Goal: Task Accomplishment & Management: Manage account settings

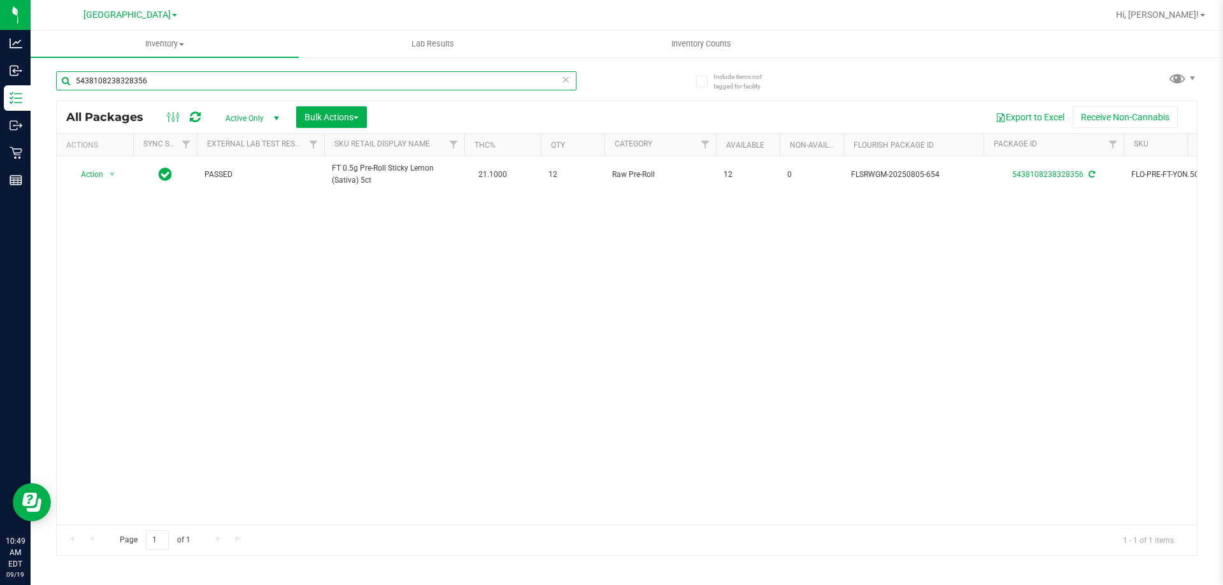
click at [139, 81] on input "5438108238328356" at bounding box center [316, 80] width 520 height 19
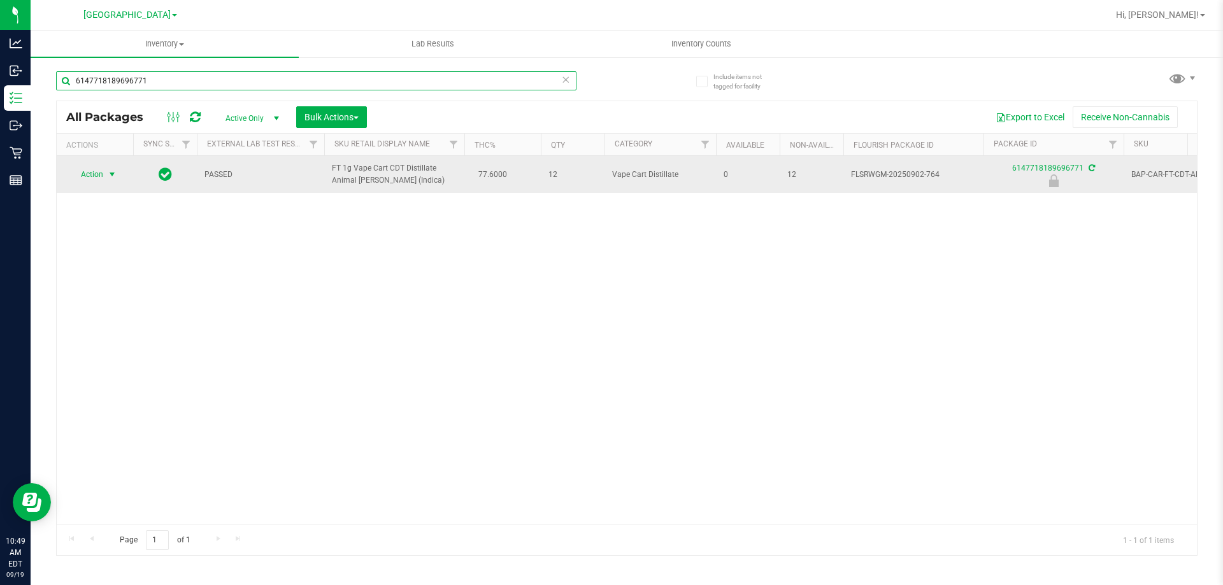
type input "6147718189696771"
click at [103, 171] on span "Action" at bounding box center [86, 175] width 34 height 18
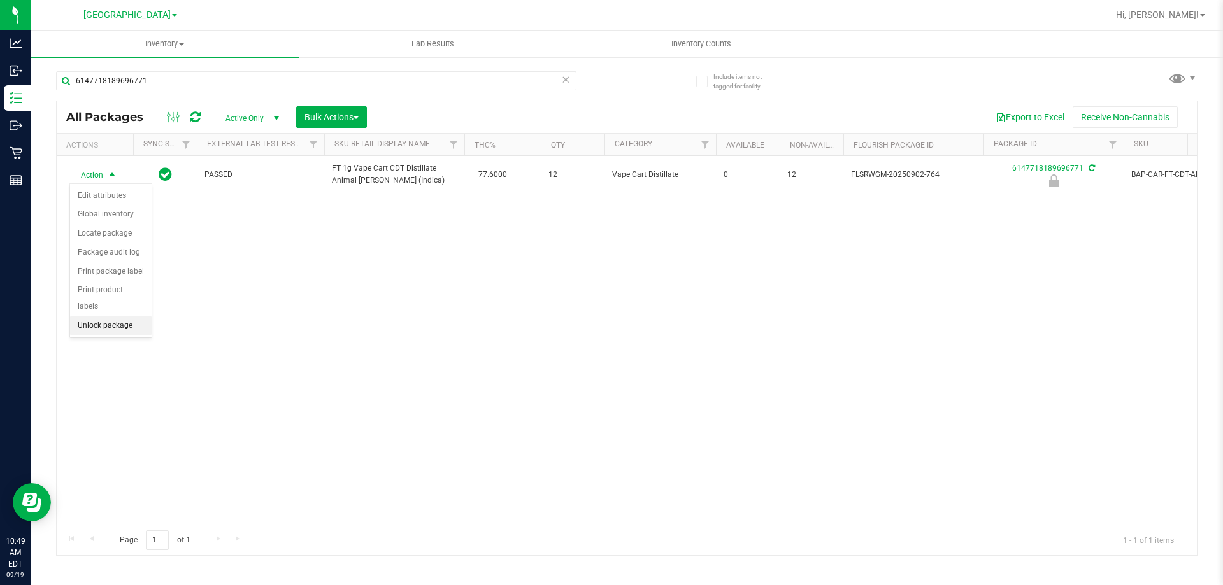
click at [122, 317] on li "Unlock package" at bounding box center [111, 326] width 82 height 19
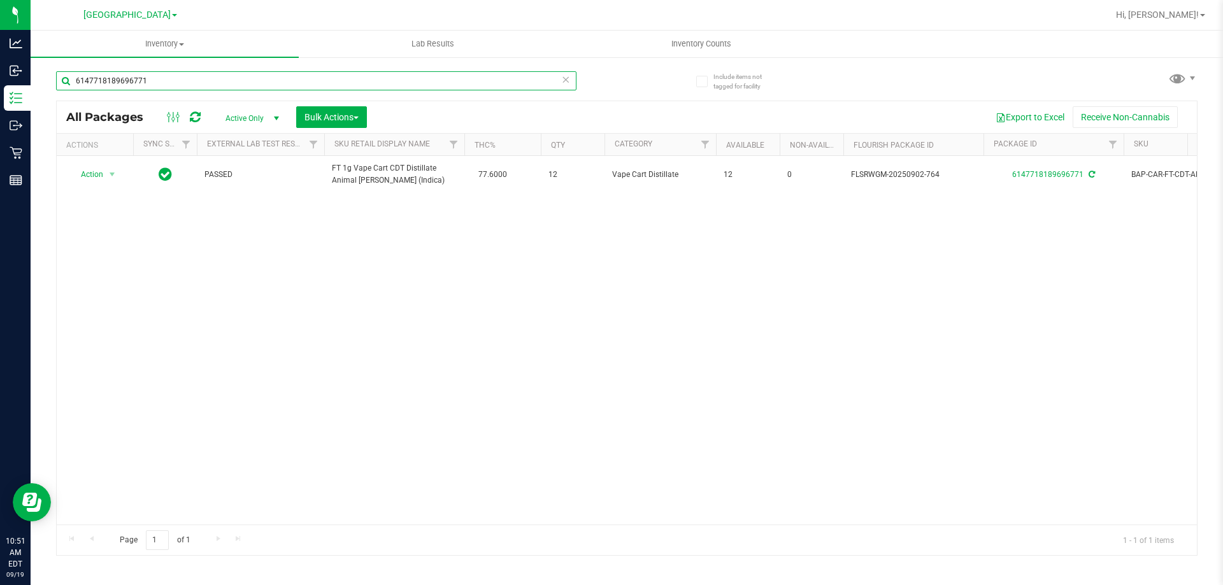
click at [182, 82] on input "6147718189696771" at bounding box center [316, 80] width 520 height 19
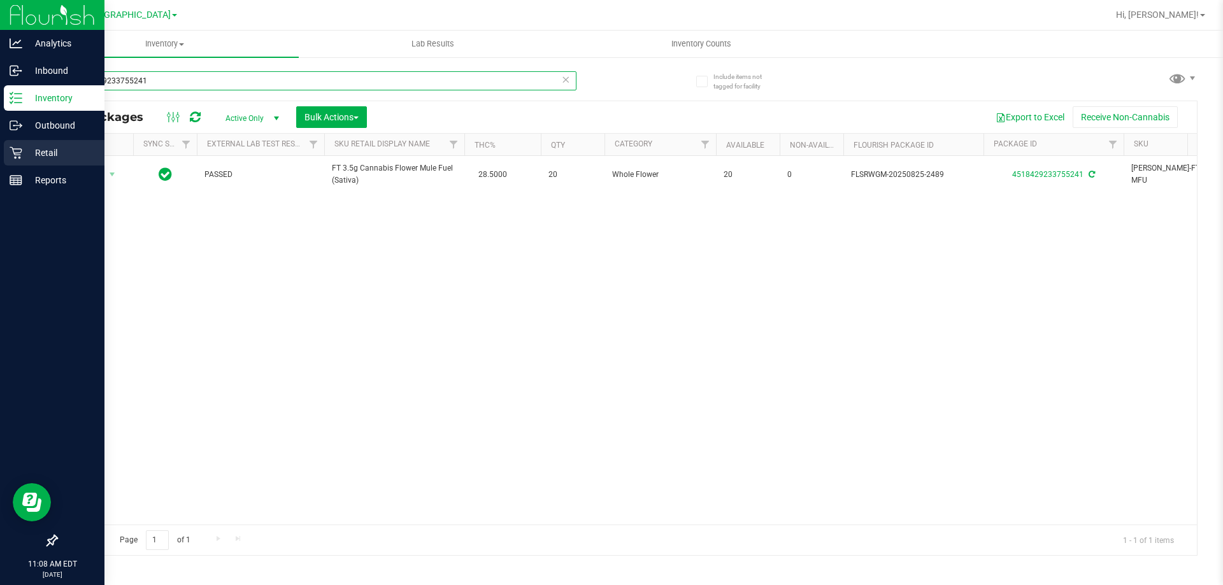
type input "4518429233755241"
click at [24, 167] on link "Retail" at bounding box center [52, 153] width 104 height 27
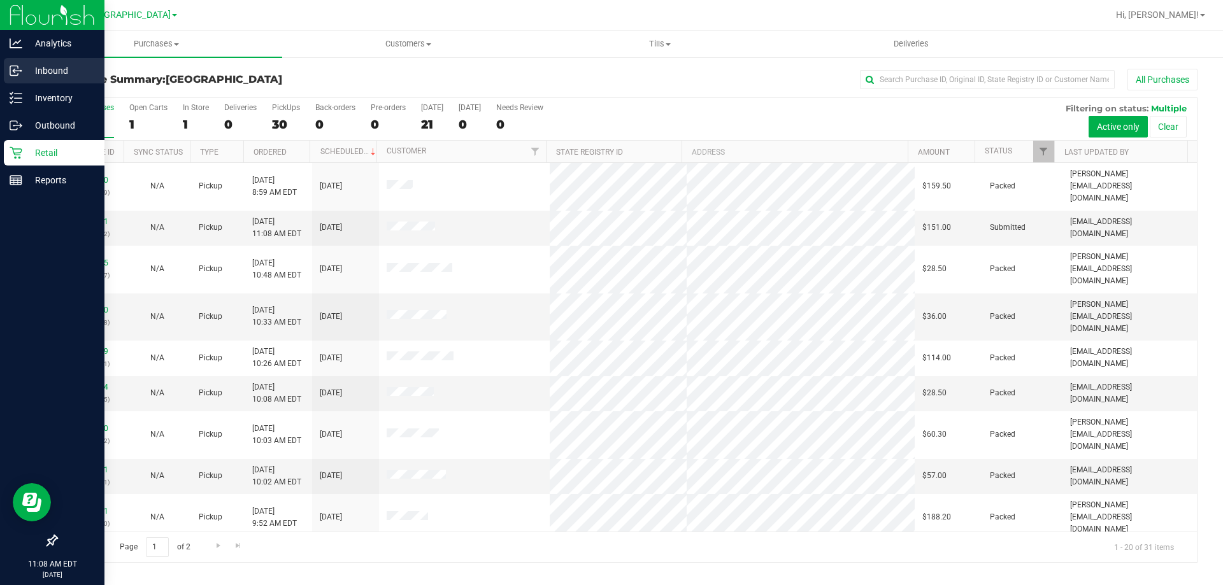
click at [54, 64] on p "Inbound" at bounding box center [60, 70] width 76 height 15
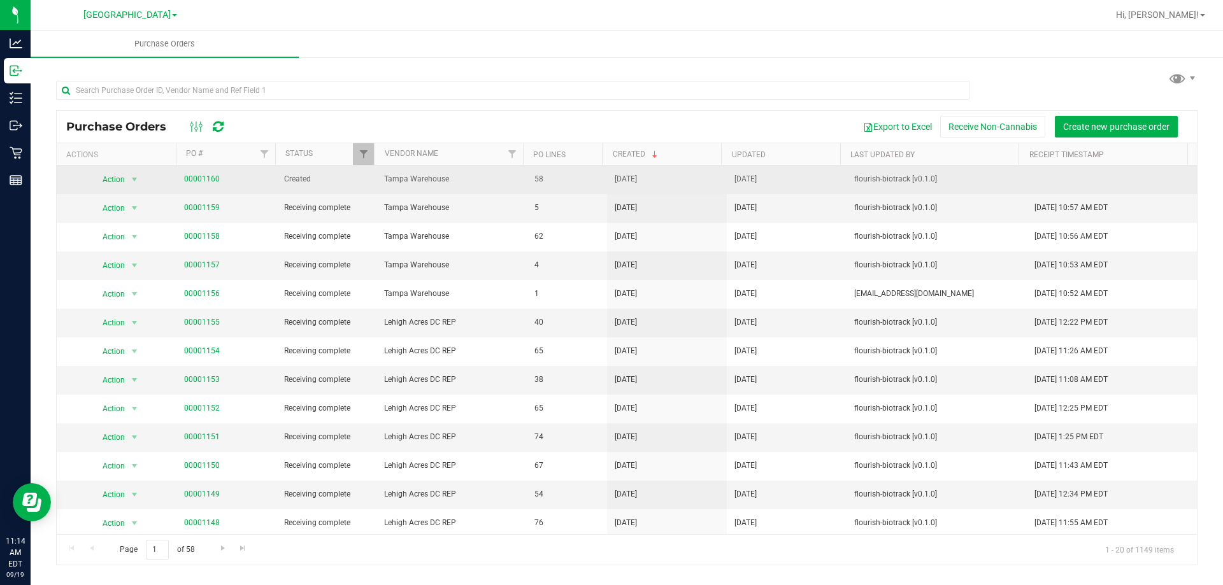
click at [203, 174] on span "00001160" at bounding box center [202, 179] width 36 height 12
click at [201, 180] on link "00001160" at bounding box center [202, 179] width 36 height 9
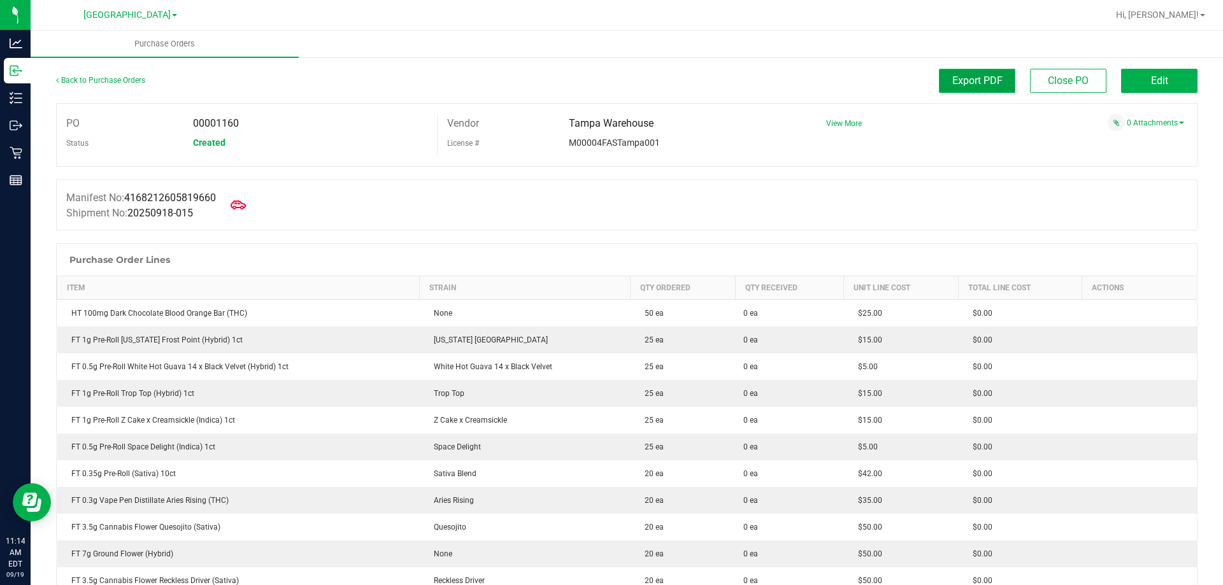
click at [991, 87] on button "Export PDF" at bounding box center [977, 81] width 76 height 24
click at [242, 205] on icon at bounding box center [238, 205] width 17 height 17
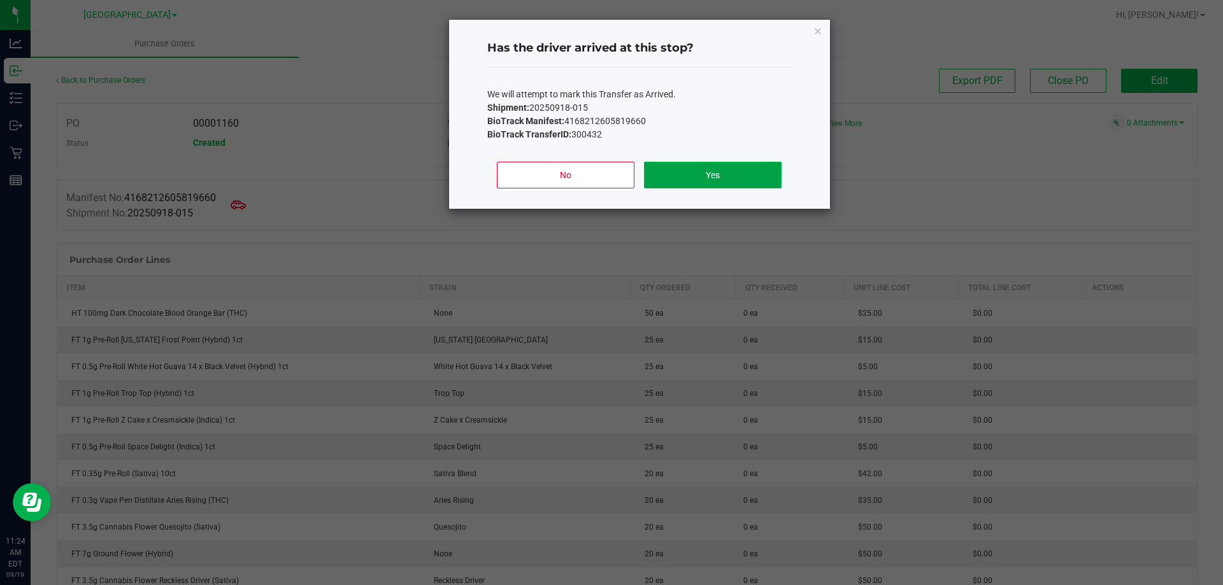
click at [706, 174] on button "Yes" at bounding box center [712, 175] width 137 height 27
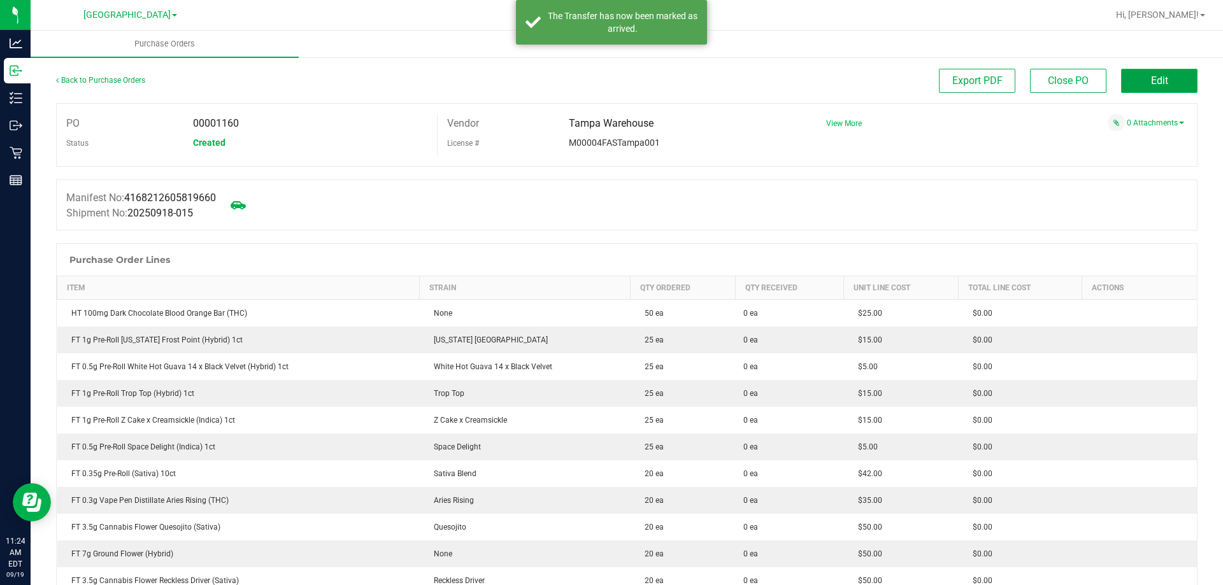
click at [1151, 82] on span "Edit" at bounding box center [1159, 81] width 17 height 12
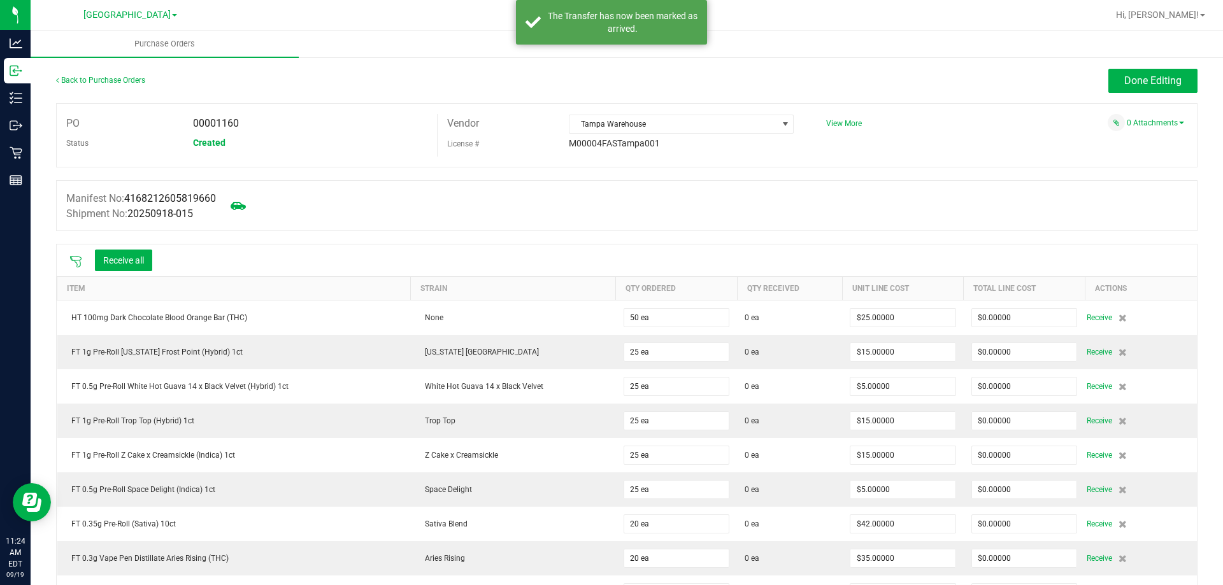
click at [141, 272] on div "Receive all" at bounding box center [111, 260] width 96 height 27
click at [139, 262] on button "Receive all" at bounding box center [123, 261] width 57 height 22
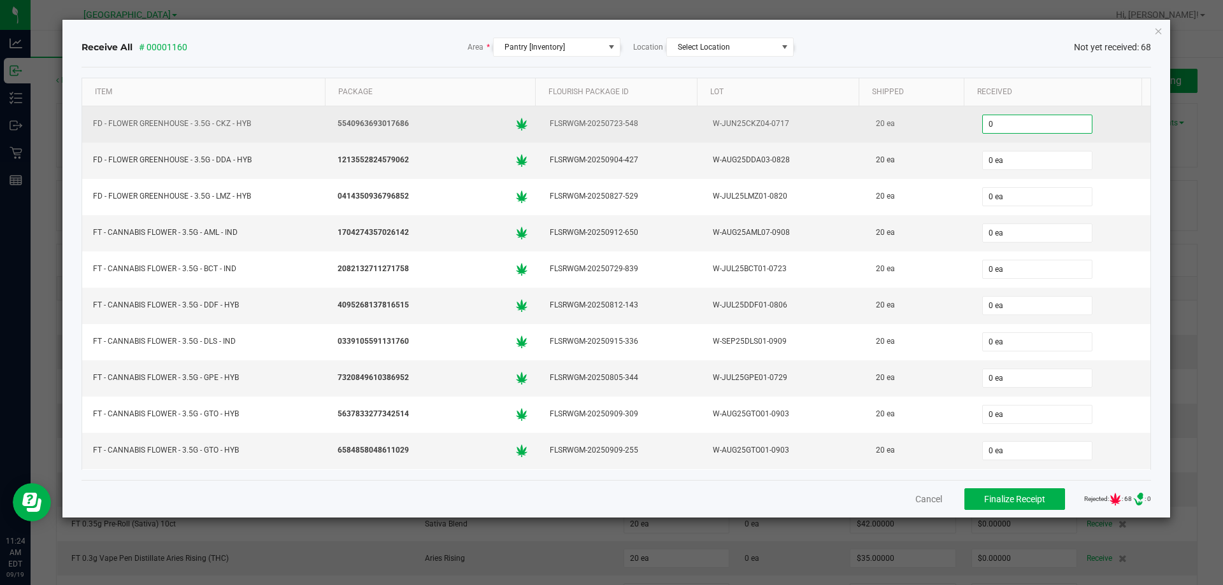
click at [1004, 115] on input "0" at bounding box center [1037, 124] width 109 height 18
type input "20 ea"
type input "20"
type input "0"
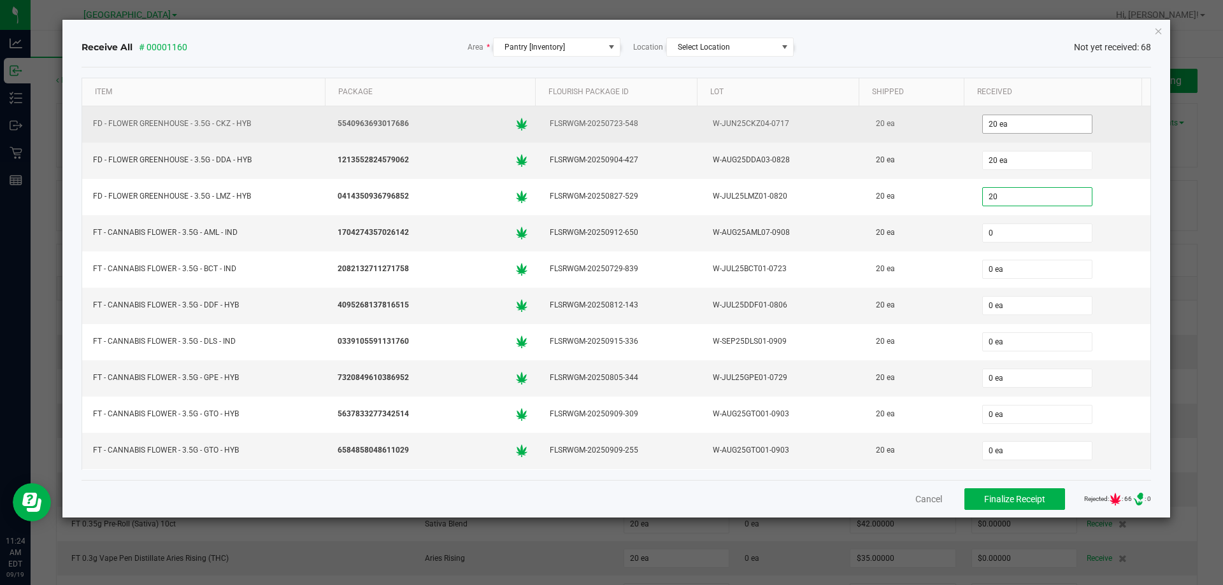
type input "20 ea"
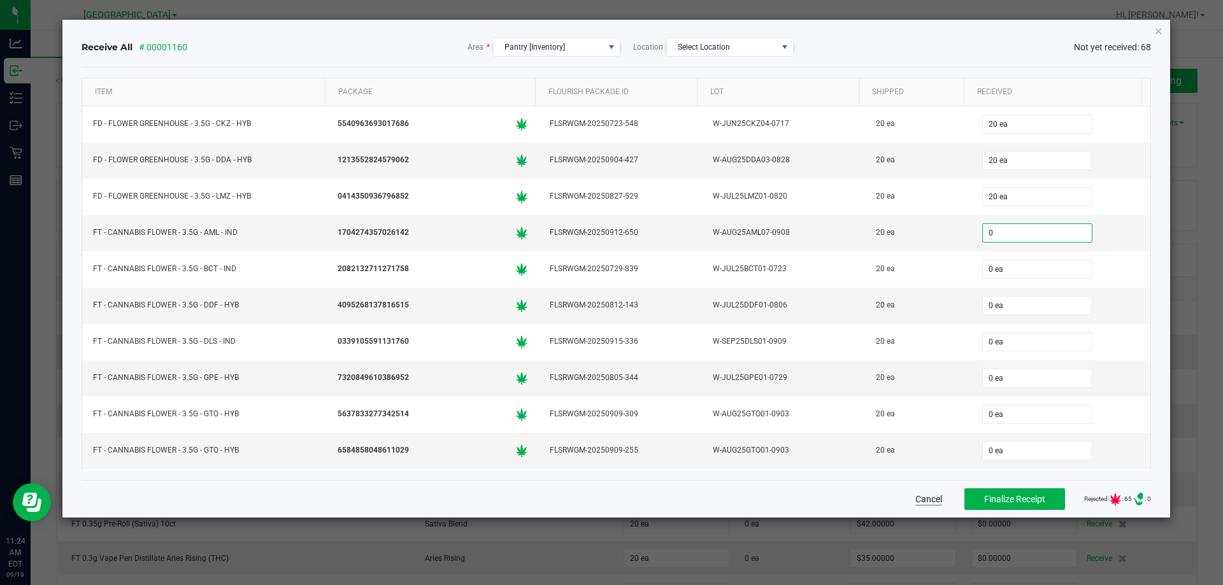
type input "0 ea"
click at [915, 498] on button "Cancel" at bounding box center [928, 499] width 27 height 13
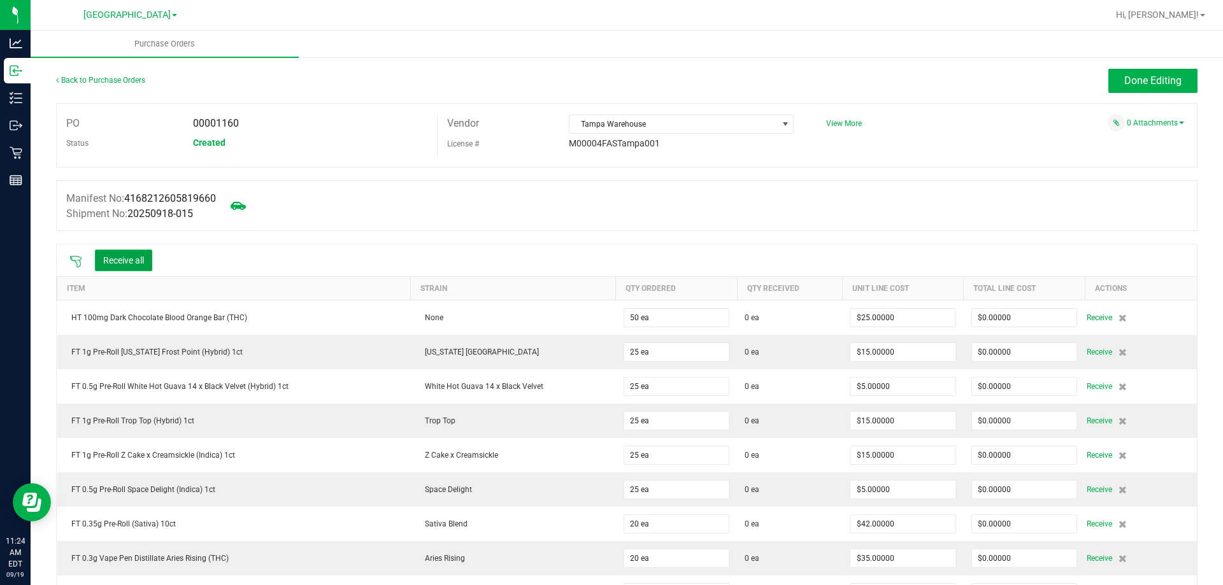
click at [121, 254] on button "Receive all" at bounding box center [123, 261] width 57 height 22
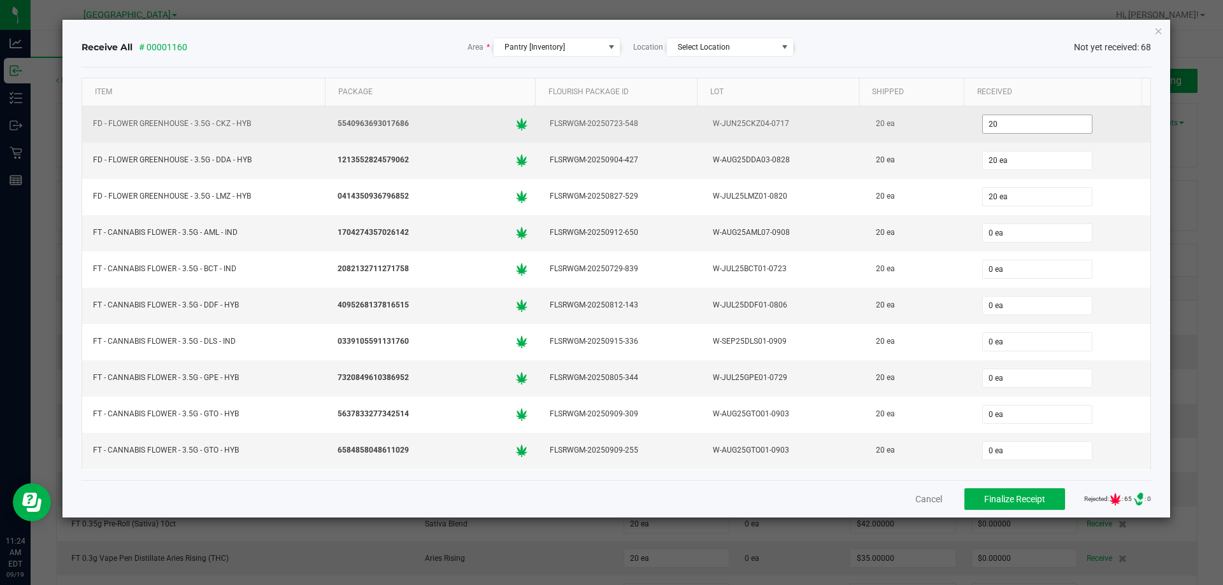
click at [990, 121] on input "20" at bounding box center [1037, 124] width 109 height 18
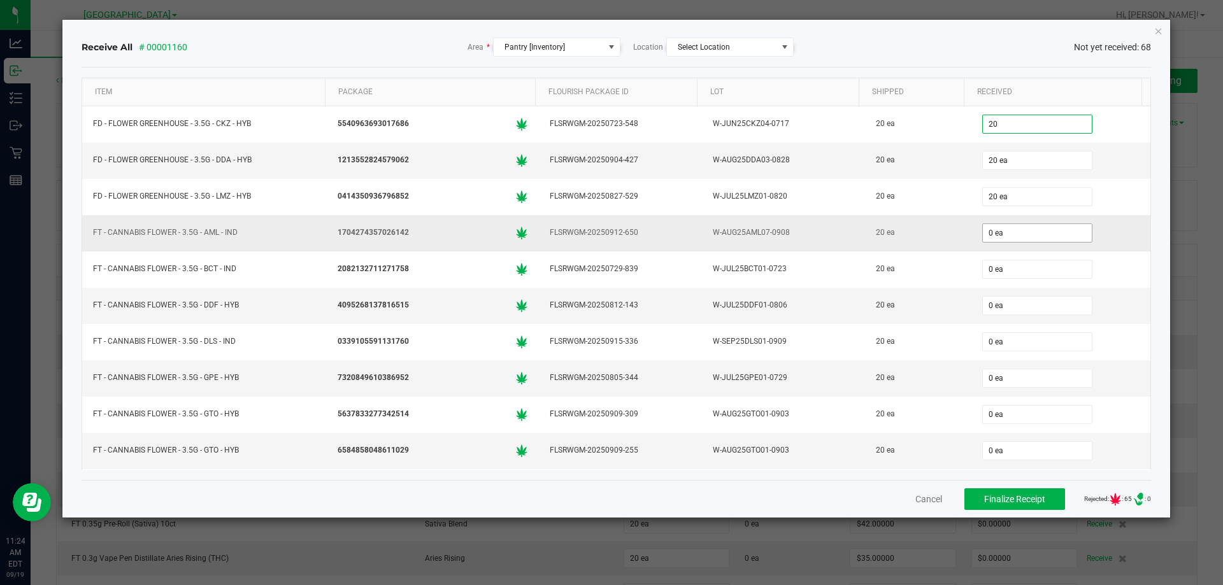
type input "20 ea"
type input "0"
click at [995, 225] on input "0" at bounding box center [1037, 233] width 109 height 18
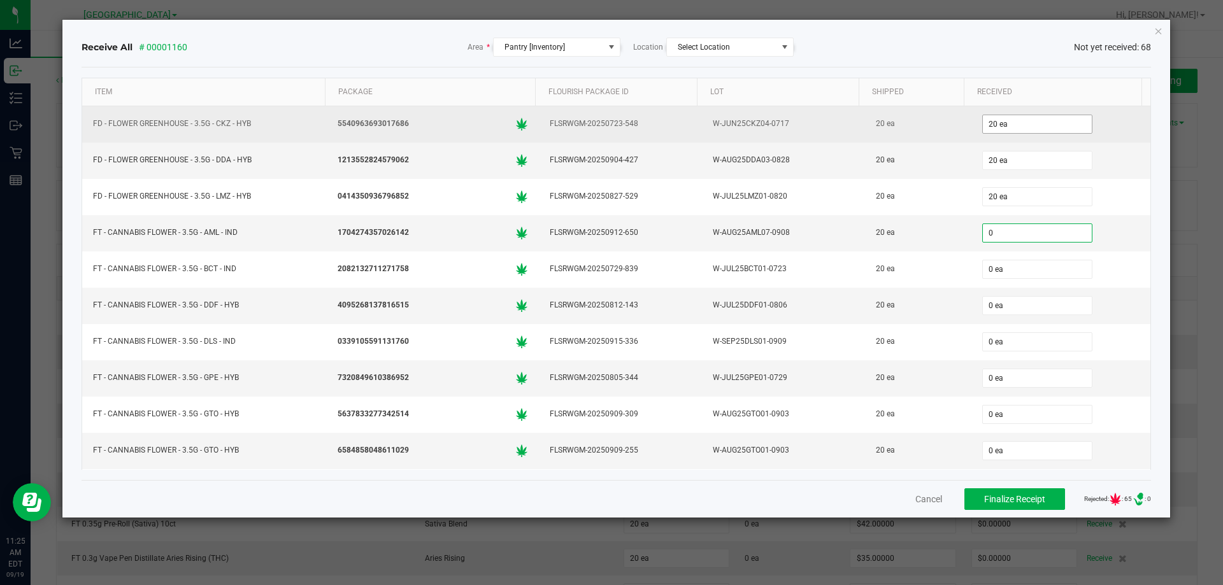
type input "20"
type input "0 ea"
click at [983, 121] on input "20" at bounding box center [1037, 124] width 109 height 18
type input "20 ea"
type input "20"
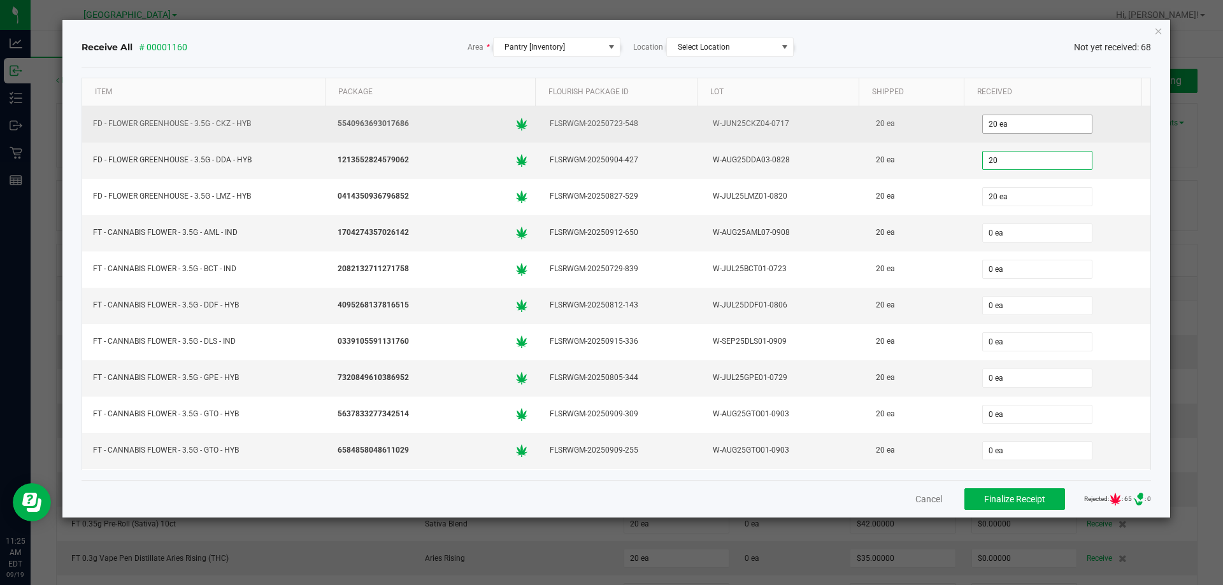
type input "20"
type input "20 ea"
type input "20"
type input "0"
type input "20 ea"
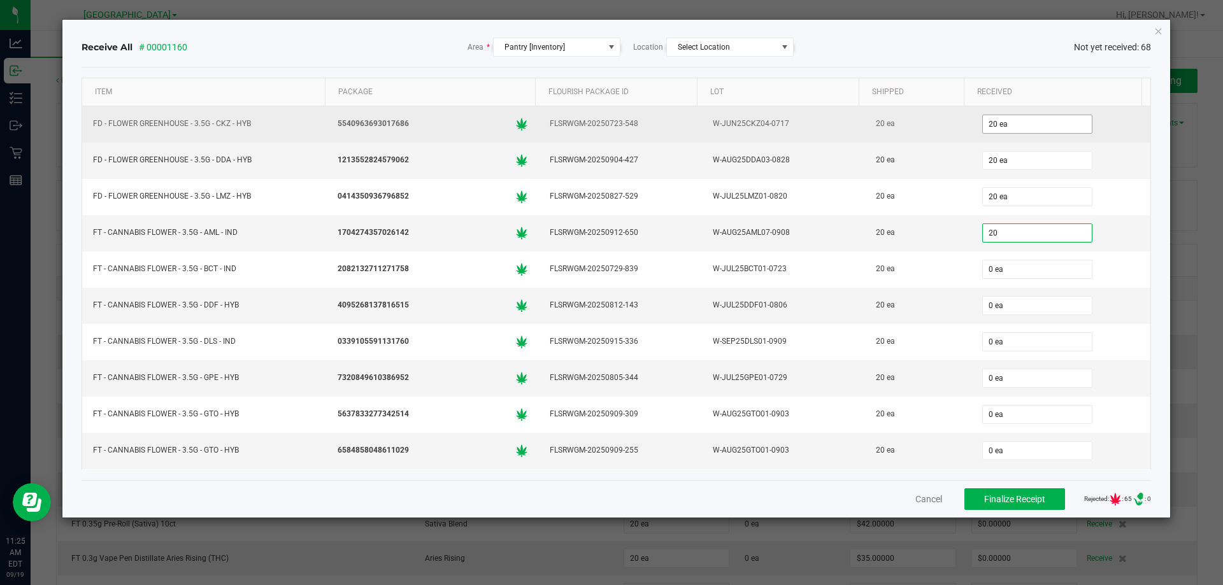
type input "20"
type input "0"
type input "20 ea"
type input "20"
type input "0"
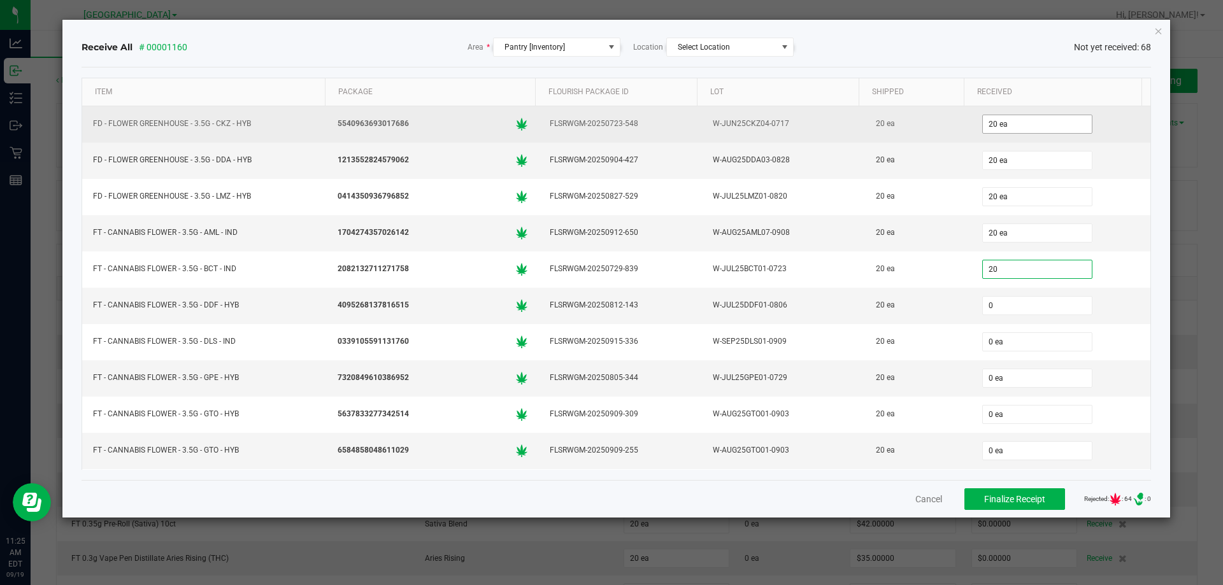
type input "20 ea"
type input "20"
type input "0"
type input "20 ea"
type input "20"
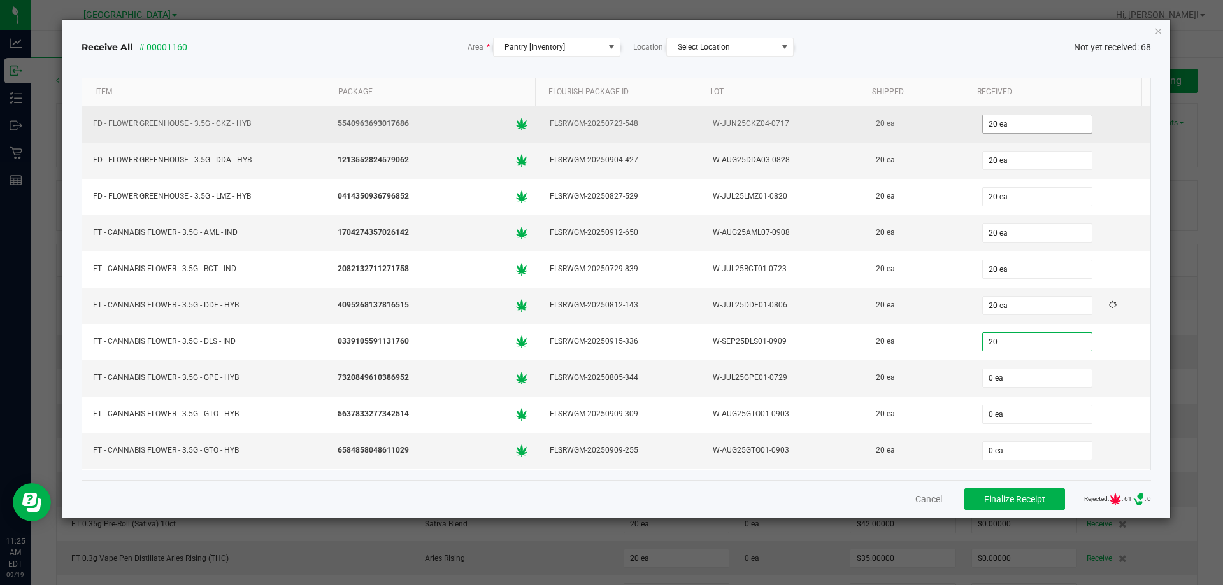
type input "0"
type input "20 ea"
type input "20"
type input "0"
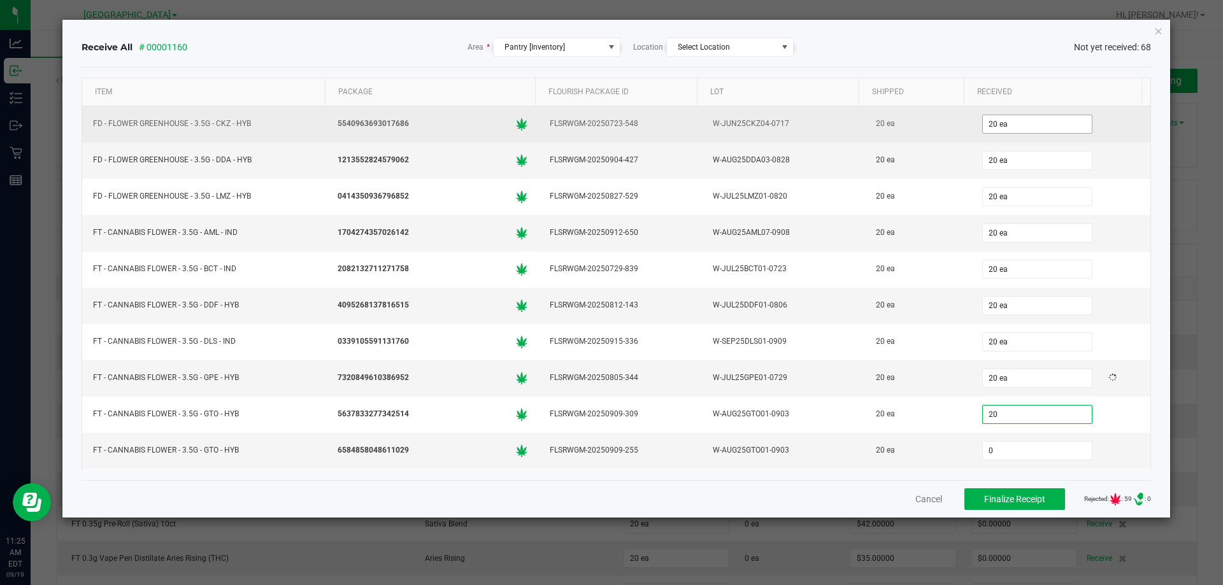
type input "20 ea"
type input "20"
type input "0"
type input "20 ea"
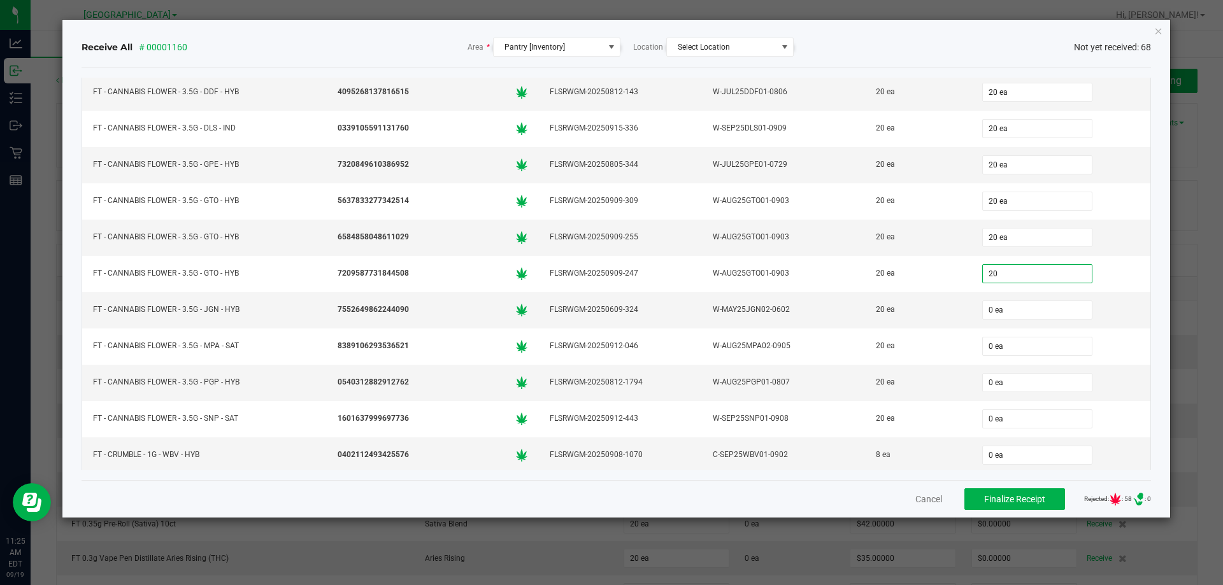
type input "20"
type input "0"
type input "20 ea"
type input "20"
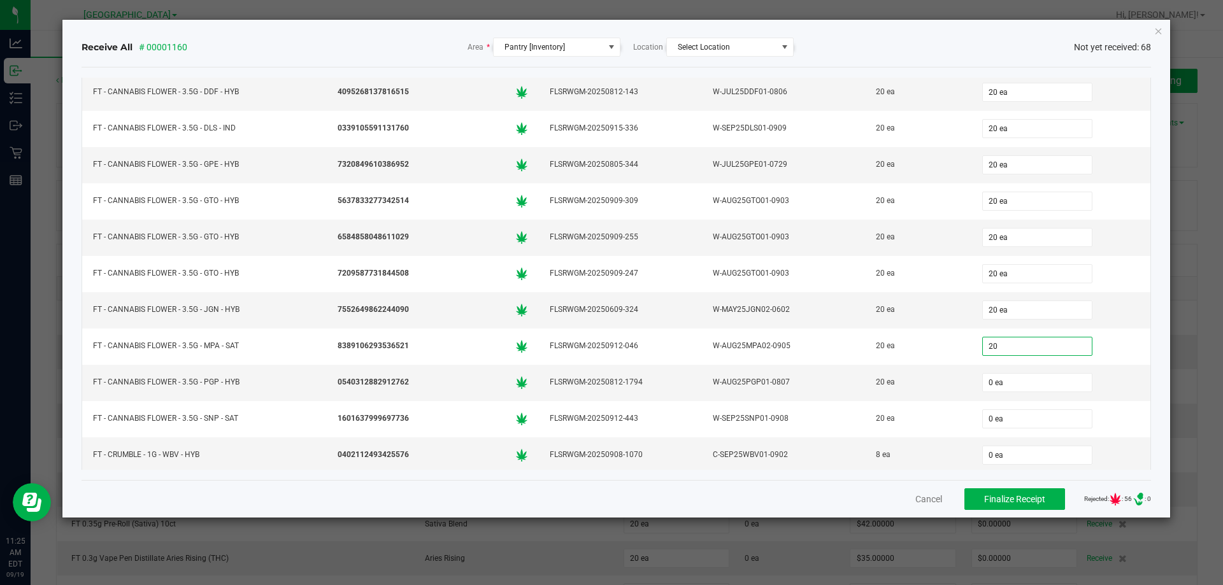
type input "0"
type input "20 ea"
type input "20"
type input "0"
type input "20 ea"
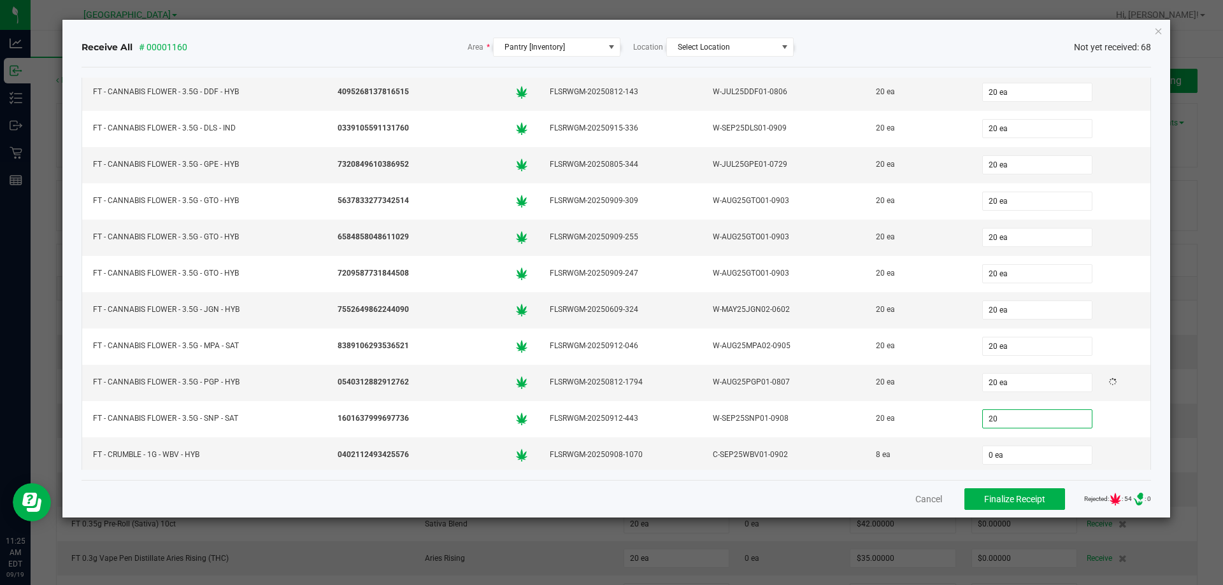
type input "20"
type input "0"
type input "20 ea"
type input "8 ea"
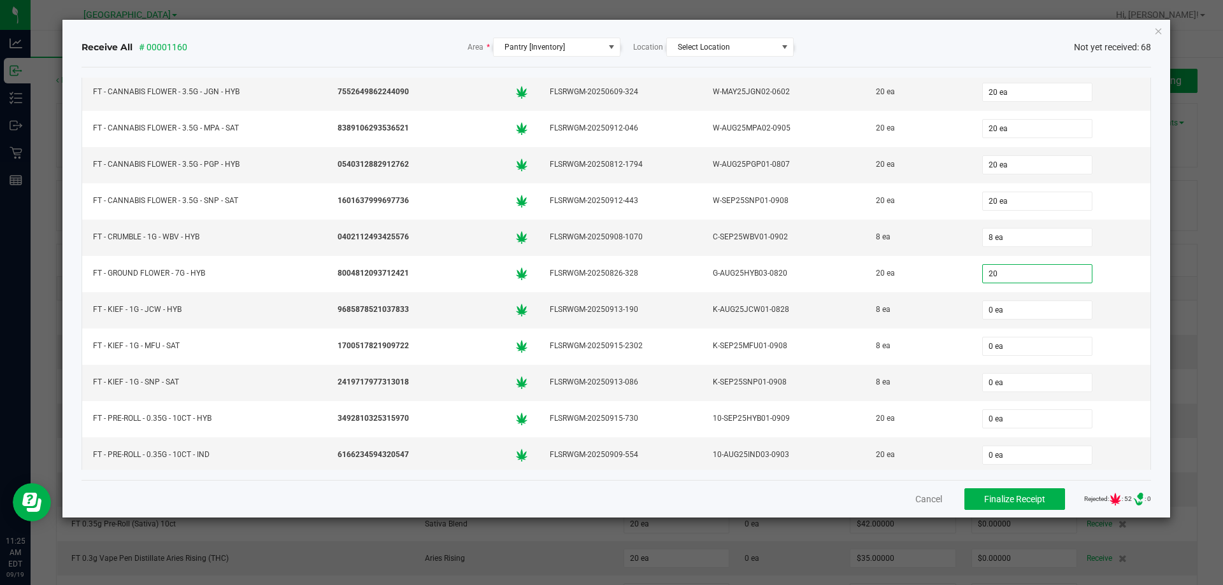
type input "20 ea"
type input "8 ea"
type input "20 ea"
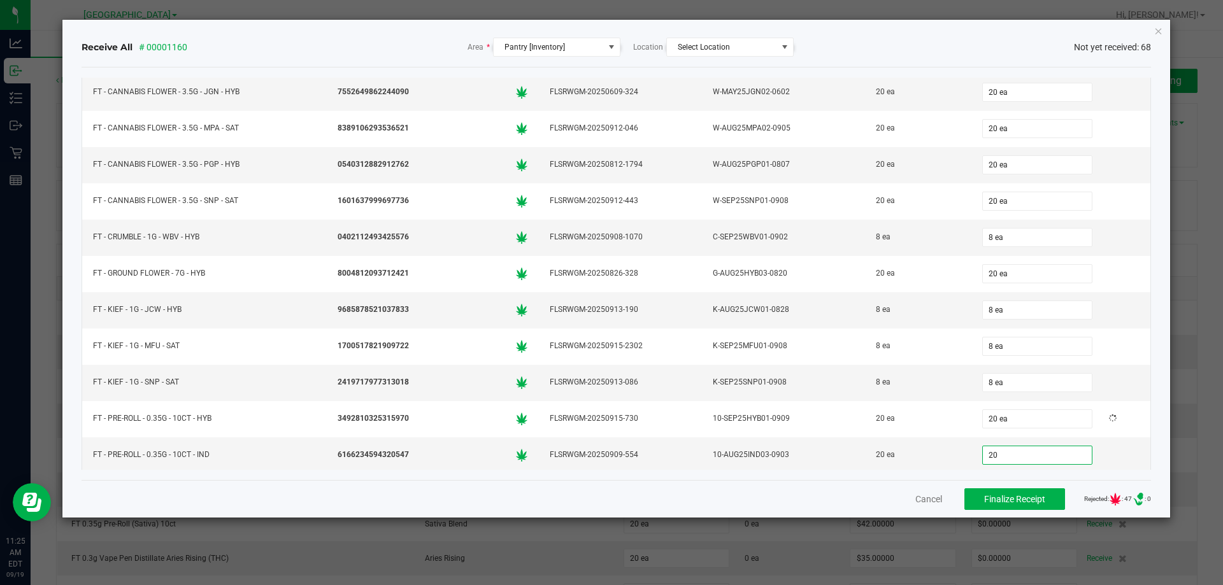
type input "20 ea"
type input "25 ea"
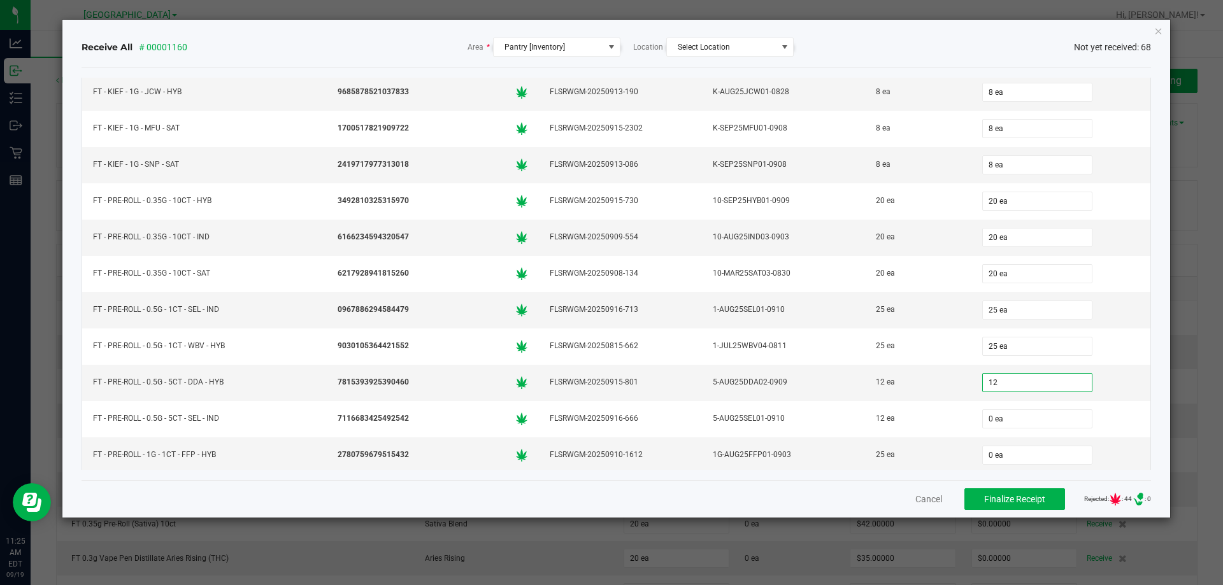
type input "12 ea"
type input "25 ea"
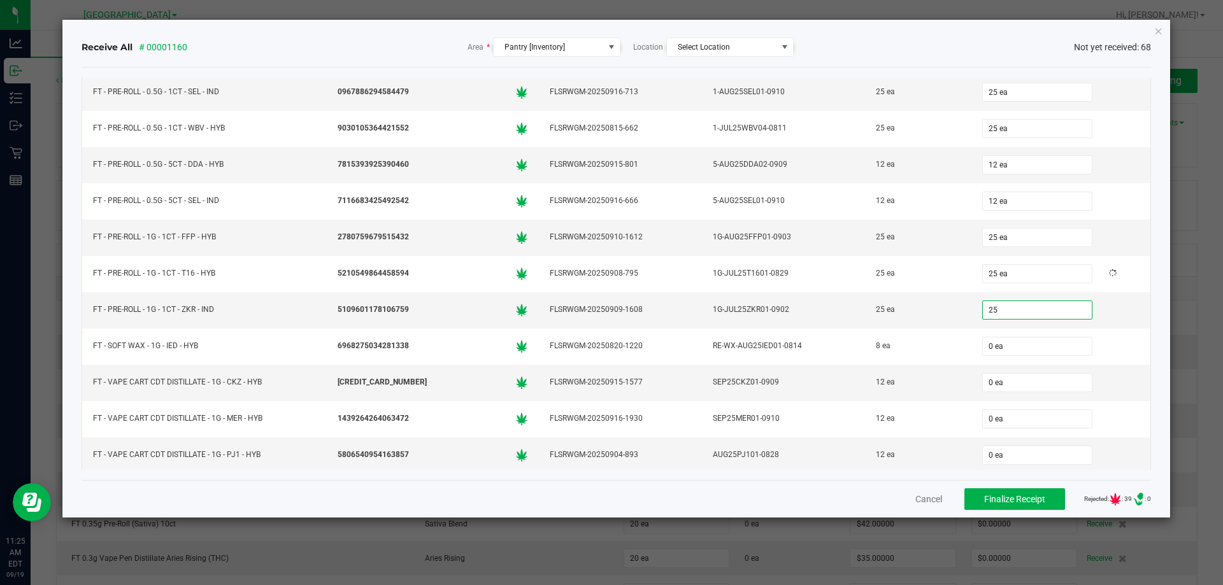
type input "25 ea"
type input "8 ea"
type input "12 ea"
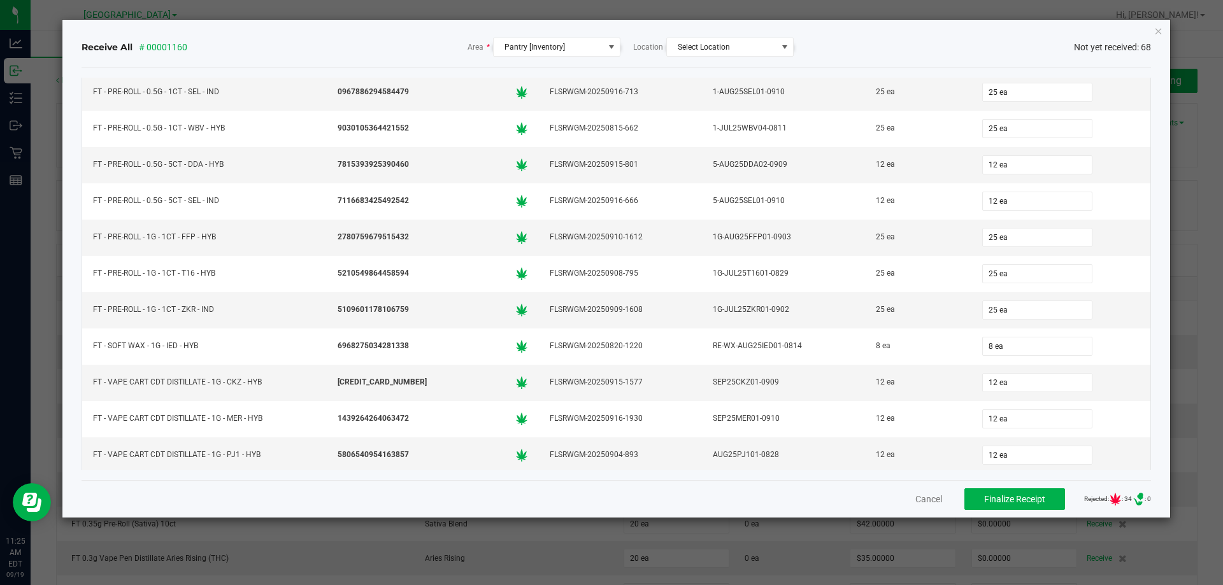
scroll to position [1085, 0]
type input "12 ea"
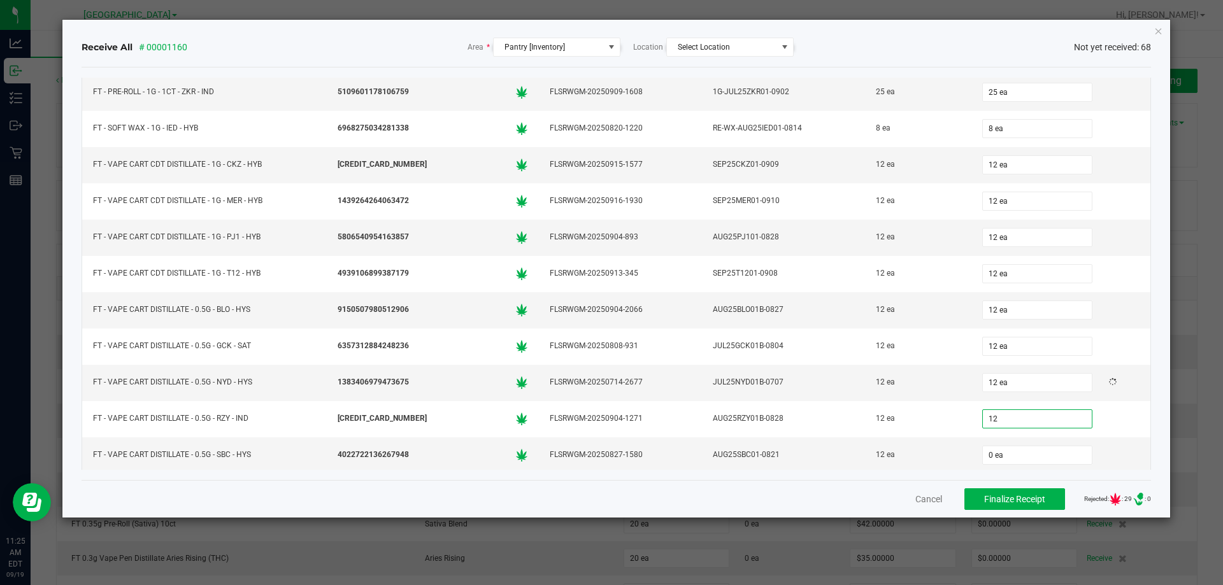
type input "12 ea"
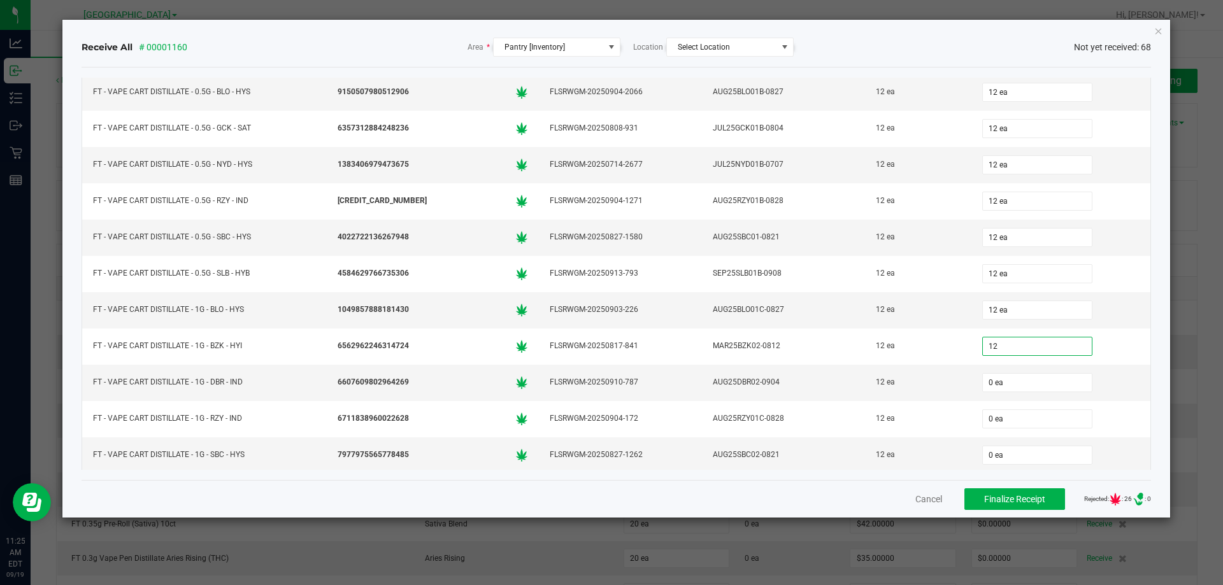
type input "12 ea"
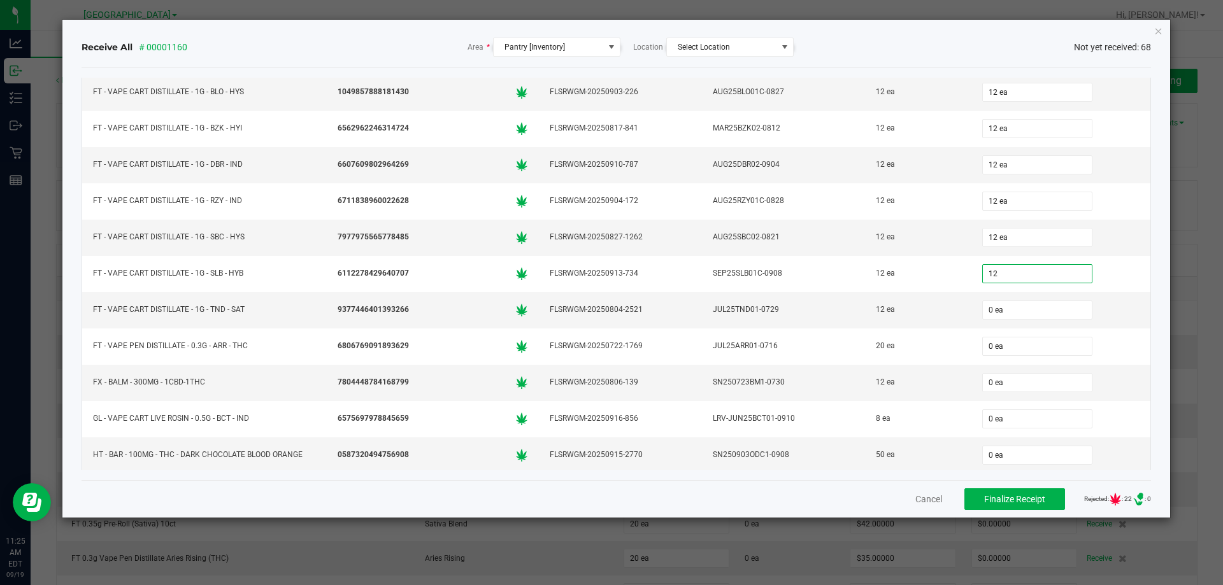
type input "12 ea"
type input "1"
type input "20 ea"
type input "12 ea"
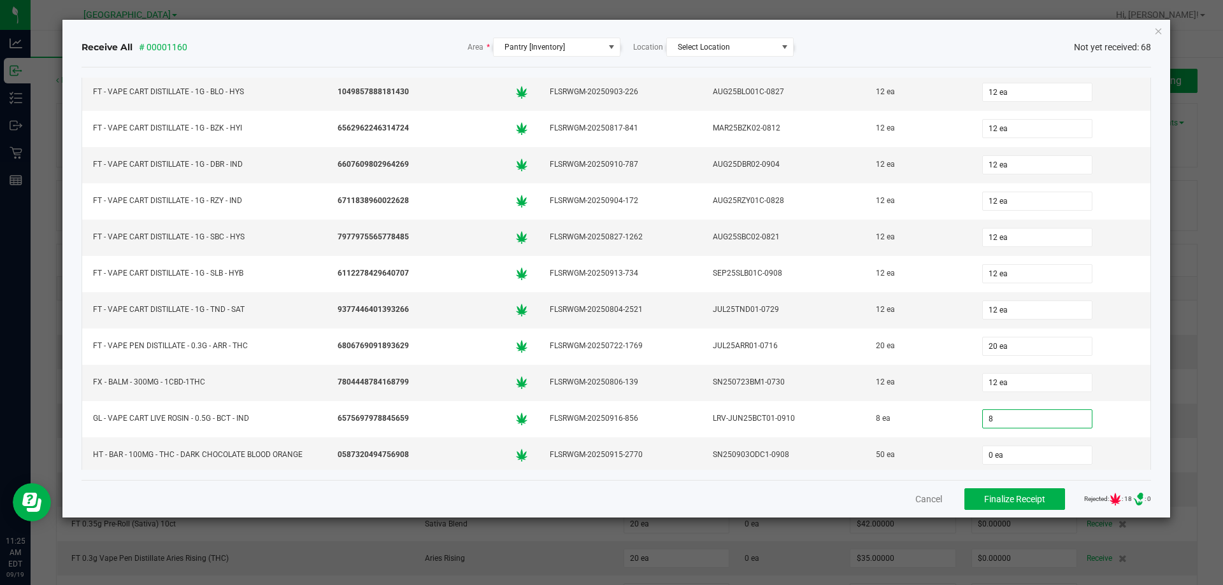
type input "8 ea"
type input "50 ea"
type input "12 ea"
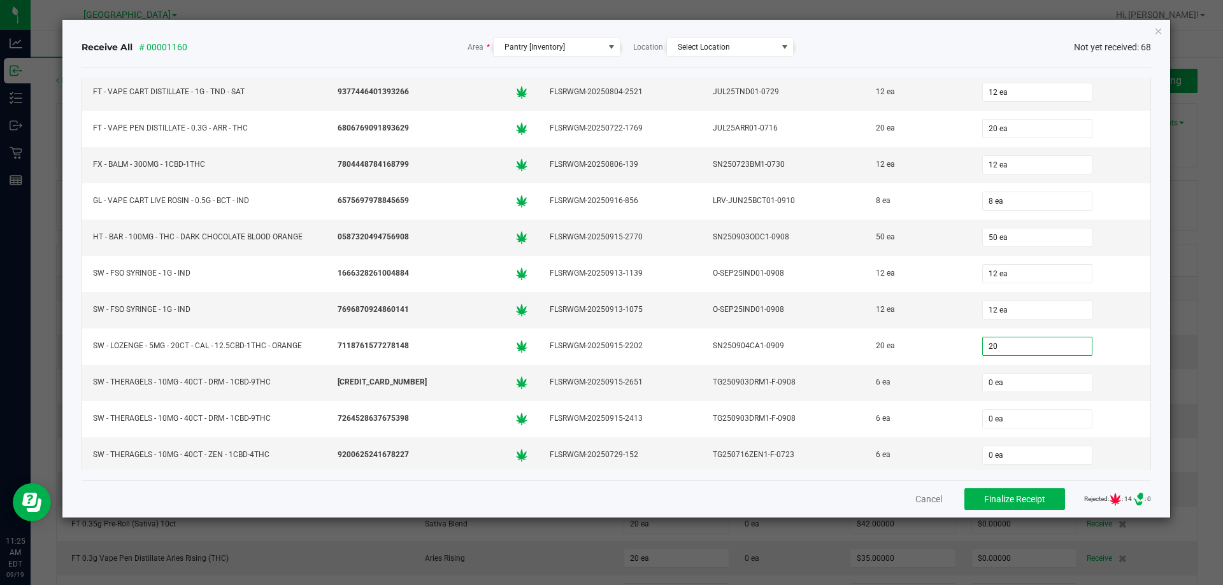
type input "20 ea"
type input "6 ea"
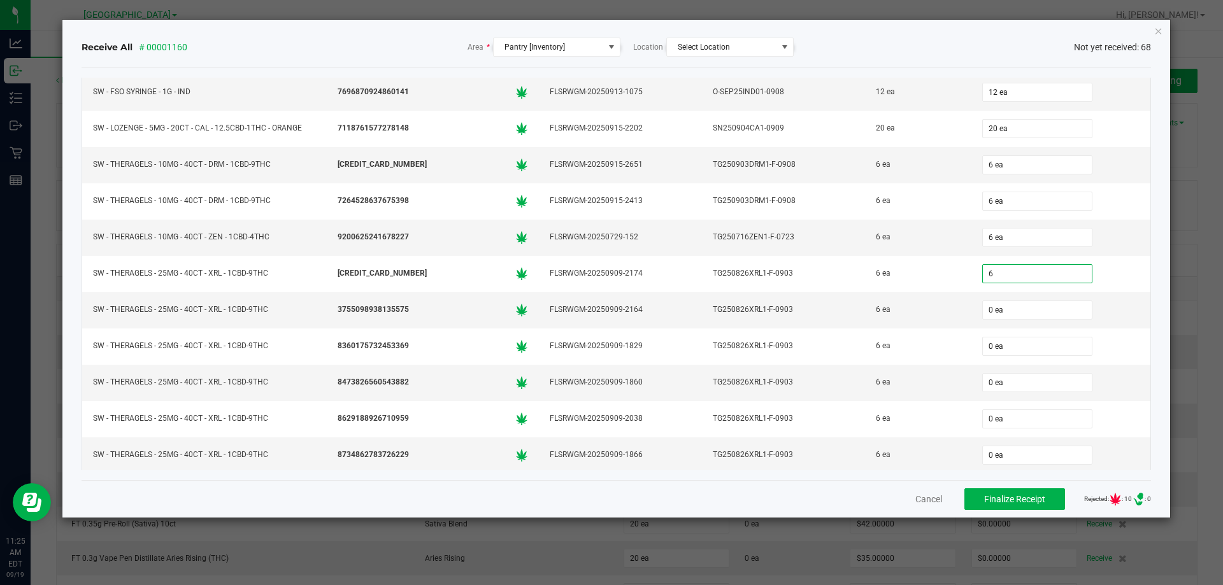
type input "6 ea"
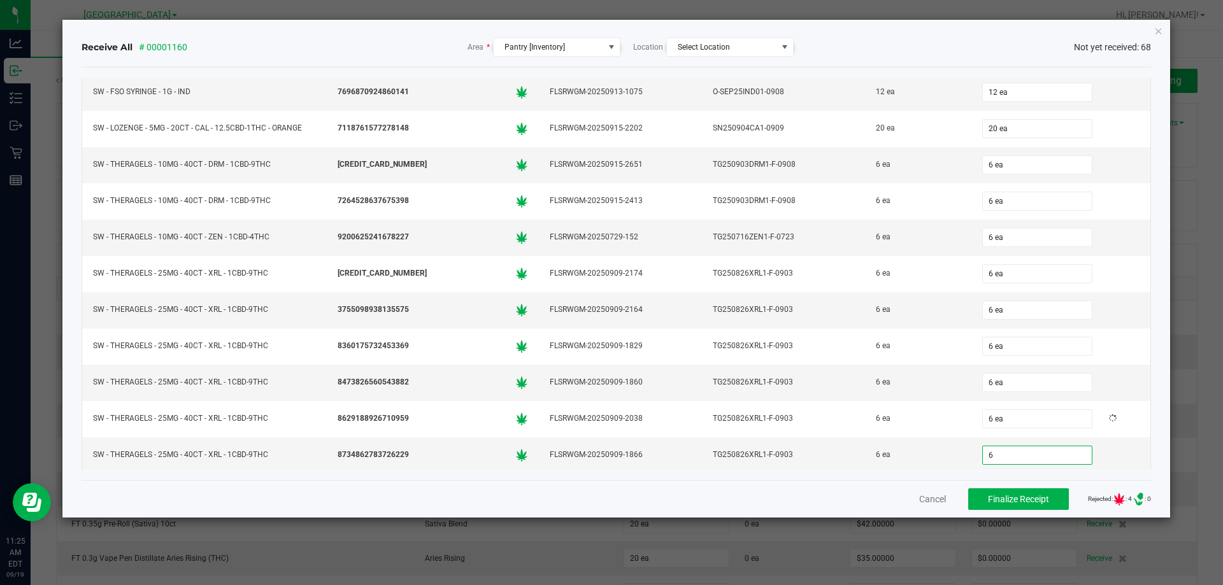
type input "6 ea"
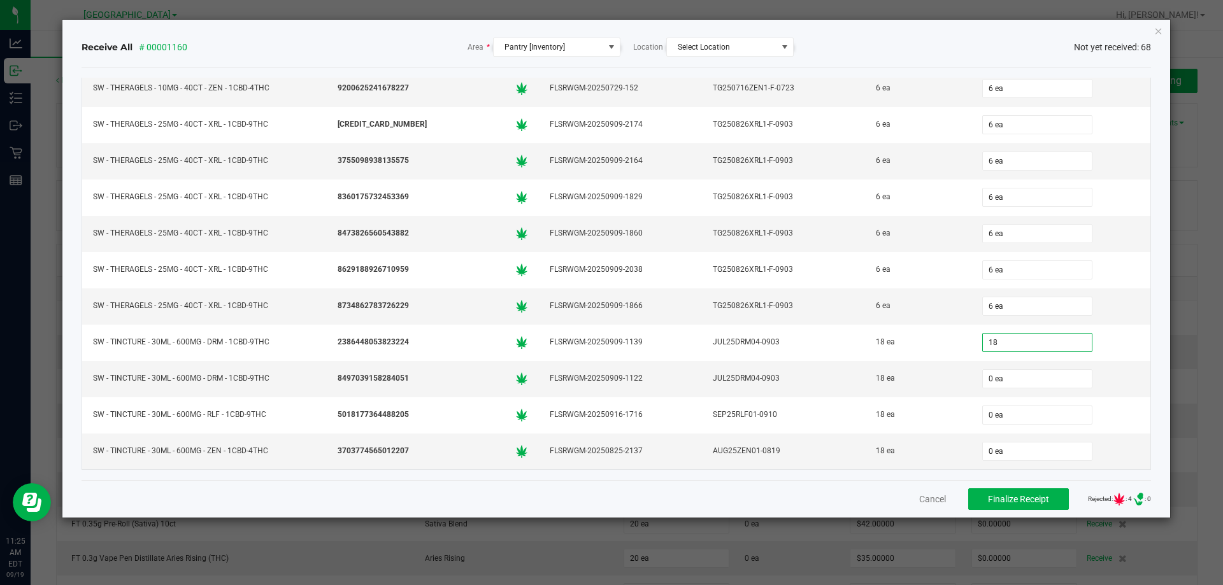
type input "18"
type input "0"
type input "18 ea"
type input "18"
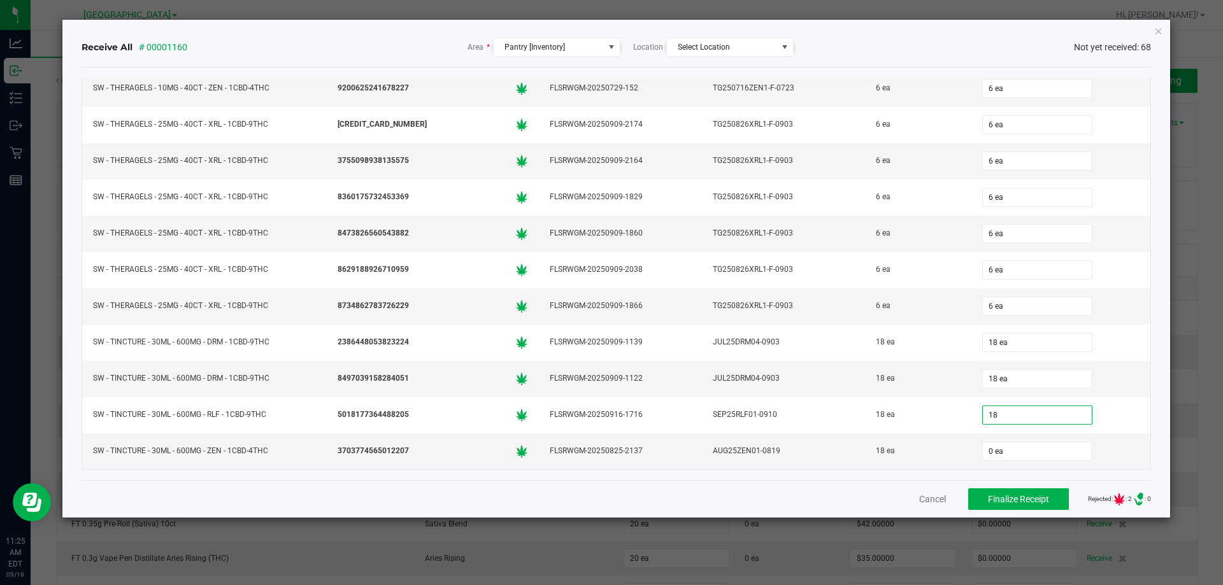
type input "0"
type input "18 ea"
type input "18"
type input "18 ea"
click at [1036, 497] on span "Finalize Receipt" at bounding box center [1018, 499] width 61 height 10
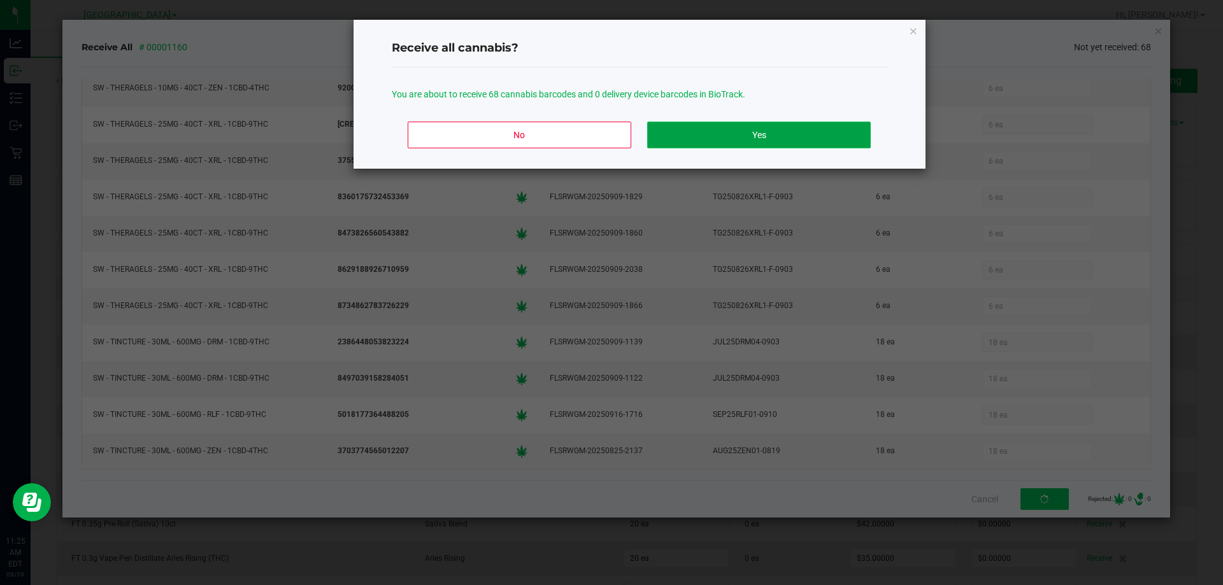
click at [772, 138] on button "Yes" at bounding box center [758, 135] width 223 height 27
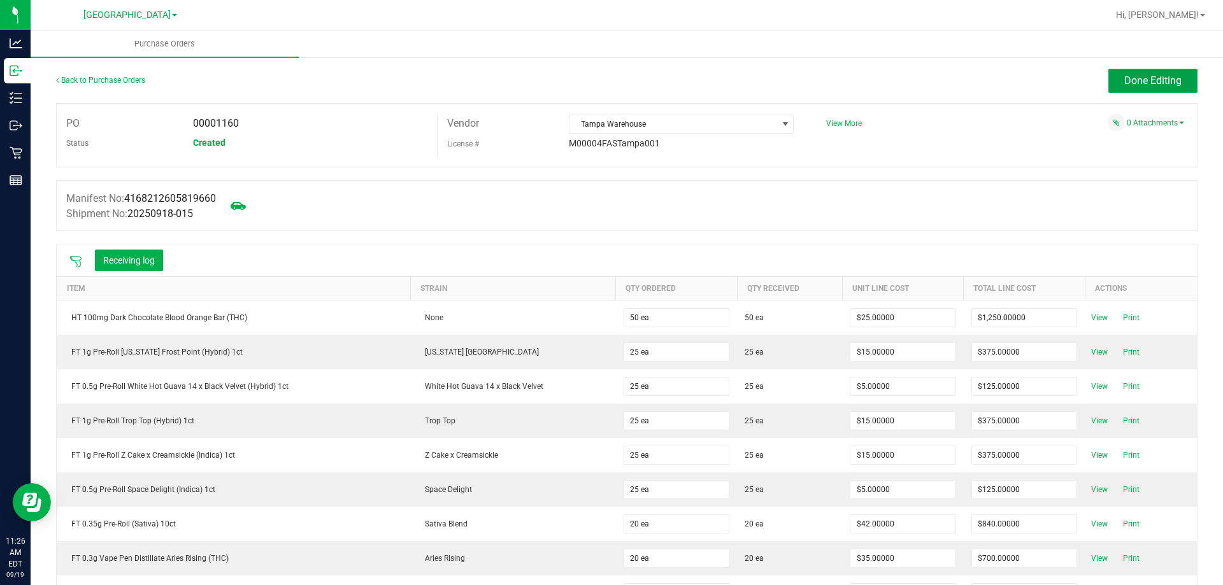
click at [1124, 87] on button "Done Editing" at bounding box center [1152, 81] width 89 height 24
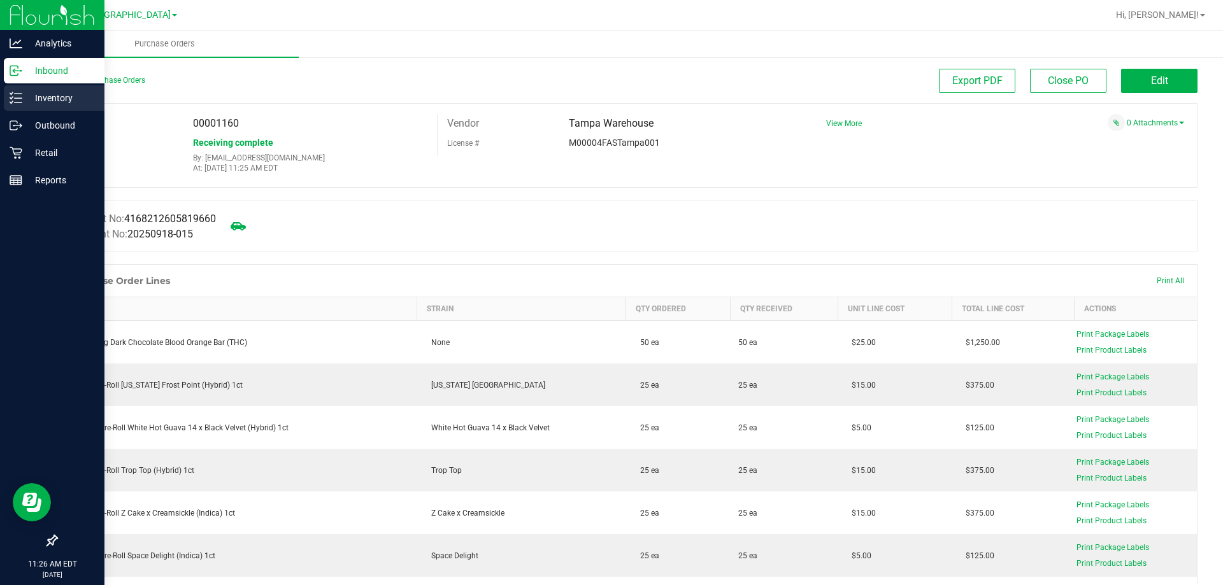
click at [34, 101] on p "Inventory" at bounding box center [60, 97] width 76 height 15
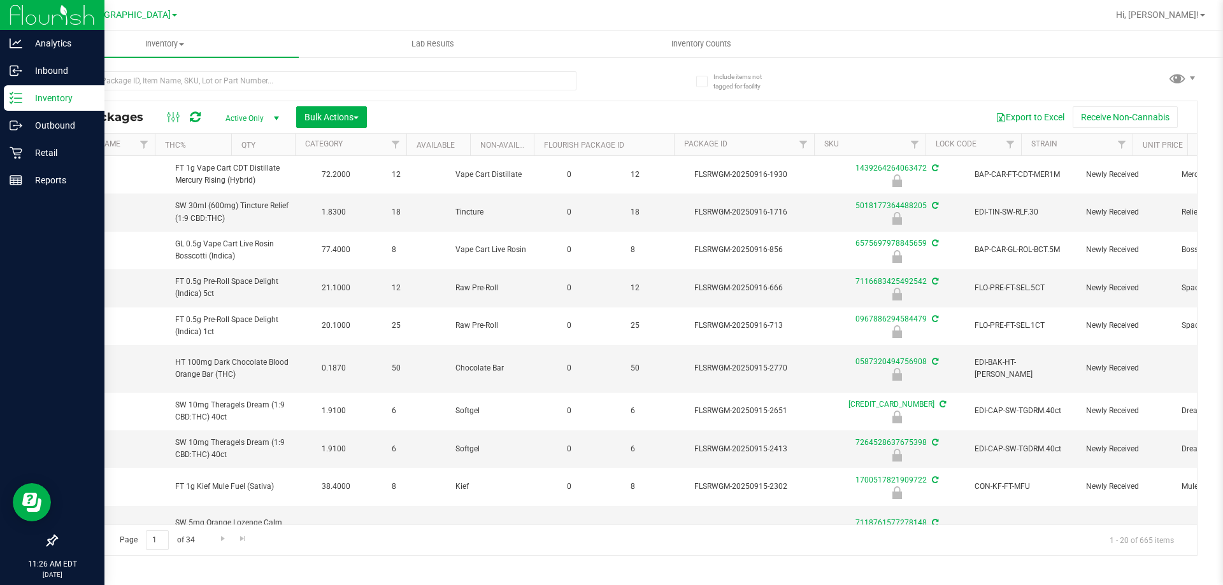
scroll to position [0, 157]
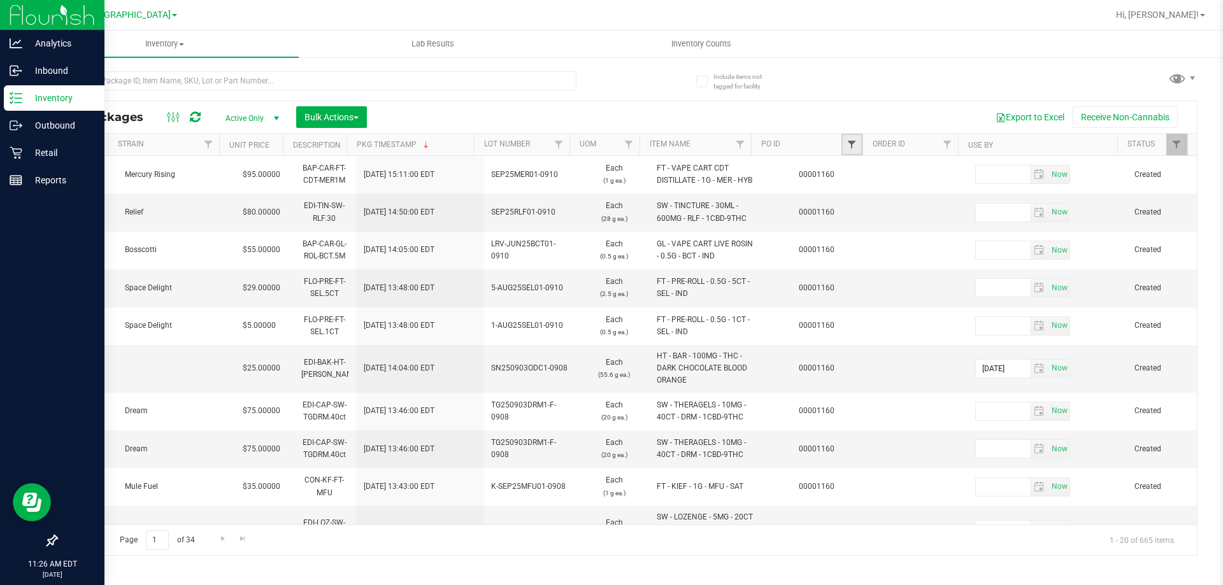
click at [850, 142] on span "Filter" at bounding box center [851, 144] width 10 height 10
type input "1160"
click at [849, 192] on button "Filter" at bounding box center [879, 206] width 61 height 28
click at [320, 117] on span "Bulk Actions" at bounding box center [331, 117] width 54 height 10
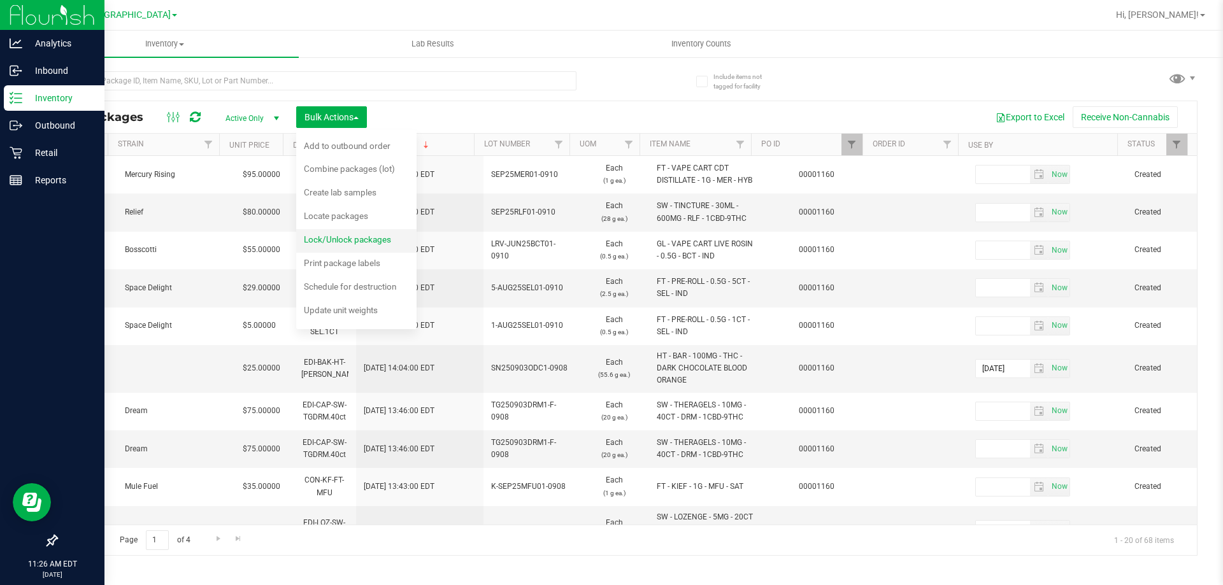
click at [368, 243] on span "Lock/Unlock packages" at bounding box center [347, 239] width 87 height 10
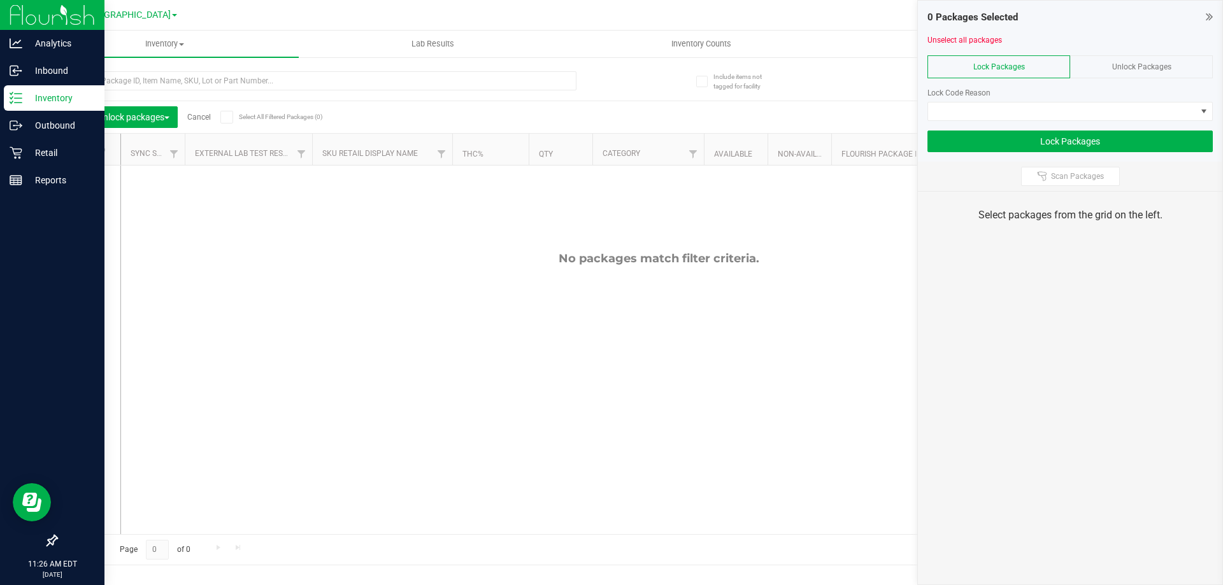
click at [1110, 58] on div "Unlock Packages" at bounding box center [1141, 66] width 143 height 23
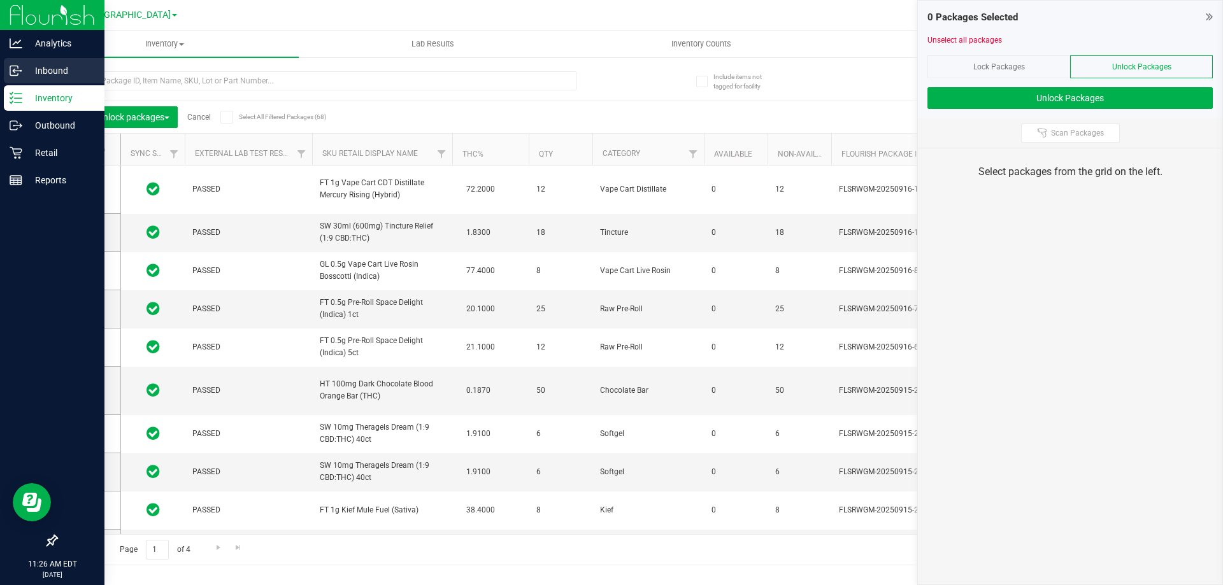
click at [18, 78] on div "Inbound" at bounding box center [54, 70] width 101 height 25
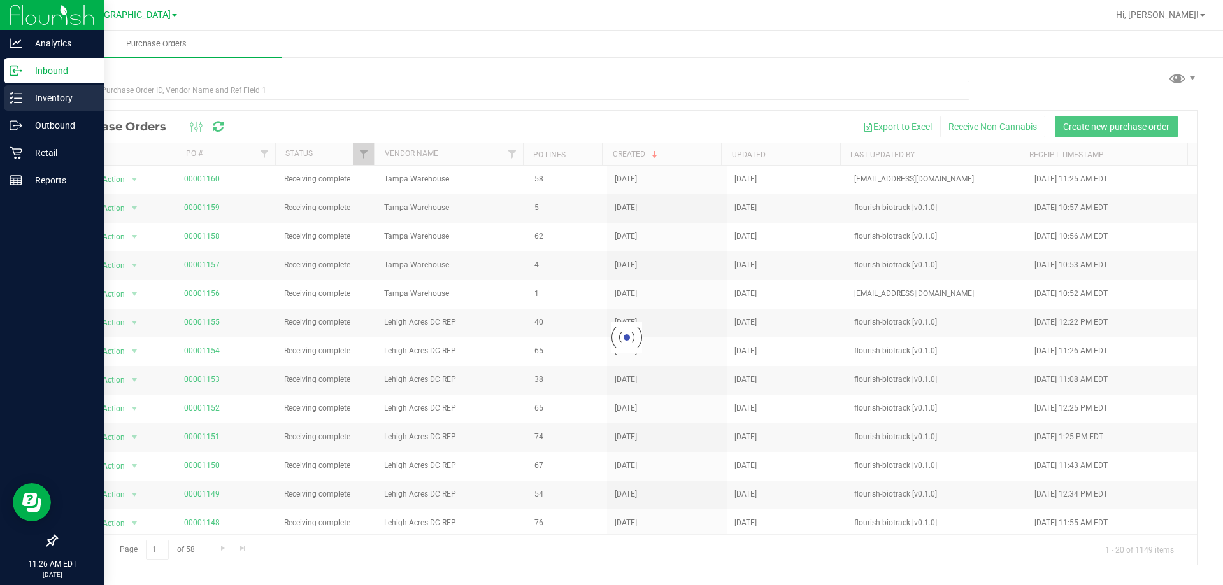
click at [29, 98] on p "Inventory" at bounding box center [60, 97] width 76 height 15
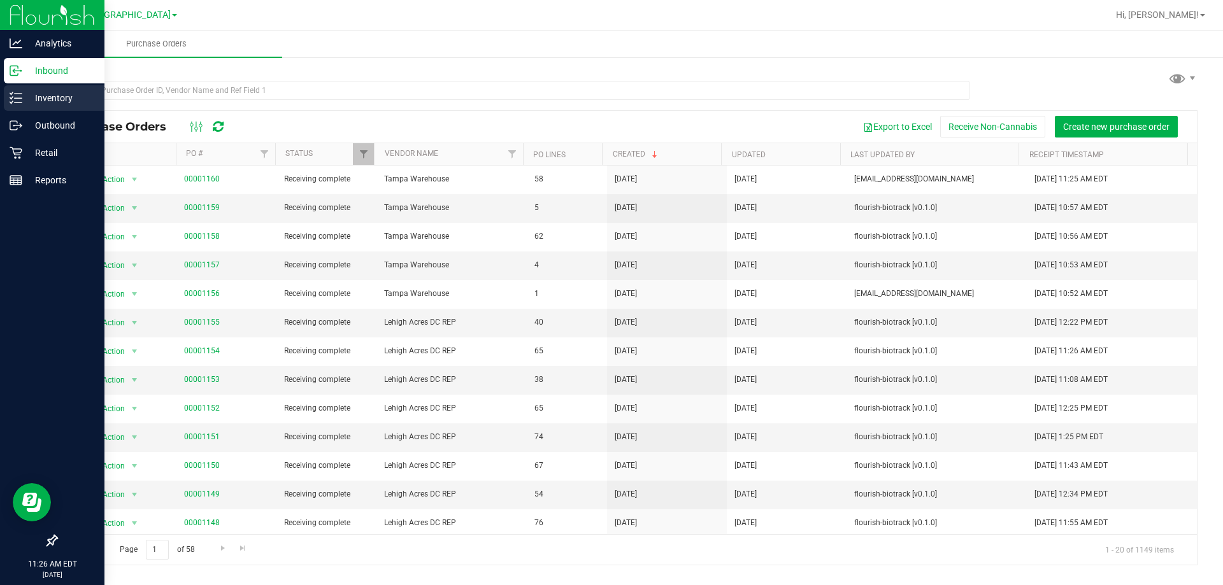
click at [6, 87] on div "Inventory" at bounding box center [54, 97] width 101 height 25
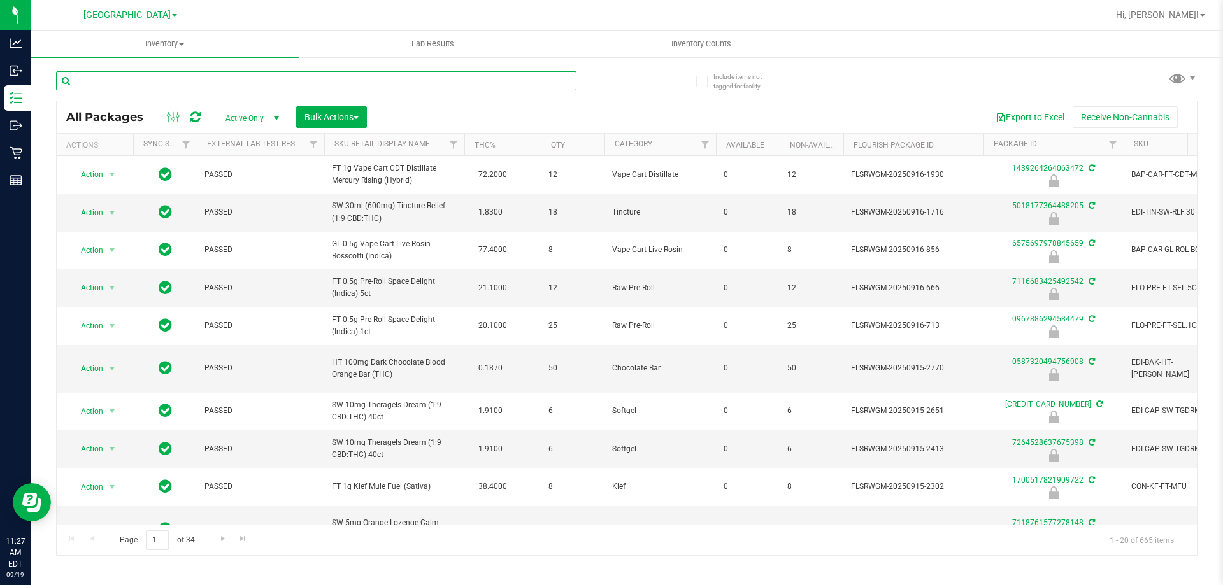
click at [142, 81] on input "text" at bounding box center [316, 80] width 520 height 19
type input "blo"
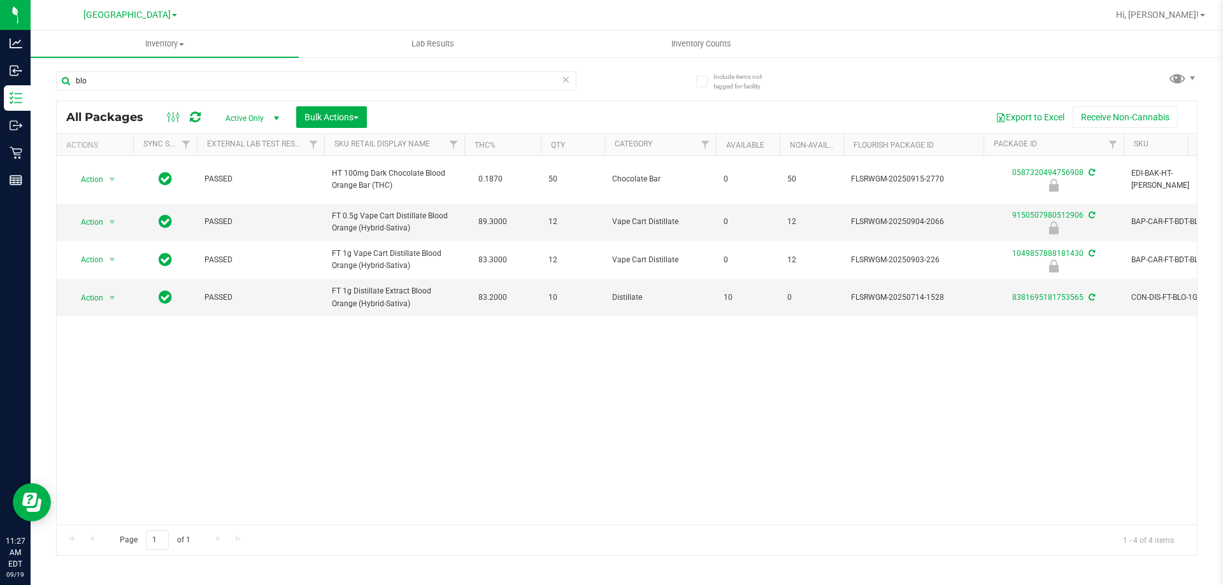
click at [267, 119] on span "Active Only" at bounding box center [250, 119] width 70 height 18
drag, startPoint x: 421, startPoint y: 102, endPoint x: 411, endPoint y: 110, distance: 12.7
click at [421, 103] on div "All Packages Active Only Active Only Lab Samples Locked All External Internal B…" at bounding box center [627, 117] width 1140 height 32
click at [346, 114] on span "Bulk Actions" at bounding box center [331, 117] width 54 height 10
click at [462, 380] on div "Action Action Edit attributes Global inventory Locate package Package audit log…" at bounding box center [627, 340] width 1140 height 369
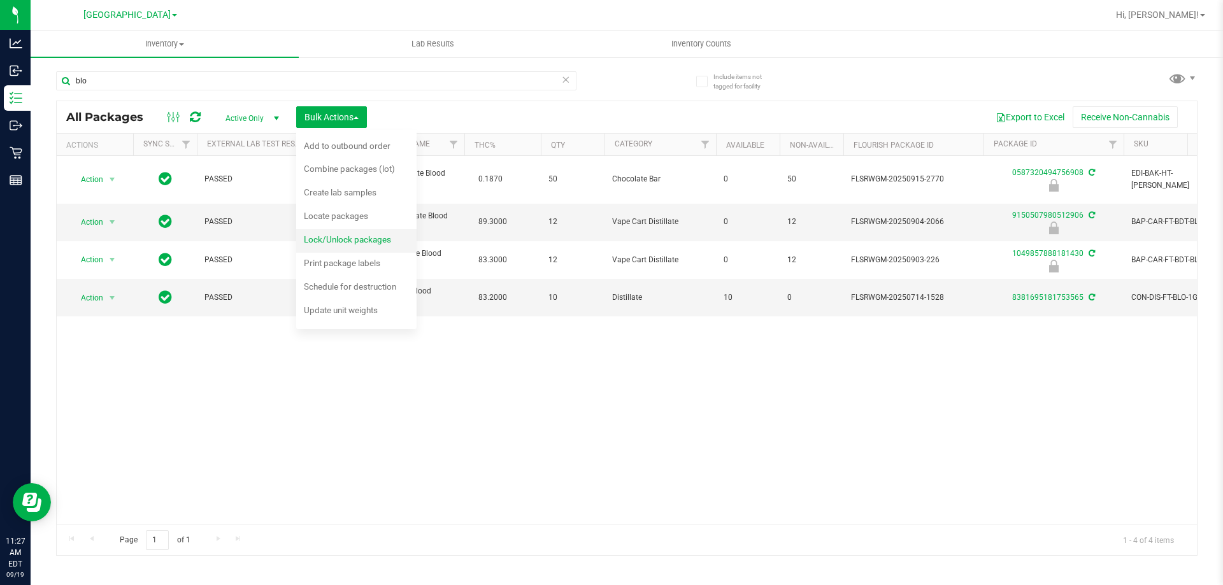
click at [379, 241] on span "Lock/Unlock packages" at bounding box center [347, 239] width 87 height 10
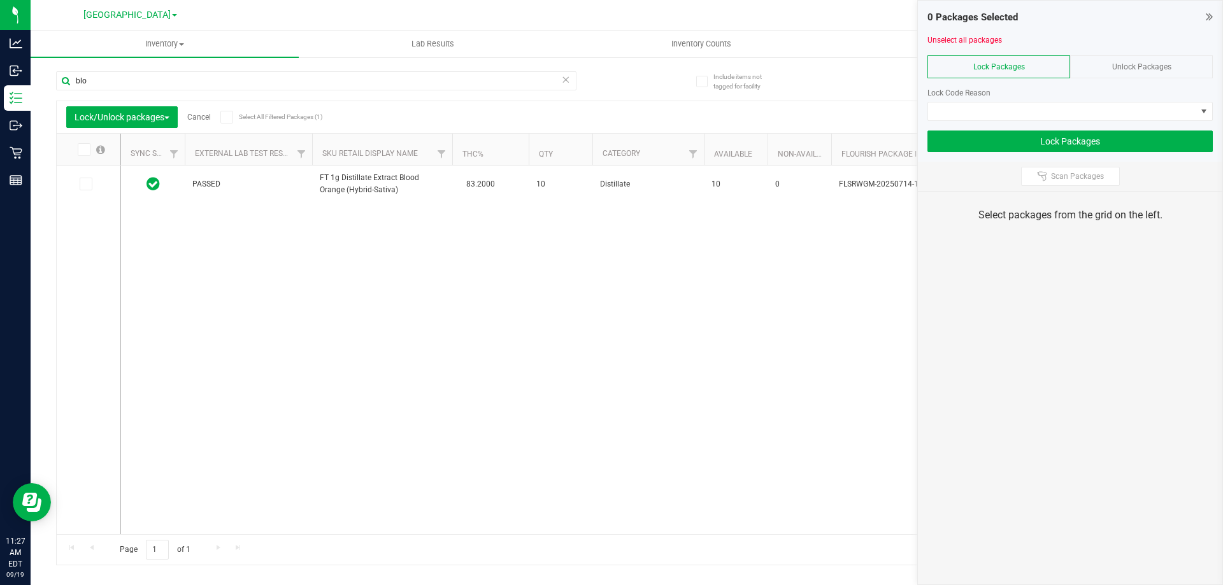
click at [1165, 68] on span "Unlock Packages" at bounding box center [1141, 66] width 59 height 9
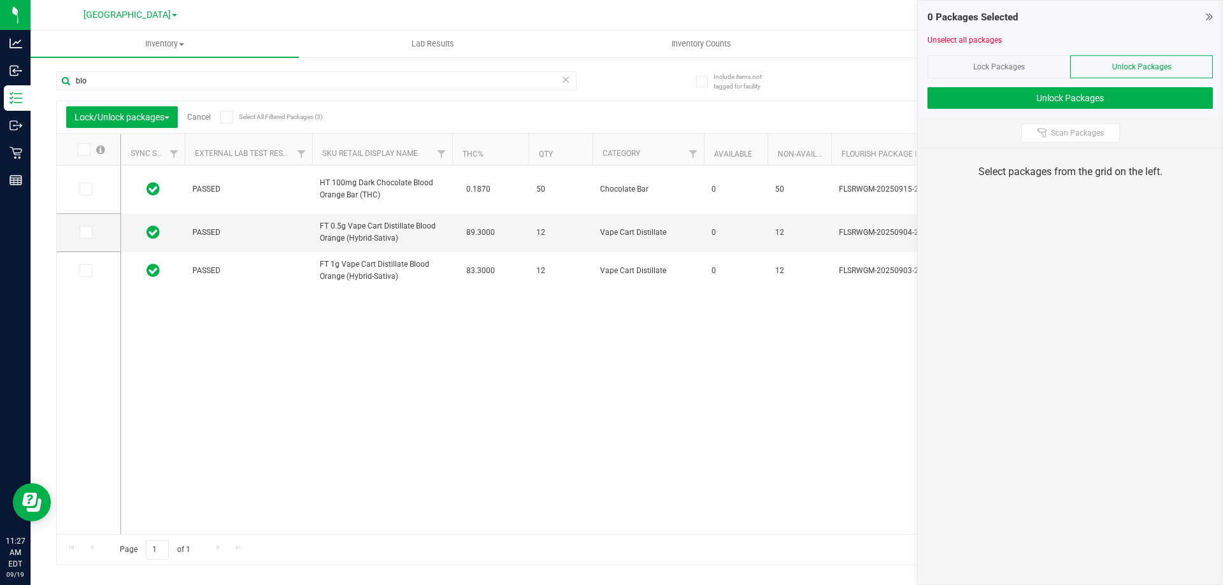
drag, startPoint x: 1005, startPoint y: 71, endPoint x: 999, endPoint y: 76, distance: 7.8
click at [1004, 71] on div "Lock Packages" at bounding box center [998, 66] width 143 height 23
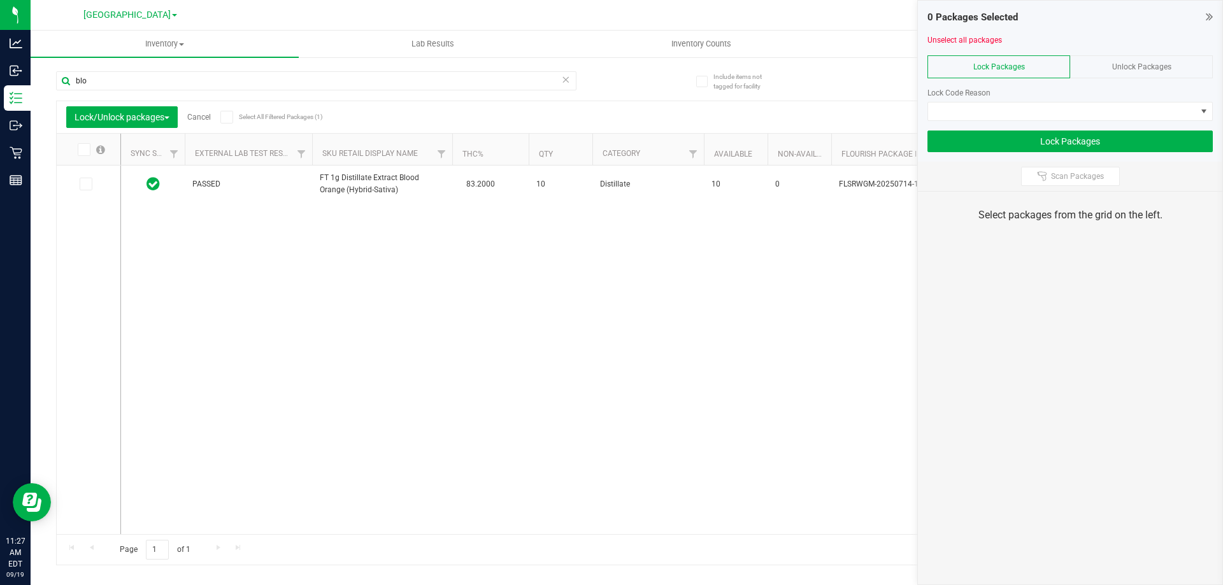
click at [1181, 69] on div "Unlock Packages" at bounding box center [1141, 66] width 143 height 23
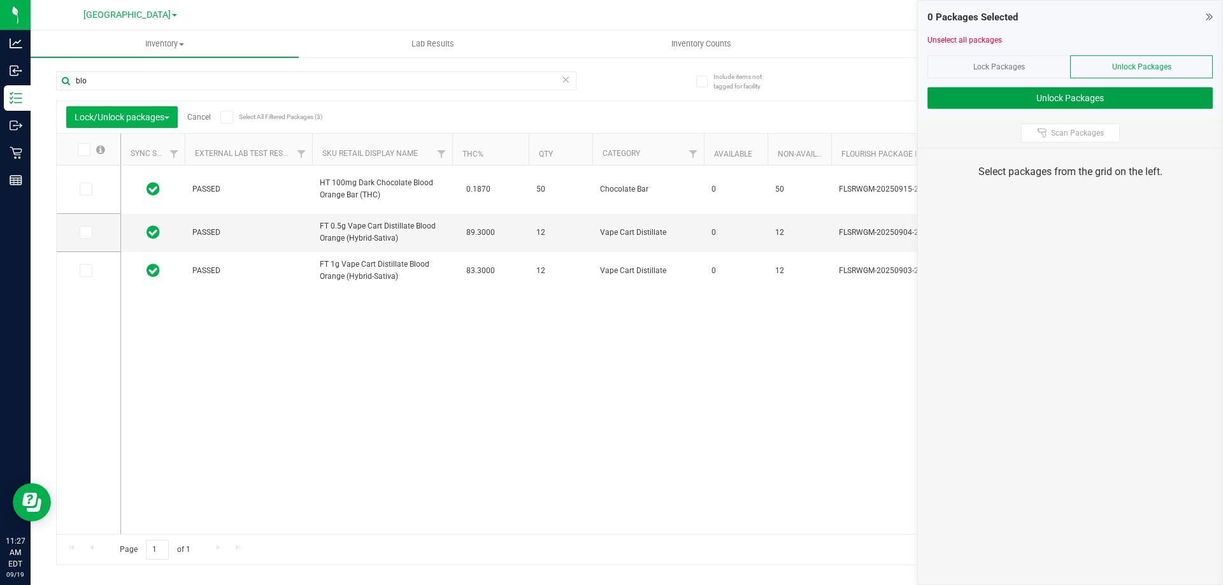
click at [1073, 103] on button "Unlock Packages" at bounding box center [1069, 98] width 285 height 22
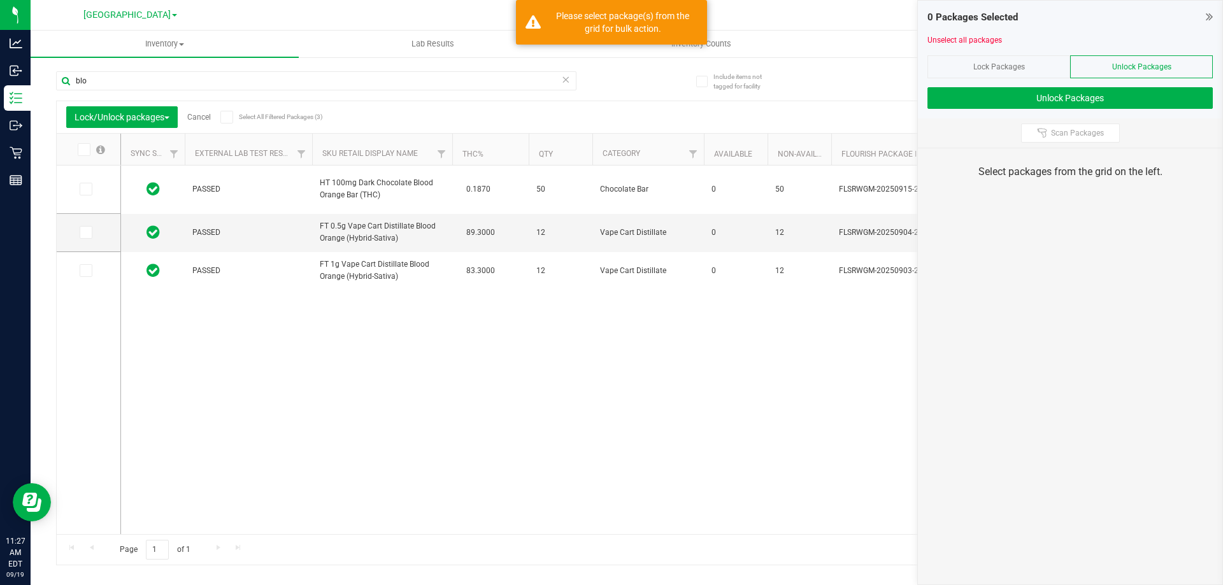
click at [228, 117] on icon at bounding box center [226, 117] width 8 height 0
click at [0, 0] on input "Select All Filtered Packages (3)" at bounding box center [0, 0] width 0 height 0
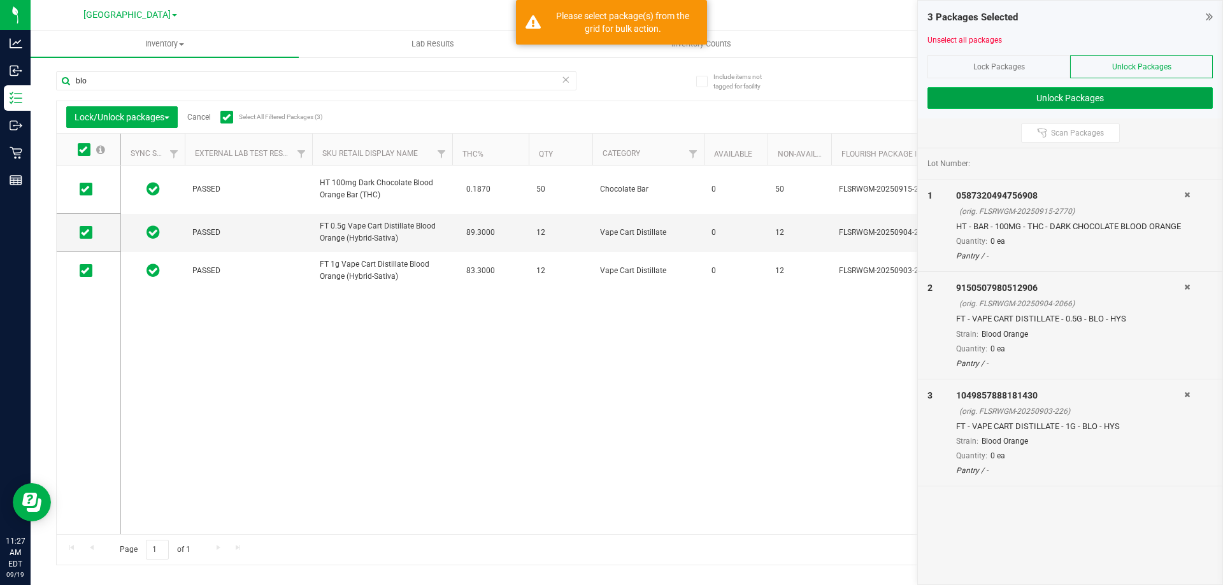
click at [1050, 103] on button "Unlock Packages" at bounding box center [1069, 98] width 285 height 22
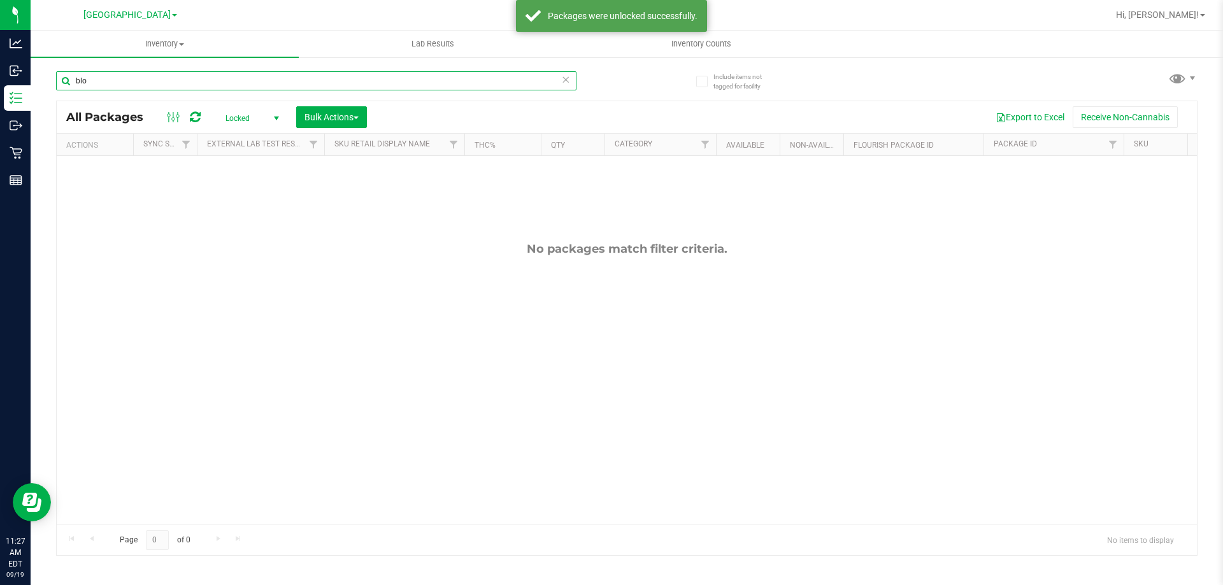
click at [158, 88] on input "blo" at bounding box center [316, 80] width 520 height 19
click at [240, 116] on span "Locked" at bounding box center [250, 119] width 70 height 18
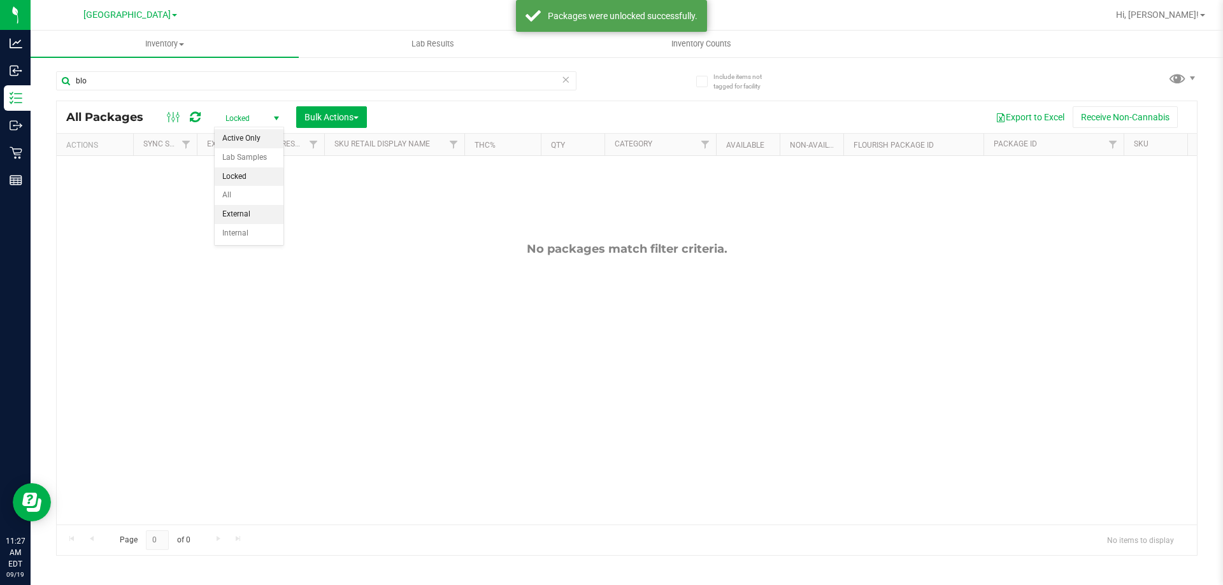
click at [257, 136] on li "Active Only" at bounding box center [249, 138] width 69 height 19
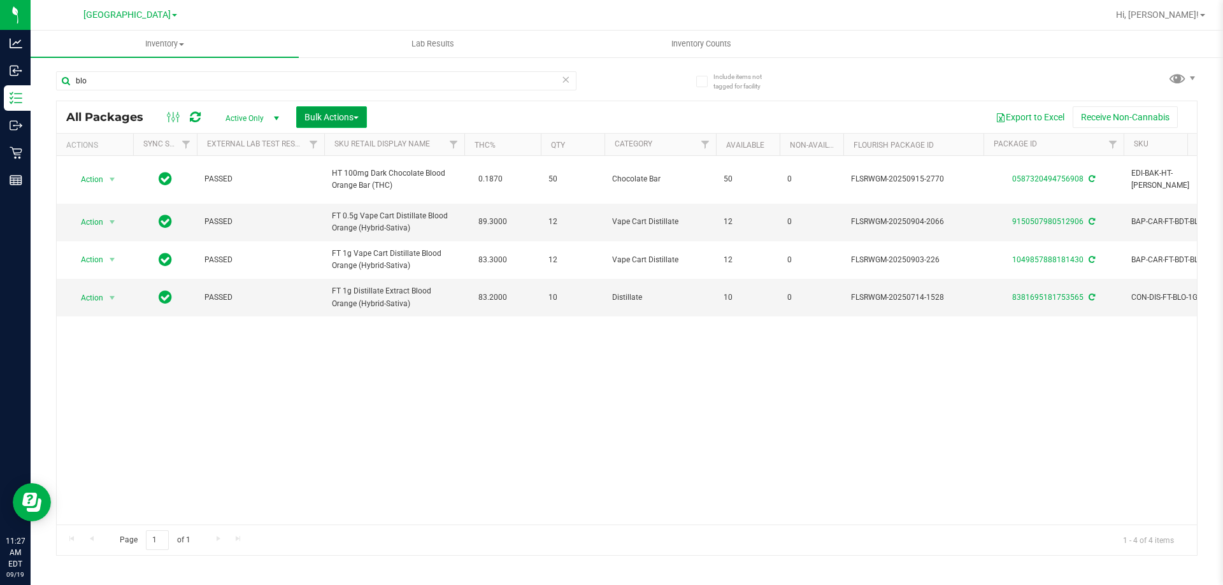
click at [330, 124] on button "Bulk Actions" at bounding box center [331, 117] width 71 height 22
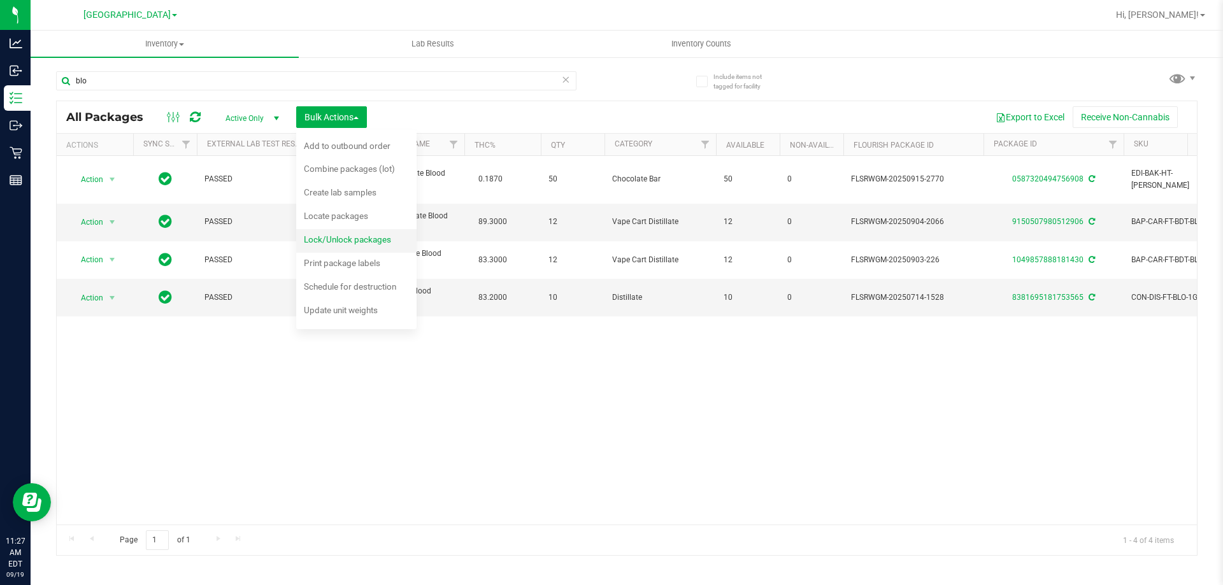
click at [370, 234] on div "Lock/Unlock packages" at bounding box center [356, 241] width 104 height 20
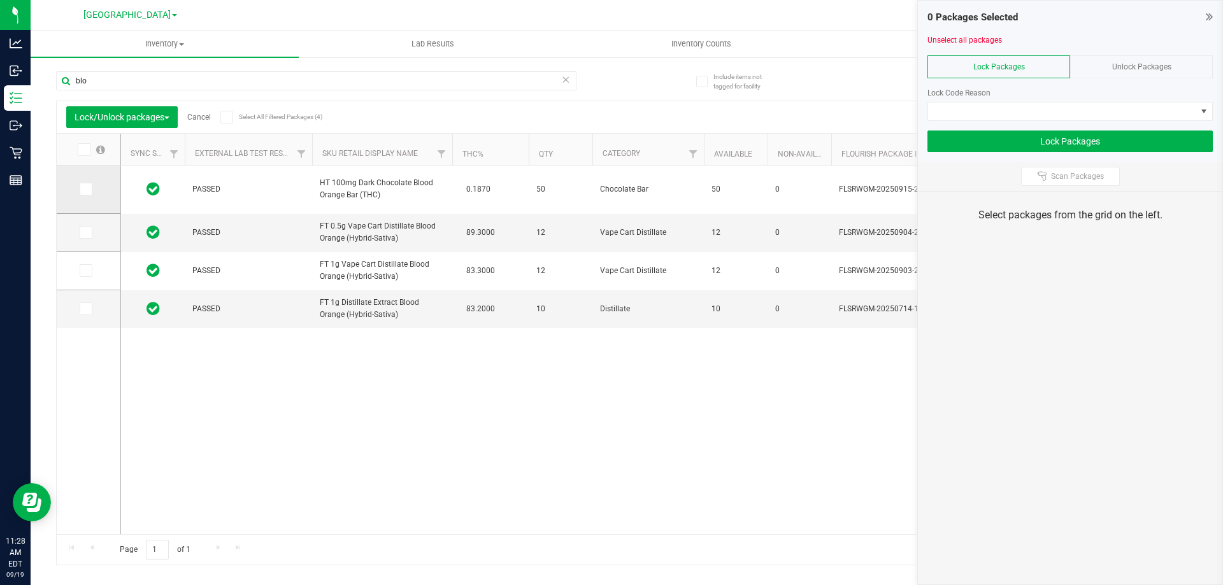
click at [90, 186] on span at bounding box center [86, 189] width 13 height 13
click at [0, 0] on input "checkbox" at bounding box center [0, 0] width 0 height 0
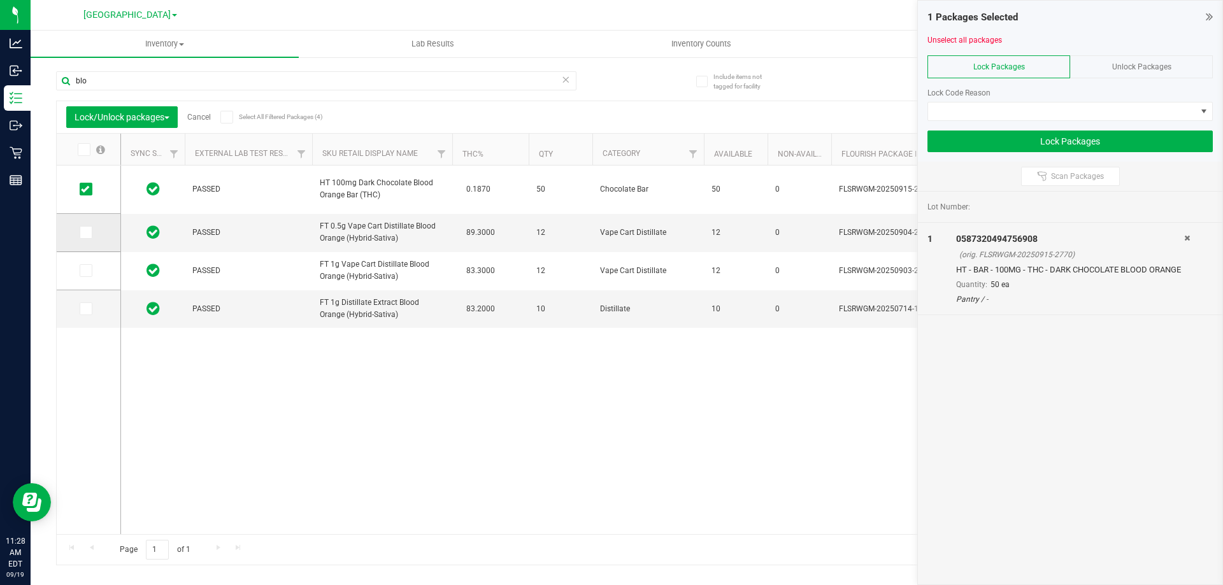
click at [87, 232] on icon at bounding box center [85, 232] width 8 height 0
click at [0, 0] on input "checkbox" at bounding box center [0, 0] width 0 height 0
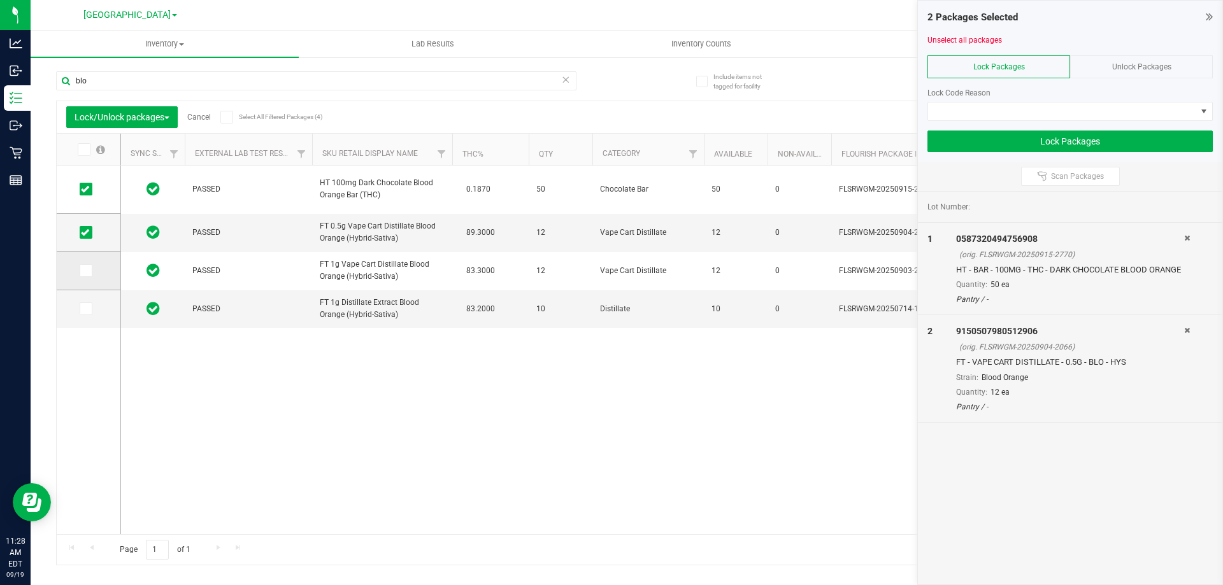
click at [81, 271] on icon at bounding box center [85, 271] width 8 height 0
click at [0, 0] on input "checkbox" at bounding box center [0, 0] width 0 height 0
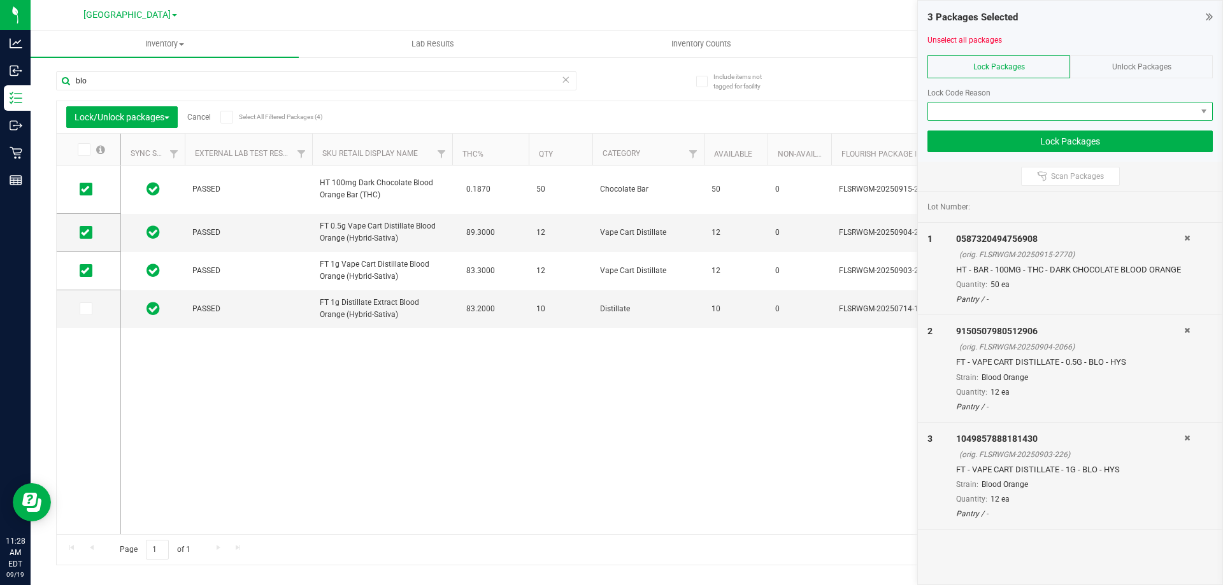
click at [1029, 112] on span at bounding box center [1062, 112] width 268 height 18
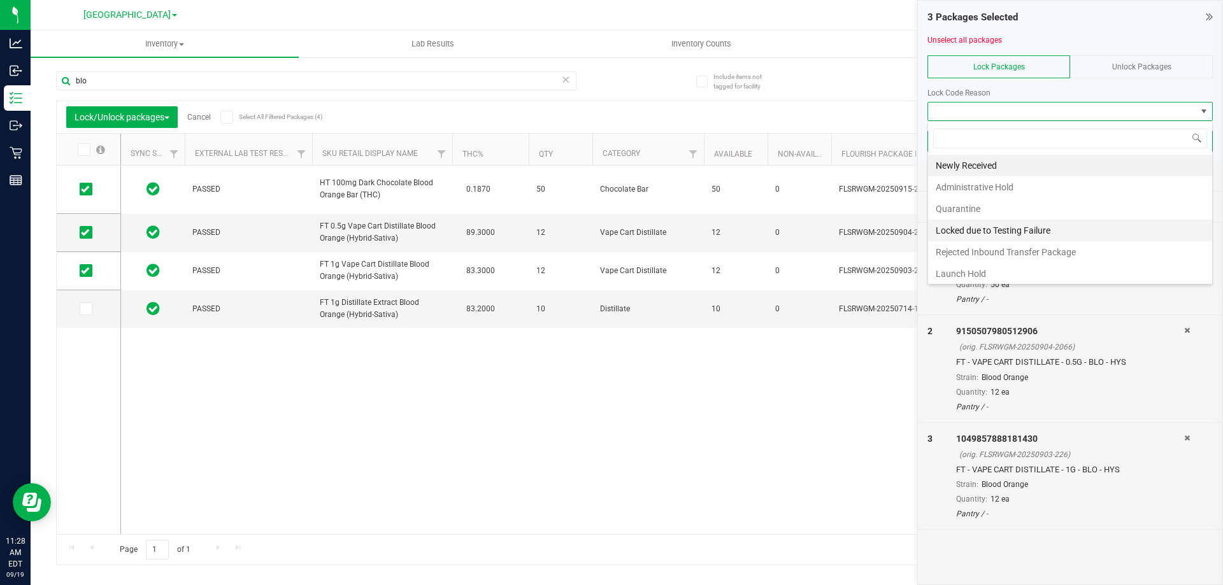
scroll to position [3, 0]
click at [1004, 266] on li "Launch Hold" at bounding box center [1070, 272] width 284 height 22
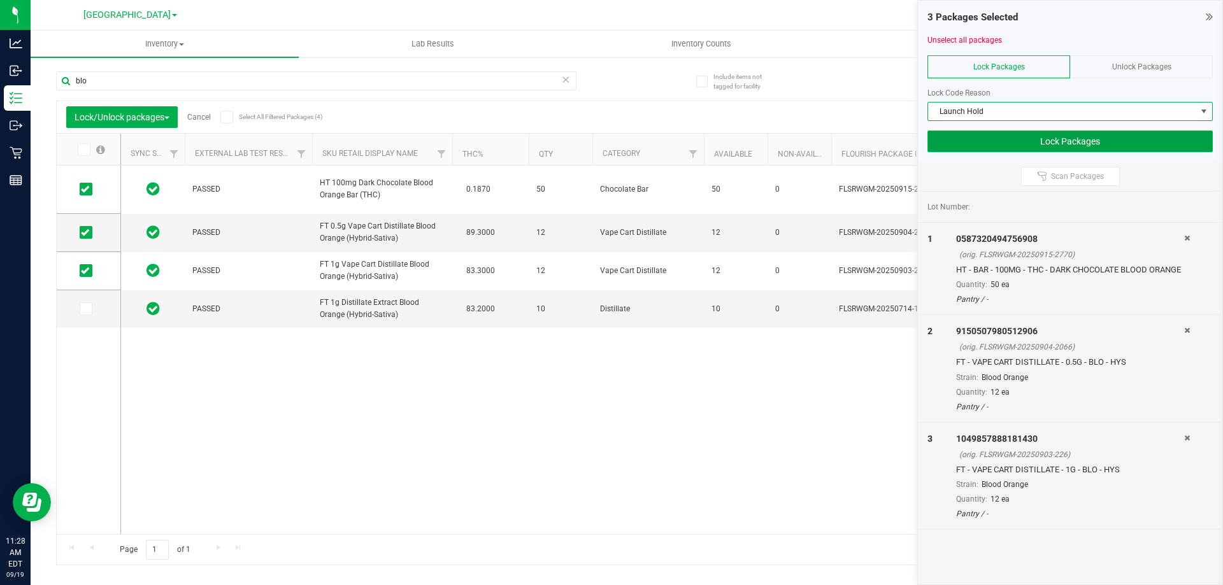
click at [972, 139] on button "Lock Packages" at bounding box center [1069, 142] width 285 height 22
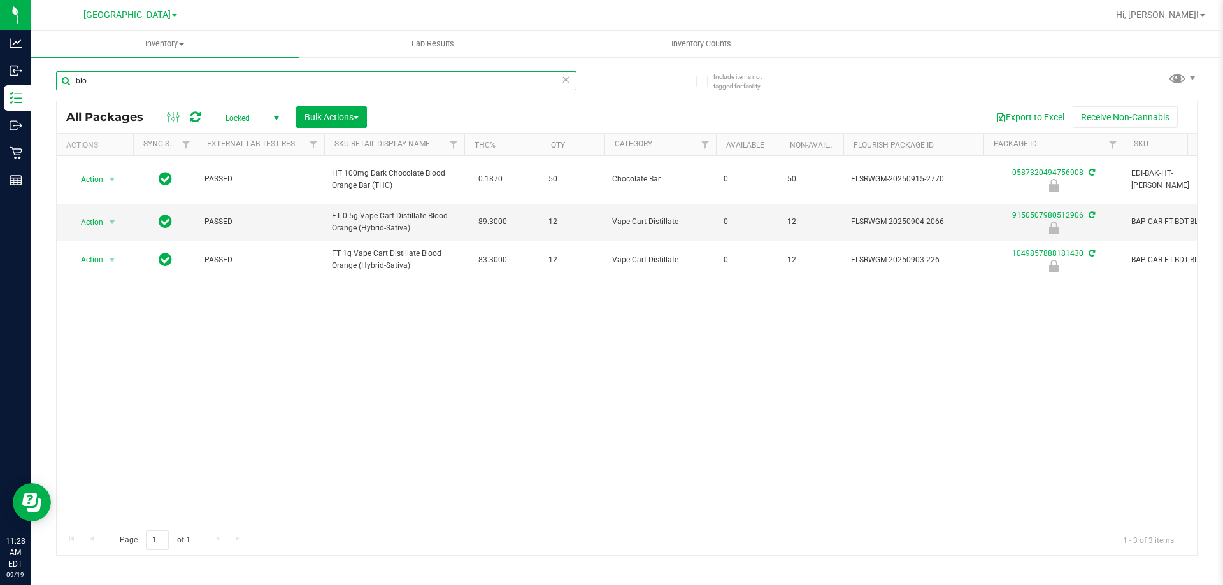
click at [197, 85] on input "blo" at bounding box center [316, 80] width 520 height 19
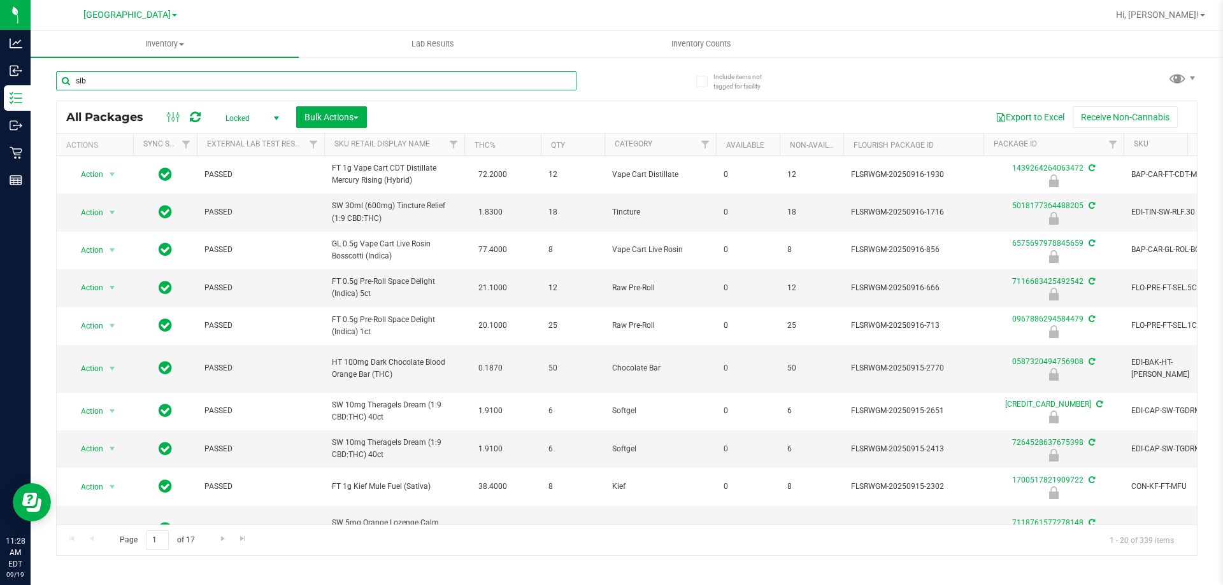
type input "slb"
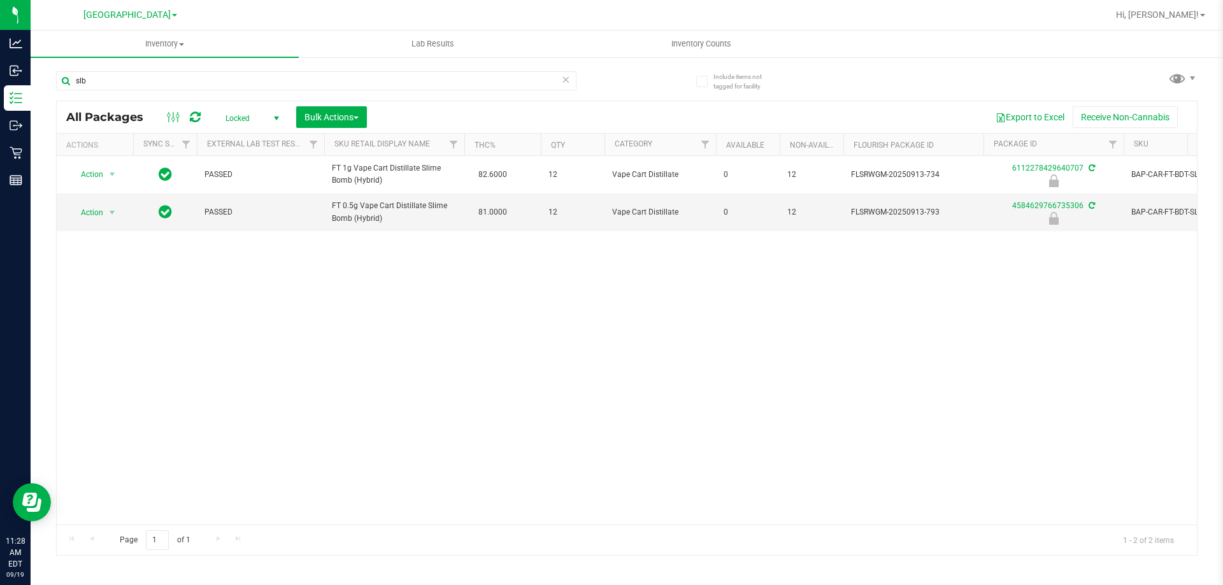
click at [252, 115] on span "Locked" at bounding box center [250, 119] width 70 height 18
click at [253, 142] on li "Active Only" at bounding box center [249, 138] width 69 height 19
click at [250, 119] on span "Active Only" at bounding box center [250, 119] width 70 height 18
click at [245, 197] on li "All" at bounding box center [249, 195] width 69 height 19
click at [276, 120] on span "select" at bounding box center [276, 118] width 10 height 10
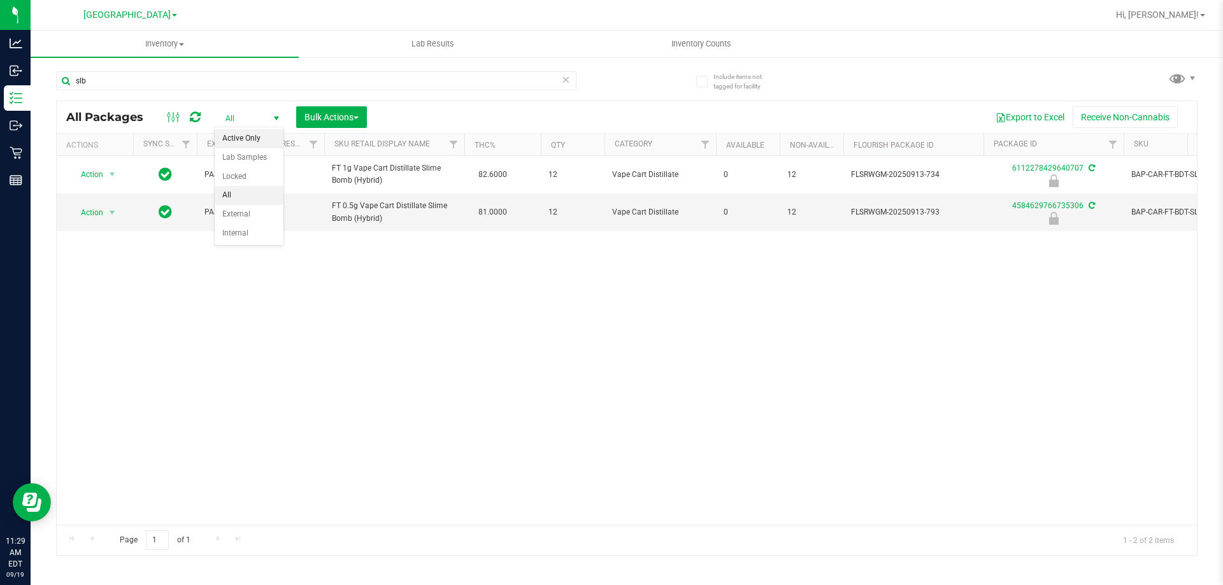
click at [251, 137] on li "Active Only" at bounding box center [249, 138] width 69 height 19
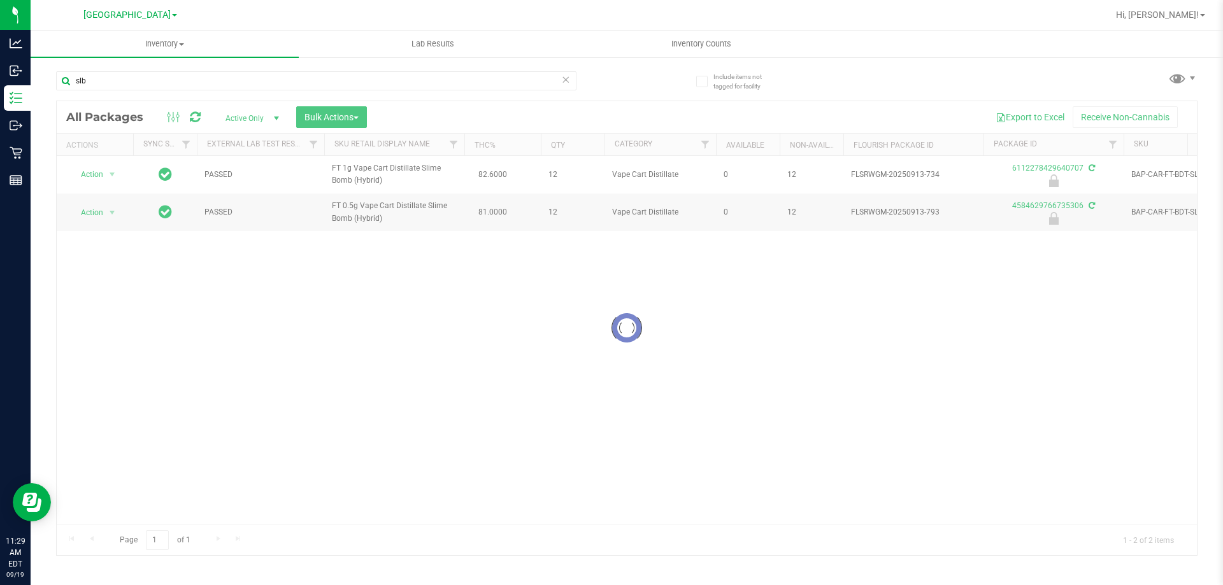
click at [329, 121] on div at bounding box center [627, 328] width 1140 height 454
click at [333, 117] on span "Bulk Actions" at bounding box center [331, 117] width 54 height 10
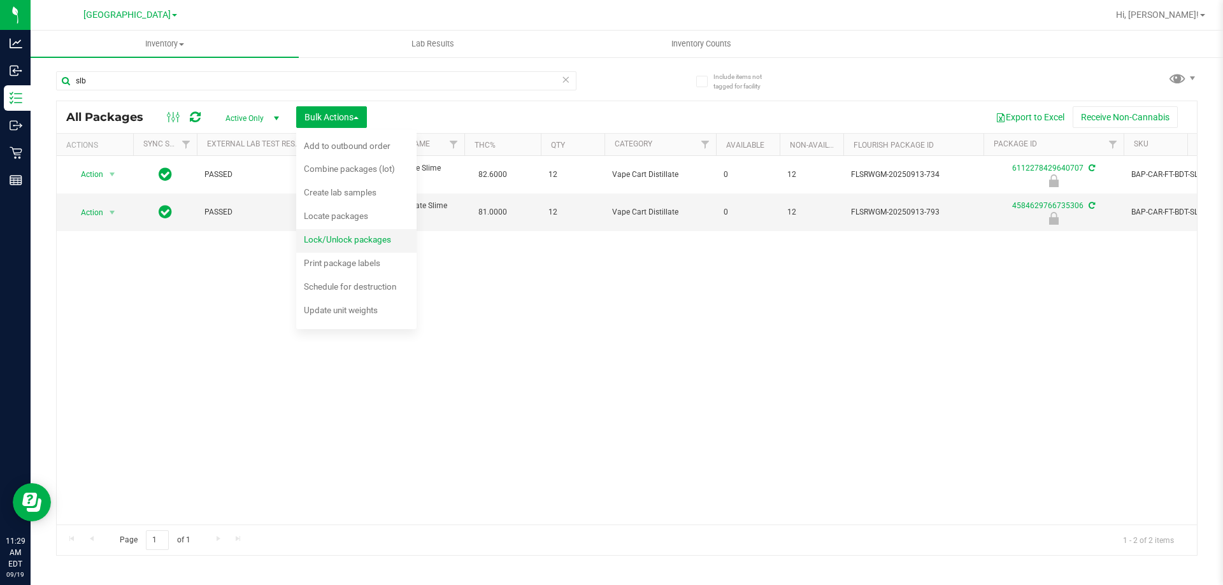
click at [369, 243] on span "Lock/Unlock packages" at bounding box center [347, 239] width 87 height 10
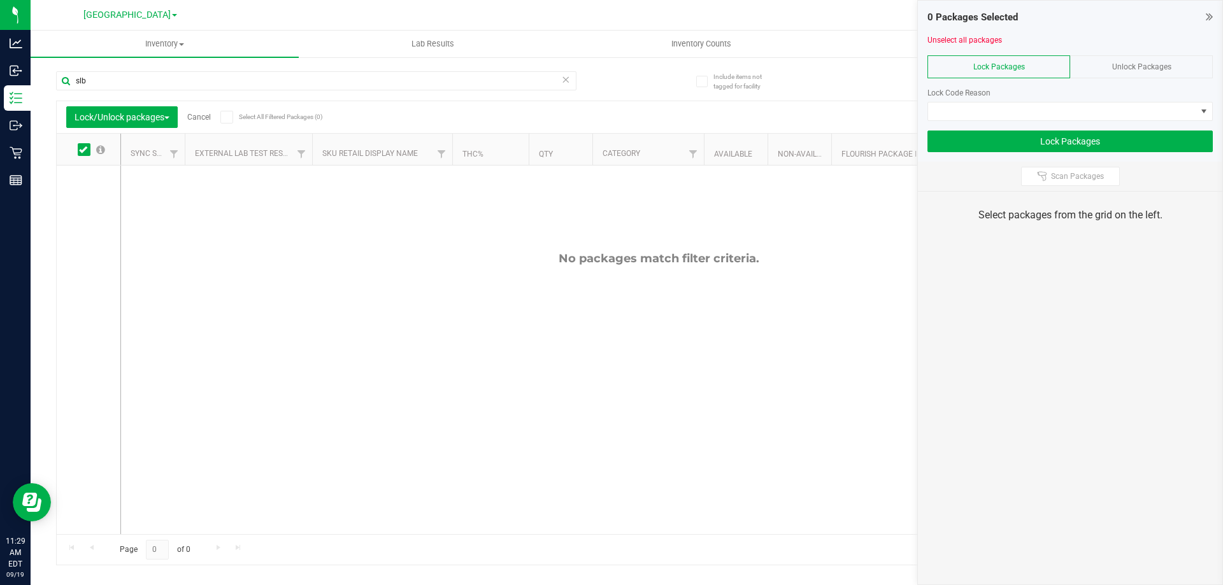
click at [1120, 62] on span "Unlock Packages" at bounding box center [1141, 66] width 59 height 9
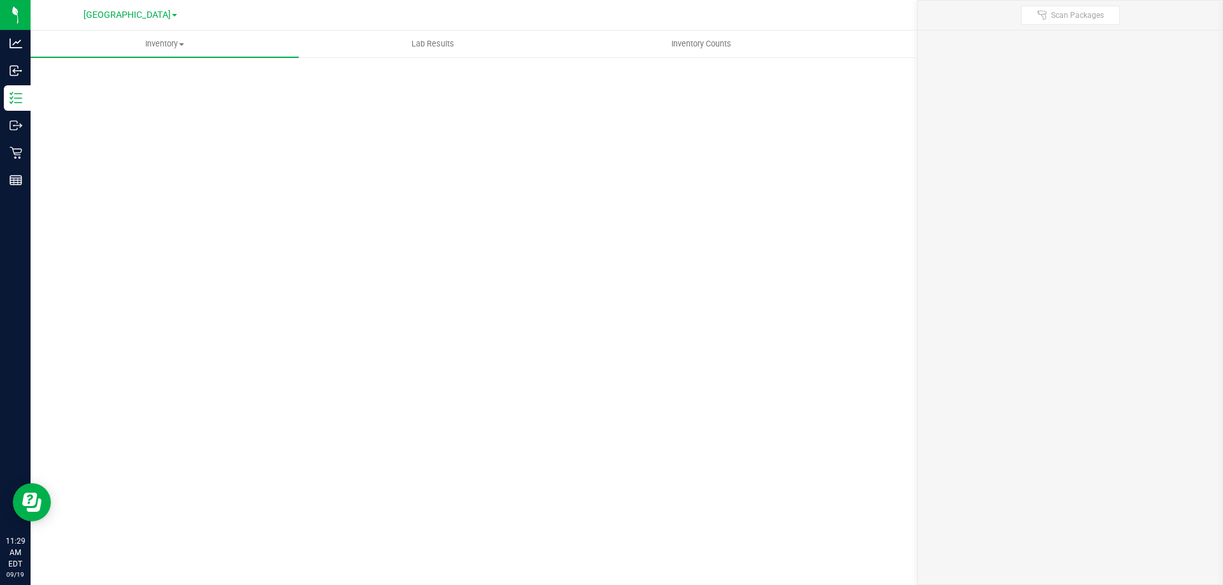
click at [1103, 114] on div "Scan Packages 0" at bounding box center [626, 255] width 1141 height 373
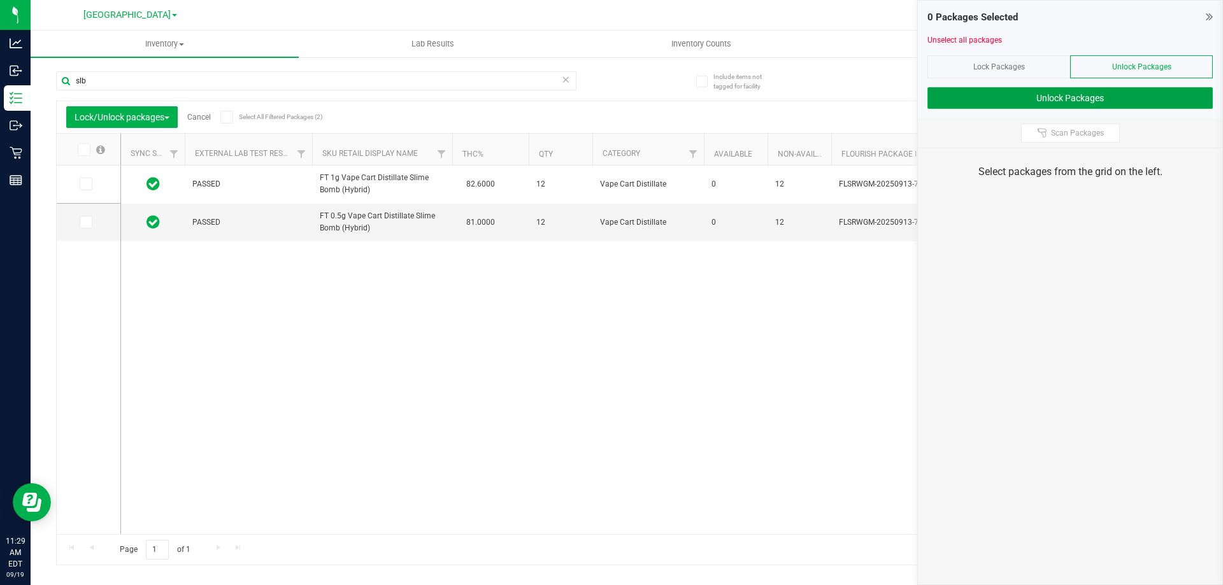
click at [1094, 94] on button "Unlock Packages" at bounding box center [1069, 98] width 285 height 22
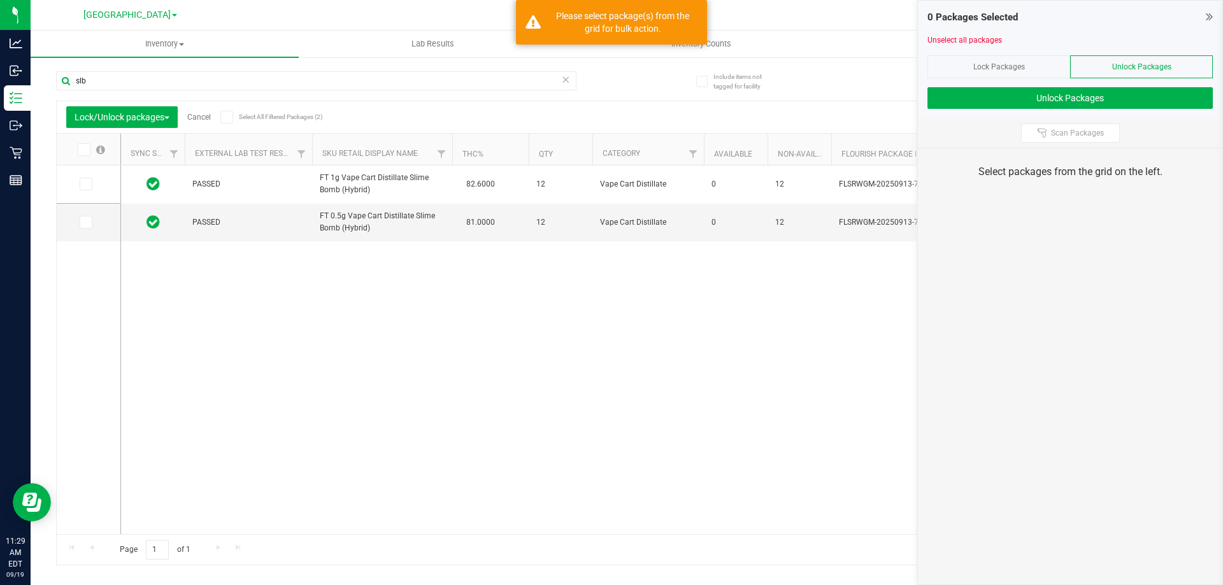
click at [227, 122] on span at bounding box center [226, 117] width 13 height 13
click at [0, 0] on input "Select All Filtered Packages (2)" at bounding box center [0, 0] width 0 height 0
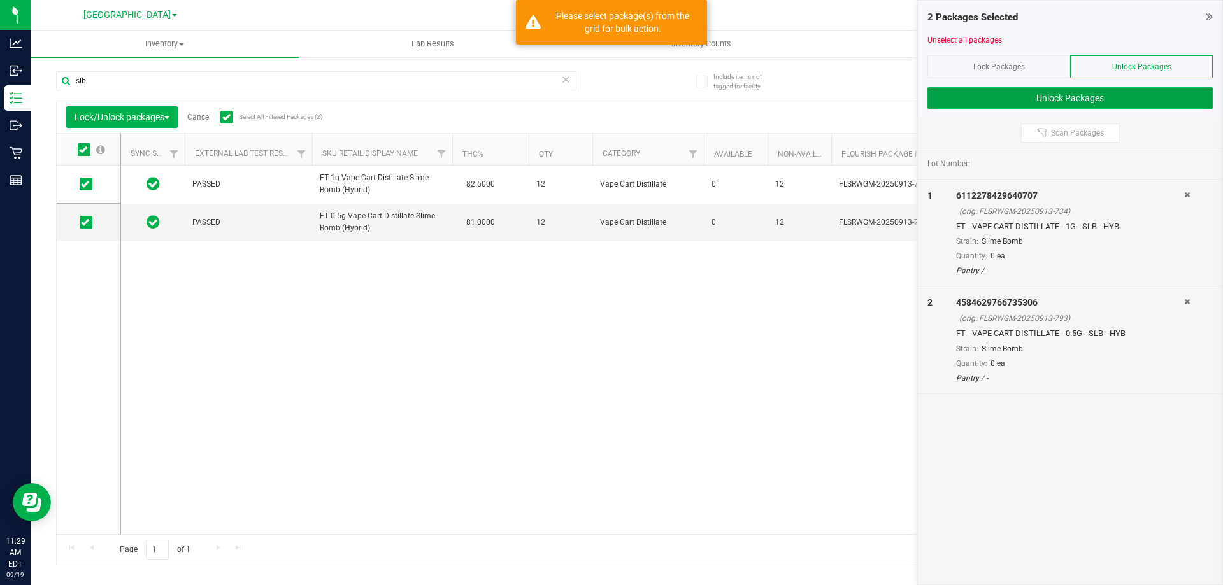
click at [1082, 95] on button "Unlock Packages" at bounding box center [1069, 98] width 285 height 22
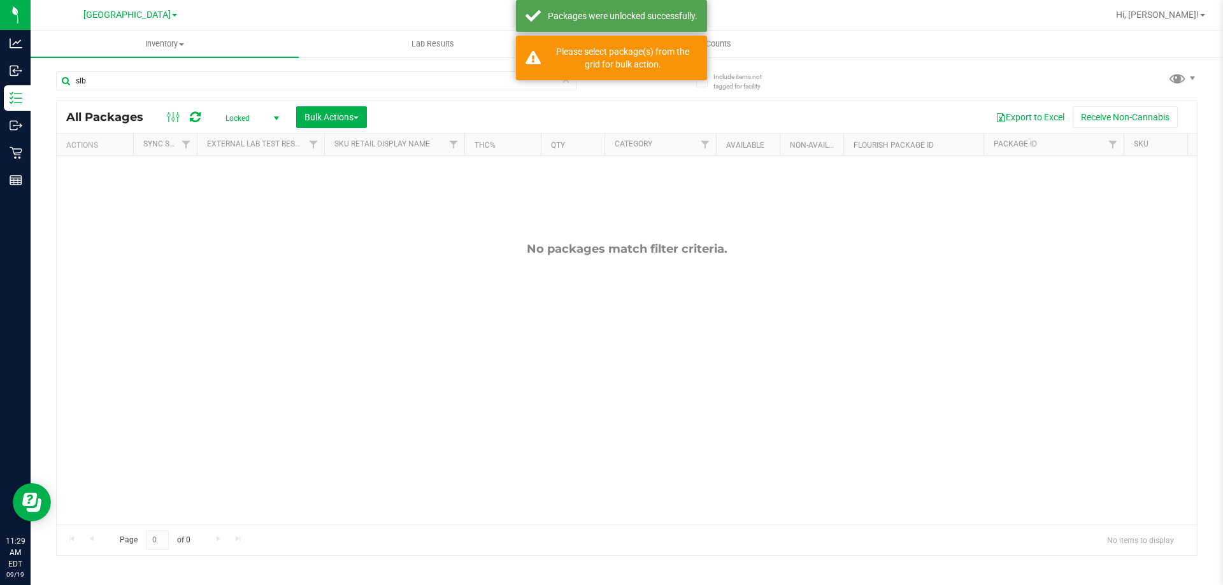
click at [248, 116] on span "Locked" at bounding box center [250, 119] width 70 height 18
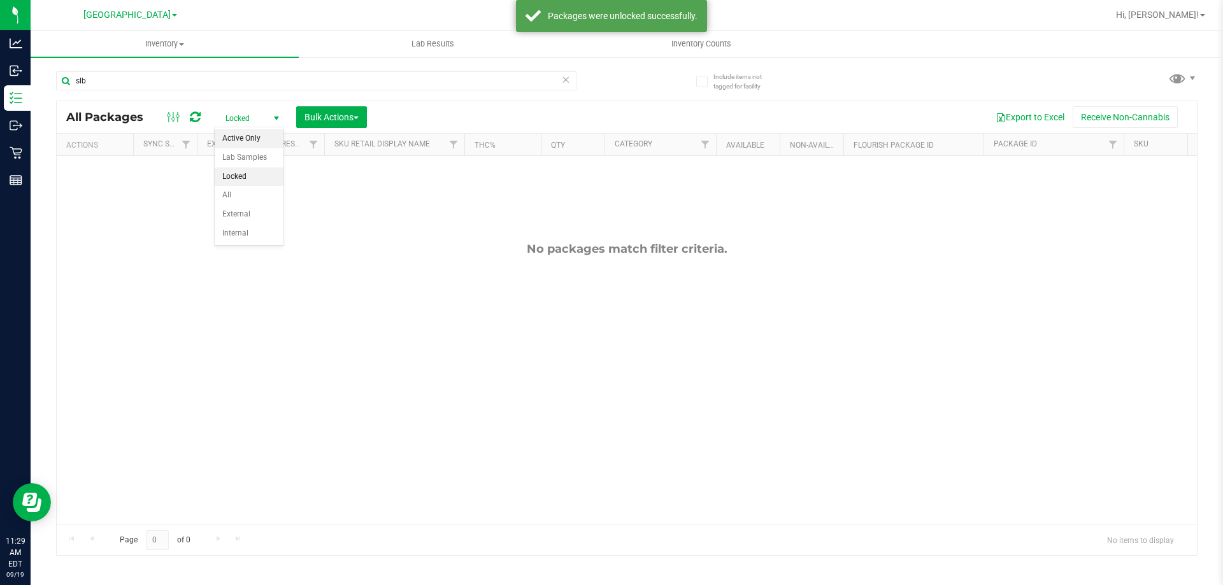
click at [258, 136] on li "Active Only" at bounding box center [249, 138] width 69 height 19
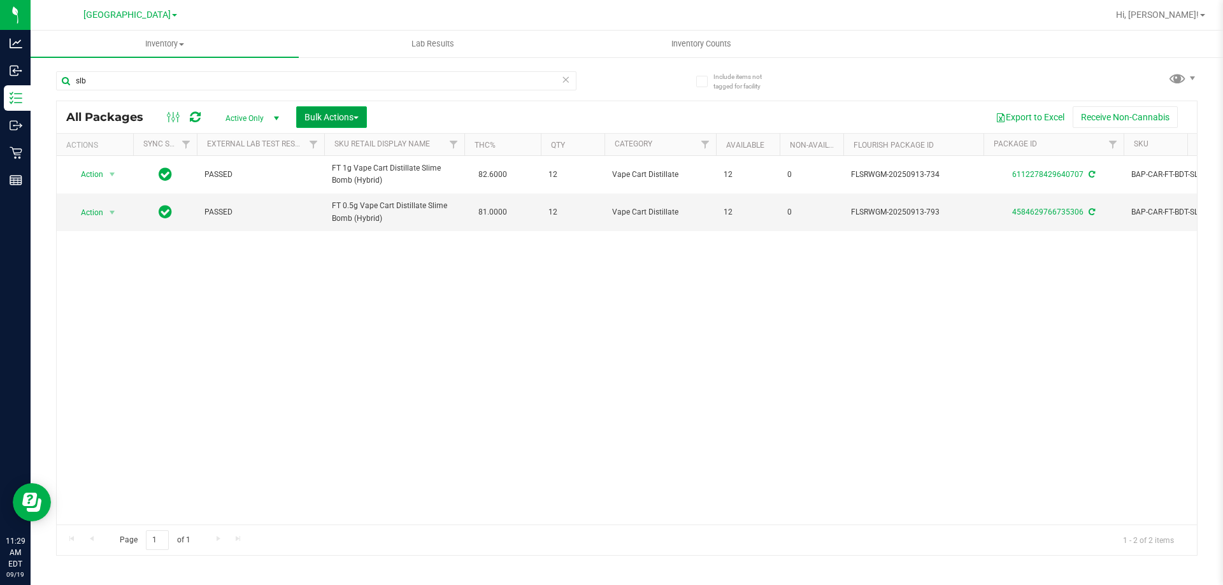
click at [357, 119] on span "Bulk Actions" at bounding box center [331, 117] width 54 height 10
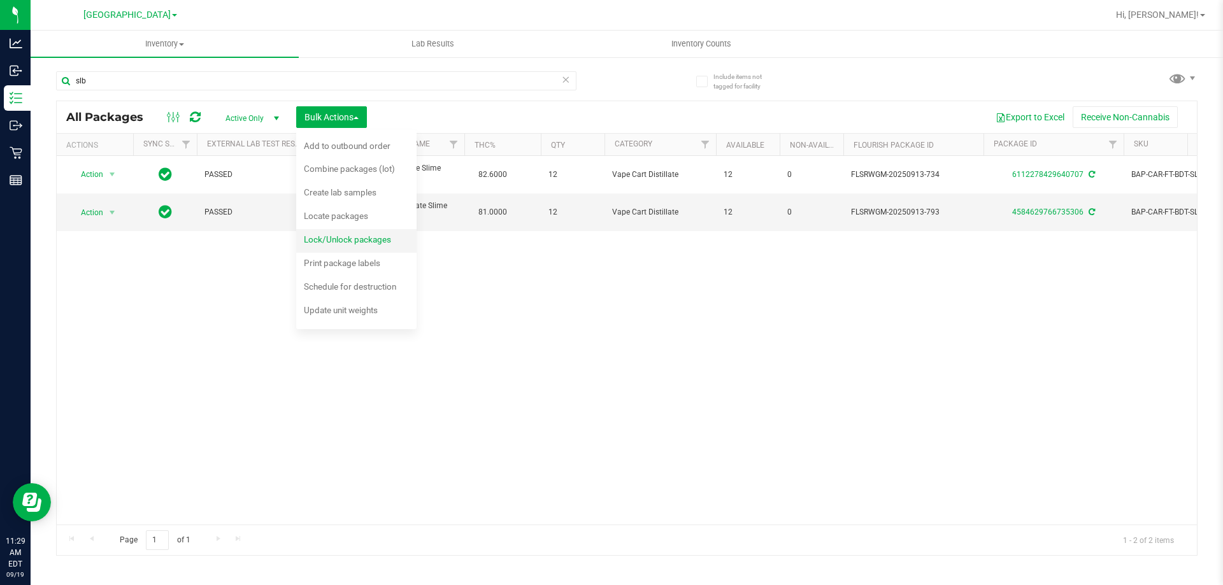
click at [369, 239] on span "Lock/Unlock packages" at bounding box center [347, 239] width 87 height 10
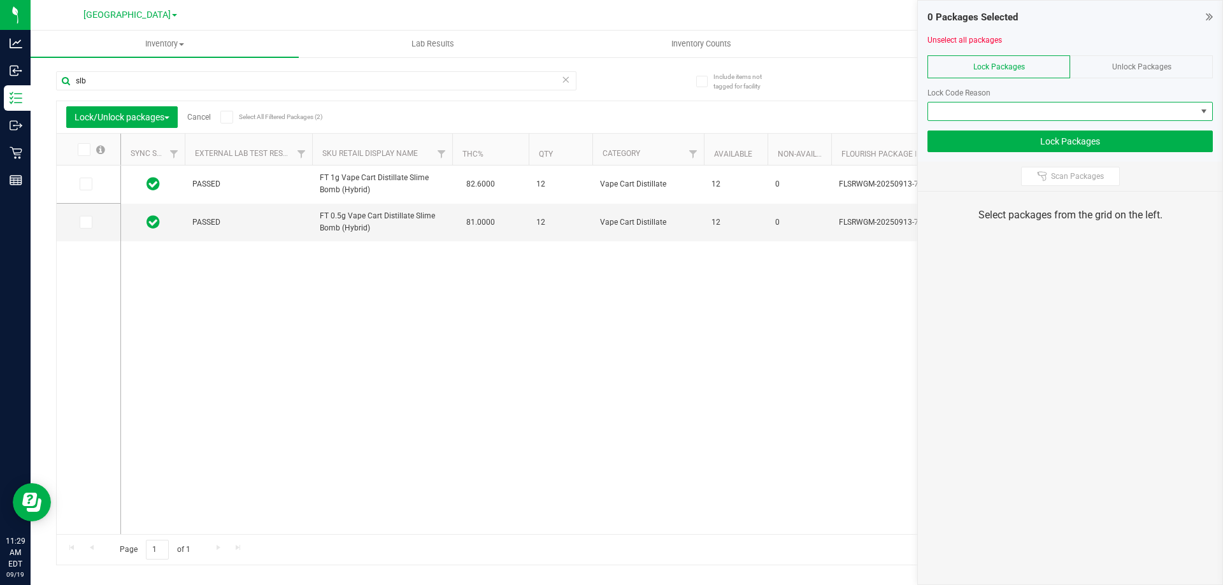
click at [1043, 113] on span at bounding box center [1062, 112] width 268 height 18
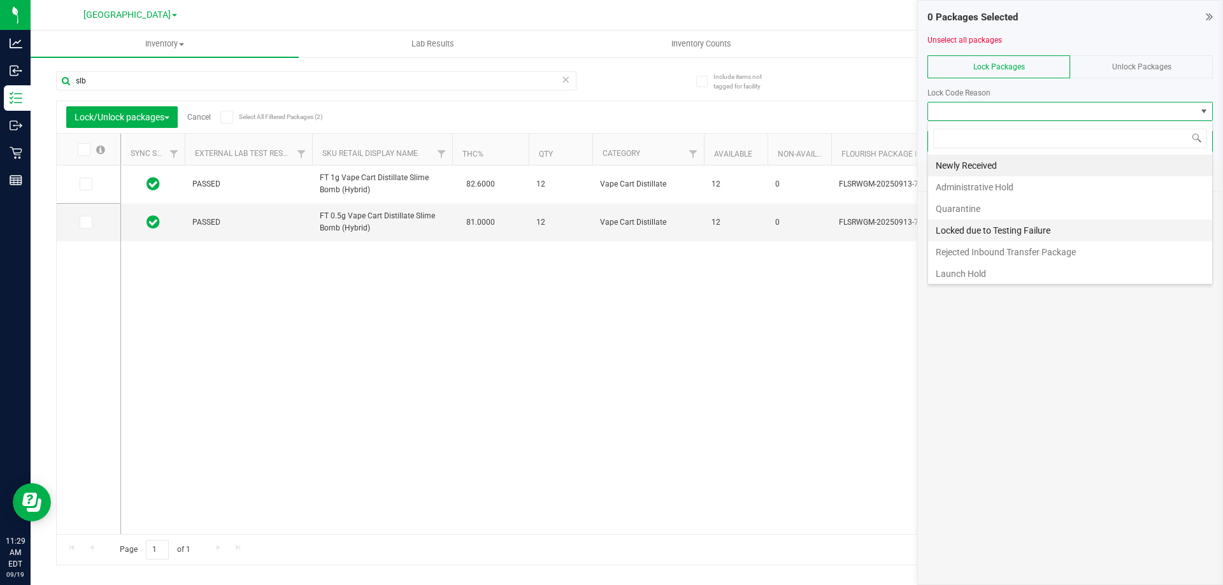
scroll to position [19, 285]
click at [1003, 278] on li "Launch Hold" at bounding box center [1070, 274] width 284 height 22
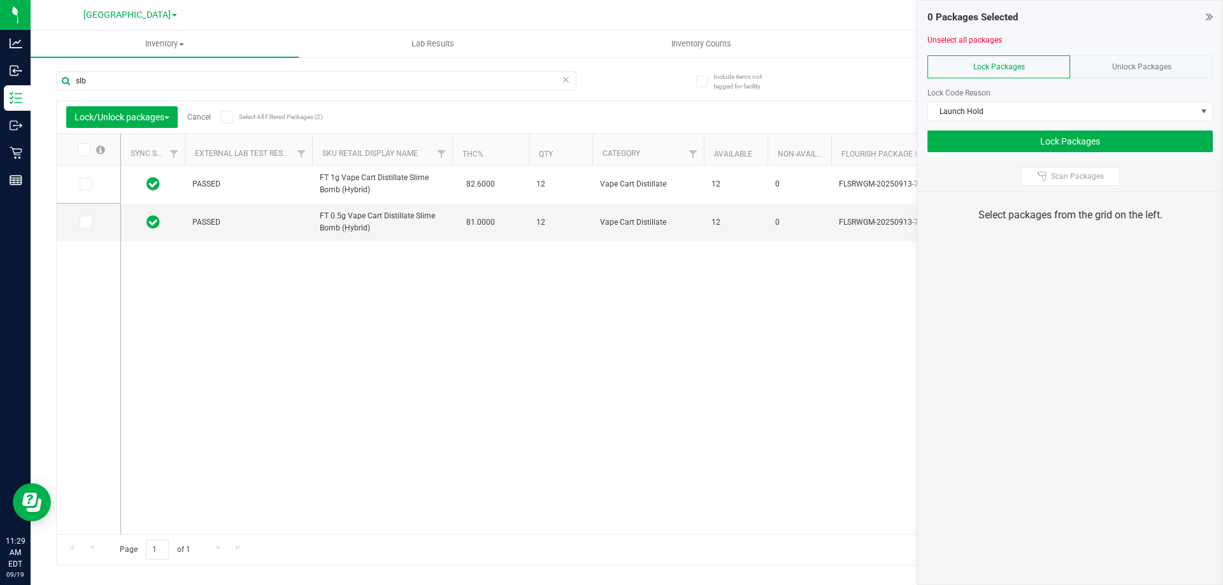
click at [225, 117] on icon at bounding box center [226, 117] width 8 height 0
click at [0, 0] on input "Select All Filtered Packages (2)" at bounding box center [0, 0] width 0 height 0
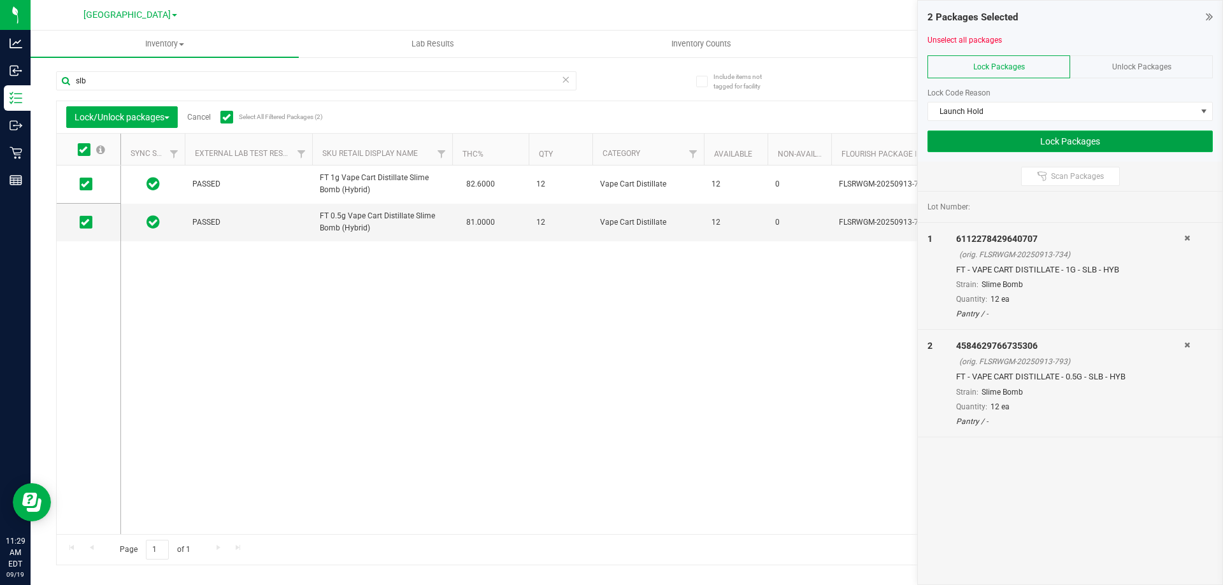
click at [1061, 145] on button "Lock Packages" at bounding box center [1069, 142] width 285 height 22
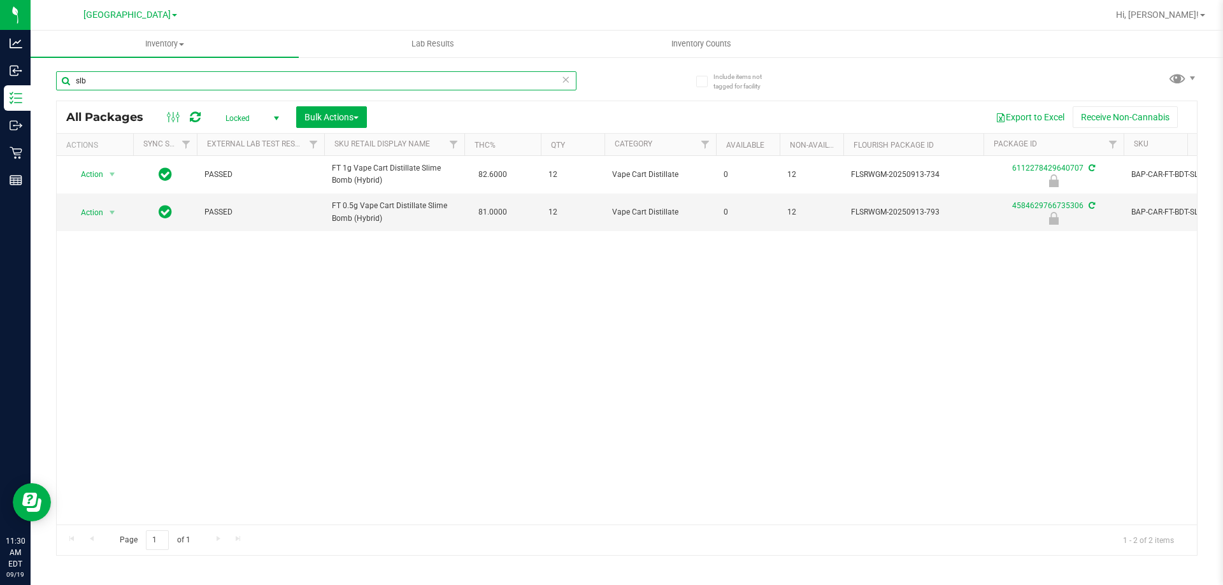
click at [141, 88] on input "slb" at bounding box center [316, 80] width 520 height 19
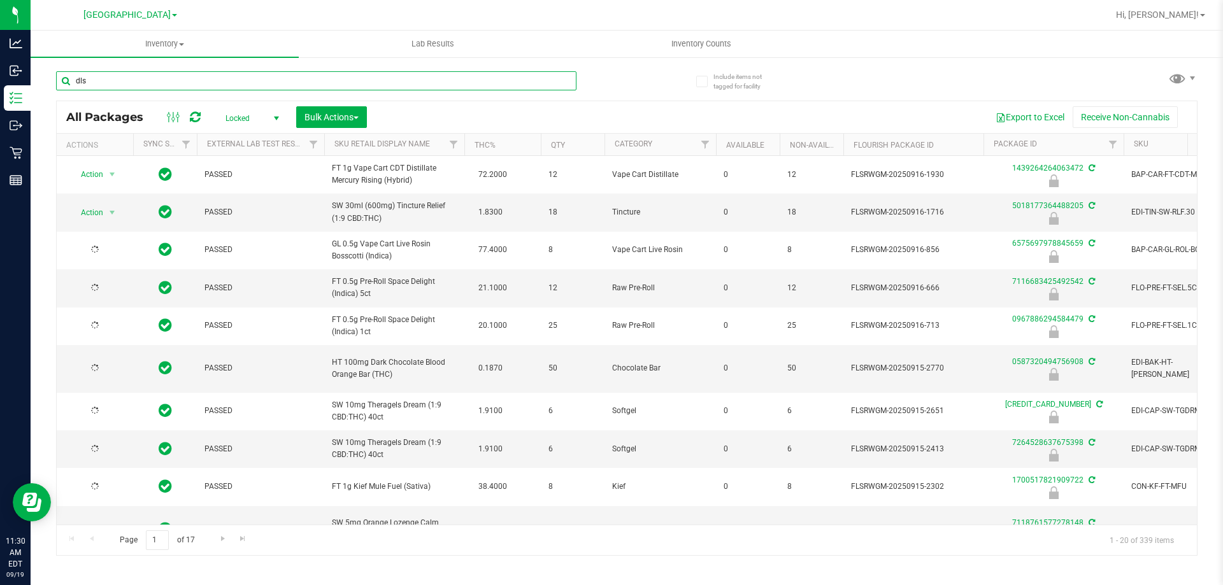
type input "dls"
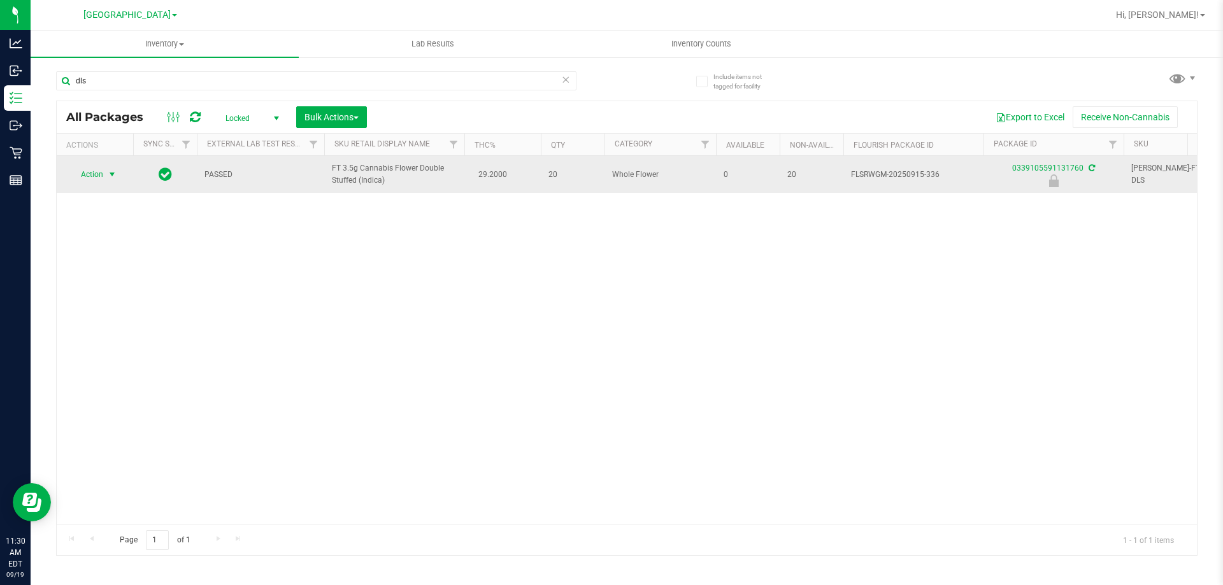
click at [102, 174] on span "Action" at bounding box center [86, 175] width 34 height 18
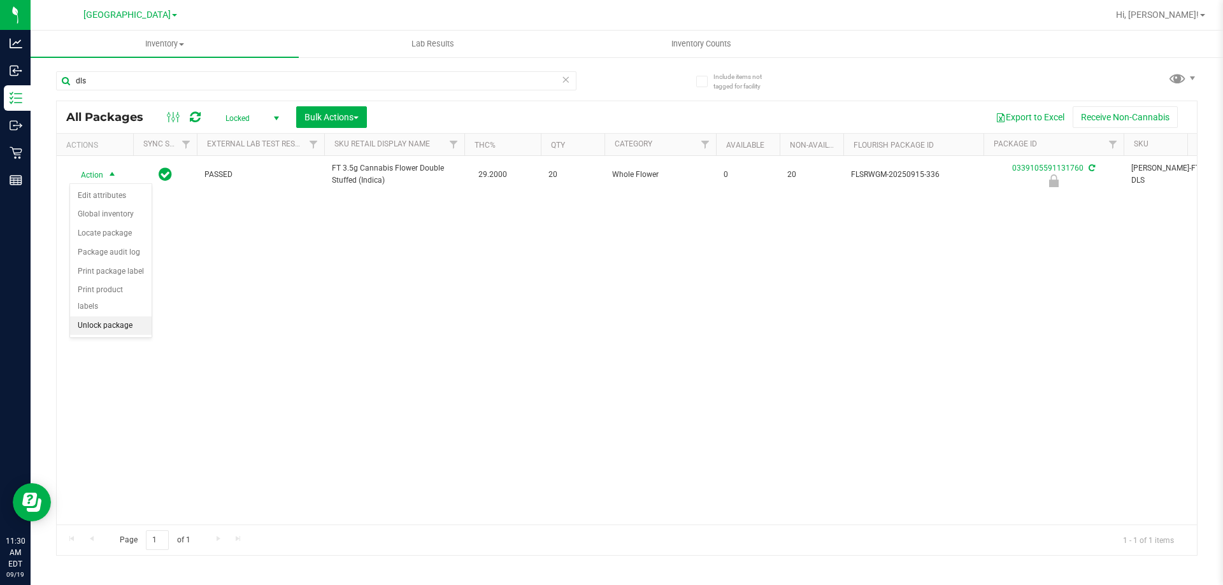
click at [122, 318] on li "Unlock package" at bounding box center [111, 326] width 82 height 19
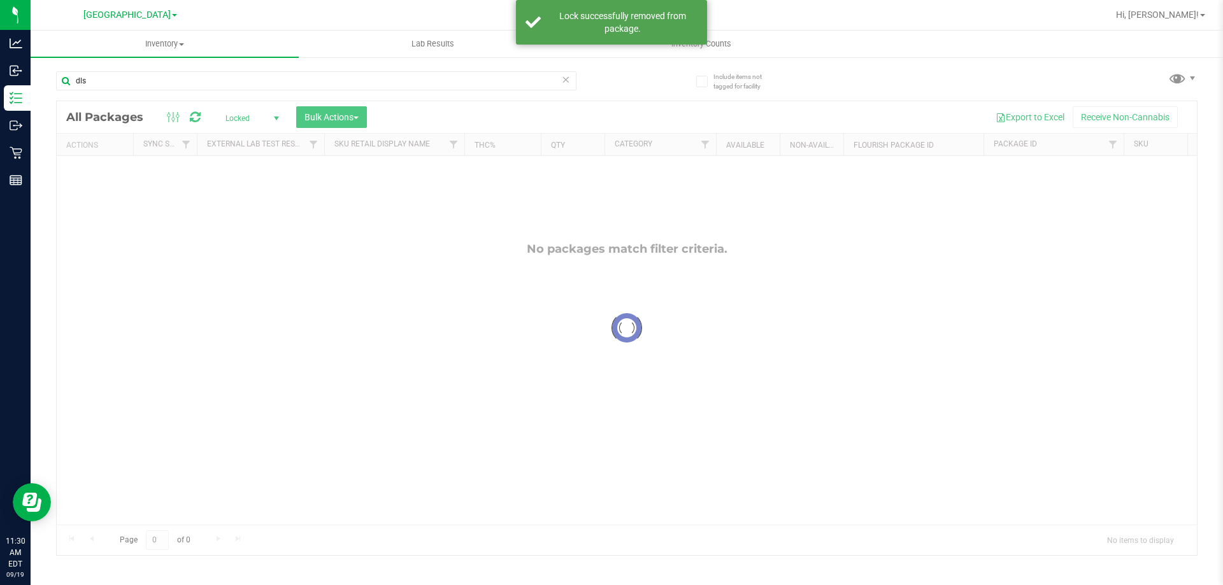
click at [245, 119] on span "Locked" at bounding box center [250, 119] width 70 height 18
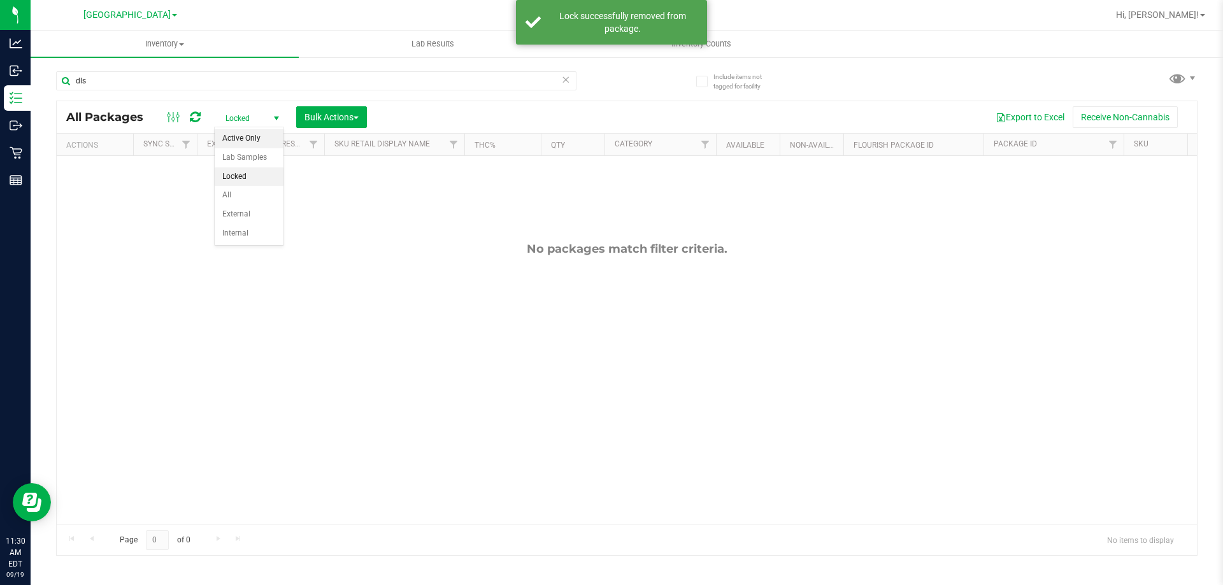
click at [250, 139] on li "Active Only" at bounding box center [249, 138] width 69 height 19
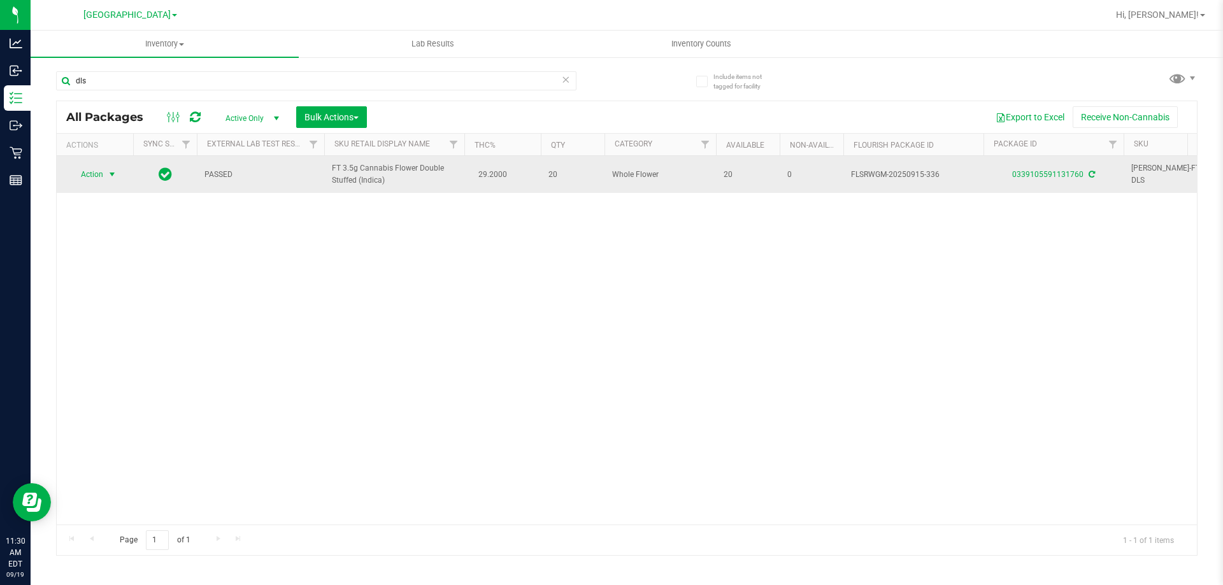
click at [108, 177] on span "select" at bounding box center [112, 174] width 10 height 10
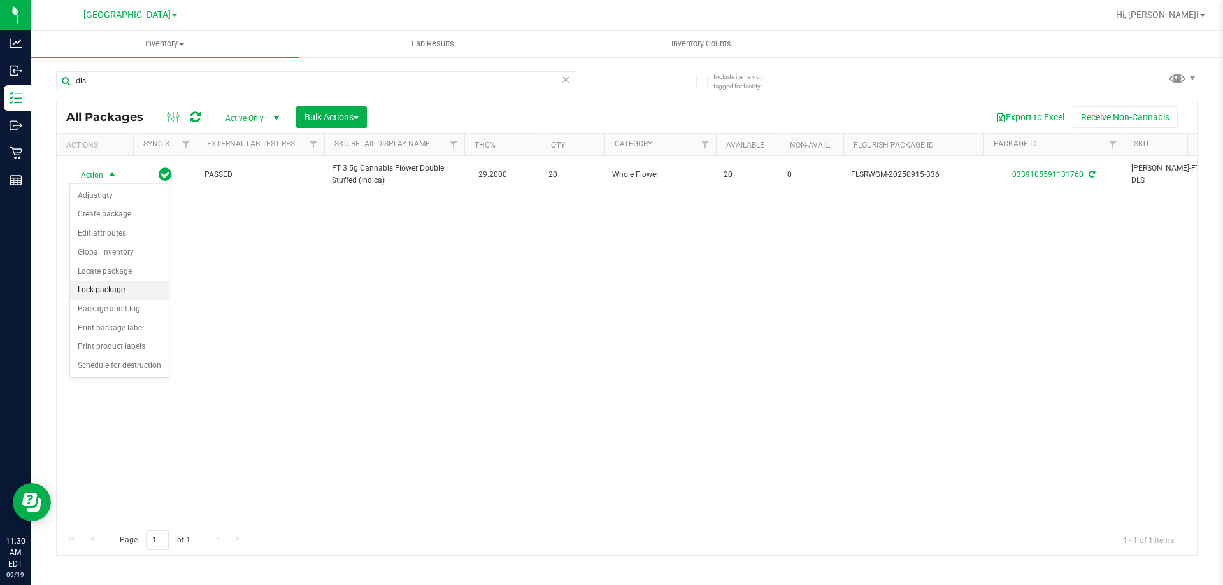
click at [128, 294] on li "Lock package" at bounding box center [119, 290] width 99 height 19
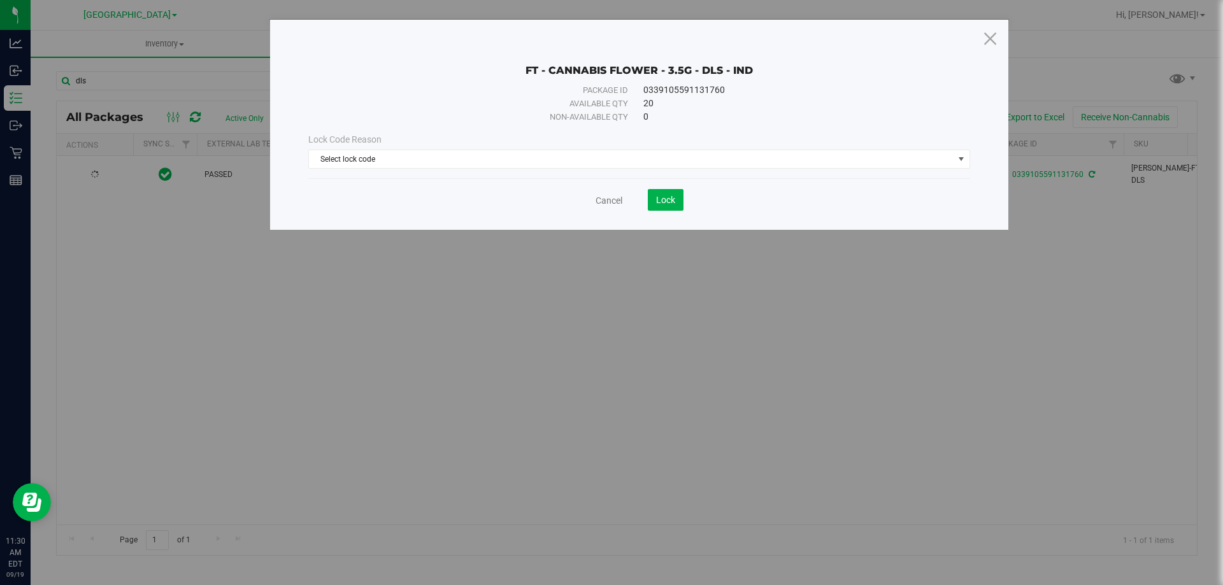
click at [644, 149] on div "Lock Code Reason Select lock code Select lock code Newly Received Administrativ…" at bounding box center [639, 151] width 681 height 36
click at [640, 155] on span "Select lock code" at bounding box center [631, 159] width 645 height 18
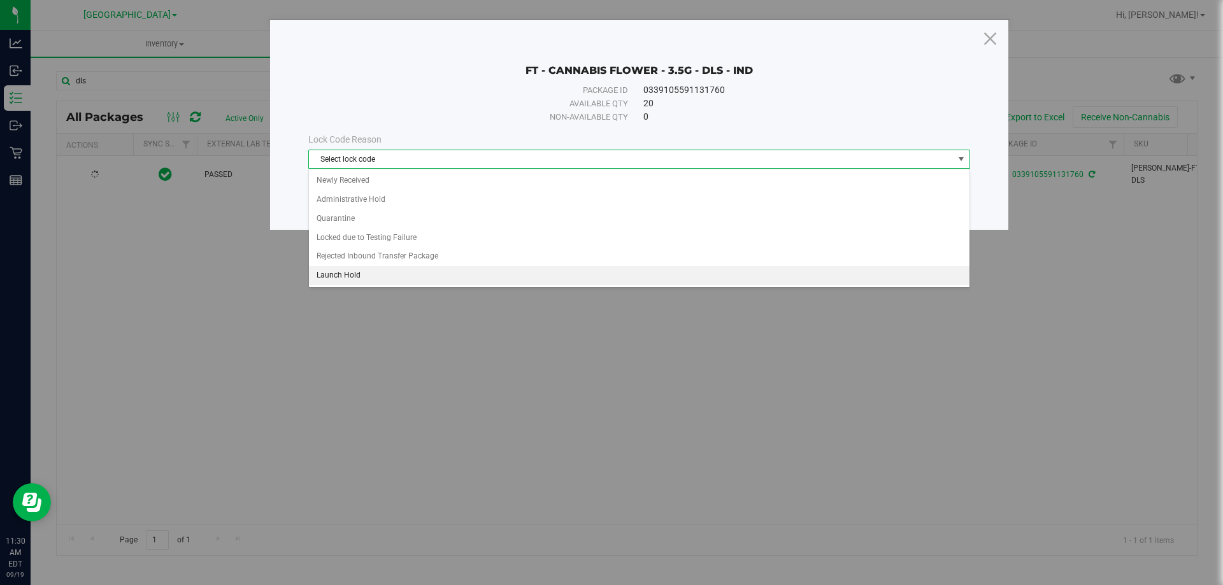
click at [399, 272] on li "Launch Hold" at bounding box center [639, 275] width 661 height 19
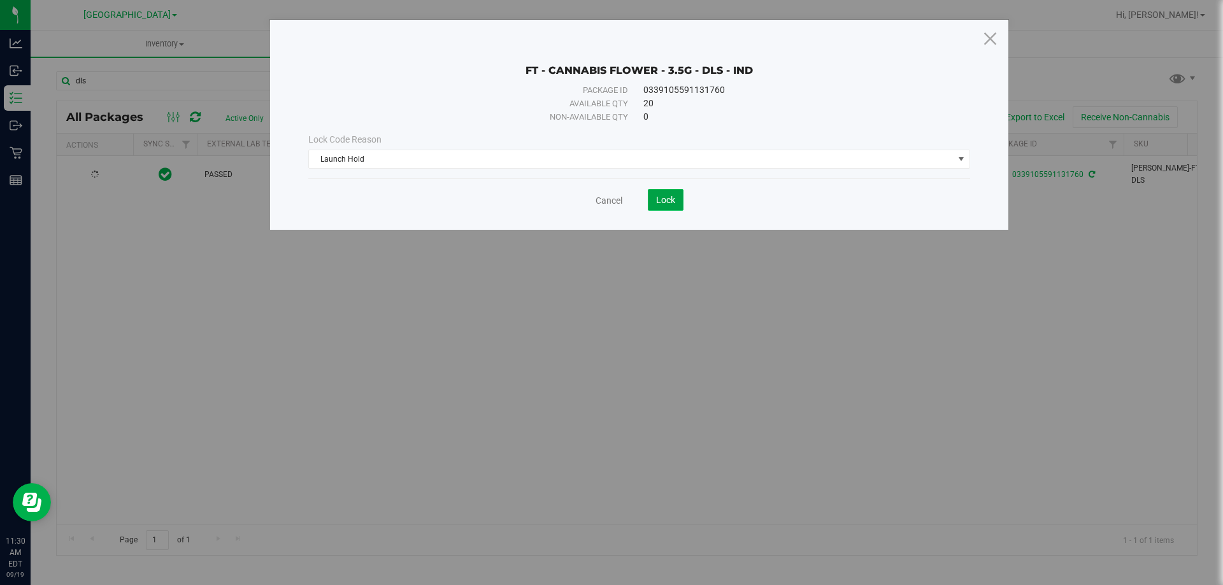
click at [666, 196] on span "Lock" at bounding box center [665, 200] width 19 height 10
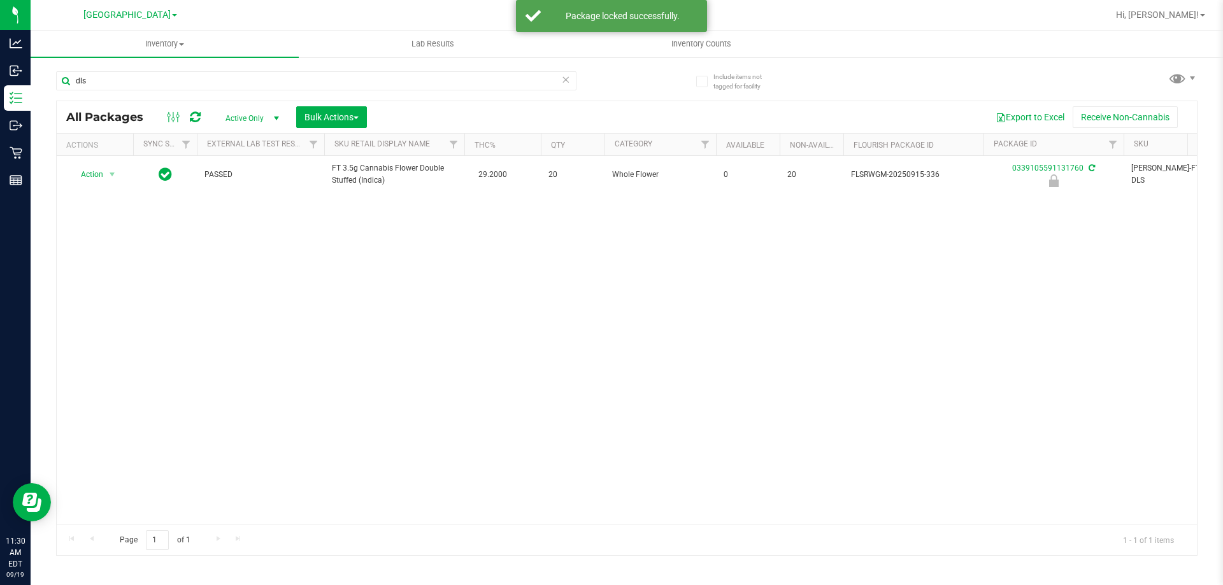
click at [236, 93] on div "dls" at bounding box center [316, 85] width 520 height 29
click at [236, 92] on div "dls" at bounding box center [316, 85] width 520 height 29
click at [235, 87] on input "dls" at bounding box center [316, 80] width 520 height 19
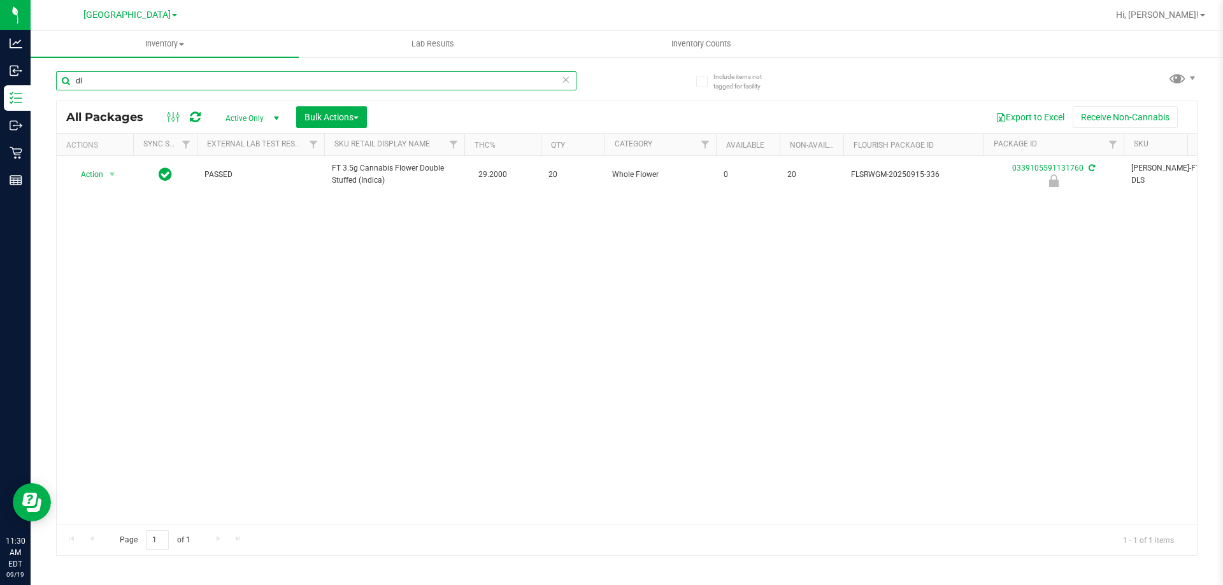
type input "d"
type input "pgp"
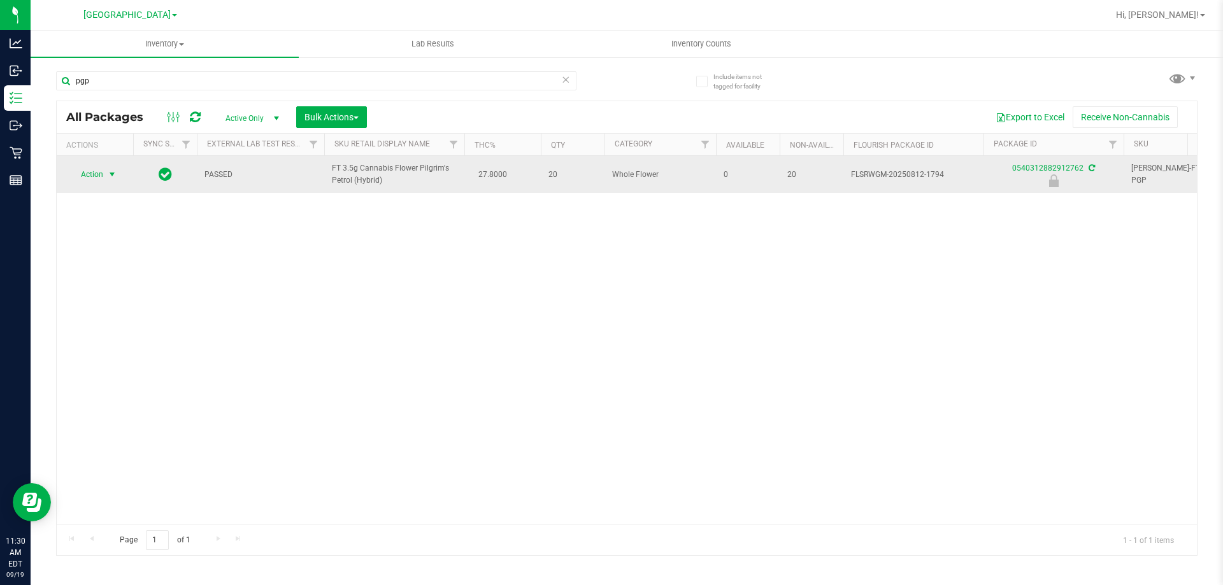
click at [96, 173] on span "Action" at bounding box center [86, 175] width 34 height 18
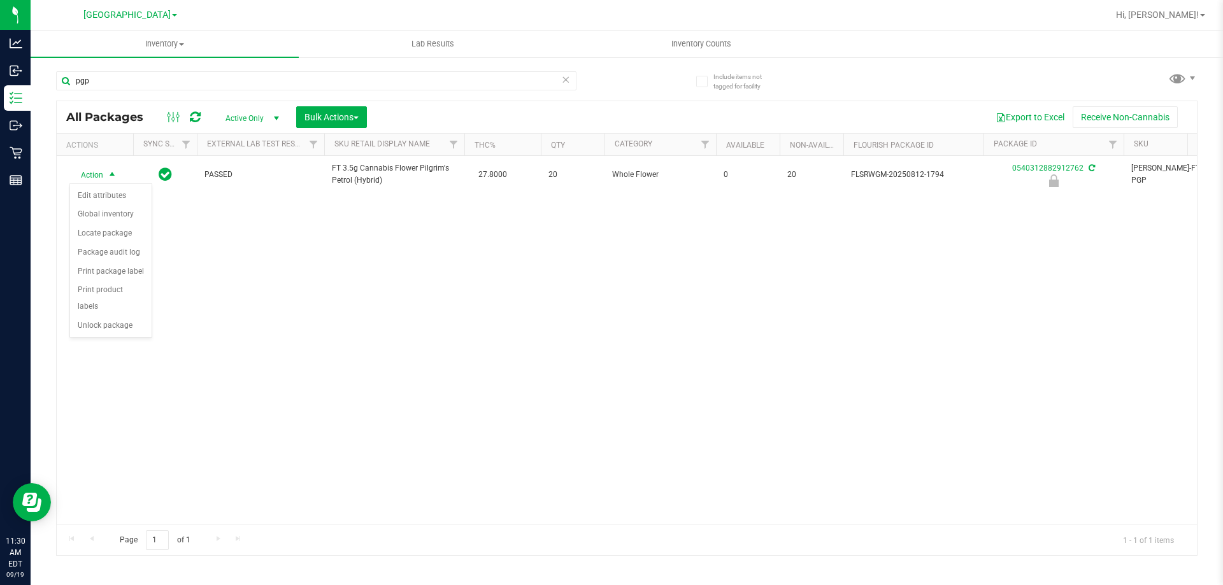
click at [134, 320] on div "Action Edit attributes Global inventory Locate package Package audit log Print …" at bounding box center [110, 260] width 83 height 155
click at [132, 317] on li "Unlock package" at bounding box center [111, 326] width 82 height 19
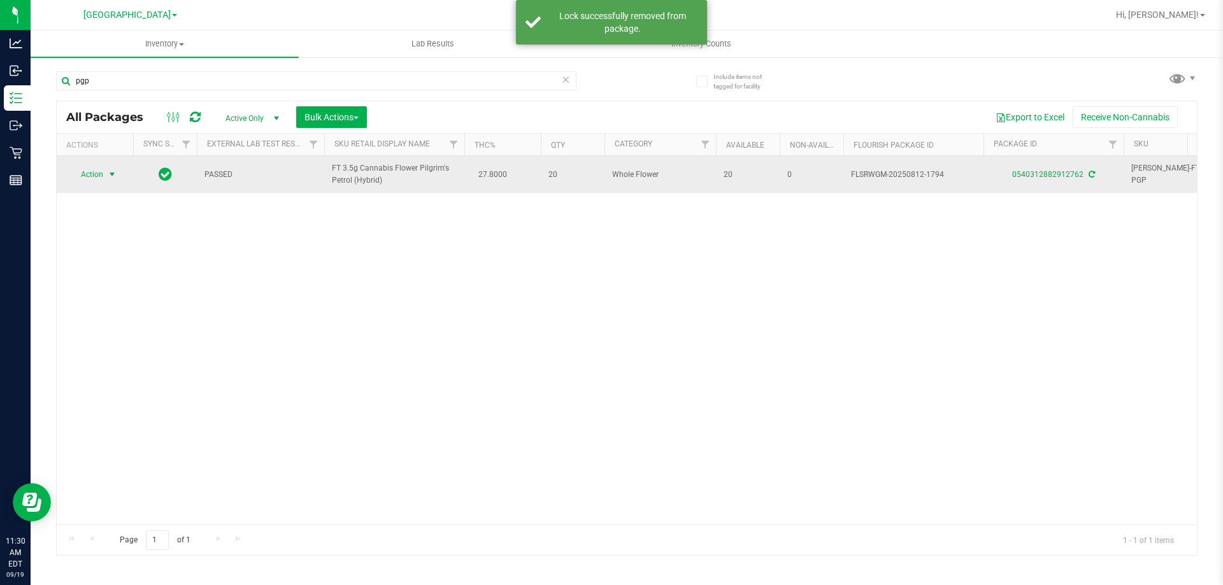
click at [101, 179] on span "Action" at bounding box center [86, 175] width 34 height 18
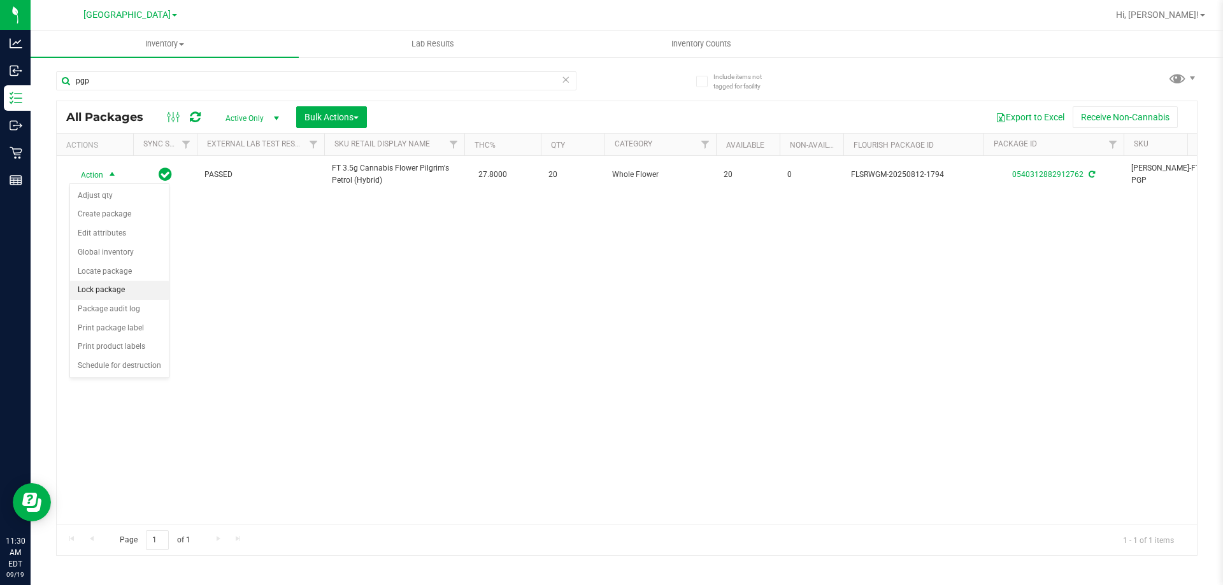
click at [139, 289] on li "Lock package" at bounding box center [119, 290] width 99 height 19
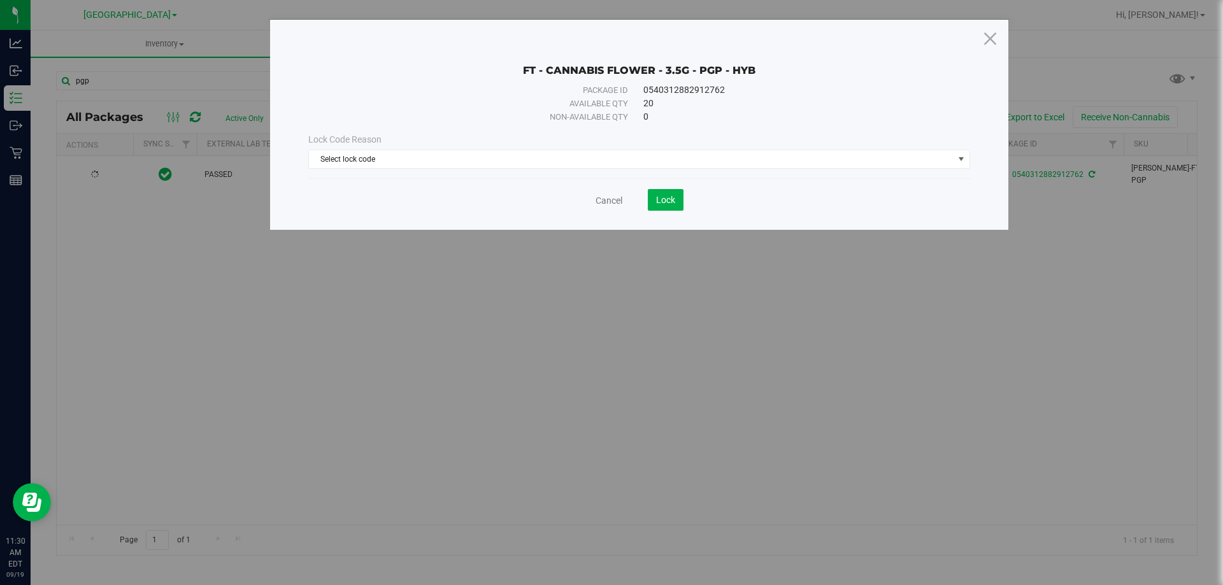
click at [589, 171] on div "Lock Code Reason Select lock code Select lock code Newly Received Administrativ…" at bounding box center [639, 151] width 681 height 55
click at [467, 155] on span "Select lock code" at bounding box center [631, 159] width 645 height 18
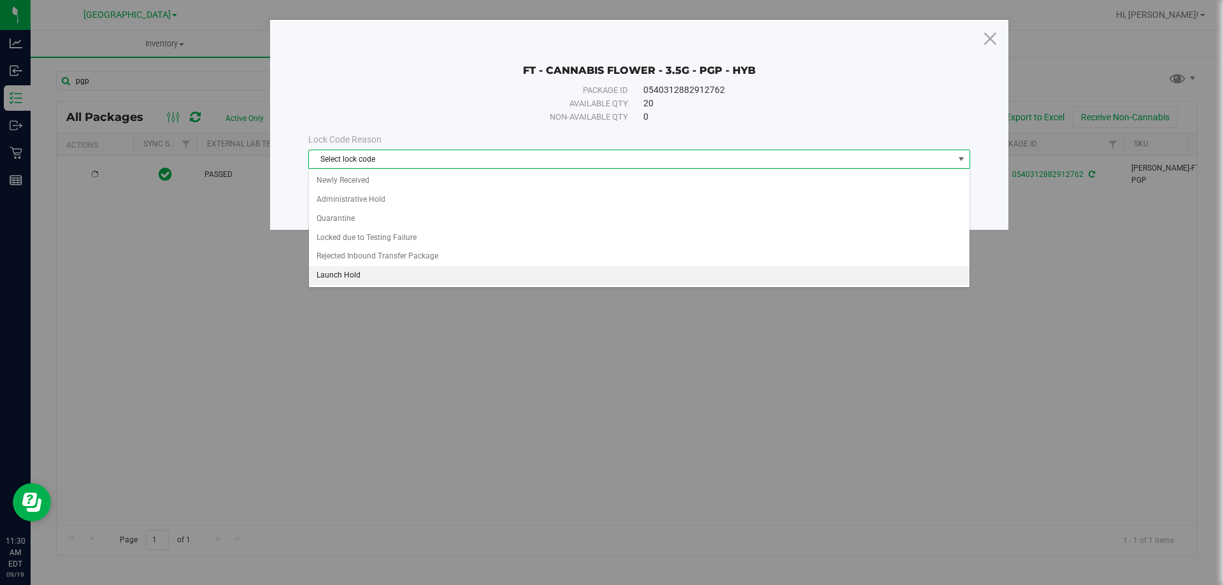
drag, startPoint x: 378, startPoint y: 282, endPoint x: 624, endPoint y: 139, distance: 283.7
click at [378, 281] on li "Launch Hold" at bounding box center [639, 275] width 661 height 19
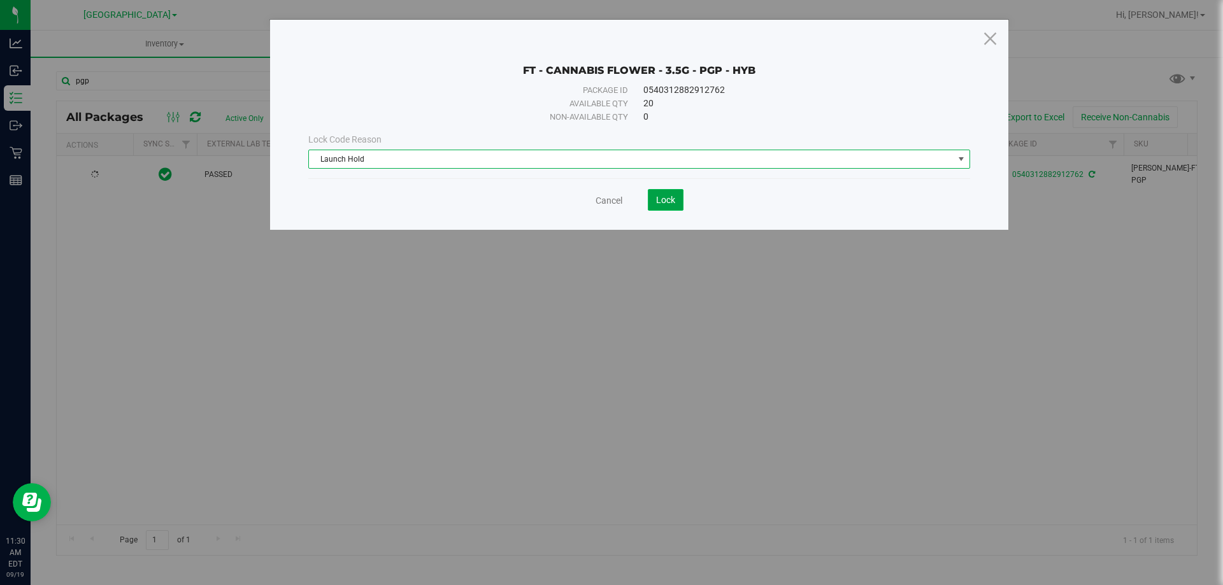
click at [666, 194] on button "Lock" at bounding box center [666, 200] width 36 height 22
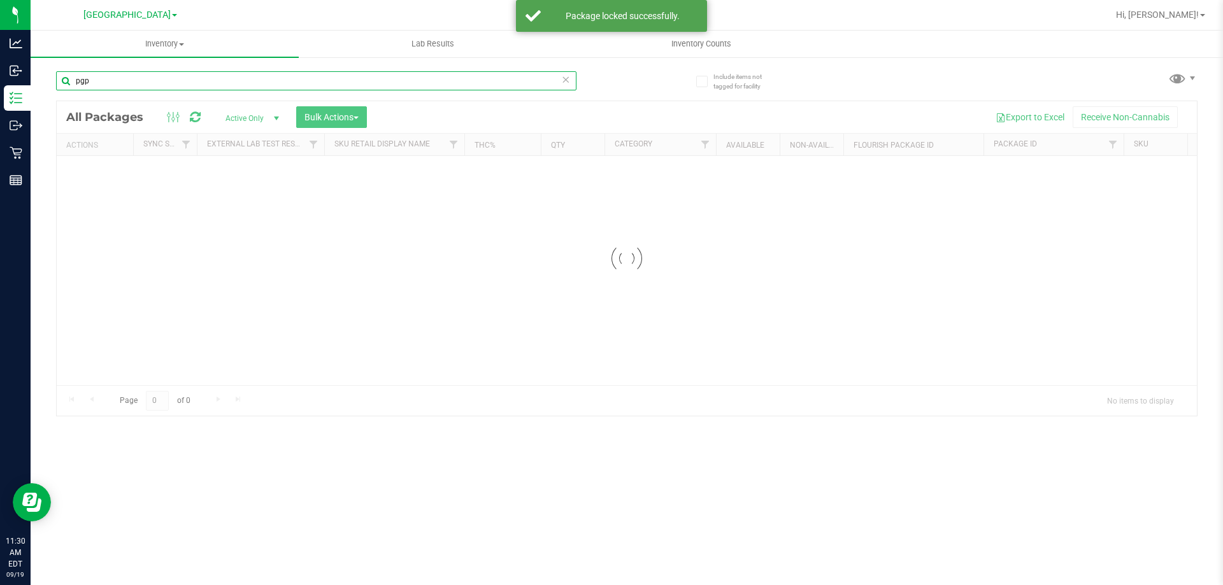
click at [169, 84] on input "pgp" at bounding box center [316, 80] width 520 height 19
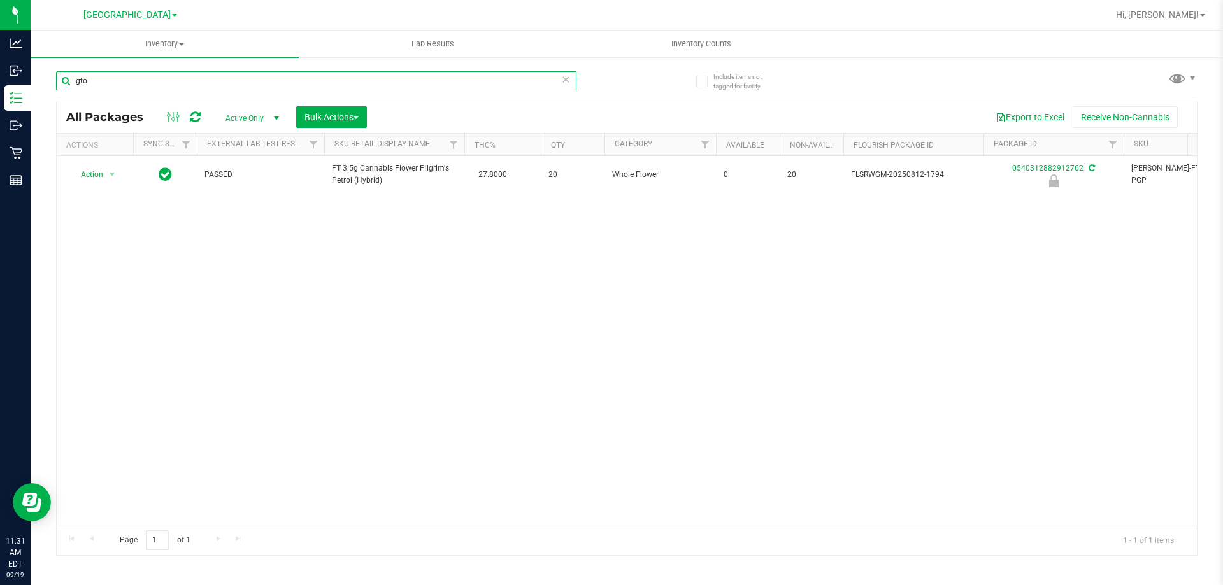
type input "gto"
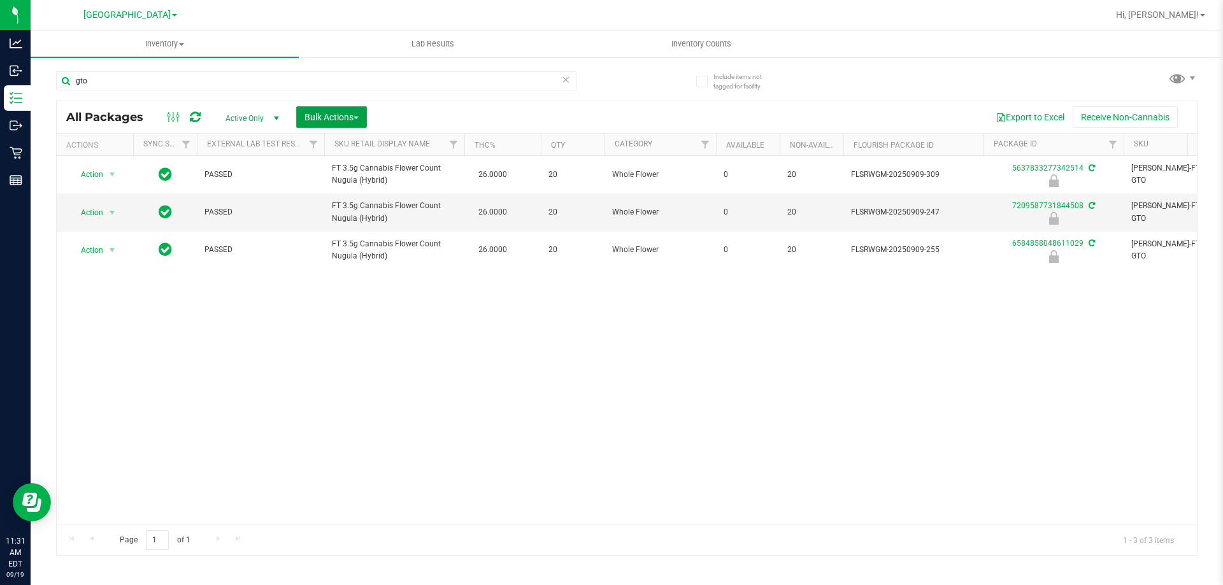
click at [355, 117] on span "button" at bounding box center [356, 118] width 5 height 3
click at [361, 247] on div "Lock/Unlock packages" at bounding box center [356, 241] width 104 height 20
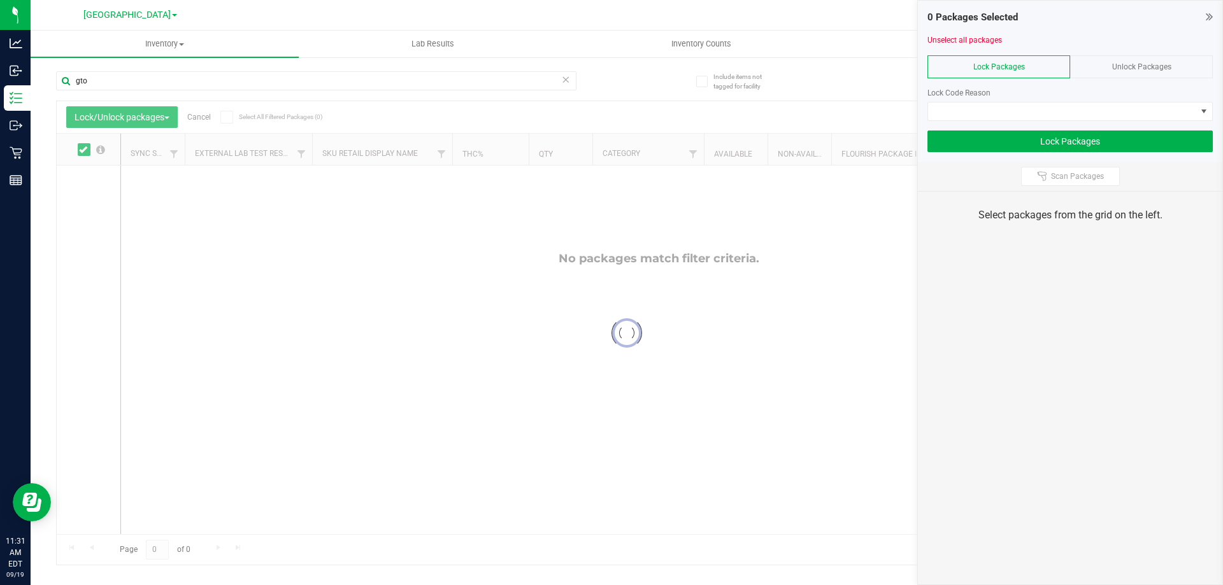
click at [1113, 67] on span "Unlock Packages" at bounding box center [1141, 66] width 59 height 9
click at [1122, 66] on span "Unlock Packages" at bounding box center [1141, 66] width 59 height 9
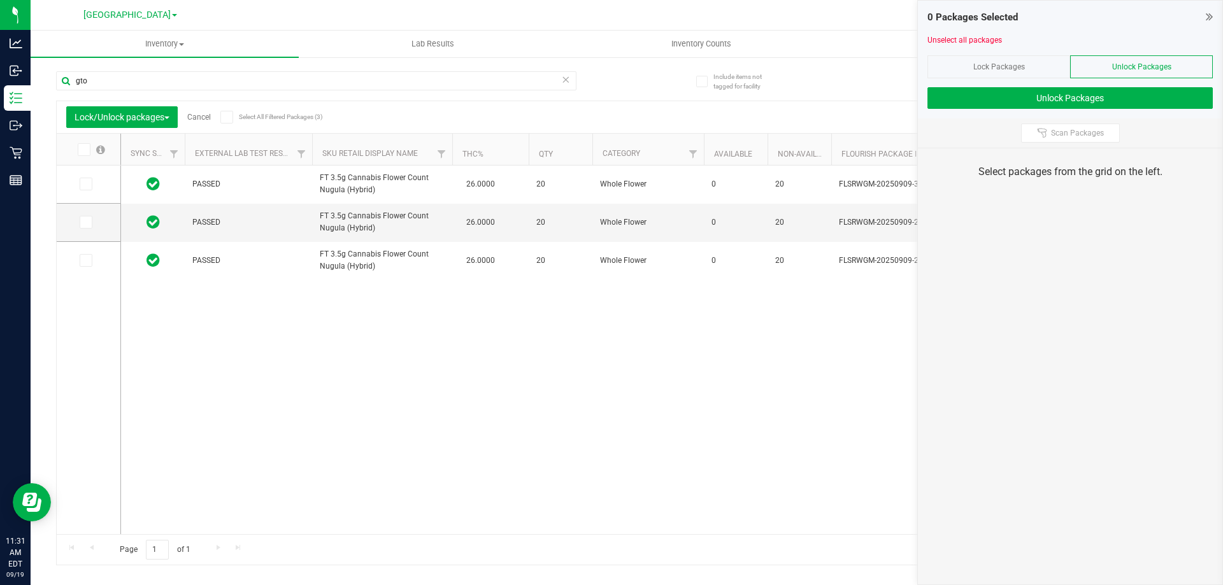
click at [233, 117] on span at bounding box center [226, 117] width 13 height 13
click at [0, 0] on input "Select All Filtered Packages (3)" at bounding box center [0, 0] width 0 height 0
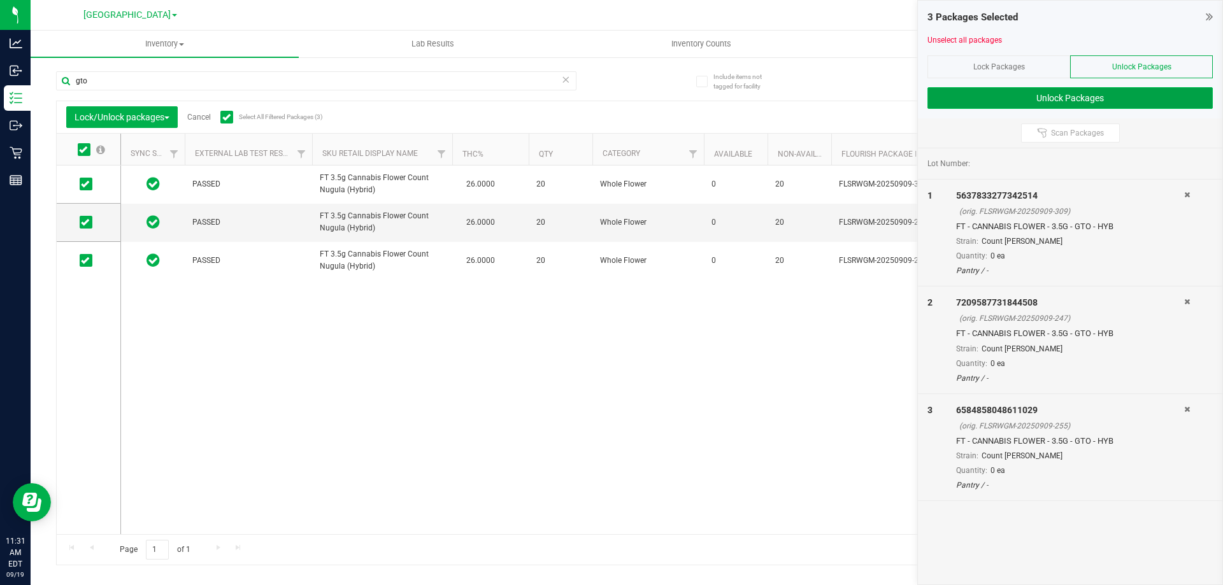
click at [1099, 104] on button "Unlock Packages" at bounding box center [1069, 98] width 285 height 22
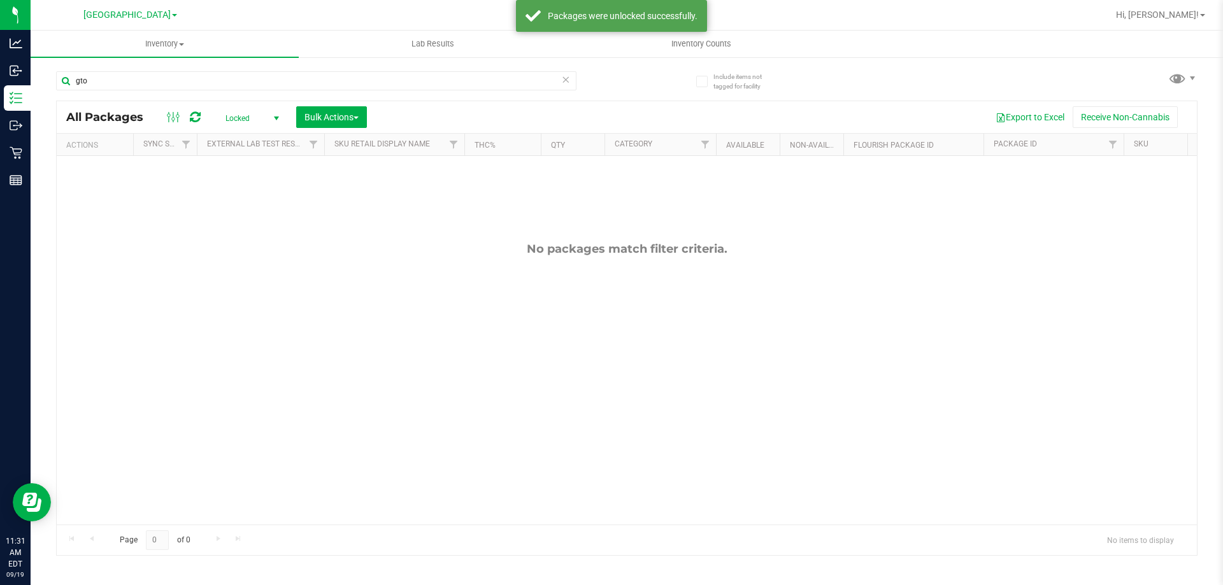
click at [229, 117] on span "Locked" at bounding box center [250, 119] width 70 height 18
click at [241, 139] on li "Active Only" at bounding box center [249, 138] width 69 height 19
click at [326, 117] on div at bounding box center [627, 258] width 1140 height 315
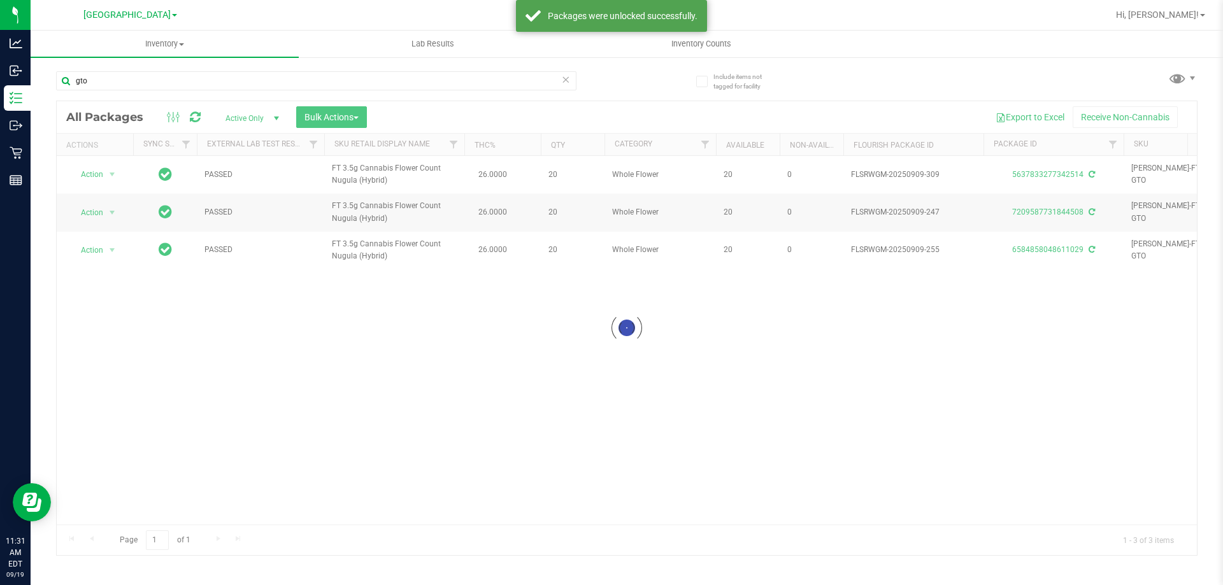
click at [327, 118] on div at bounding box center [627, 328] width 1140 height 454
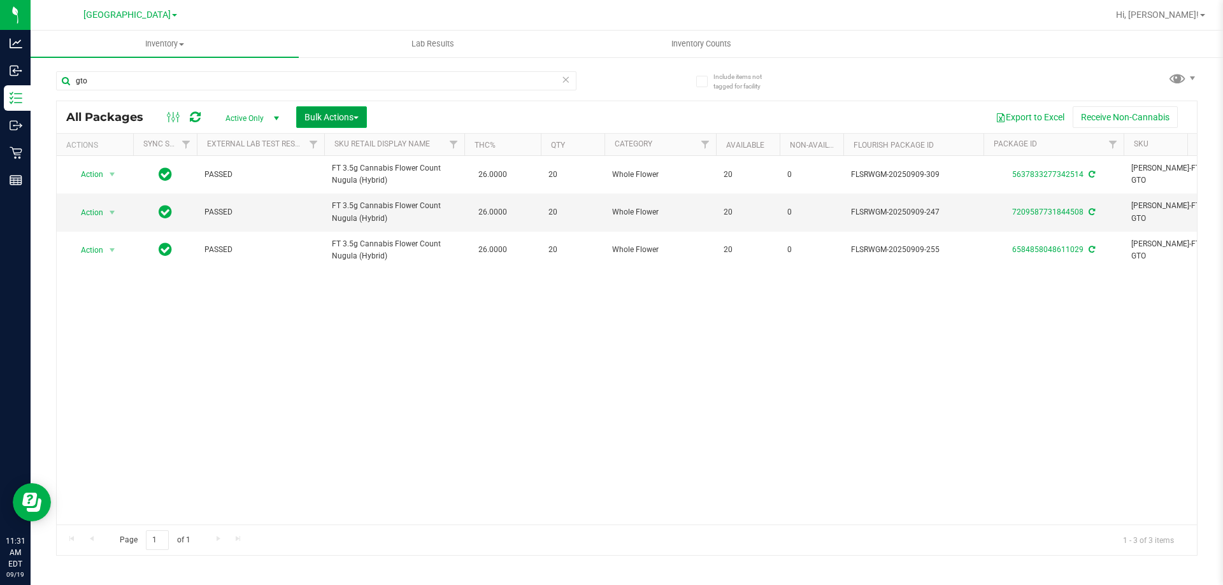
click at [331, 118] on span "Bulk Actions" at bounding box center [331, 117] width 54 height 10
click at [350, 243] on span "Lock/Unlock packages" at bounding box center [347, 239] width 87 height 10
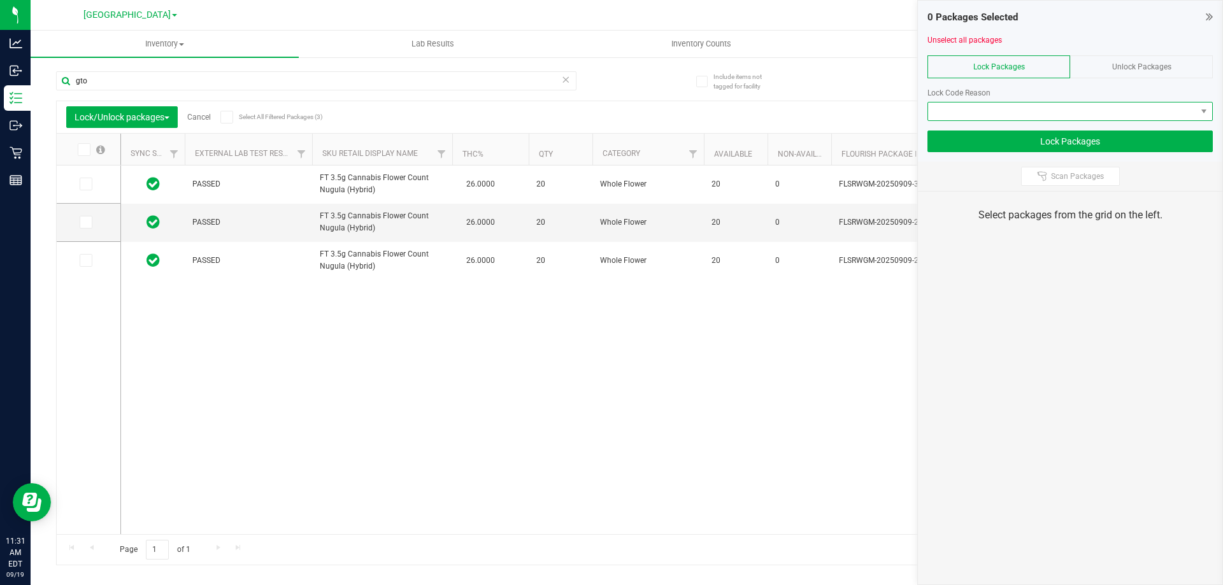
click at [1002, 104] on span at bounding box center [1062, 112] width 268 height 18
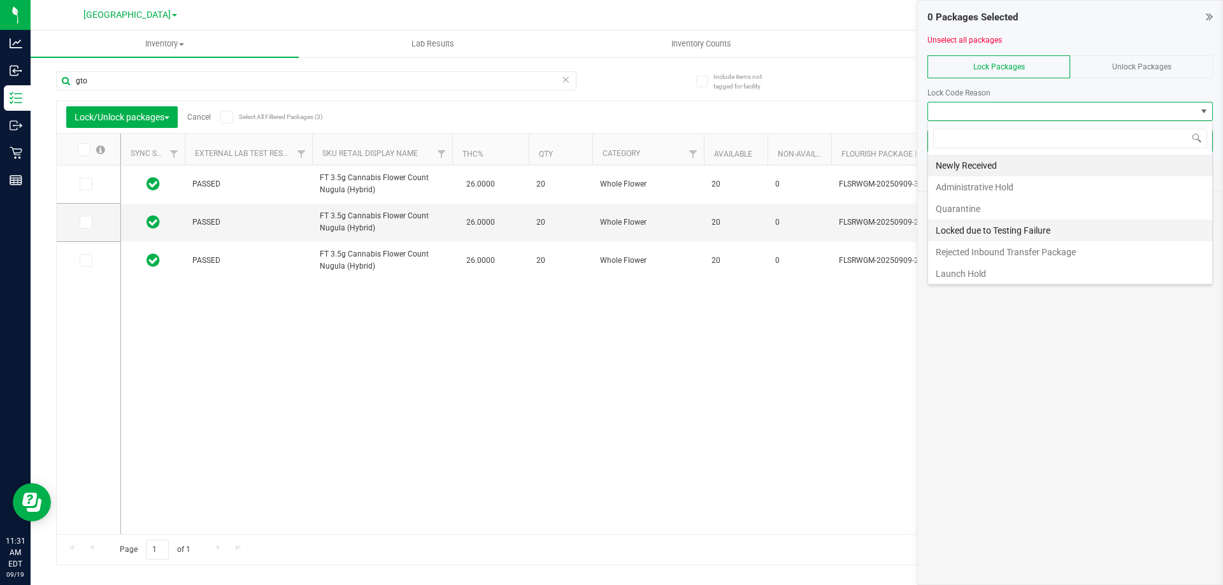
scroll to position [19, 285]
click at [992, 271] on li "Launch Hold" at bounding box center [1070, 274] width 284 height 22
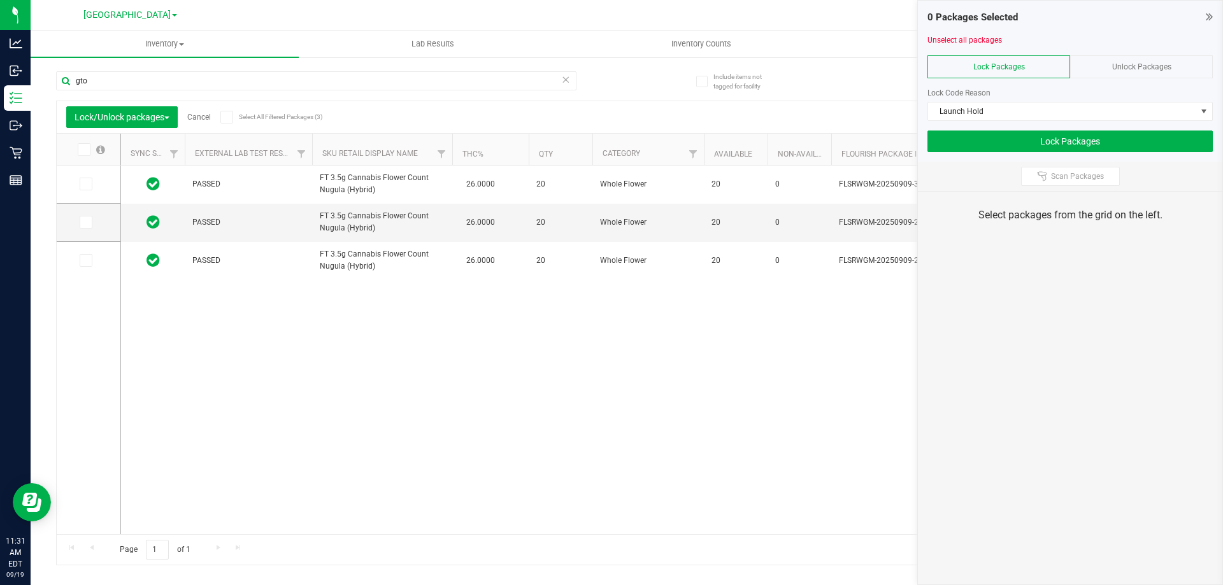
click at [233, 118] on span at bounding box center [226, 117] width 13 height 13
click at [0, 0] on input "Select All Filtered Packages (3)" at bounding box center [0, 0] width 0 height 0
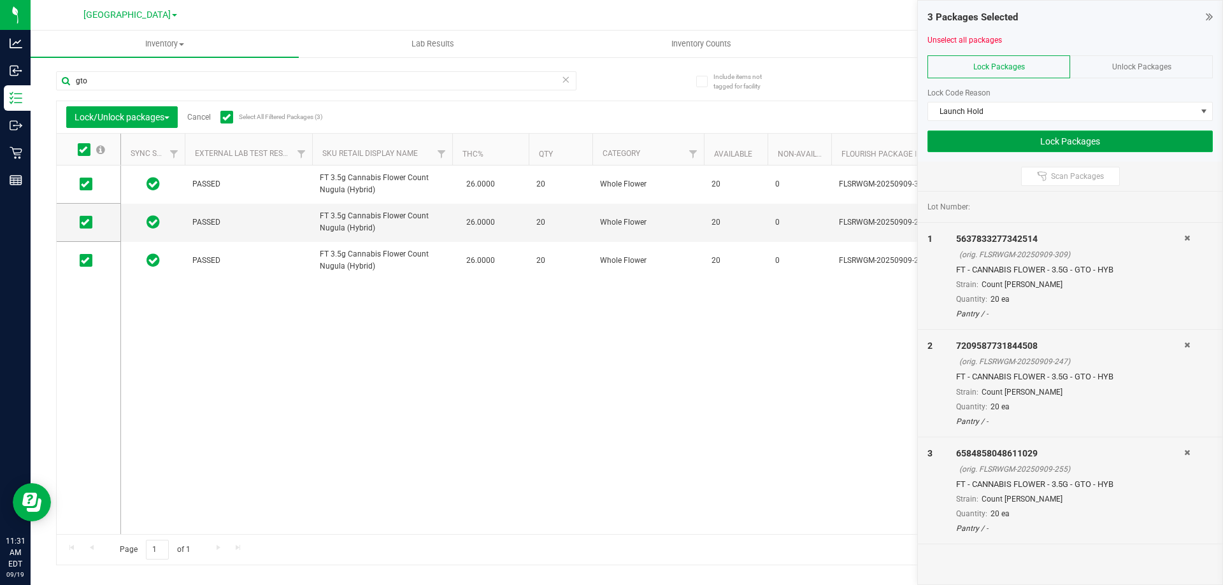
click at [982, 139] on button "Lock Packages" at bounding box center [1069, 142] width 285 height 22
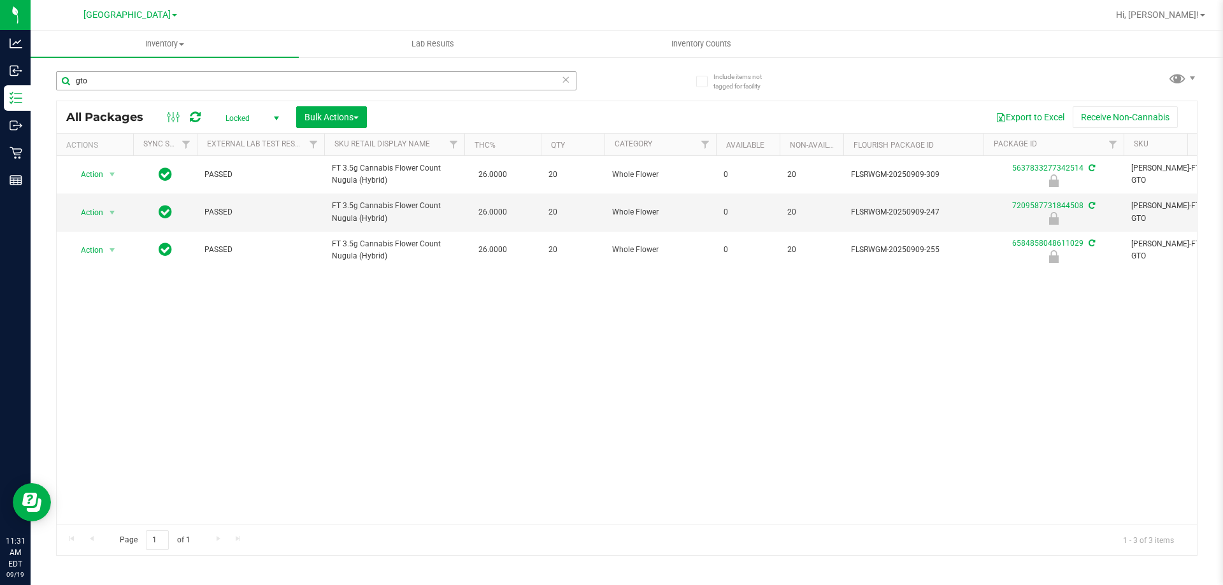
drag, startPoint x: 242, startPoint y: 69, endPoint x: 236, endPoint y: 78, distance: 11.0
click at [241, 71] on div "gto" at bounding box center [341, 80] width 571 height 41
click at [236, 78] on input "gto" at bounding box center [316, 80] width 520 height 19
type input "mpa"
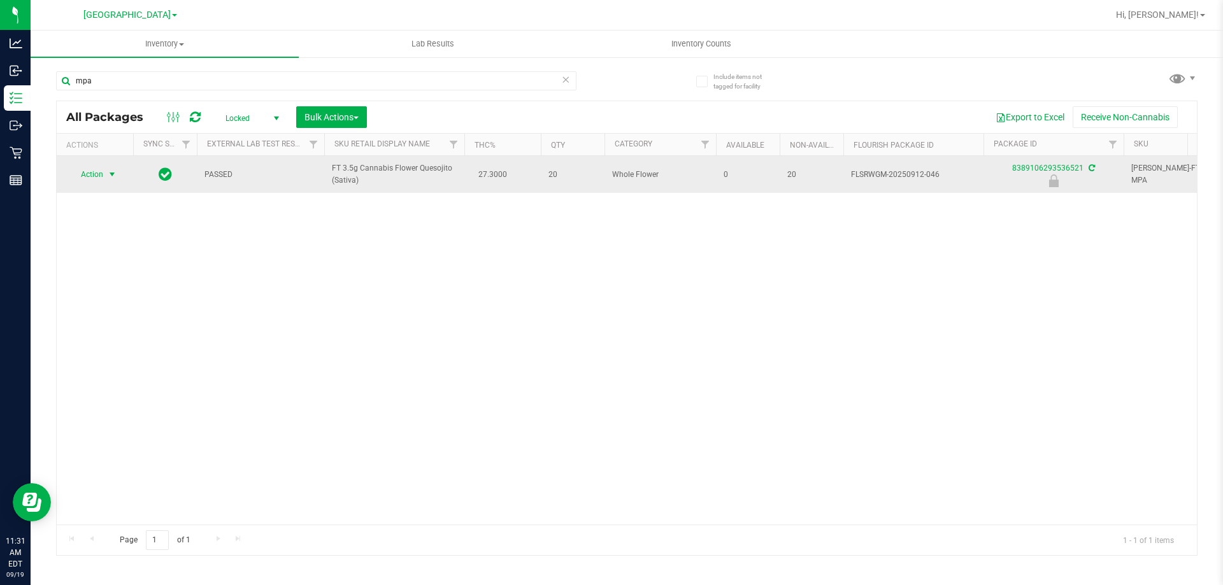
click at [109, 178] on span "select" at bounding box center [112, 174] width 10 height 10
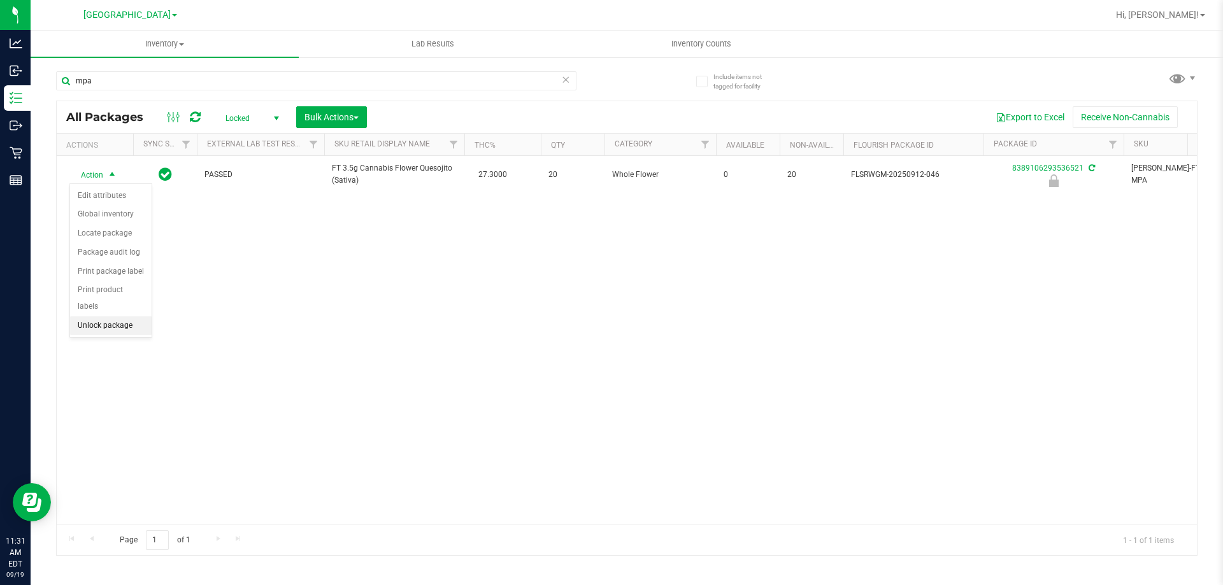
click at [102, 317] on li "Unlock package" at bounding box center [111, 326] width 82 height 19
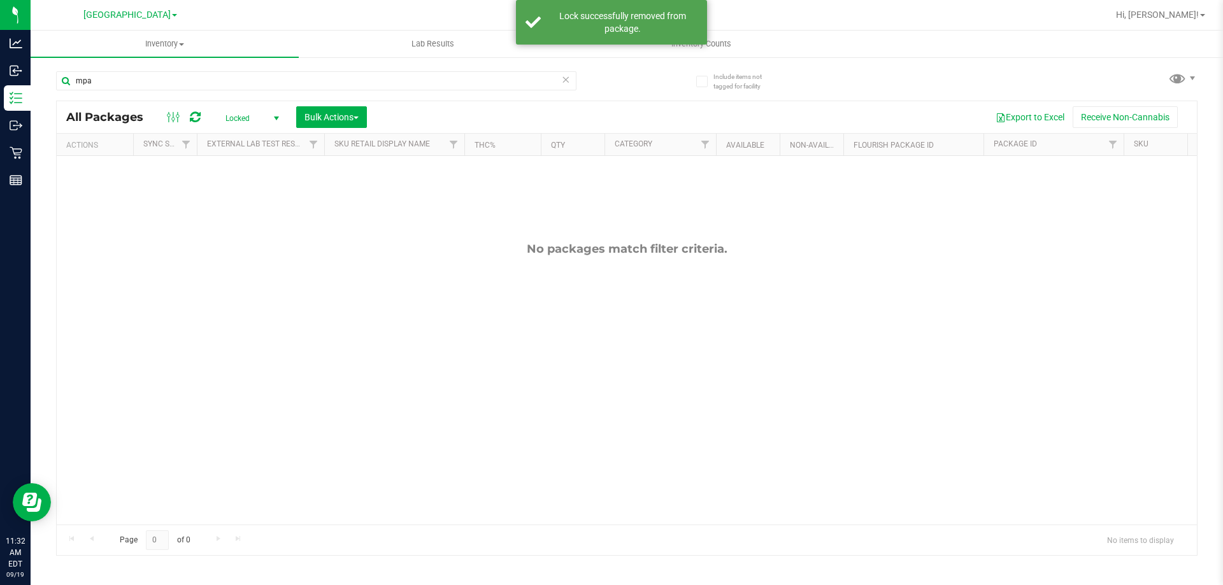
click at [241, 111] on span "Locked" at bounding box center [250, 119] width 70 height 18
click at [246, 138] on li "Active Only" at bounding box center [249, 138] width 69 height 19
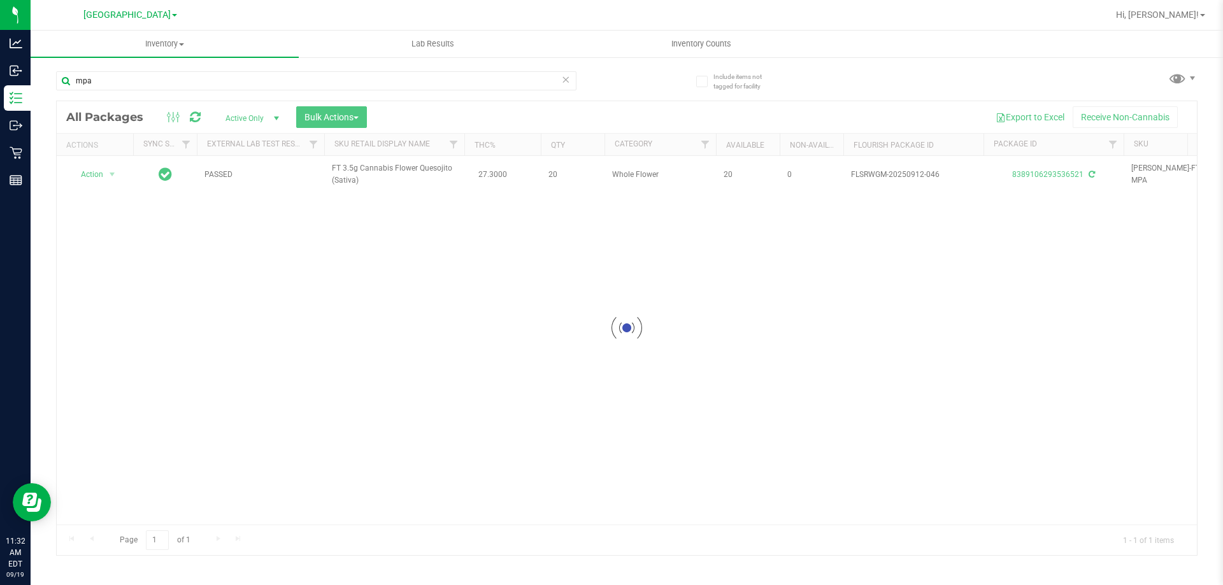
click at [101, 176] on div at bounding box center [627, 328] width 1140 height 454
click at [106, 171] on div at bounding box center [627, 328] width 1140 height 454
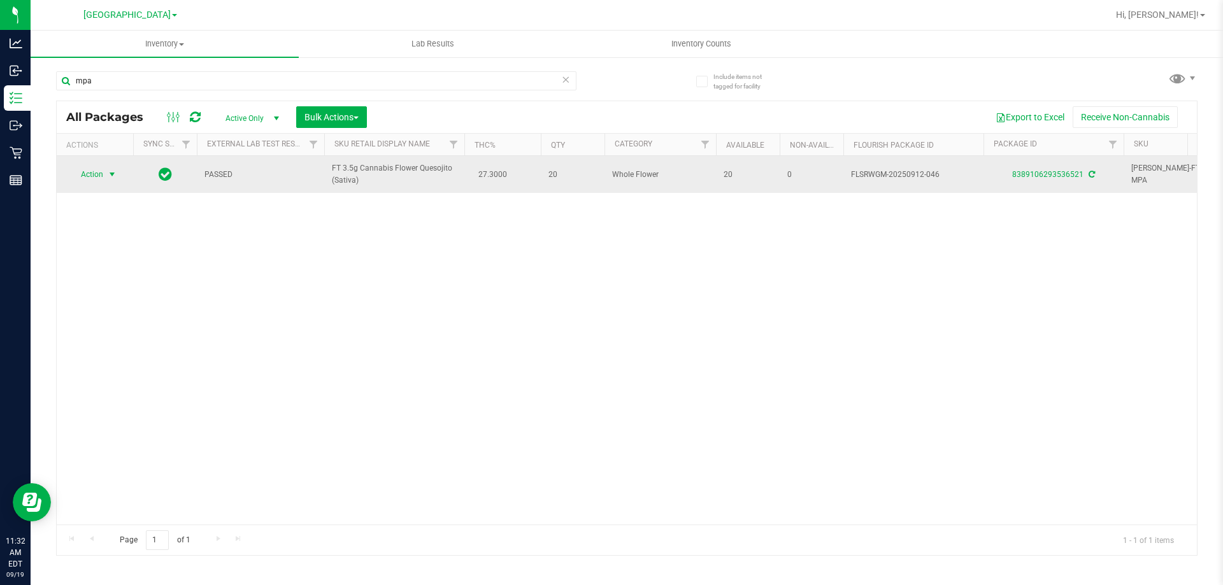
click at [106, 177] on span "select" at bounding box center [112, 175] width 16 height 18
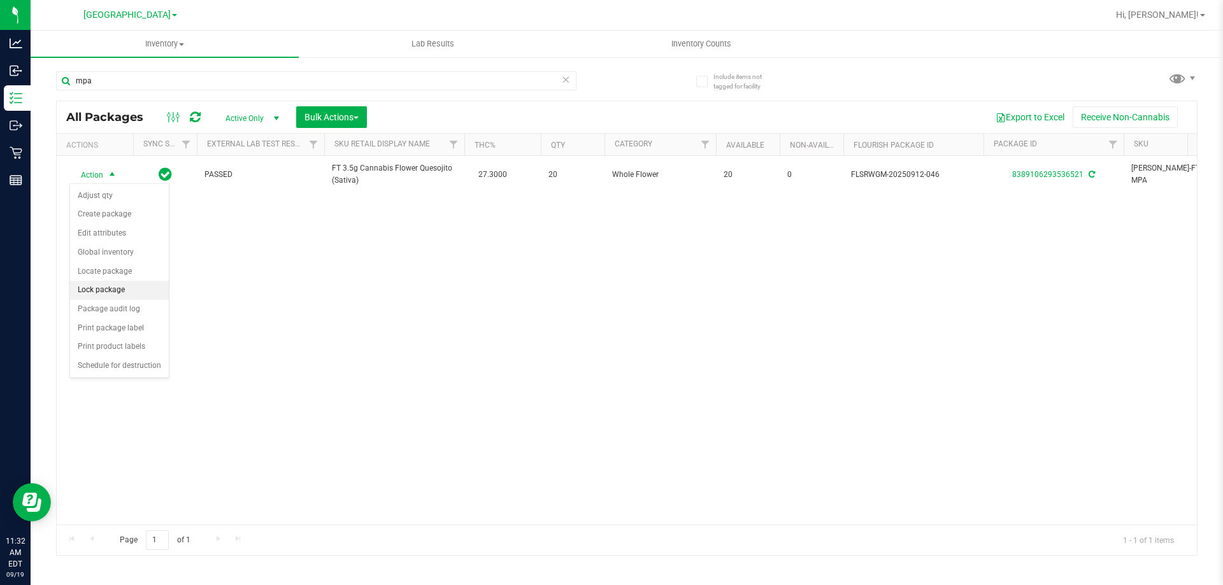
click at [111, 289] on li "Lock package" at bounding box center [119, 290] width 99 height 19
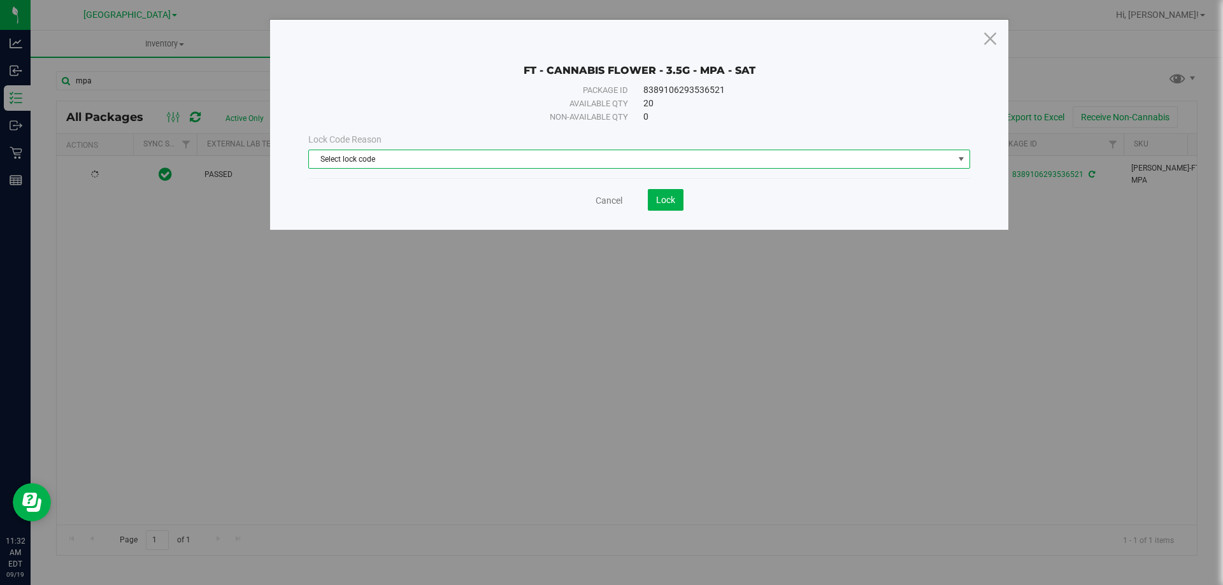
drag, startPoint x: 708, startPoint y: 150, endPoint x: 702, endPoint y: 154, distance: 7.1
click at [703, 152] on span "Select lock code" at bounding box center [631, 159] width 645 height 18
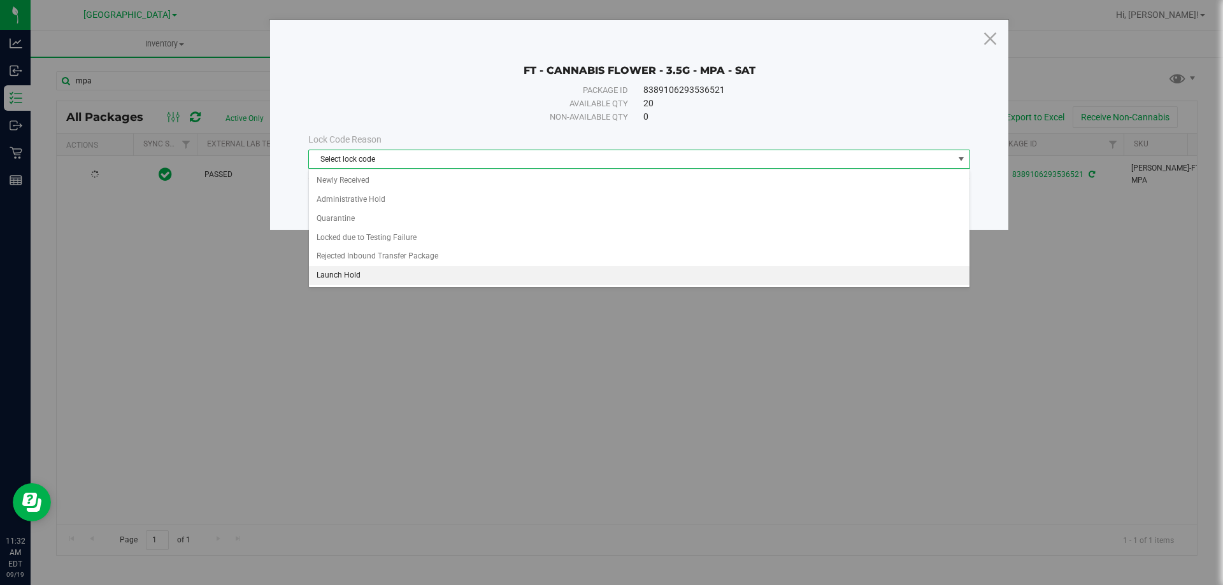
click at [425, 272] on li "Launch Hold" at bounding box center [639, 275] width 661 height 19
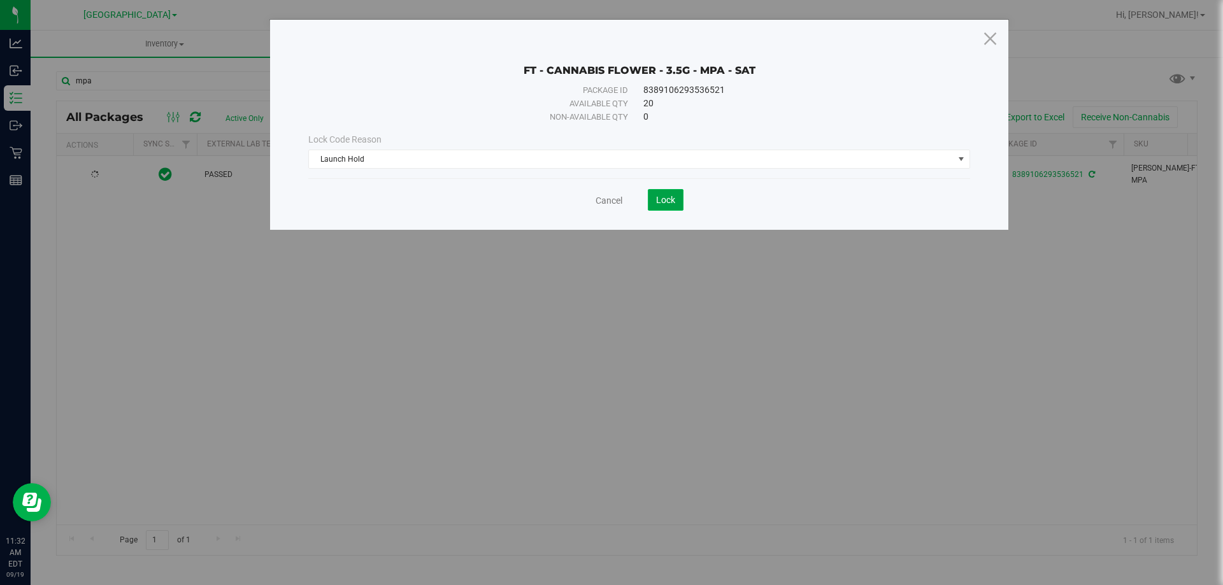
click at [654, 208] on button "Lock" at bounding box center [666, 200] width 36 height 22
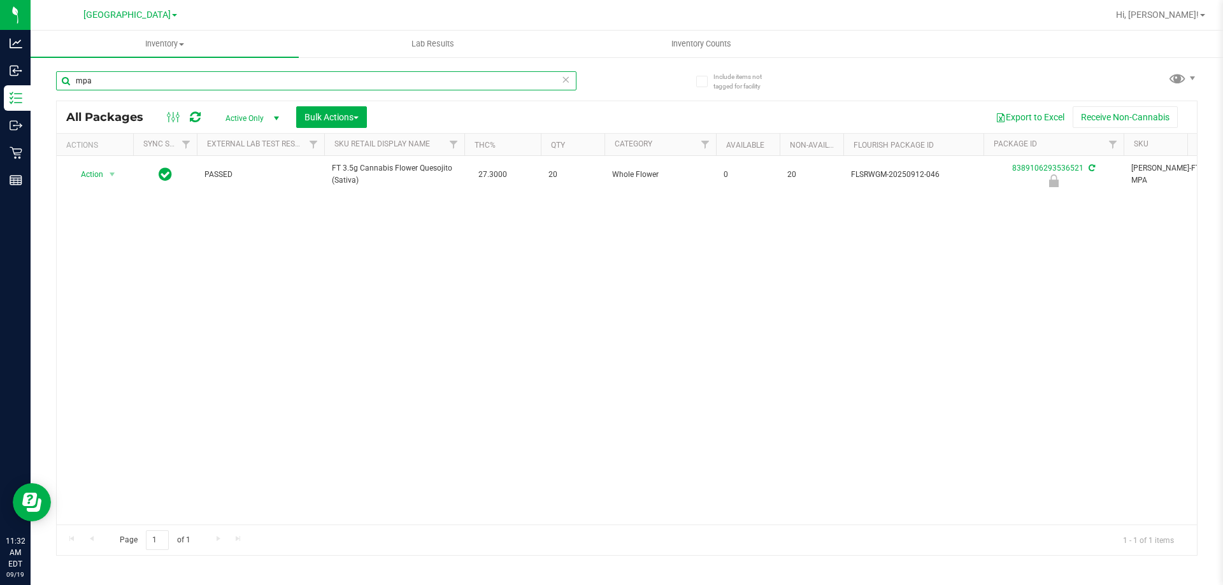
click at [183, 83] on input "mpa" at bounding box center [316, 80] width 520 height 19
click at [182, 82] on input "mpa" at bounding box center [316, 80] width 520 height 19
type input "m"
type input "snp"
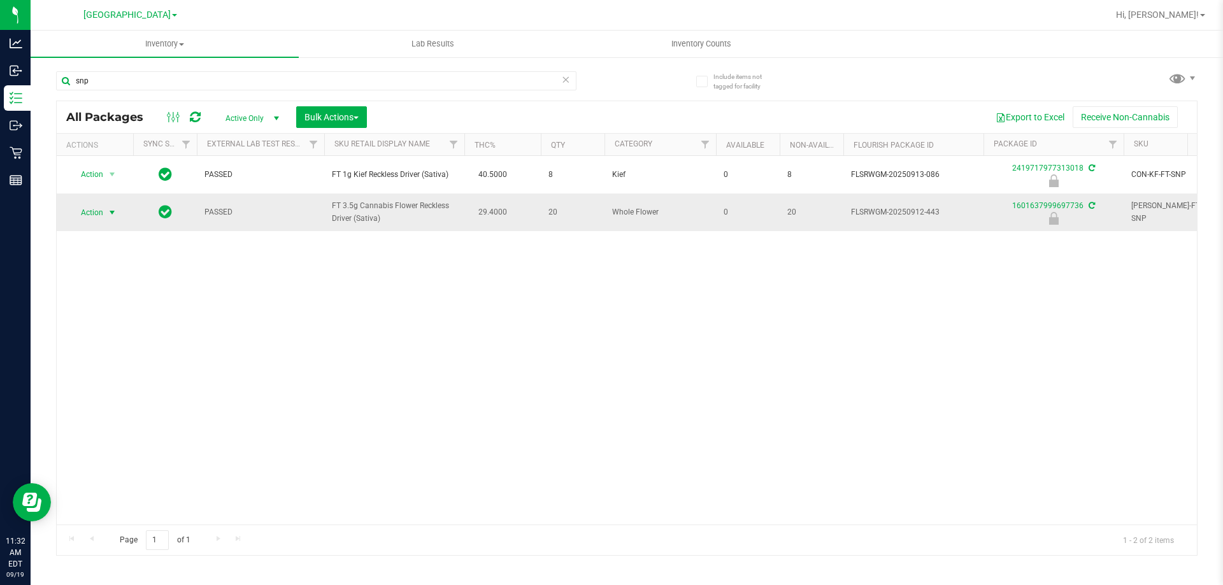
click at [89, 217] on span "Action" at bounding box center [86, 213] width 34 height 18
click at [132, 354] on li "Unlock package" at bounding box center [111, 363] width 82 height 19
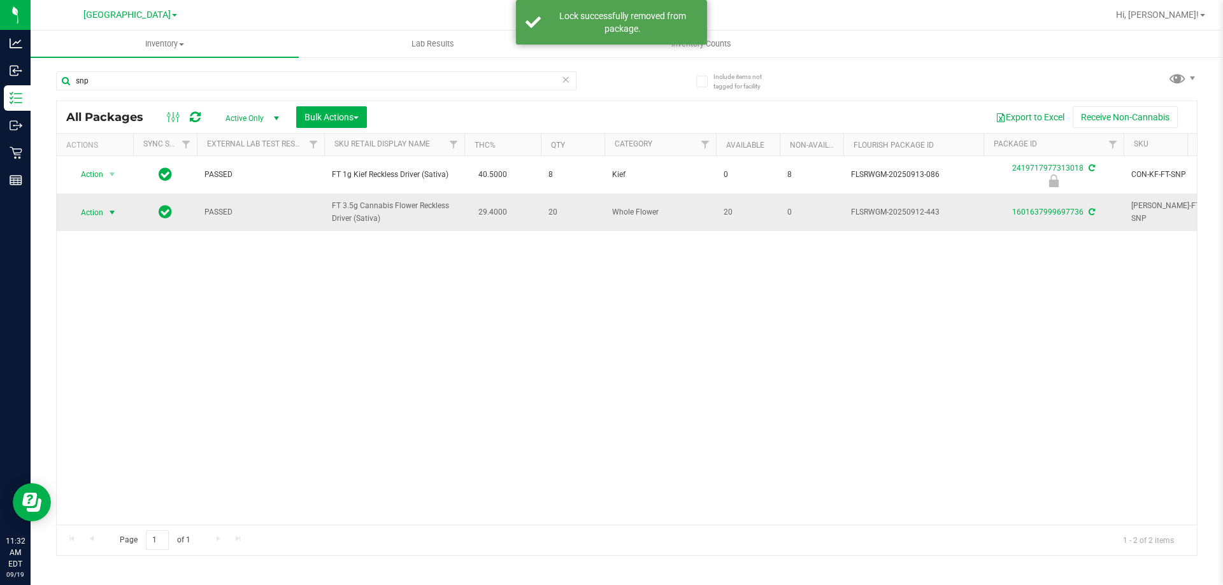
click at [95, 210] on span "Action" at bounding box center [86, 213] width 34 height 18
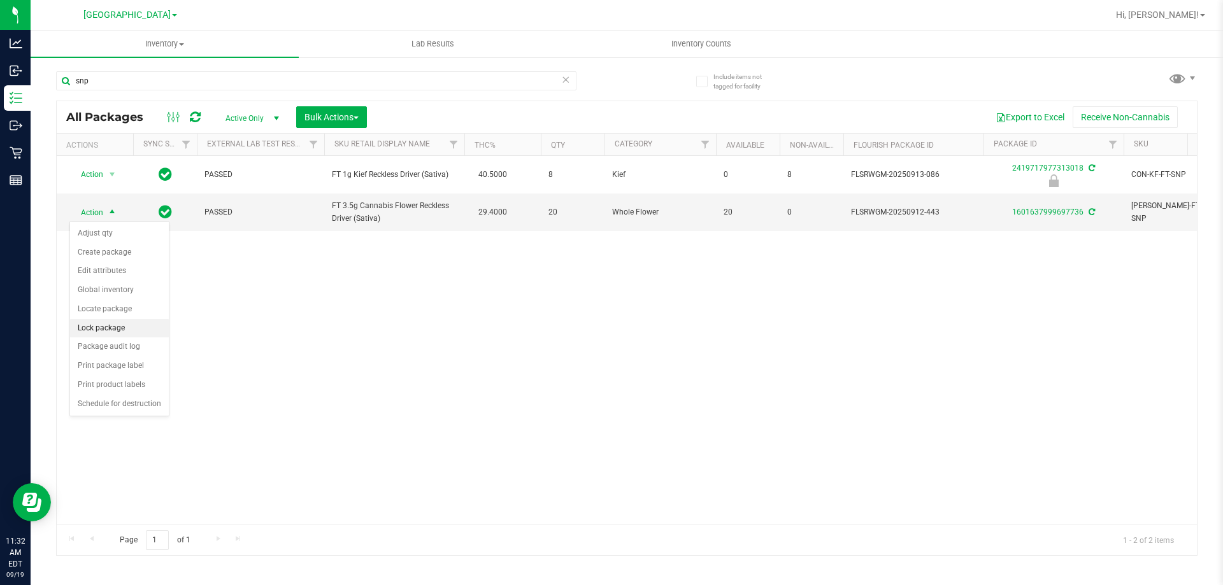
click at [125, 330] on li "Lock package" at bounding box center [119, 328] width 99 height 19
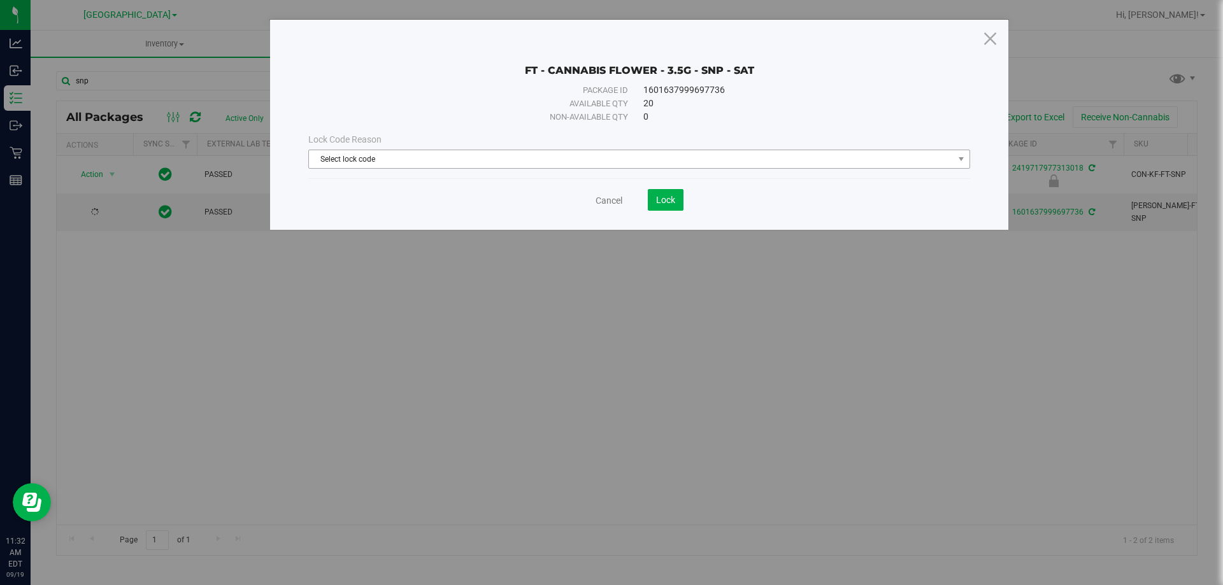
click at [508, 166] on div "Lock Code Reason Select lock code Select lock code Newly Received Administrativ…" at bounding box center [639, 151] width 681 height 55
click at [505, 164] on span "Select lock code" at bounding box center [631, 159] width 645 height 18
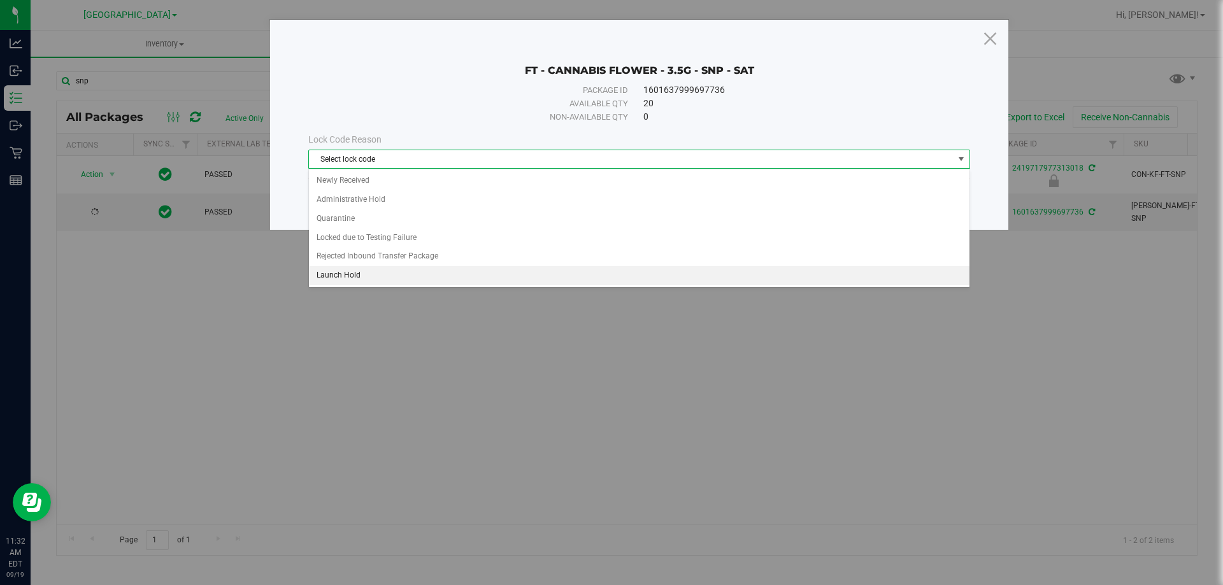
click at [382, 282] on li "Launch Hold" at bounding box center [639, 275] width 661 height 19
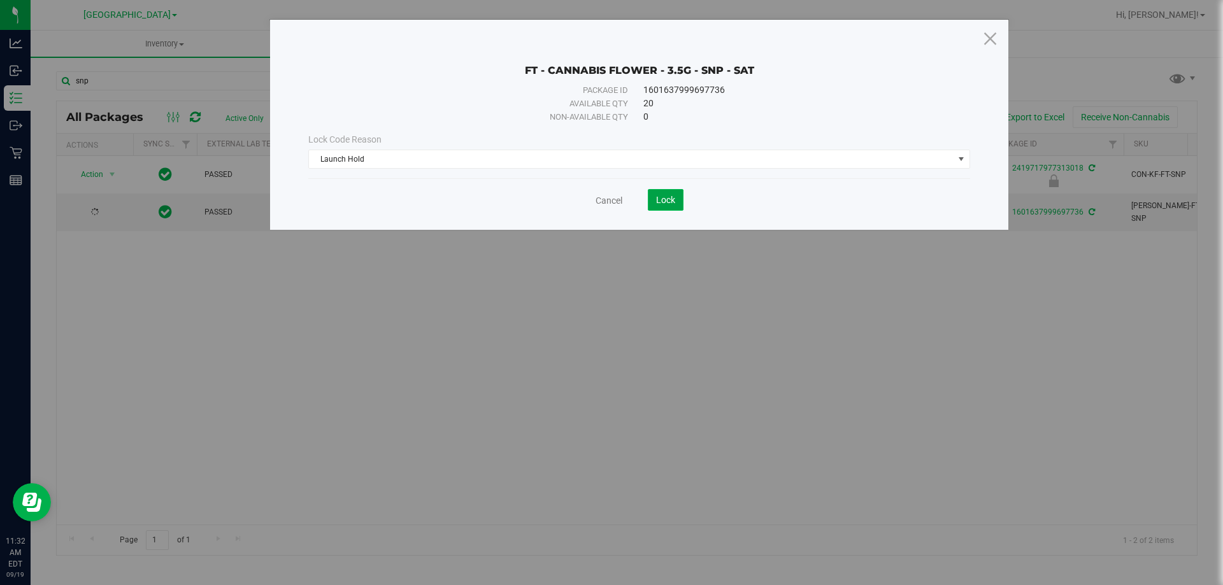
click at [653, 201] on button "Lock" at bounding box center [666, 200] width 36 height 22
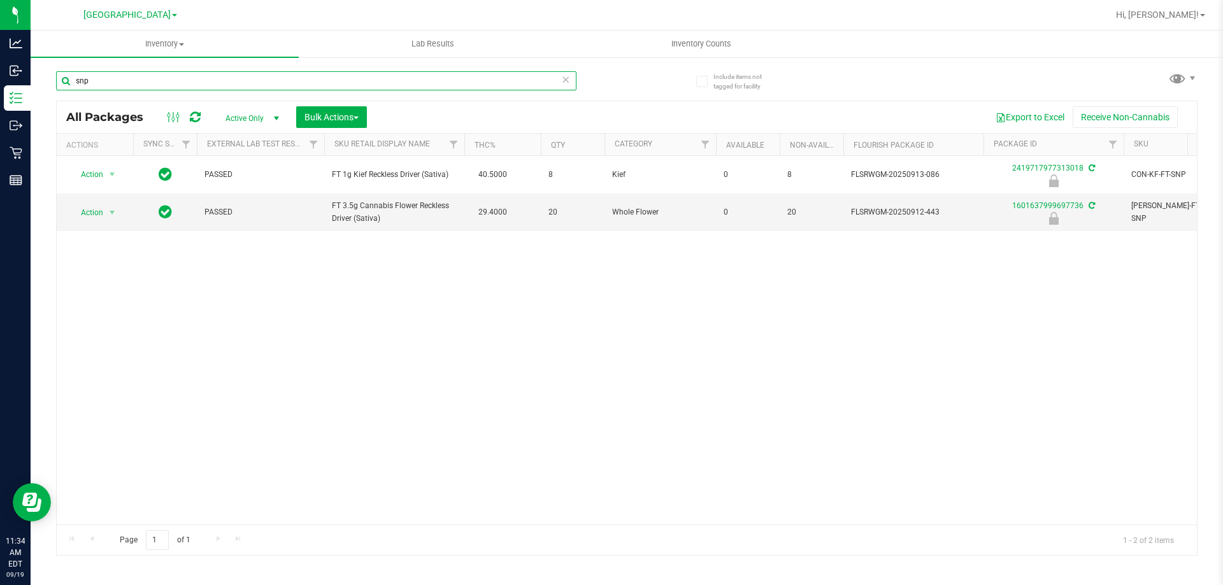
click at [178, 81] on input "snp" at bounding box center [316, 80] width 520 height 19
type input "s"
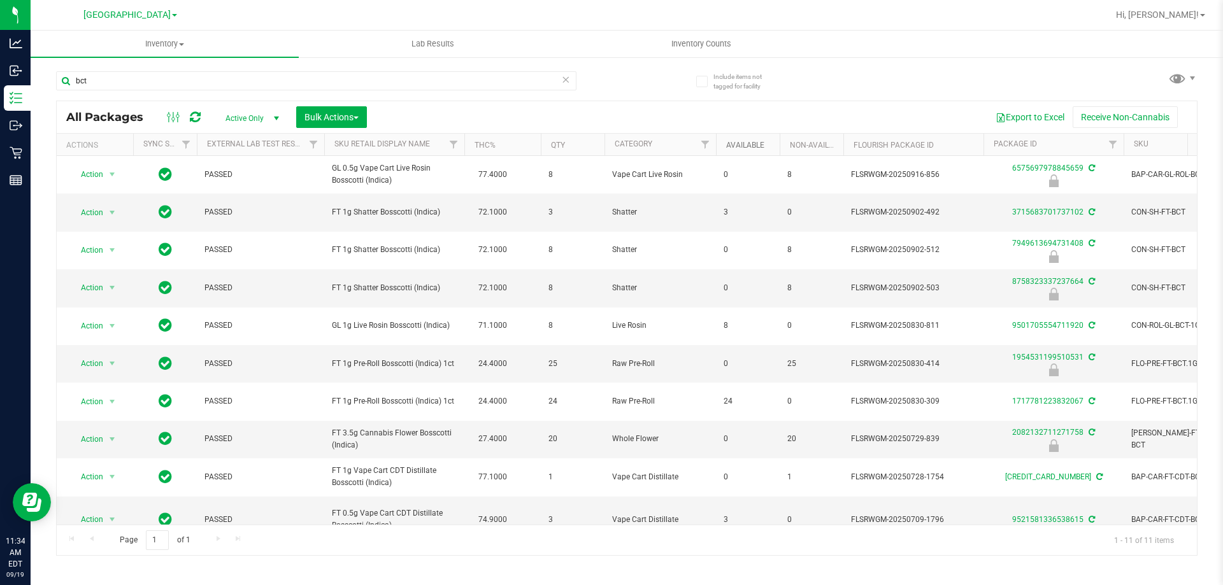
click at [752, 149] on link "Available" at bounding box center [745, 145] width 38 height 9
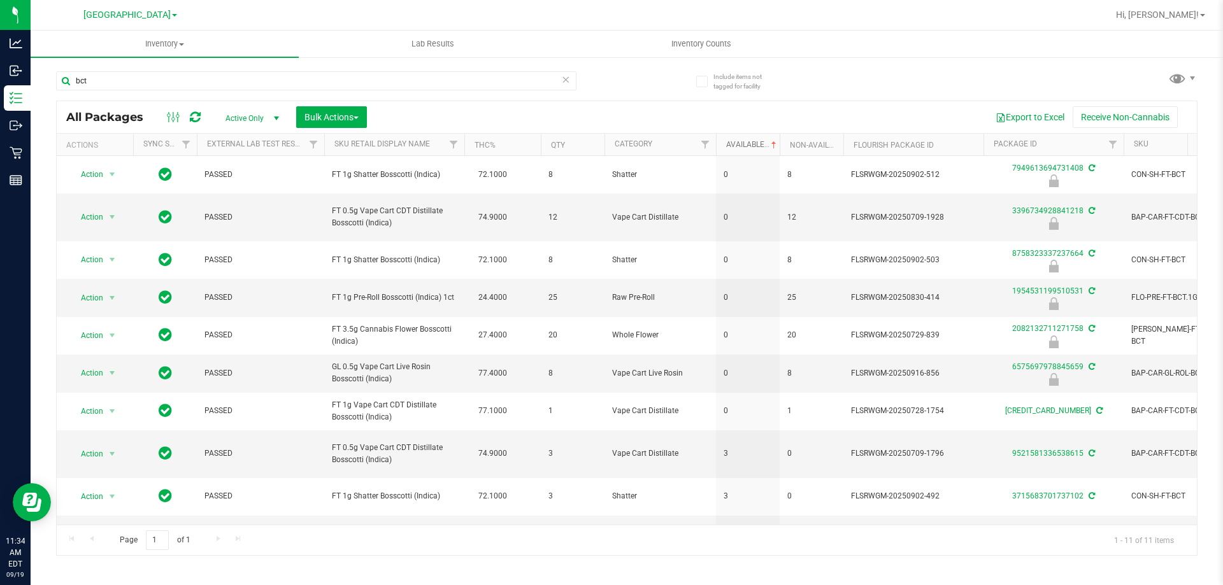
click at [746, 144] on link "Available" at bounding box center [752, 144] width 53 height 9
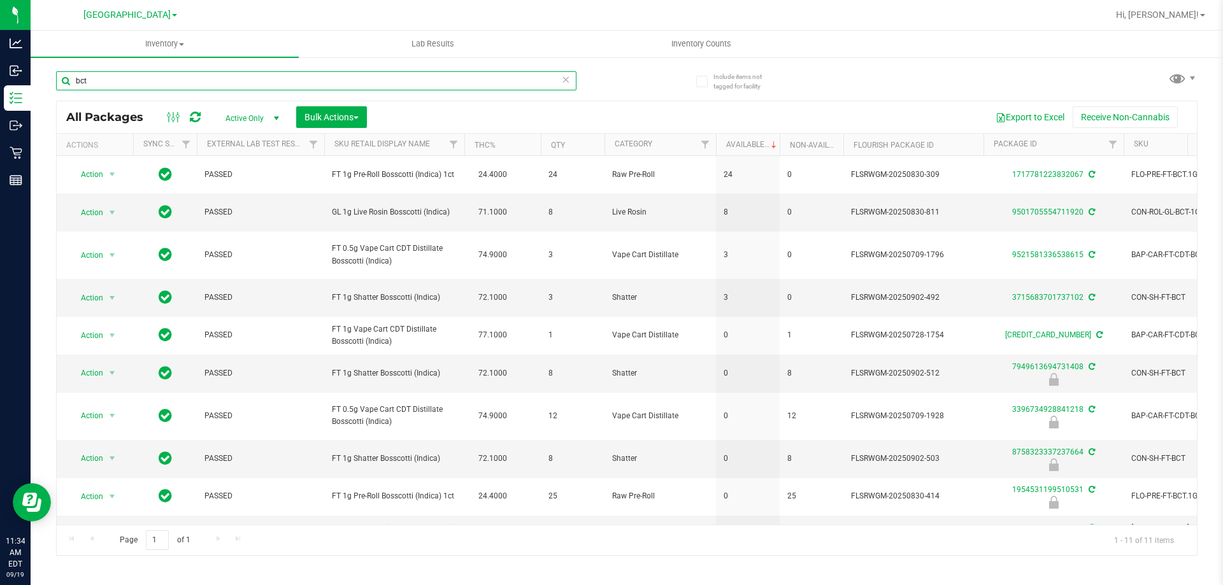
click at [179, 80] on input "bct" at bounding box center [316, 80] width 520 height 19
click at [179, 81] on input "bct" at bounding box center [316, 80] width 520 height 19
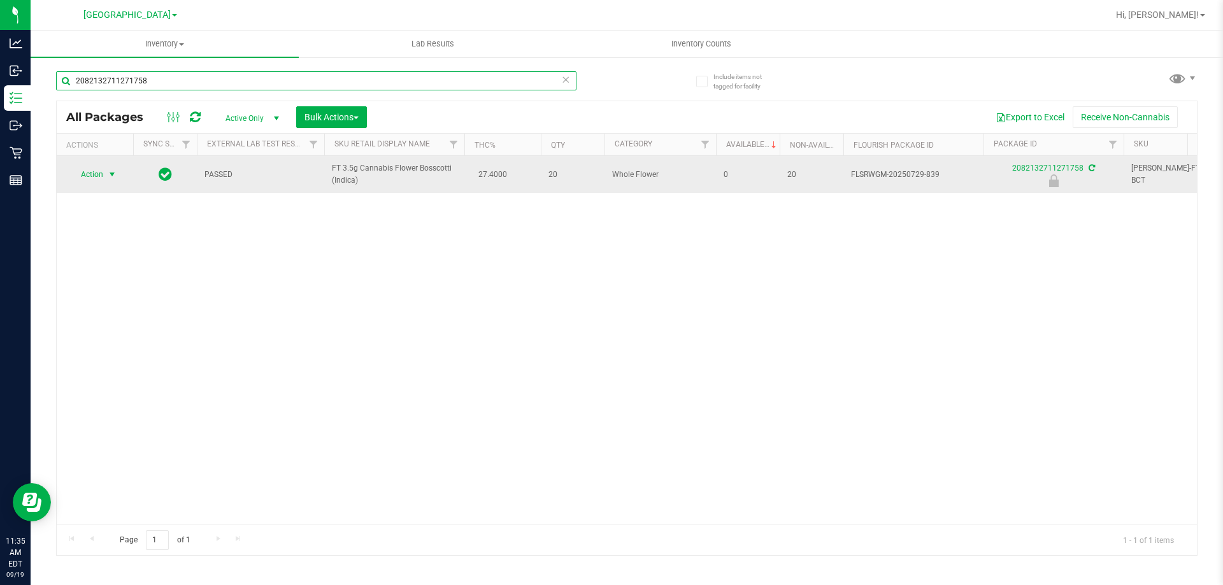
type input "2082132711271758"
click at [104, 176] on span "Action" at bounding box center [94, 175] width 51 height 18
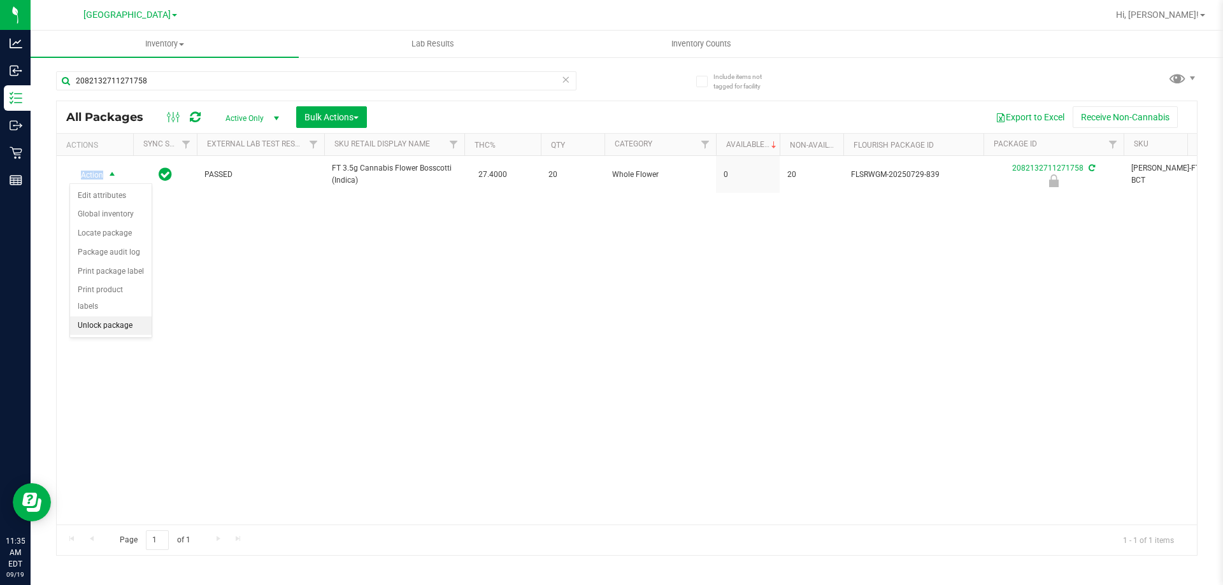
click at [118, 317] on li "Unlock package" at bounding box center [111, 326] width 82 height 19
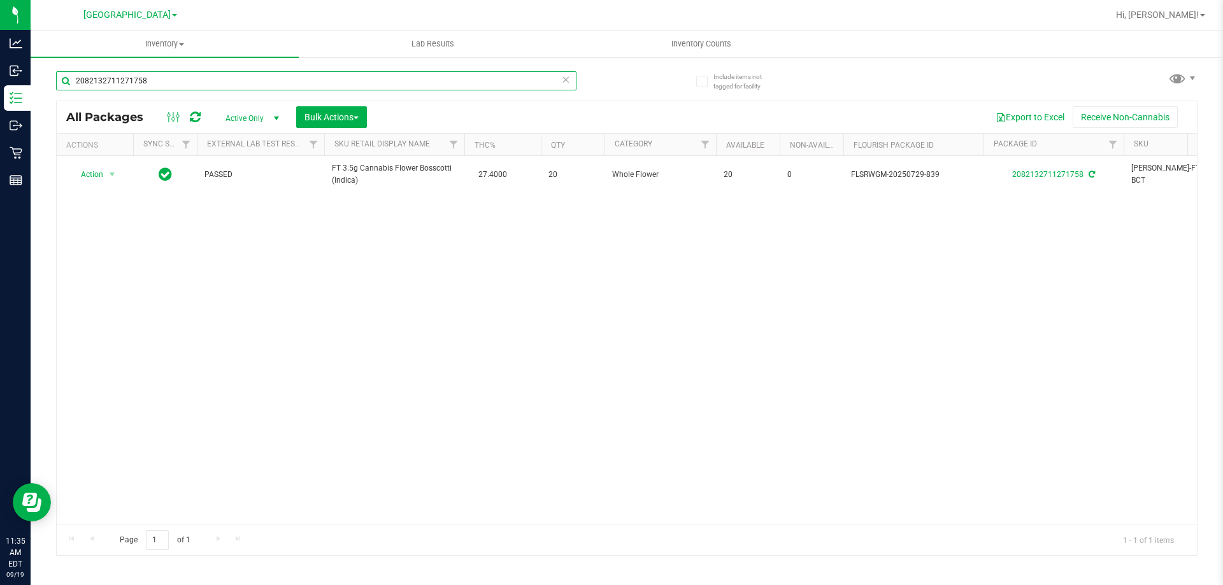
click at [181, 87] on input "2082132711271758" at bounding box center [316, 80] width 520 height 19
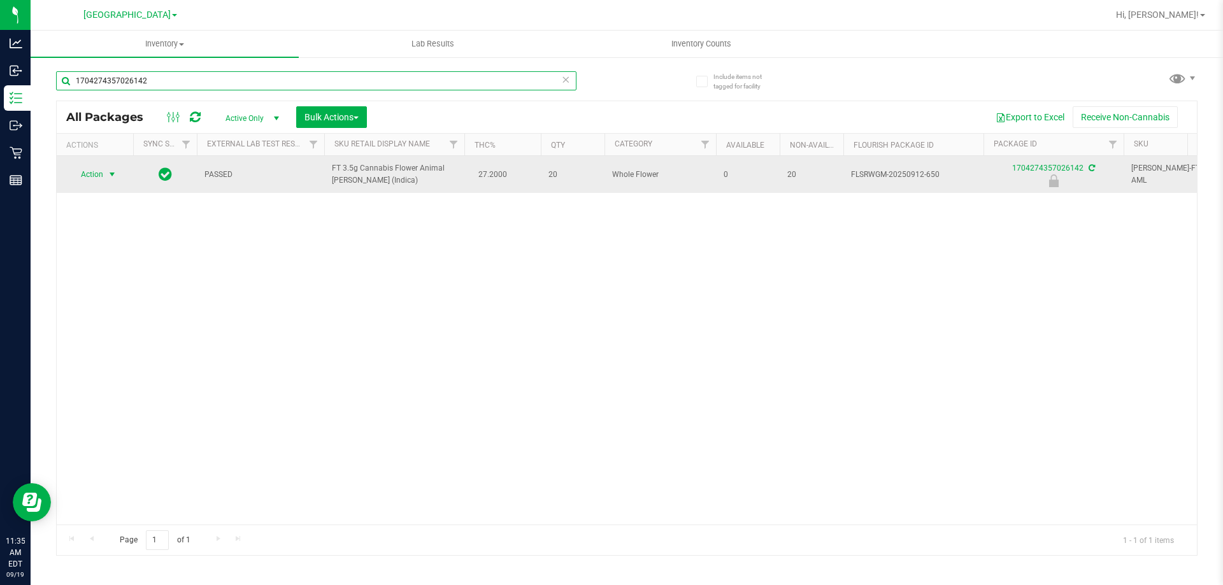
type input "1704274357026142"
click at [107, 171] on span "select" at bounding box center [112, 174] width 10 height 10
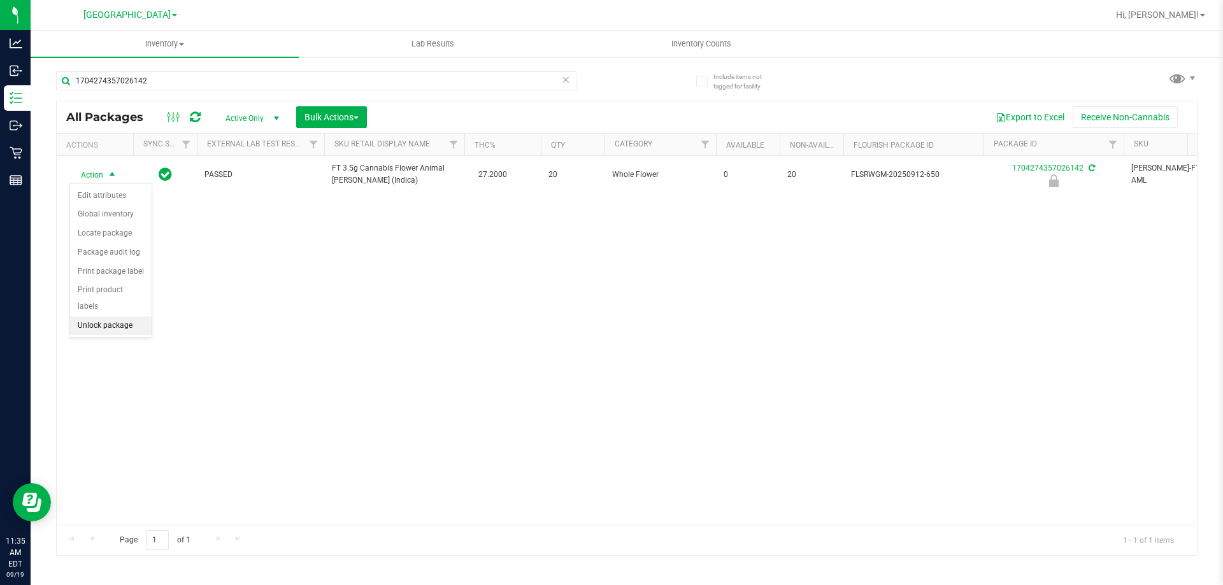
click at [118, 318] on li "Unlock package" at bounding box center [111, 326] width 82 height 19
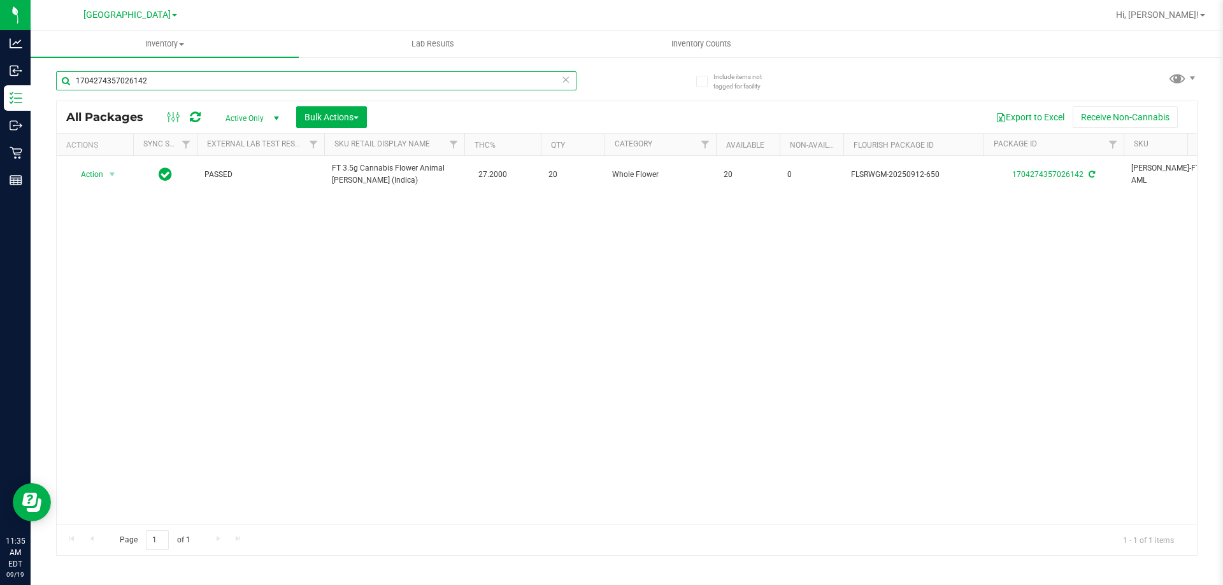
click at [241, 78] on input "1704274357026142" at bounding box center [316, 80] width 520 height 19
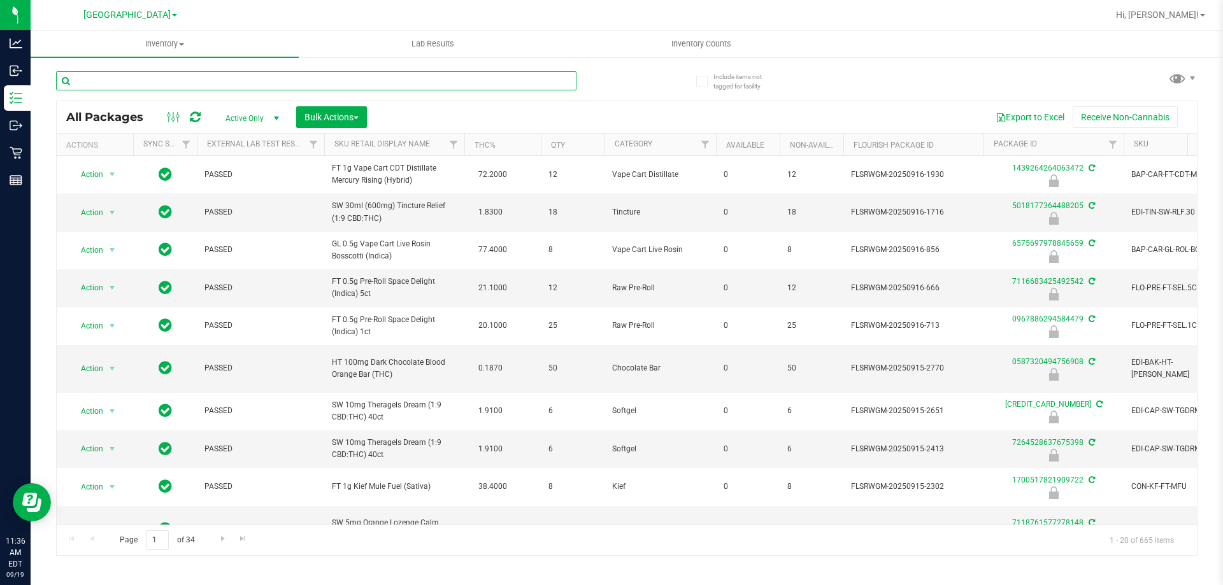
type input "s"
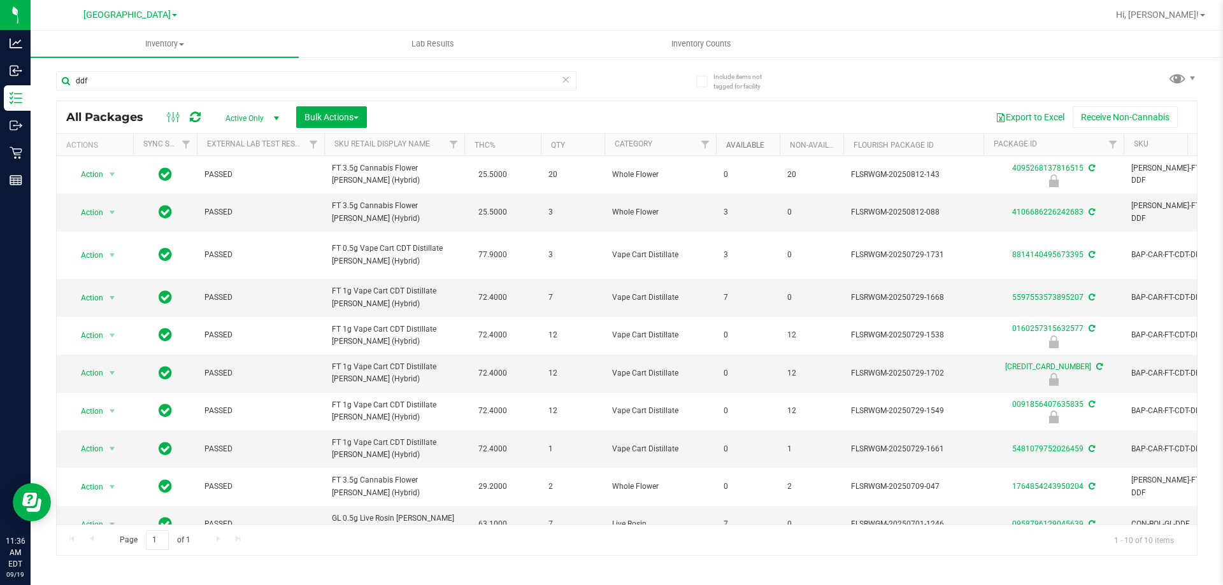
click at [757, 143] on link "Available" at bounding box center [745, 145] width 38 height 9
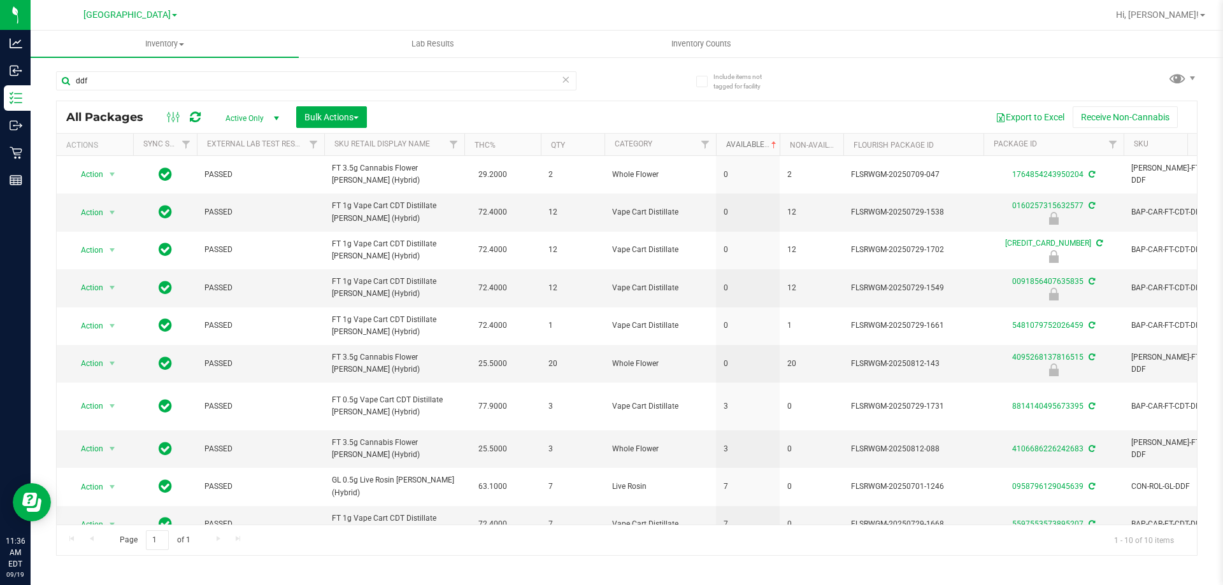
click at [750, 148] on link "Available" at bounding box center [752, 144] width 53 height 9
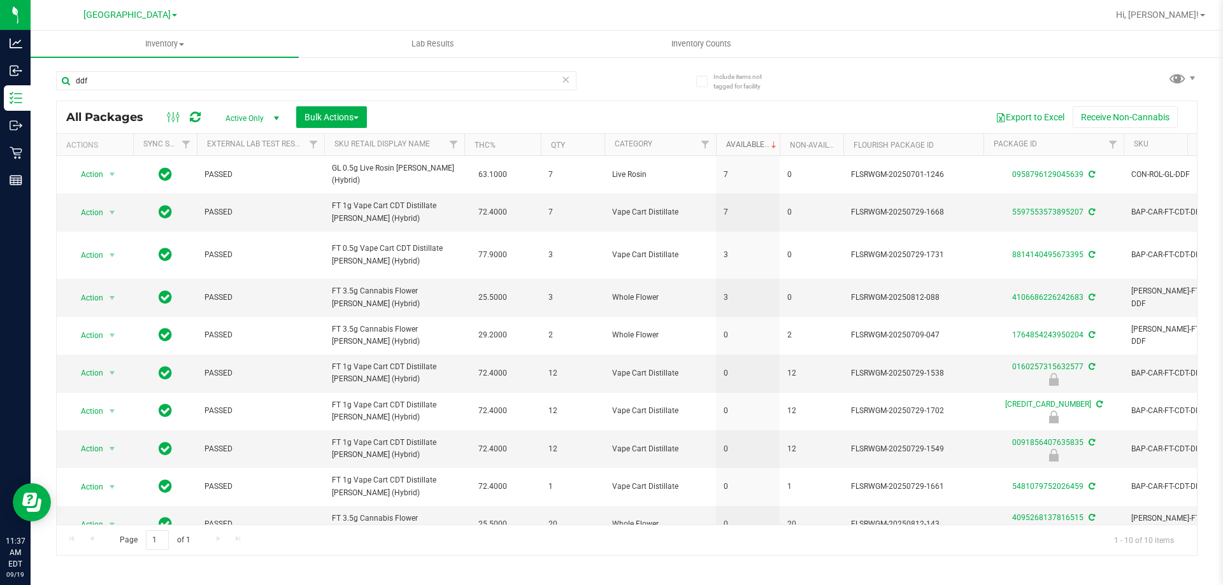
click at [726, 140] on link "Available" at bounding box center [752, 144] width 53 height 9
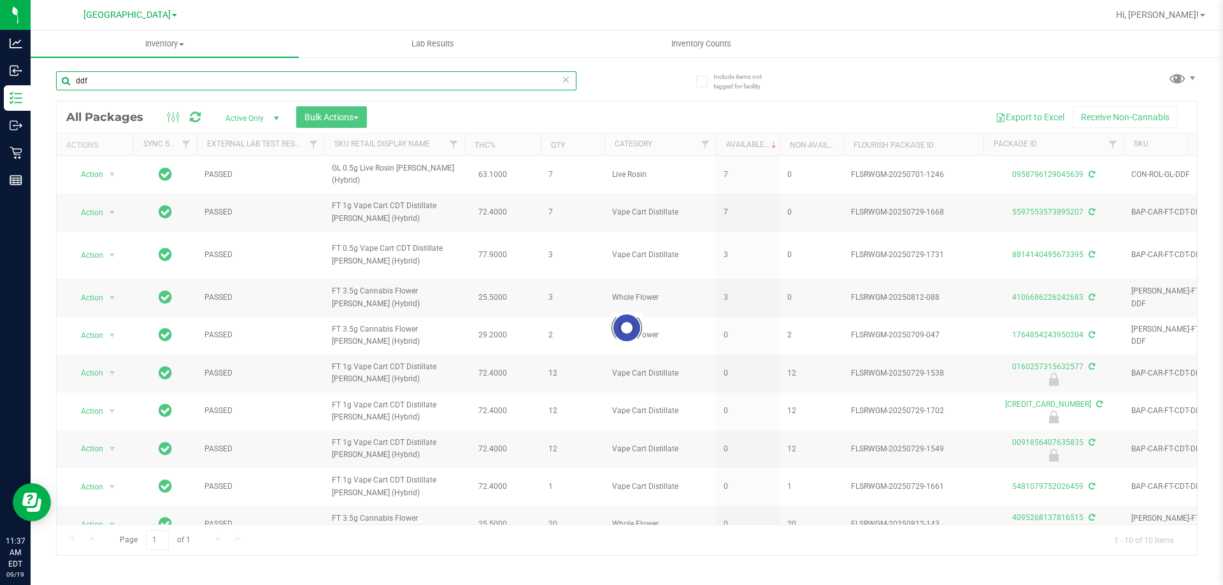
click at [295, 83] on input "ddf" at bounding box center [316, 80] width 520 height 19
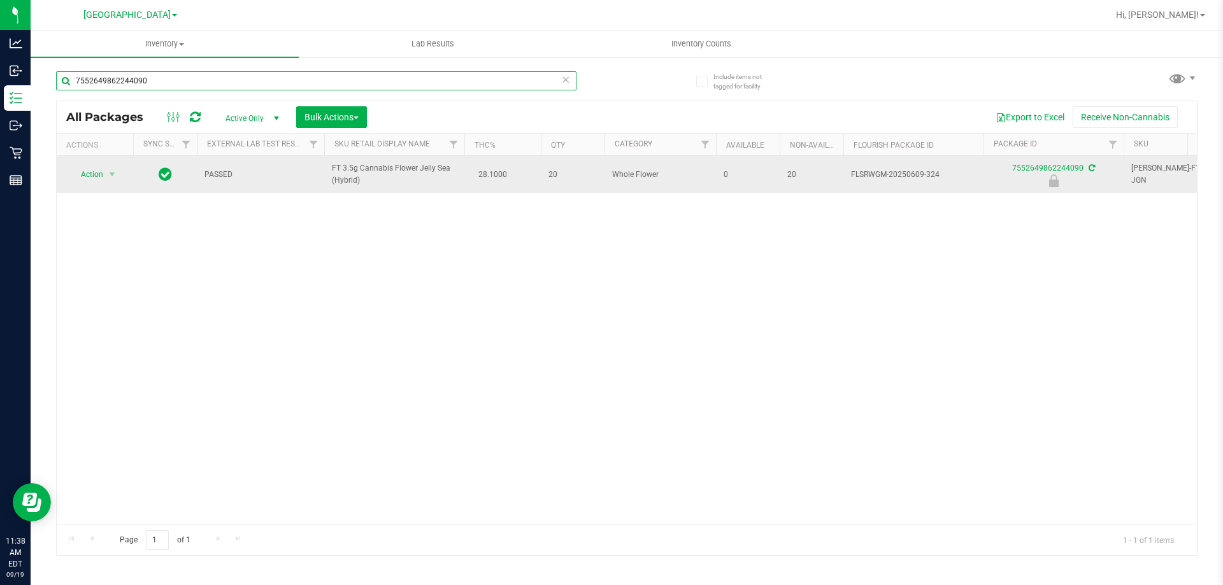
type input "7552649862244090"
click at [96, 173] on span "Action" at bounding box center [86, 175] width 34 height 18
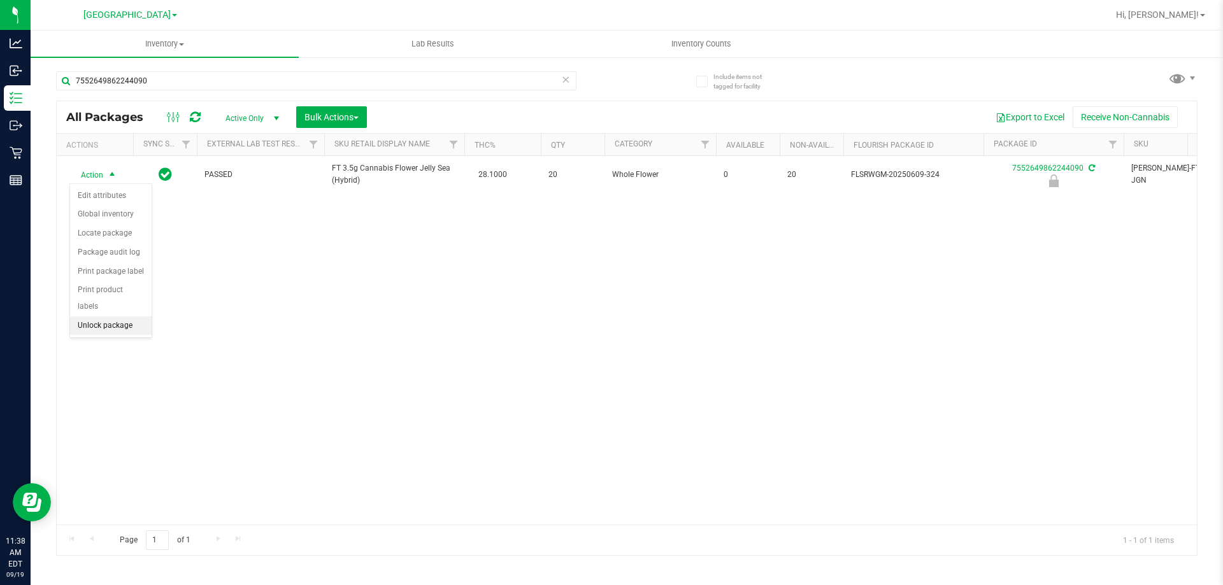
click at [113, 317] on li "Unlock package" at bounding box center [111, 326] width 82 height 19
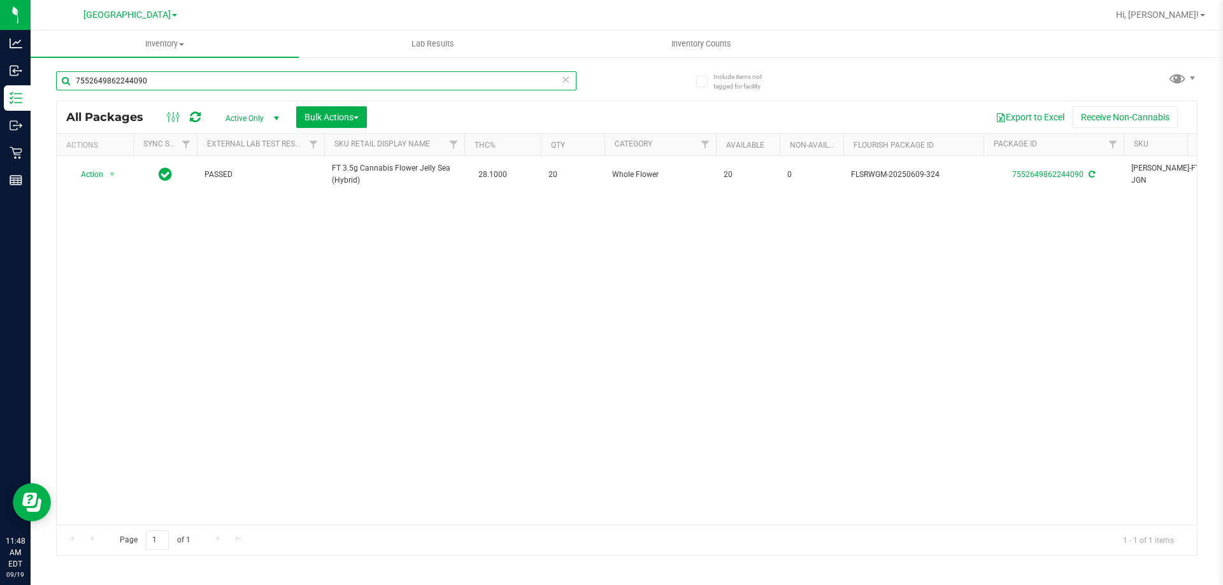
click at [168, 84] on input "7552649862244090" at bounding box center [316, 80] width 520 height 19
type input "rzy"
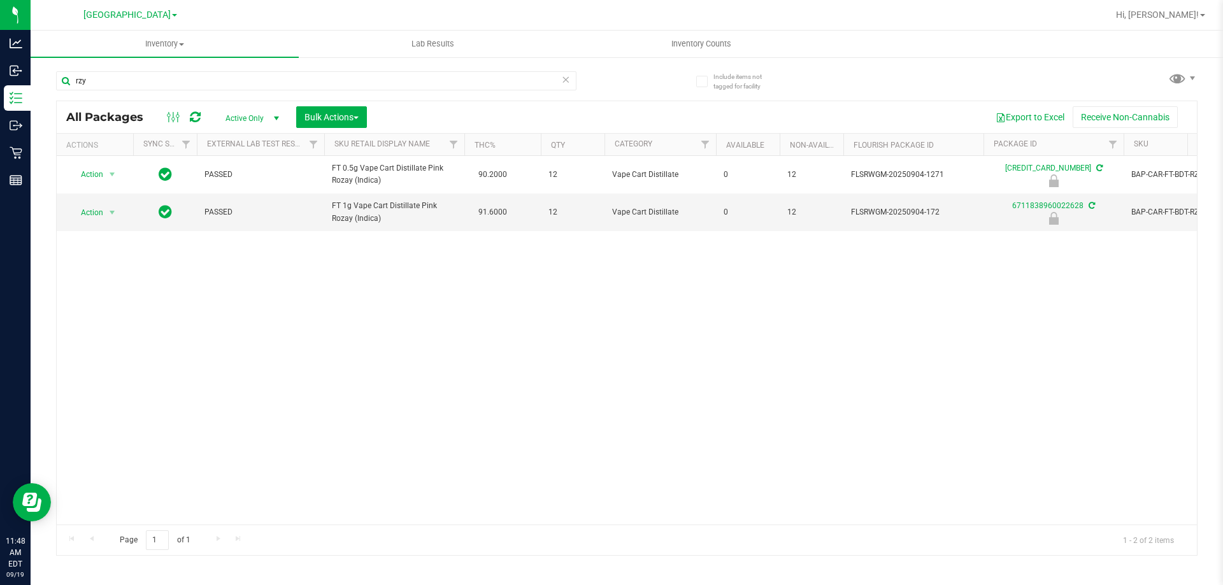
click at [252, 123] on span "Active Only" at bounding box center [250, 119] width 70 height 18
click at [347, 300] on div "Action Action Edit attributes Global inventory Locate package Package audit log…" at bounding box center [627, 340] width 1140 height 369
click at [315, 122] on button "Bulk Actions" at bounding box center [331, 117] width 71 height 22
click at [338, 246] on div "Lock/Unlock packages" at bounding box center [356, 241] width 104 height 20
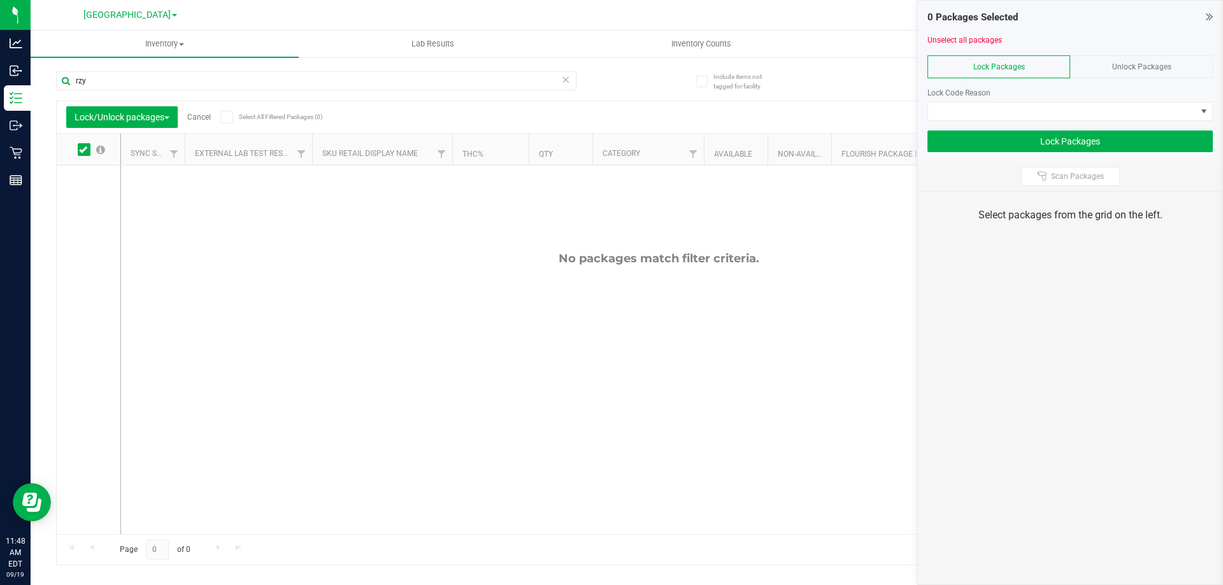
click at [1110, 56] on div "Unlock Packages" at bounding box center [1141, 66] width 143 height 23
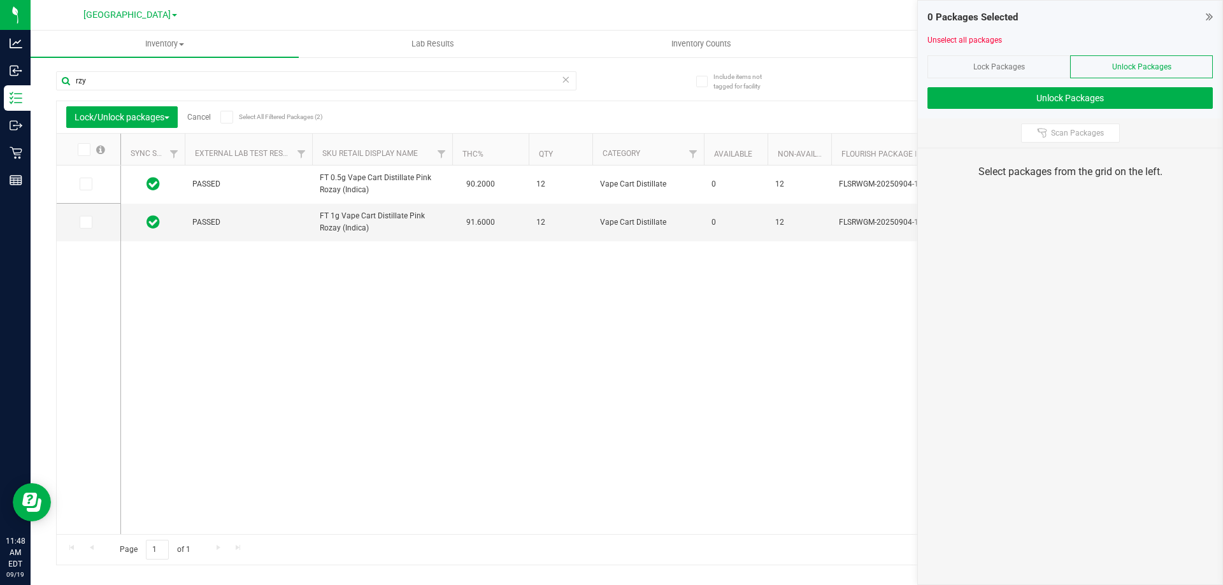
click at [233, 114] on span at bounding box center [226, 117] width 13 height 13
click at [0, 0] on input "Select All Filtered Packages (2)" at bounding box center [0, 0] width 0 height 0
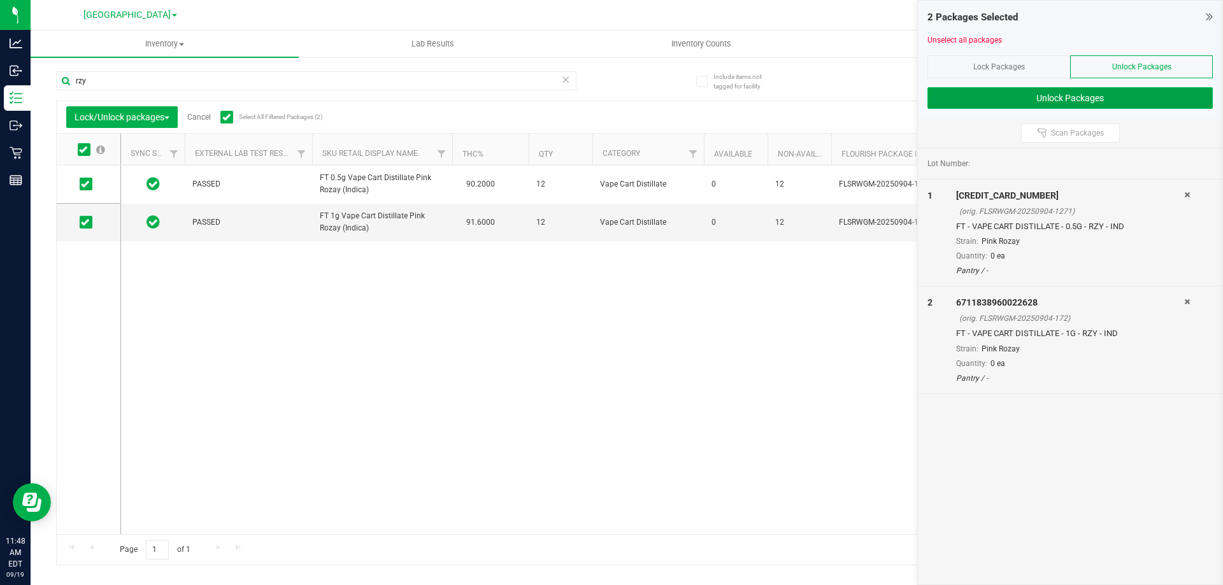
click at [997, 94] on button "Unlock Packages" at bounding box center [1069, 98] width 285 height 22
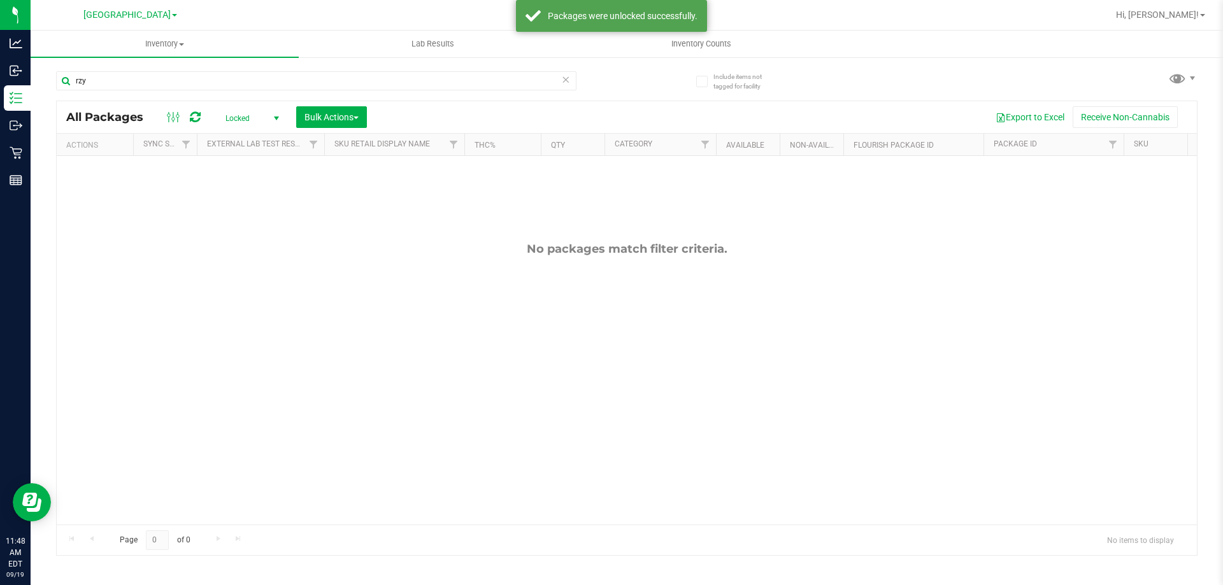
click at [261, 120] on span "Locked" at bounding box center [250, 119] width 70 height 18
click at [253, 139] on li "Active Only" at bounding box center [249, 138] width 69 height 19
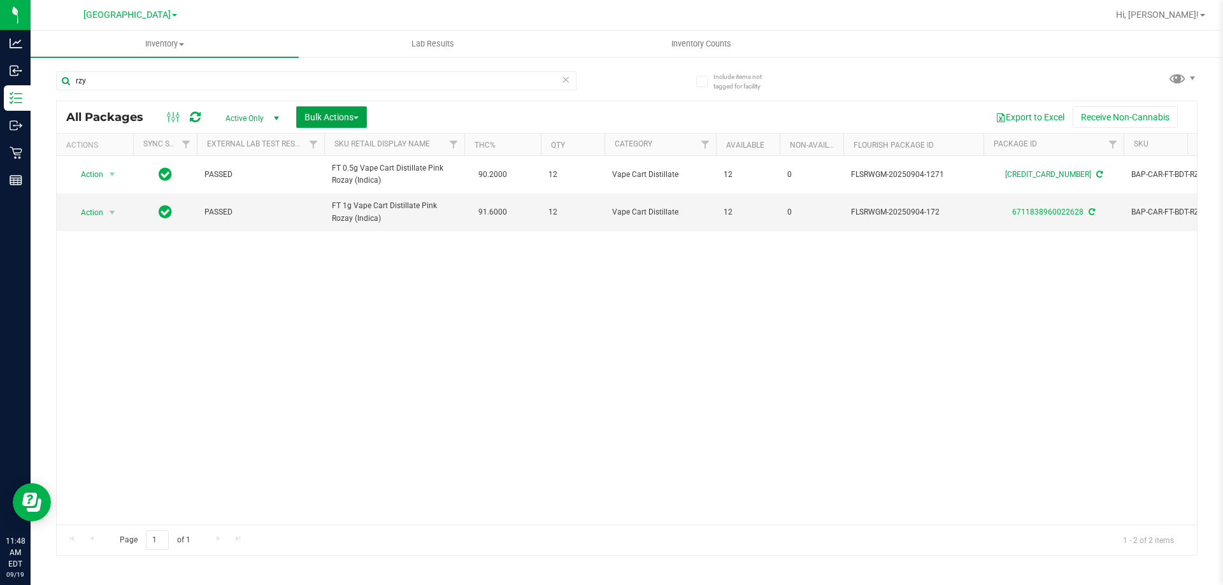
click at [329, 117] on span "Bulk Actions" at bounding box center [331, 117] width 54 height 10
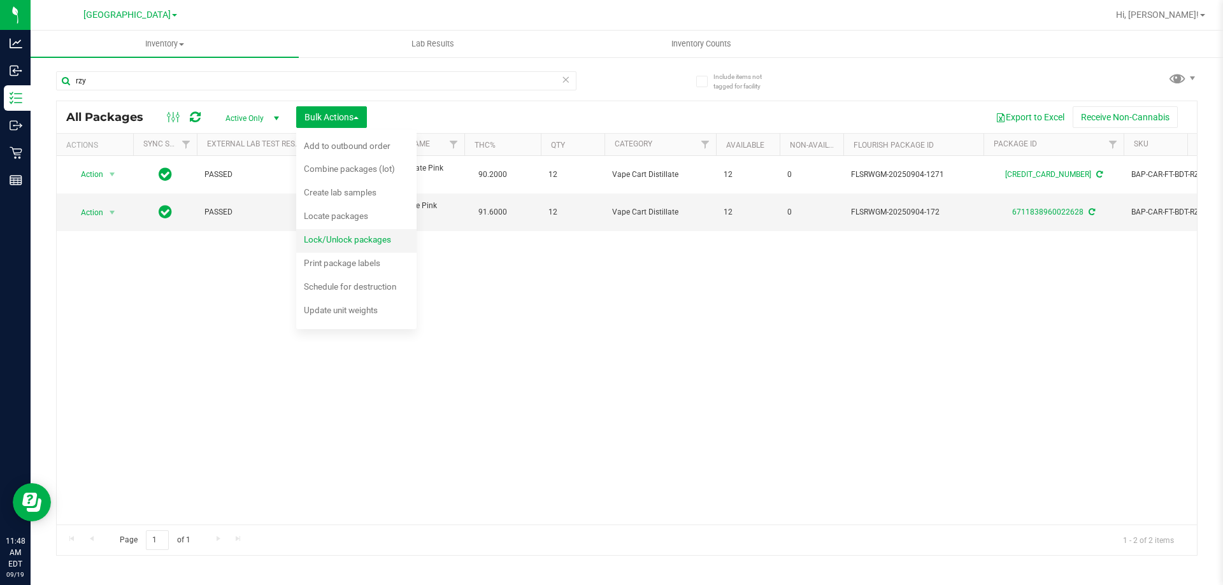
click at [361, 240] on span "Lock/Unlock packages" at bounding box center [347, 239] width 87 height 10
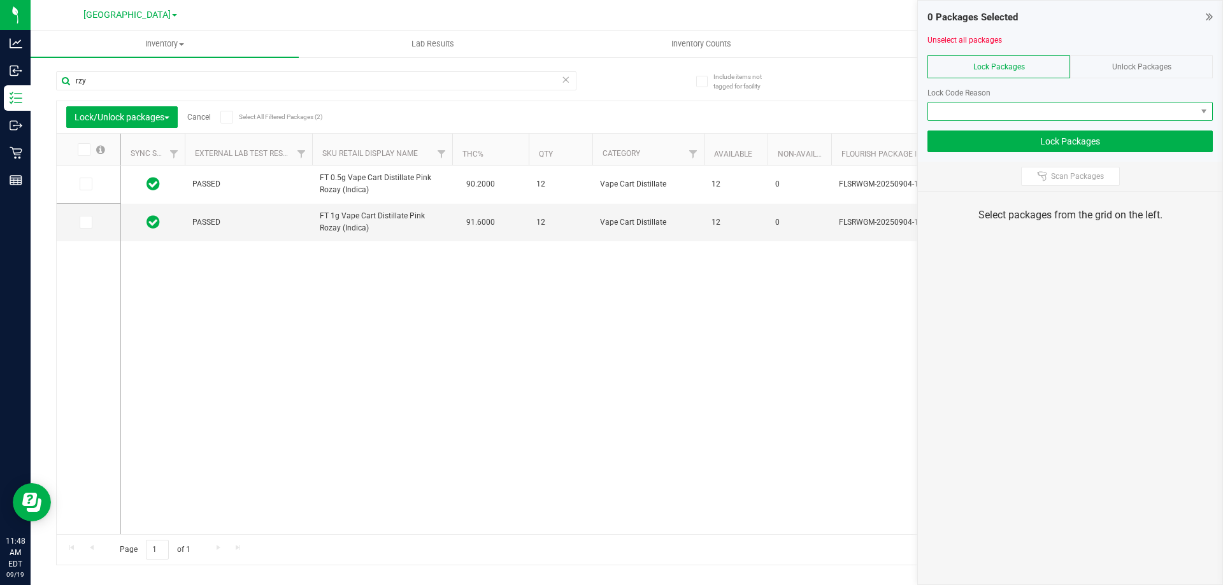
click at [1020, 105] on span at bounding box center [1062, 112] width 268 height 18
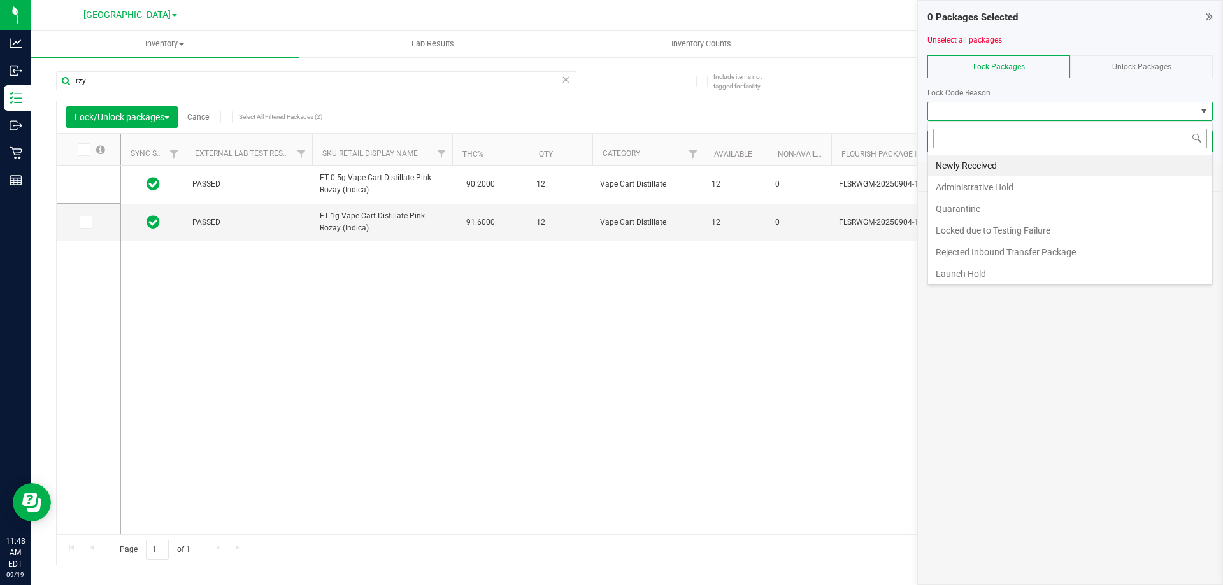
scroll to position [19, 285]
click at [994, 273] on li "Launch Hold" at bounding box center [1070, 274] width 284 height 22
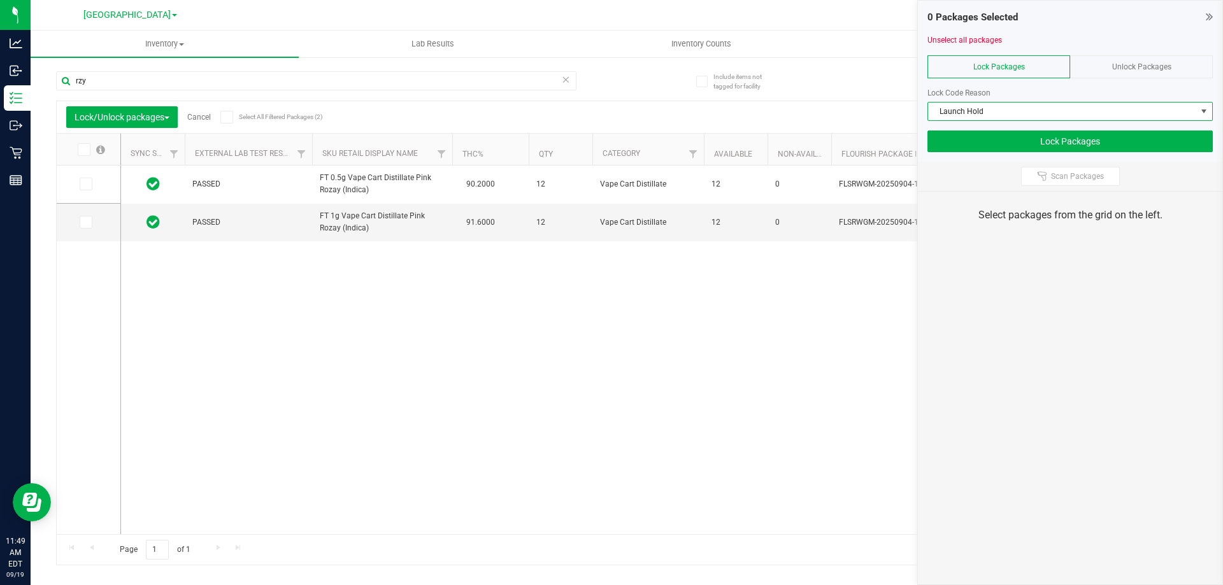
click at [229, 117] on icon at bounding box center [226, 117] width 8 height 0
click at [0, 0] on input "Select All Filtered Packages (2)" at bounding box center [0, 0] width 0 height 0
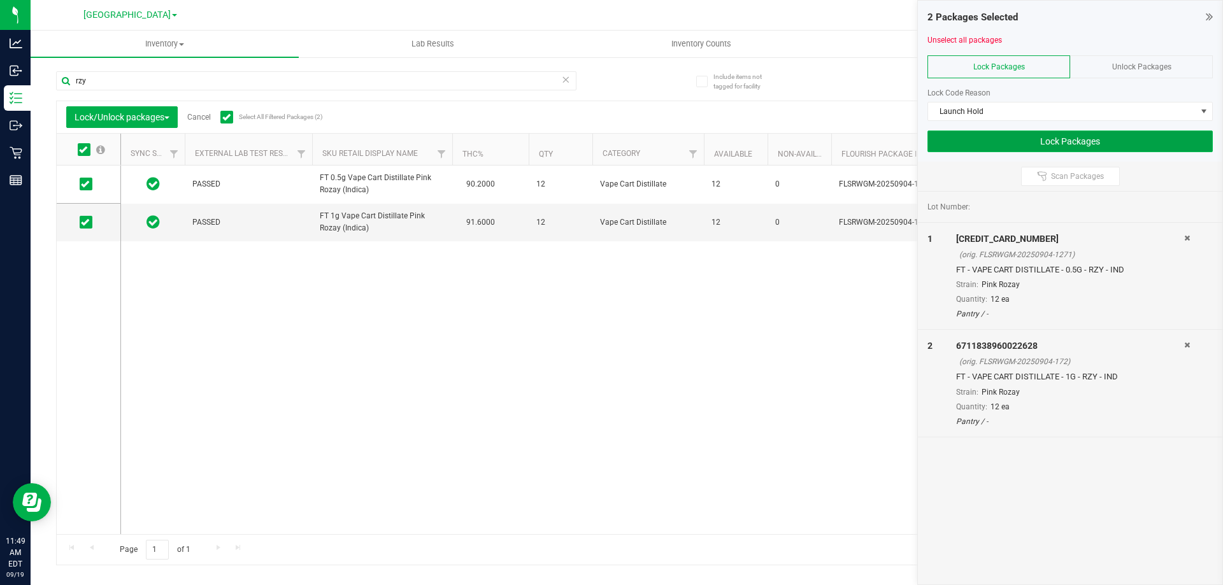
click at [1112, 150] on button "Lock Packages" at bounding box center [1069, 142] width 285 height 22
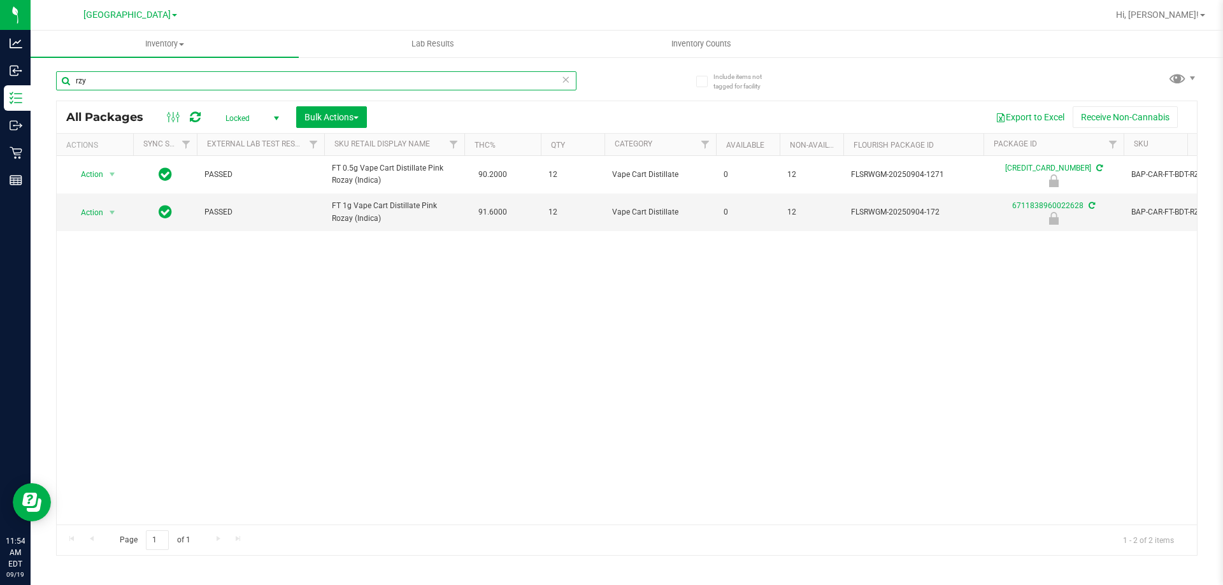
click at [177, 85] on input "rzy" at bounding box center [316, 80] width 520 height 19
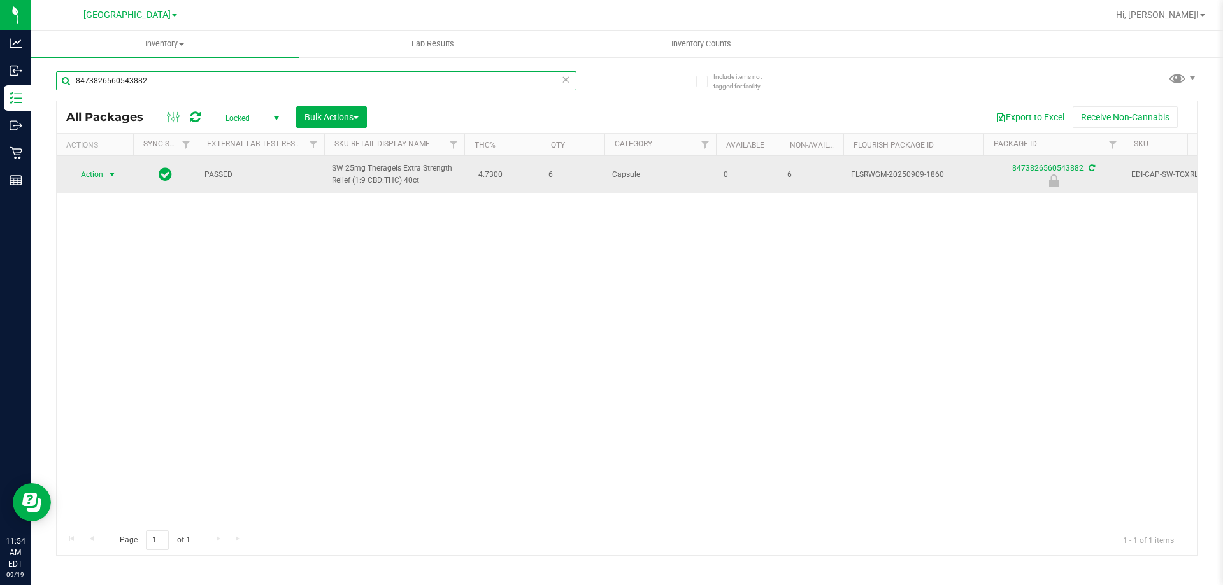
type input "8473826560543882"
click at [87, 172] on span "Action" at bounding box center [86, 175] width 34 height 18
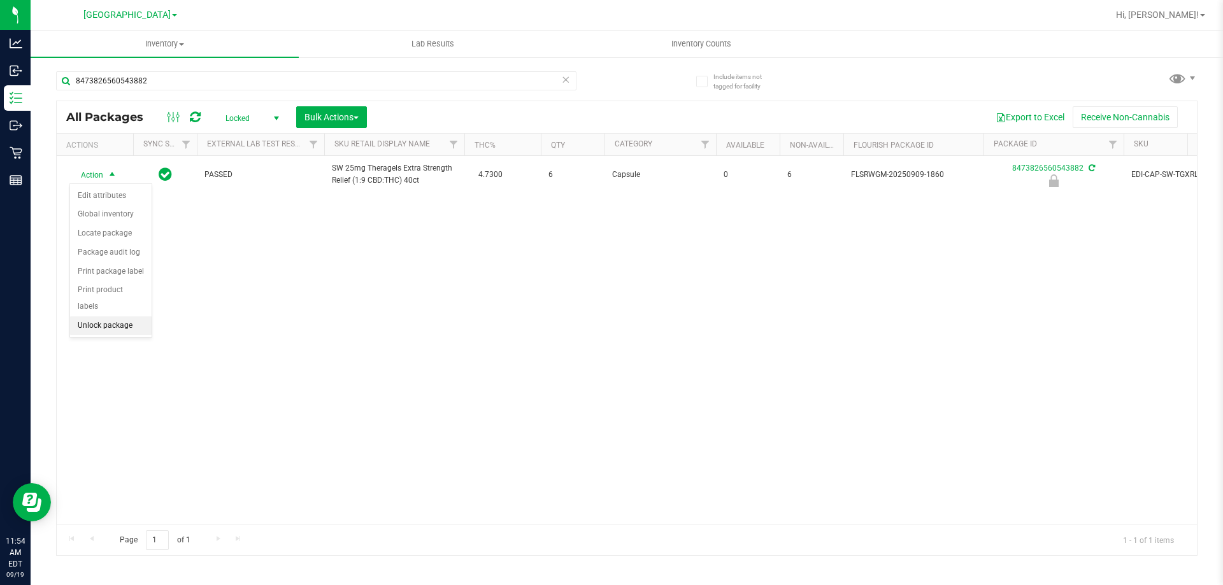
click at [124, 317] on li "Unlock package" at bounding box center [111, 326] width 82 height 19
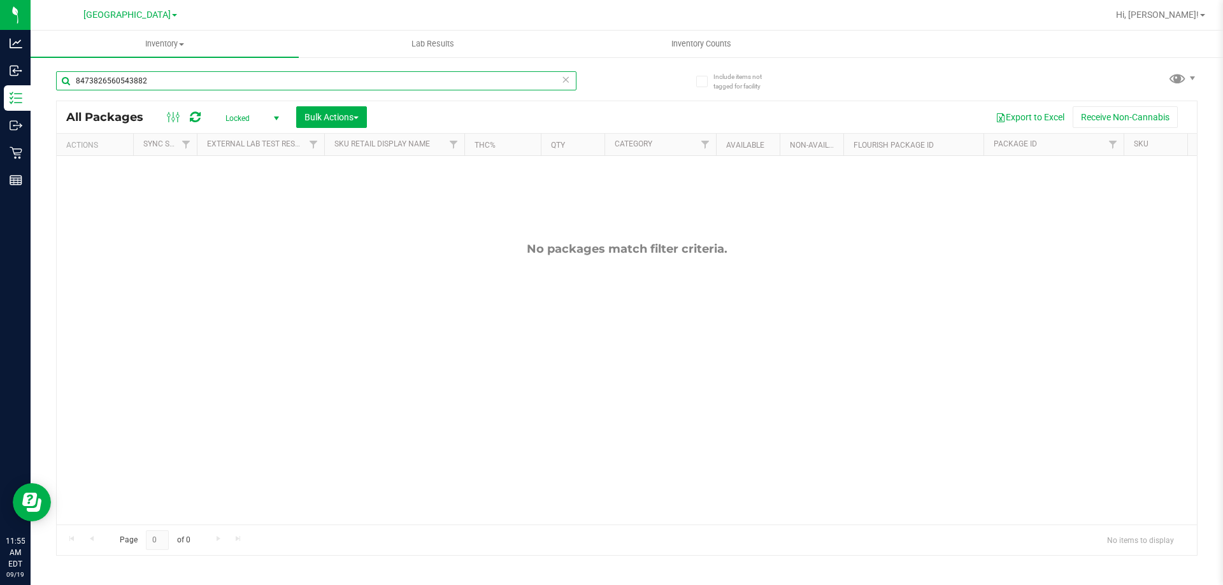
click at [200, 76] on input "8473826560543882" at bounding box center [316, 80] width 520 height 19
click at [201, 77] on input "8473826560543882" at bounding box center [316, 80] width 520 height 19
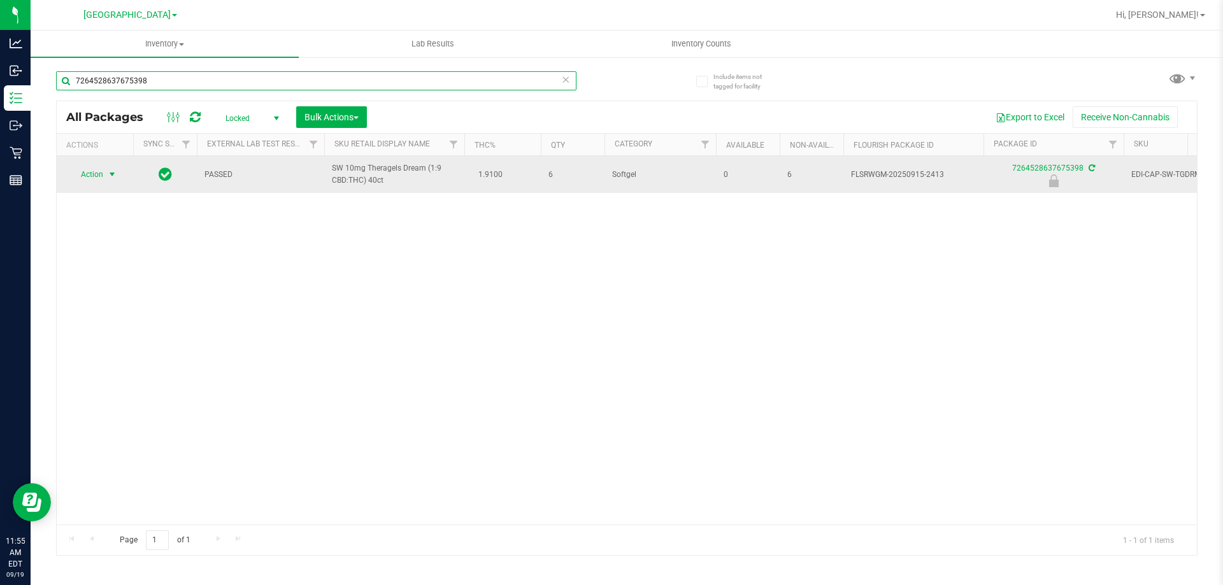
type input "7264528637675398"
click at [94, 166] on span "Action" at bounding box center [86, 175] width 34 height 18
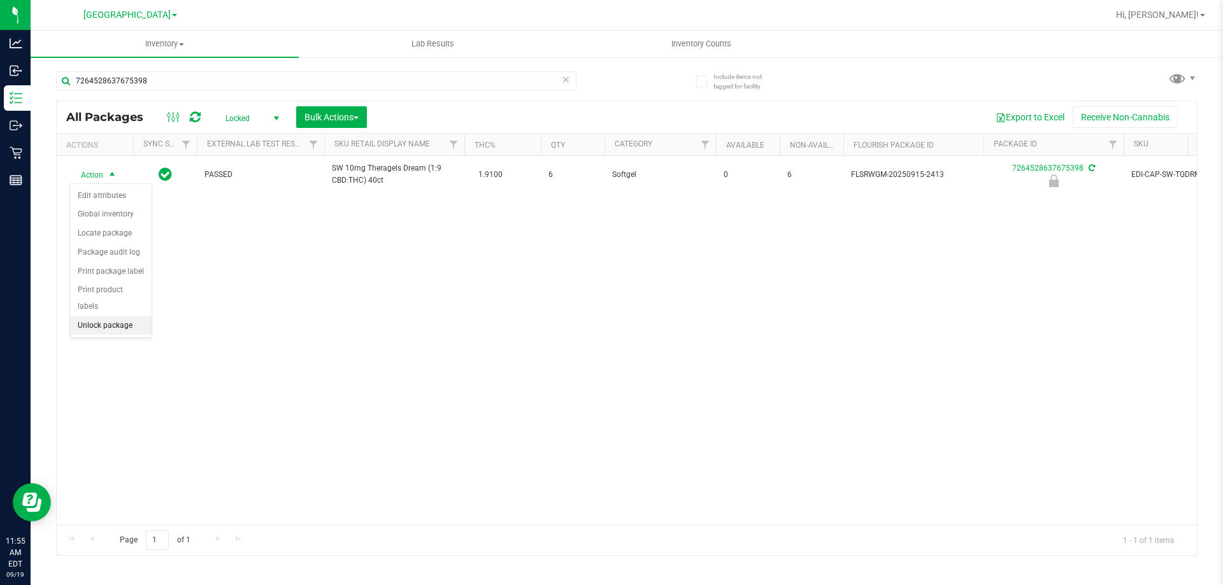
click at [113, 317] on li "Unlock package" at bounding box center [111, 326] width 82 height 19
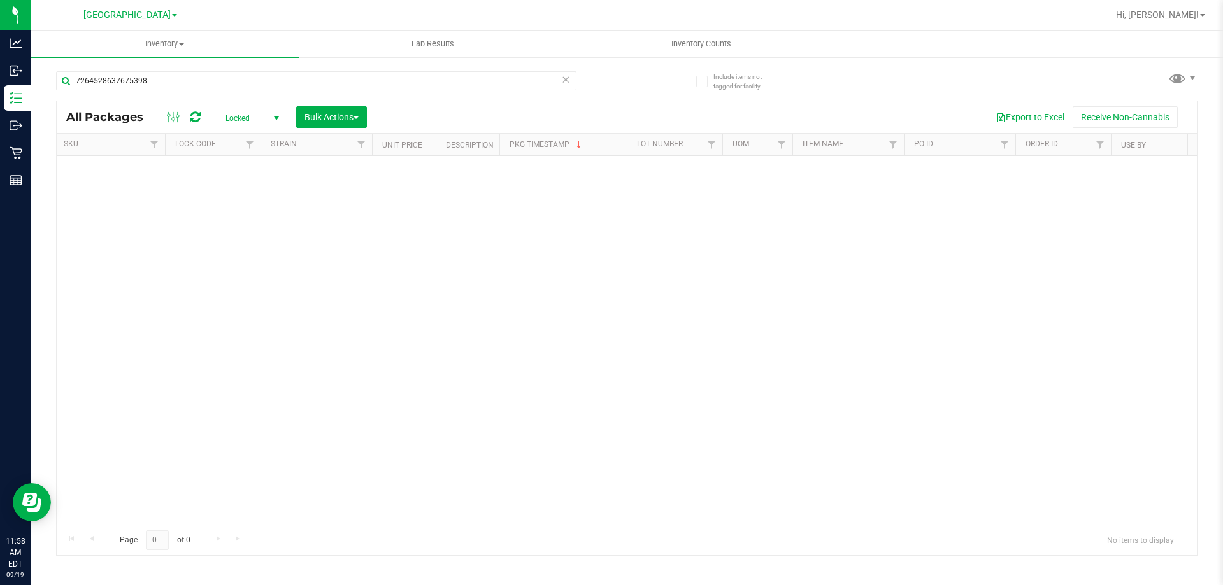
scroll to position [0, 1145]
click at [927, 143] on span "Filter" at bounding box center [929, 144] width 10 height 10
click at [1011, 206] on button "Clear" at bounding box center [1026, 206] width 61 height 28
click at [422, 69] on div "7264528637675398" at bounding box center [341, 80] width 571 height 41
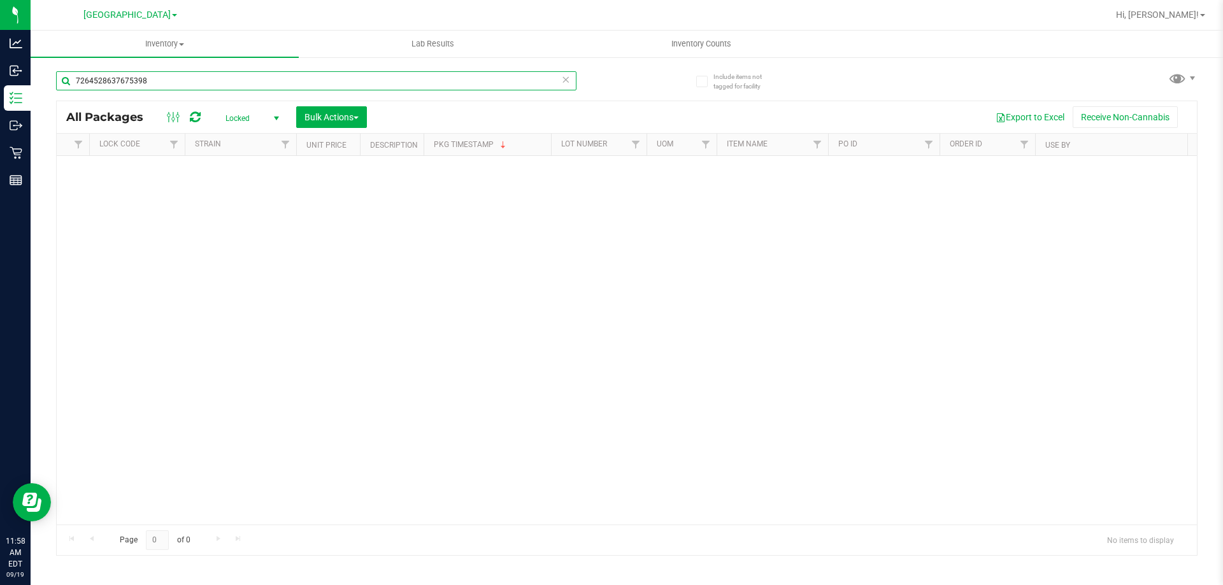
click at [424, 76] on input "7264528637675398" at bounding box center [316, 80] width 520 height 19
type input "bzk"
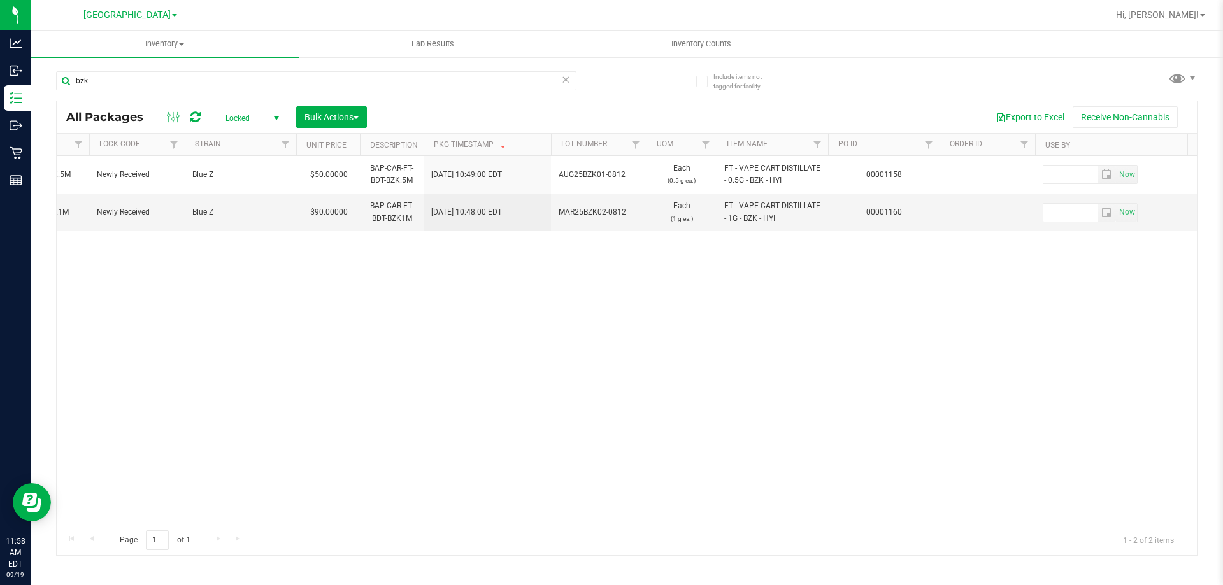
click at [233, 115] on span "Locked" at bounding box center [250, 119] width 70 height 18
click at [257, 144] on li "Active Only" at bounding box center [249, 138] width 69 height 19
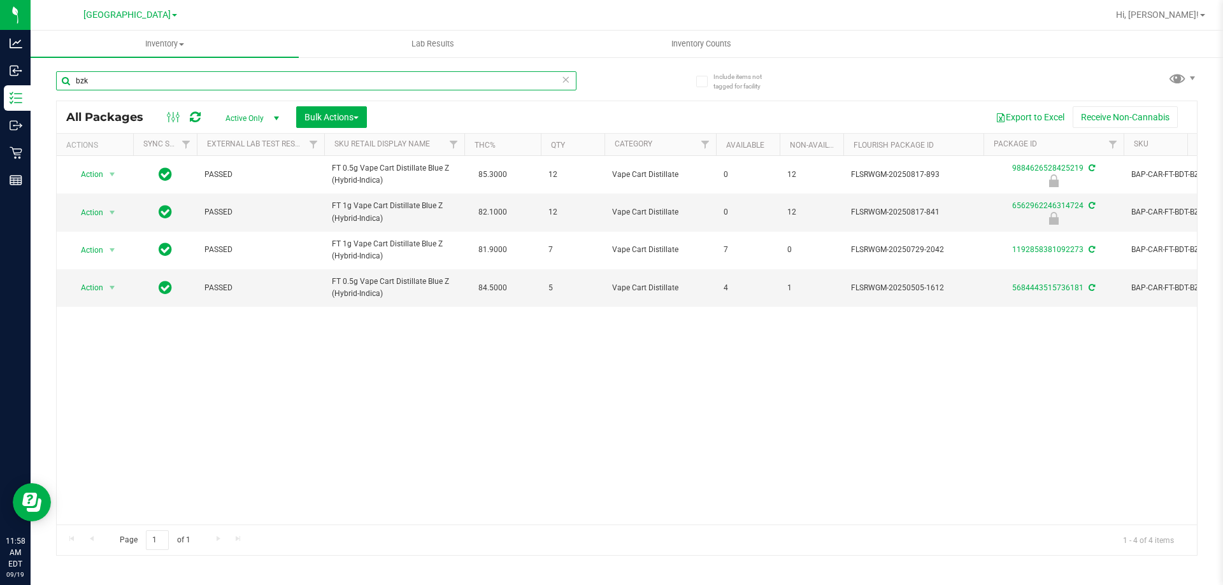
click at [159, 82] on input "bzk" at bounding box center [316, 80] width 520 height 19
type input "t"
type input "sbc"
click at [99, 79] on input "sbc" at bounding box center [316, 80] width 520 height 19
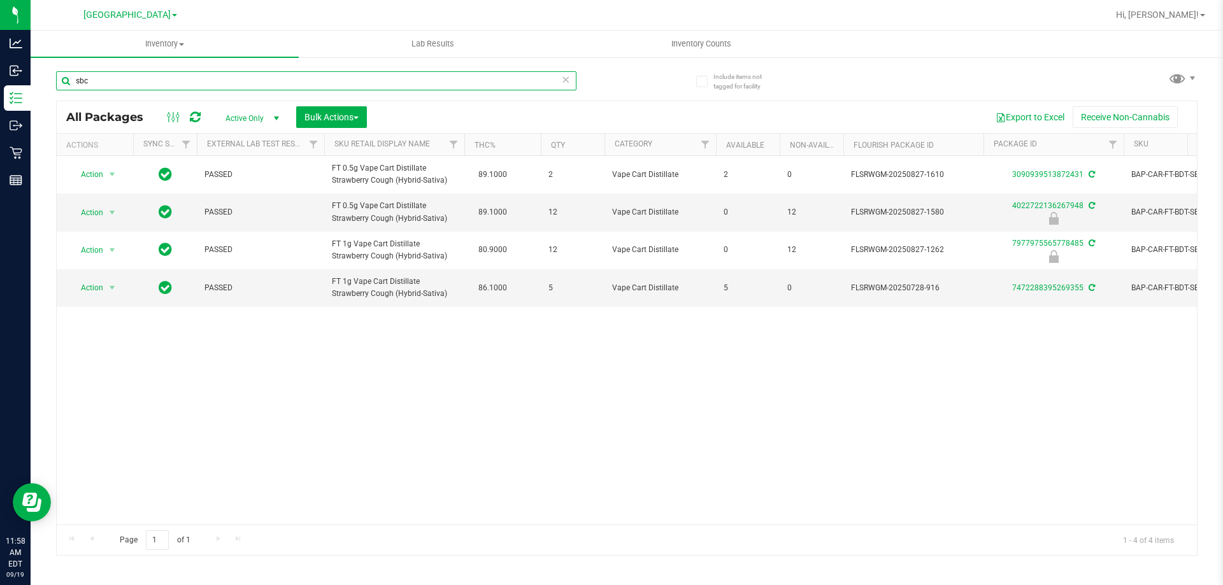
click at [99, 79] on input "sbc" at bounding box center [316, 80] width 520 height 19
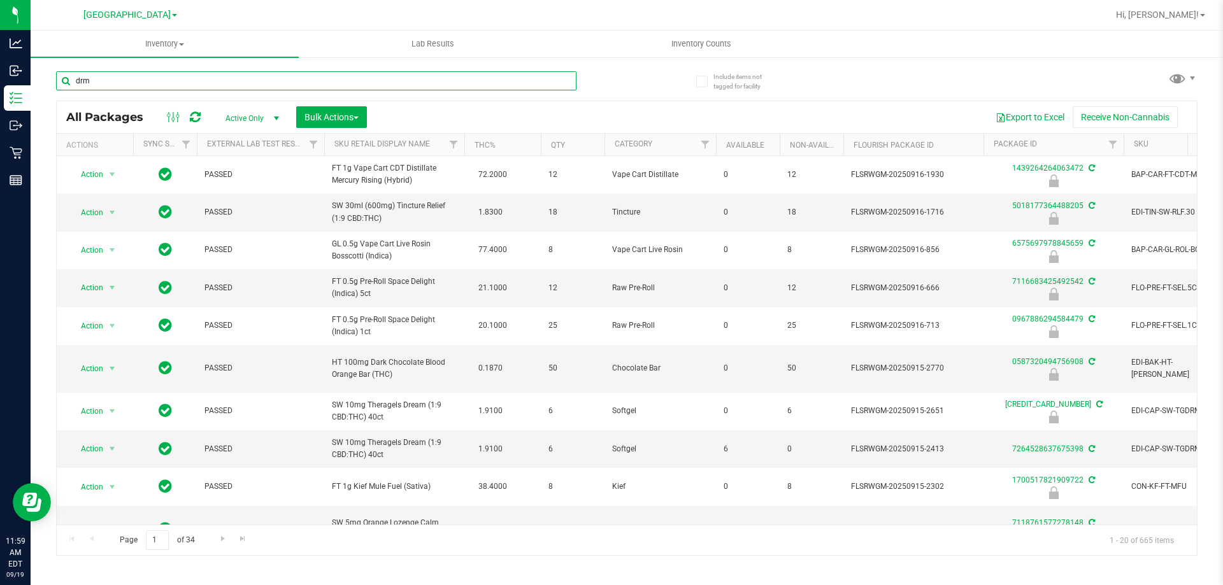
type input "drm"
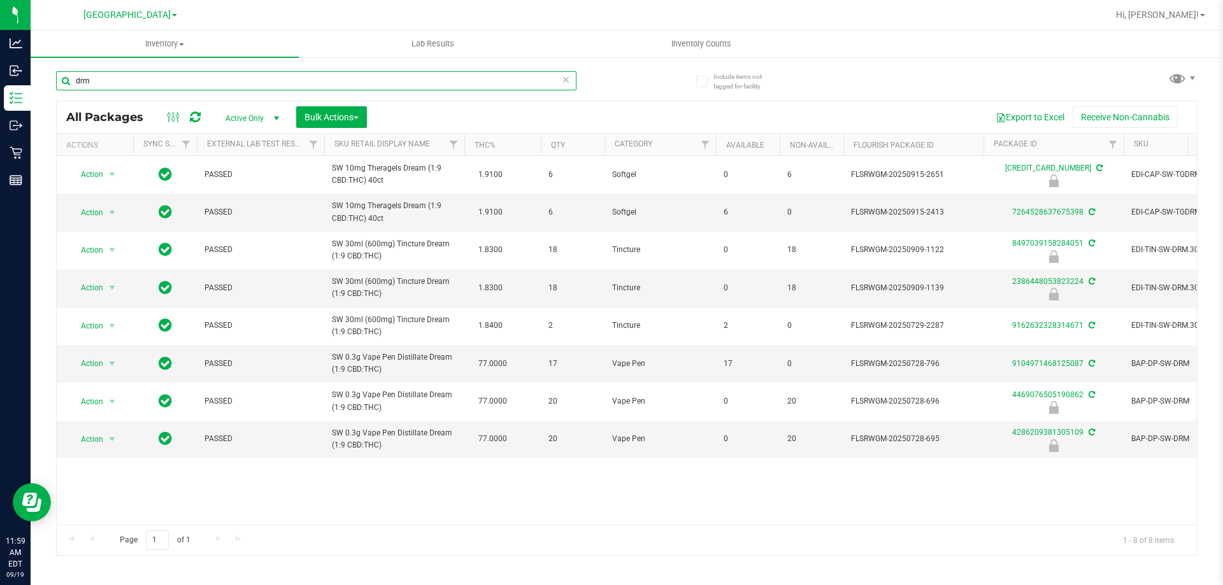
click at [99, 78] on input "drm" at bounding box center [316, 80] width 520 height 19
click at [100, 80] on input "drm" at bounding box center [316, 80] width 520 height 19
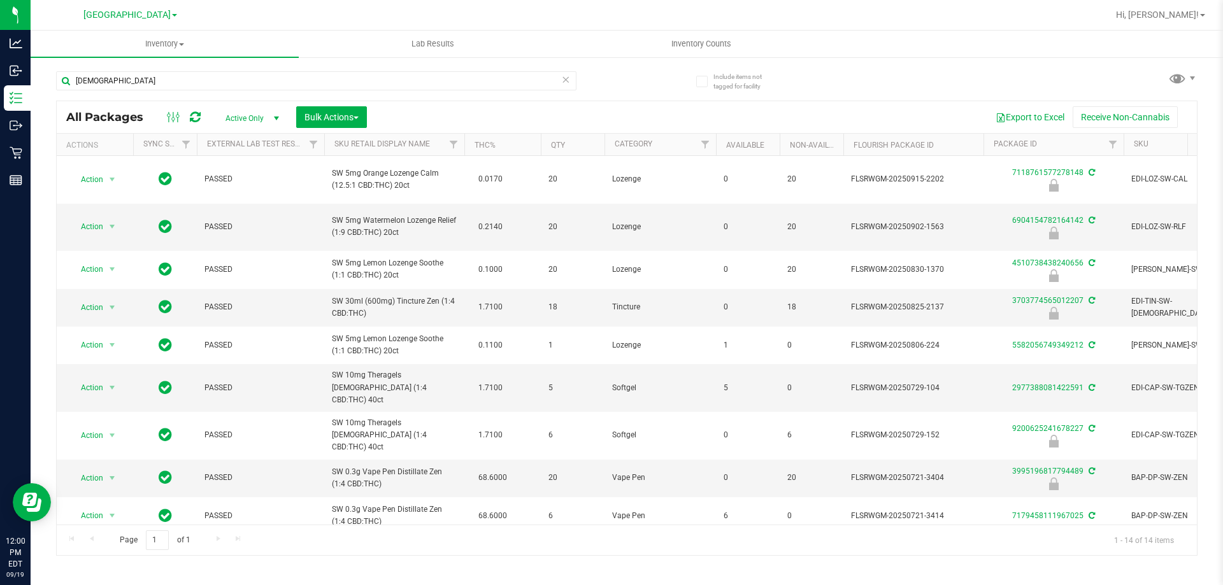
click at [755, 151] on th "Available" at bounding box center [748, 145] width 64 height 22
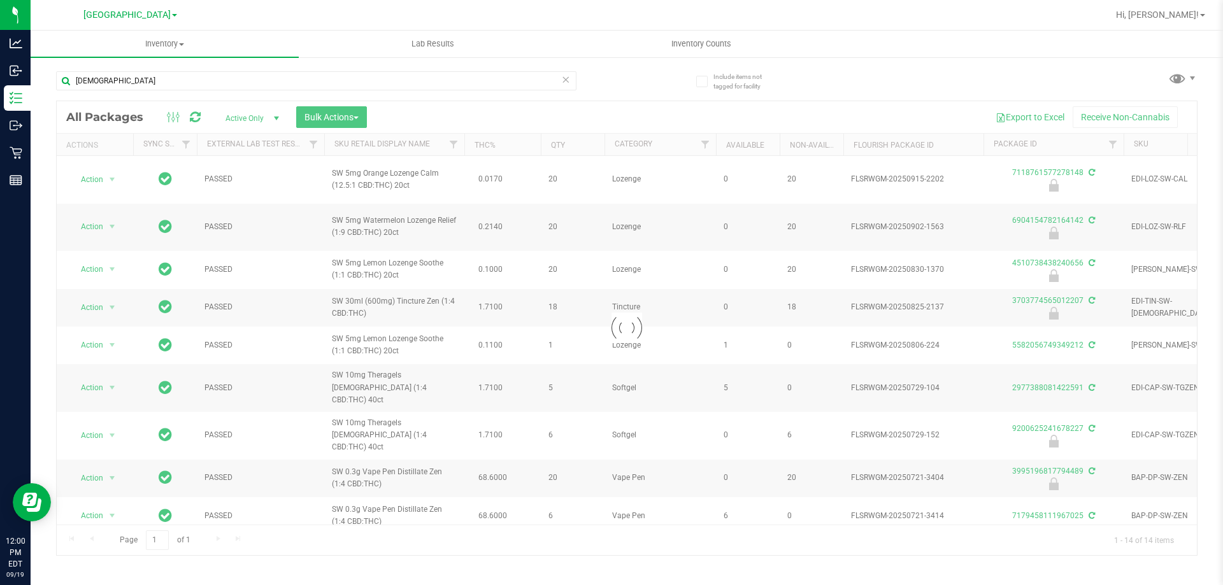
click at [756, 146] on div at bounding box center [627, 328] width 1140 height 454
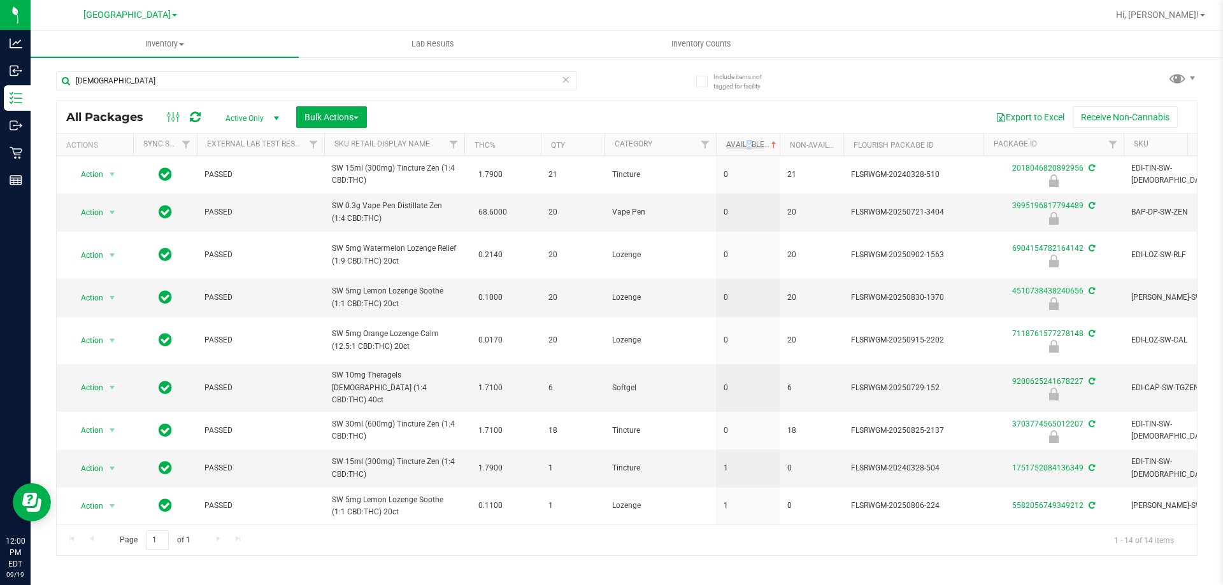
click at [750, 146] on th "Available" at bounding box center [748, 145] width 64 height 22
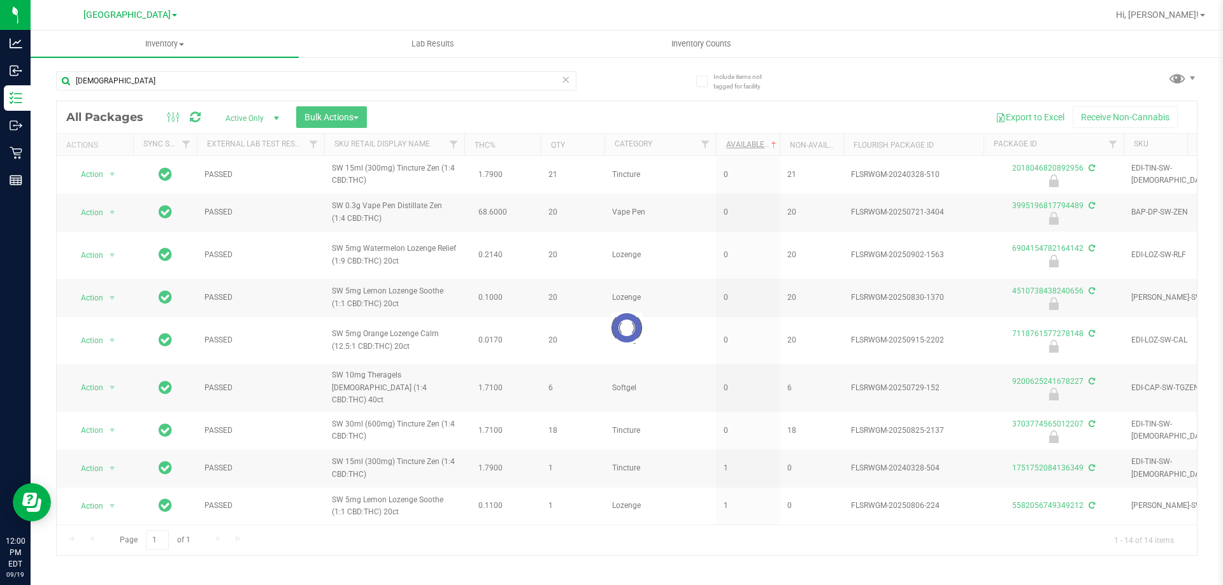
click at [750, 146] on div at bounding box center [627, 328] width 1140 height 454
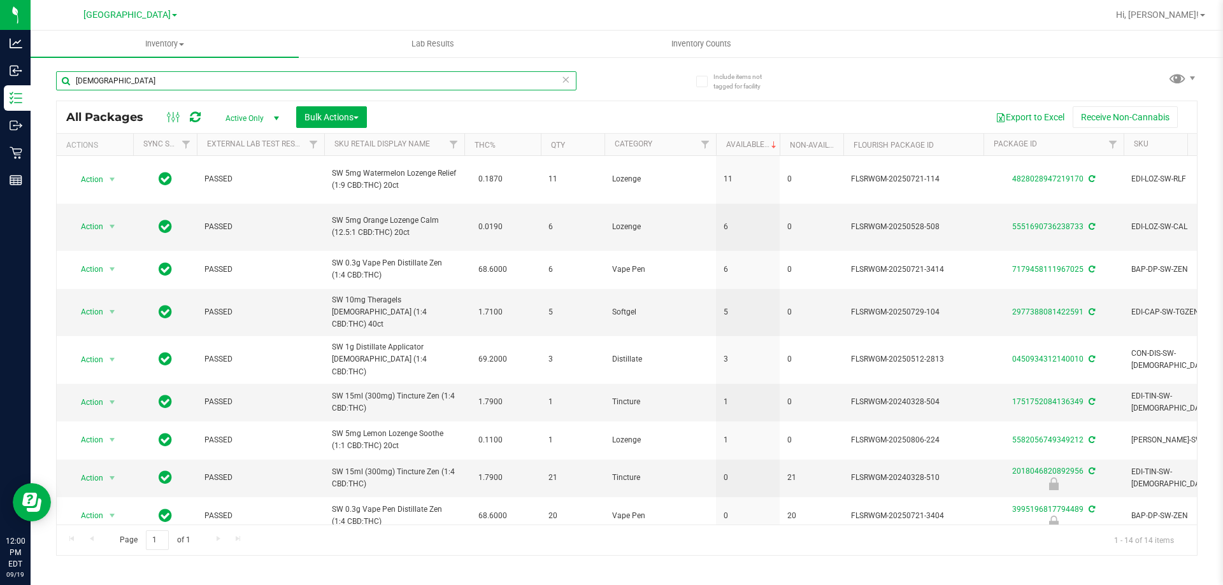
click at [160, 76] on input "[DEMOGRAPHIC_DATA]" at bounding box center [316, 80] width 520 height 19
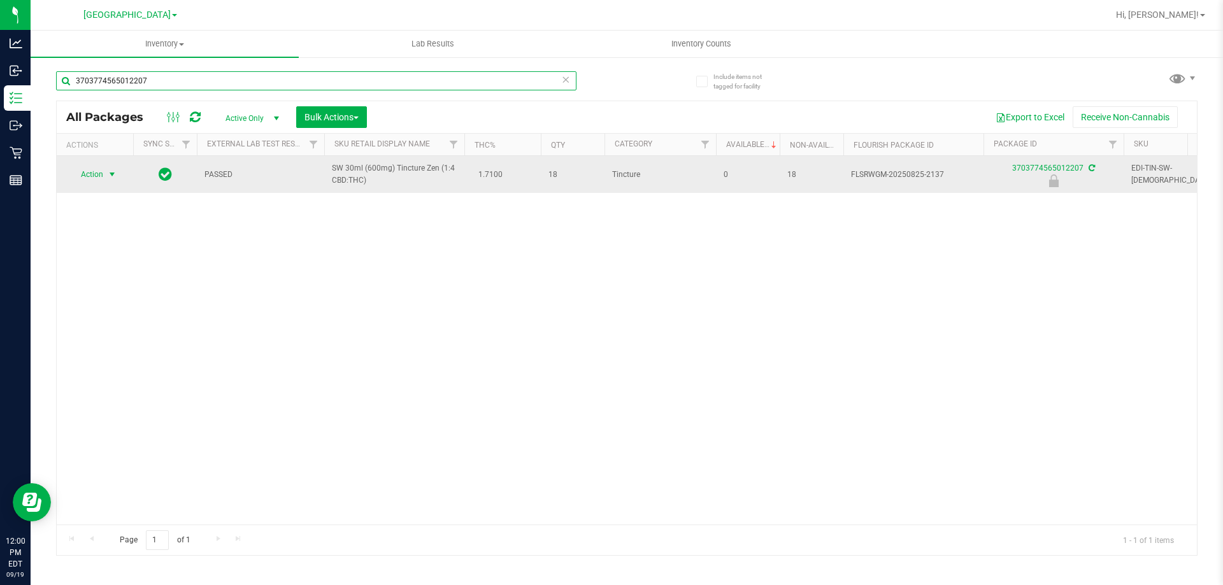
type input "3703774565012207"
click at [110, 176] on span "select" at bounding box center [112, 174] width 10 height 10
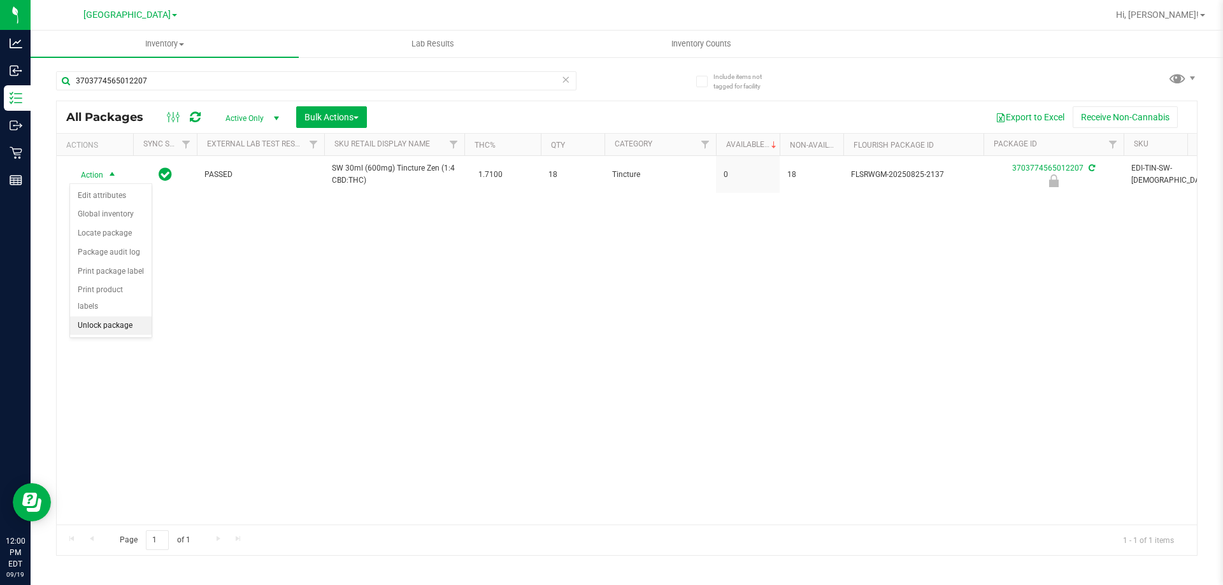
click at [111, 317] on li "Unlock package" at bounding box center [111, 326] width 82 height 19
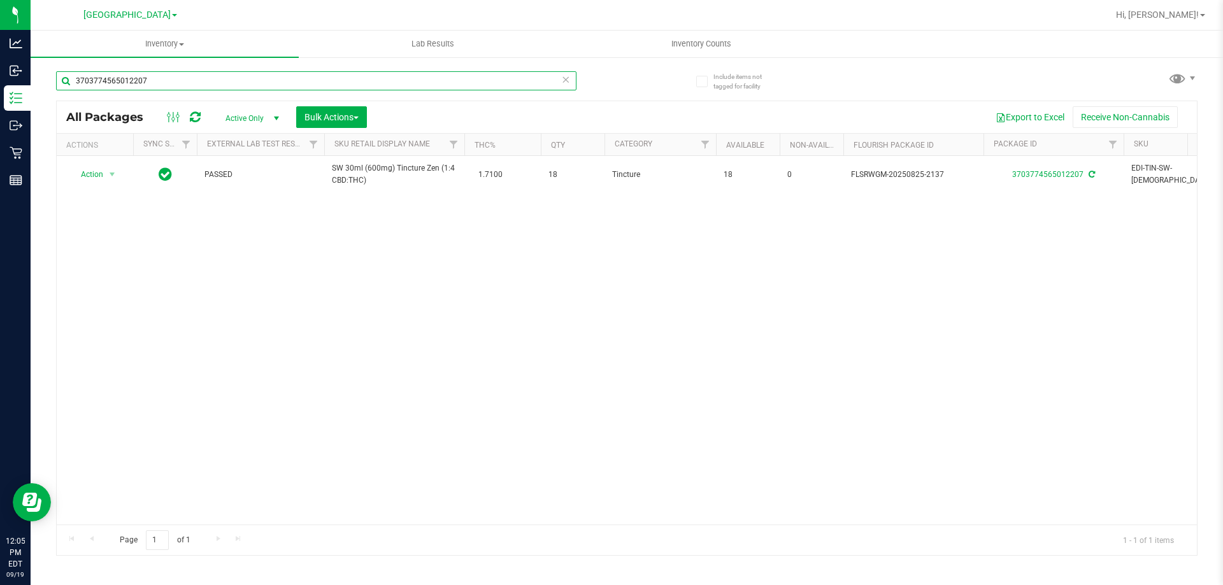
click at [485, 87] on input "3703774565012207" at bounding box center [316, 80] width 520 height 19
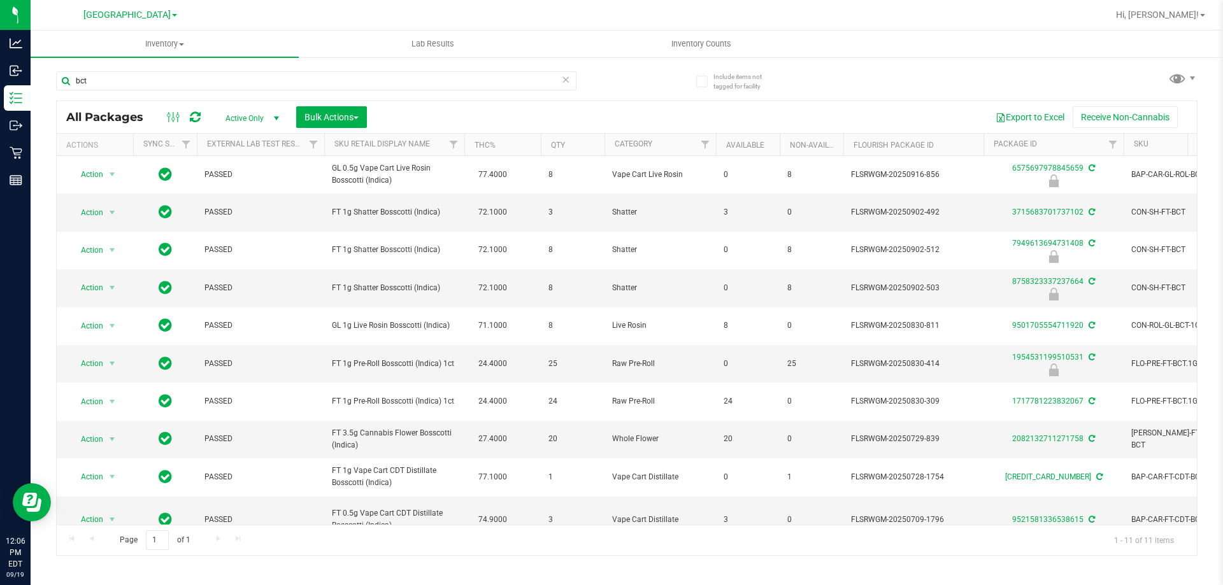
click at [750, 139] on th "Available" at bounding box center [748, 145] width 64 height 22
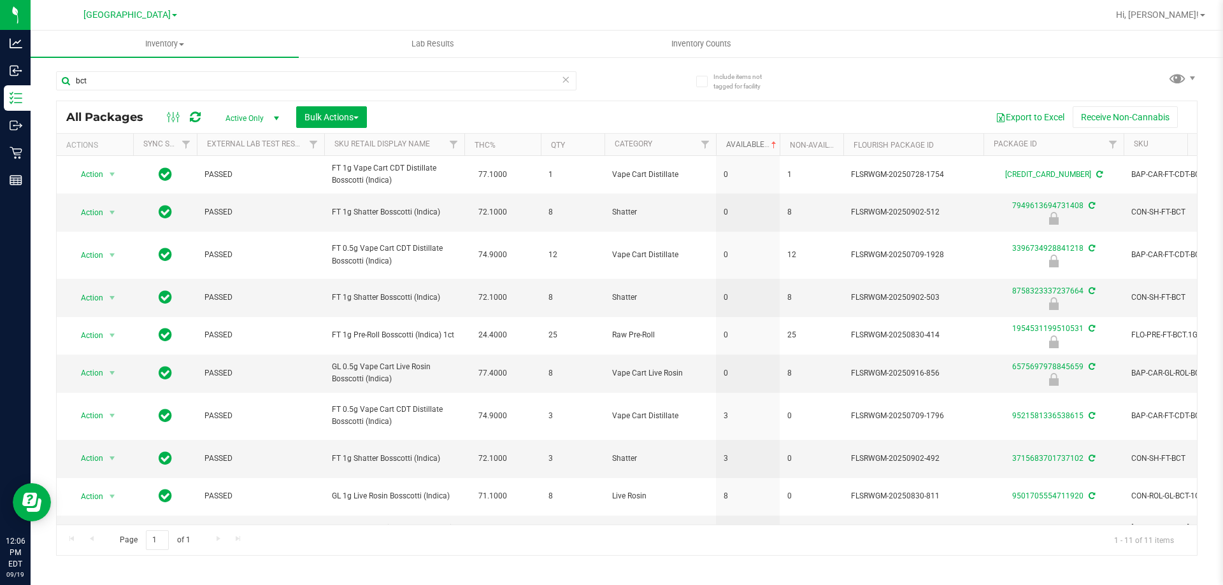
click at [751, 146] on link "Available" at bounding box center [752, 144] width 53 height 9
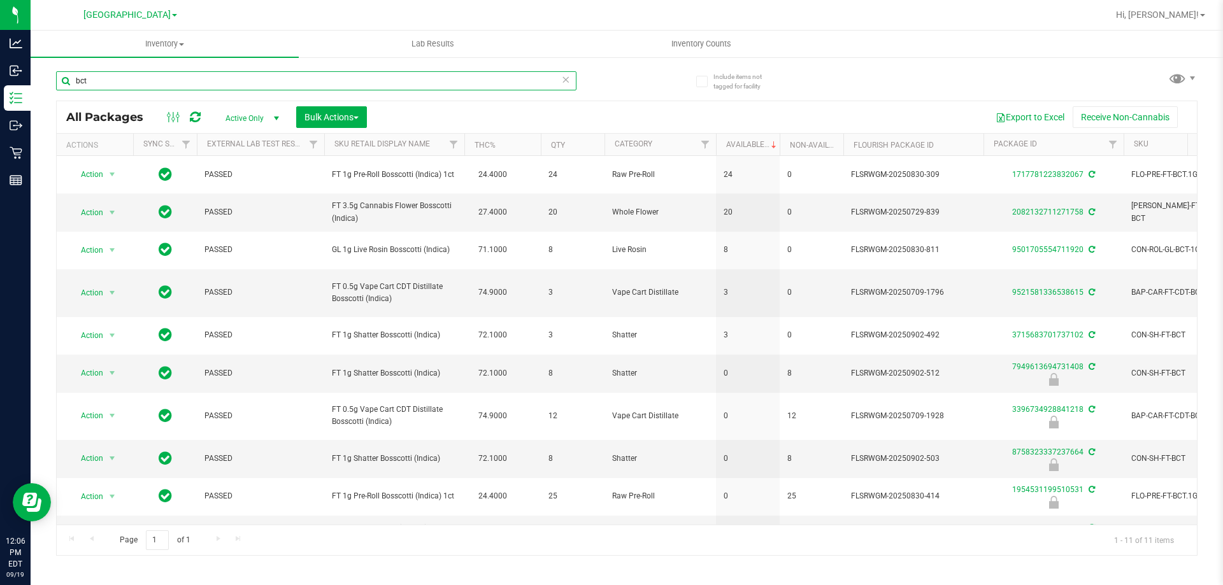
click at [489, 83] on input "bct" at bounding box center [316, 80] width 520 height 19
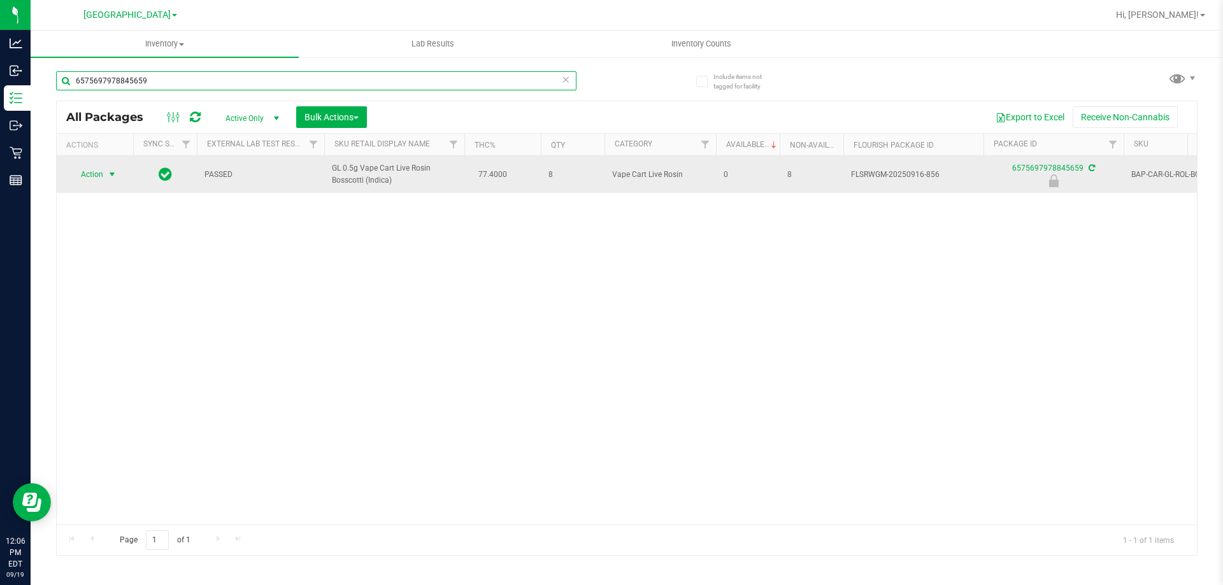
type input "6575697978845659"
click at [102, 174] on span "Action" at bounding box center [86, 175] width 34 height 18
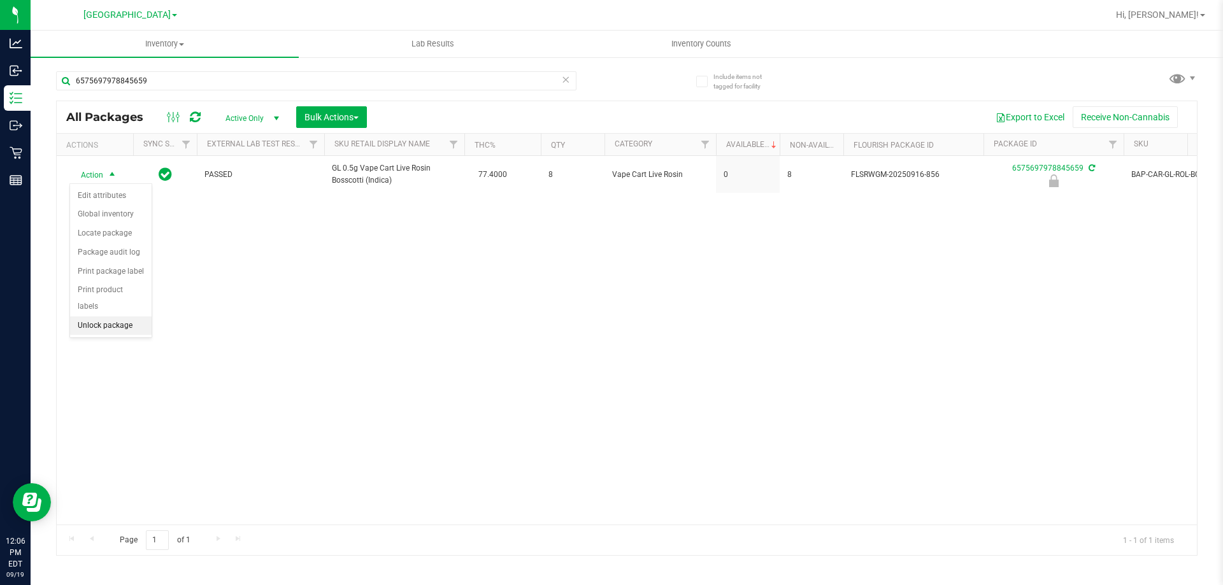
click at [125, 317] on li "Unlock package" at bounding box center [111, 326] width 82 height 19
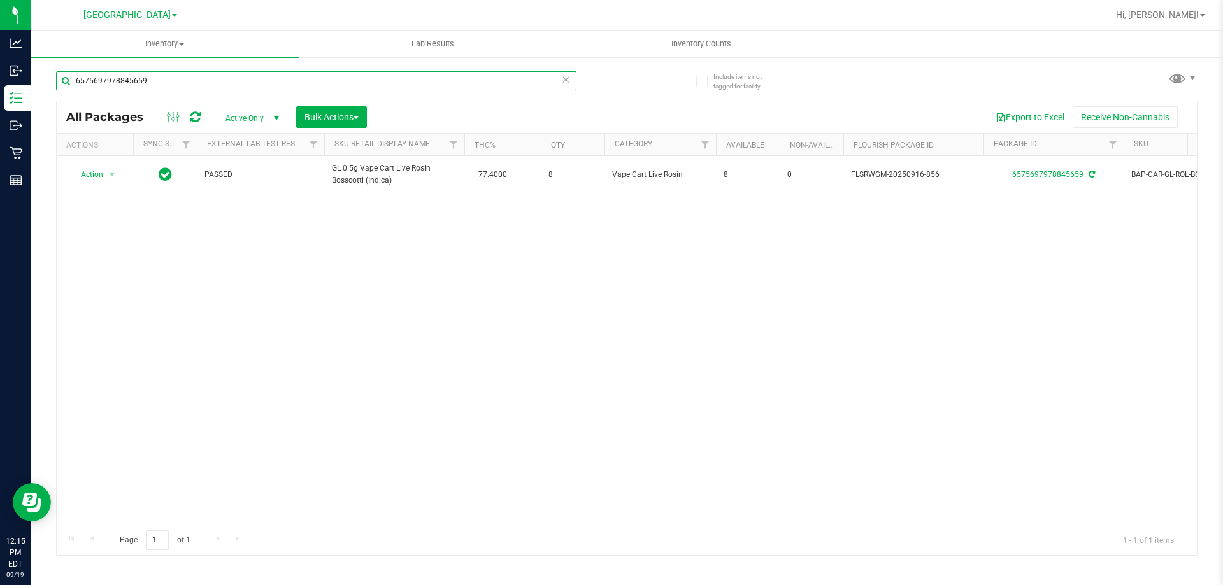
click at [166, 87] on input "6575697978845659" at bounding box center [316, 80] width 520 height 19
click at [166, 86] on input "6575697978845659" at bounding box center [316, 80] width 520 height 19
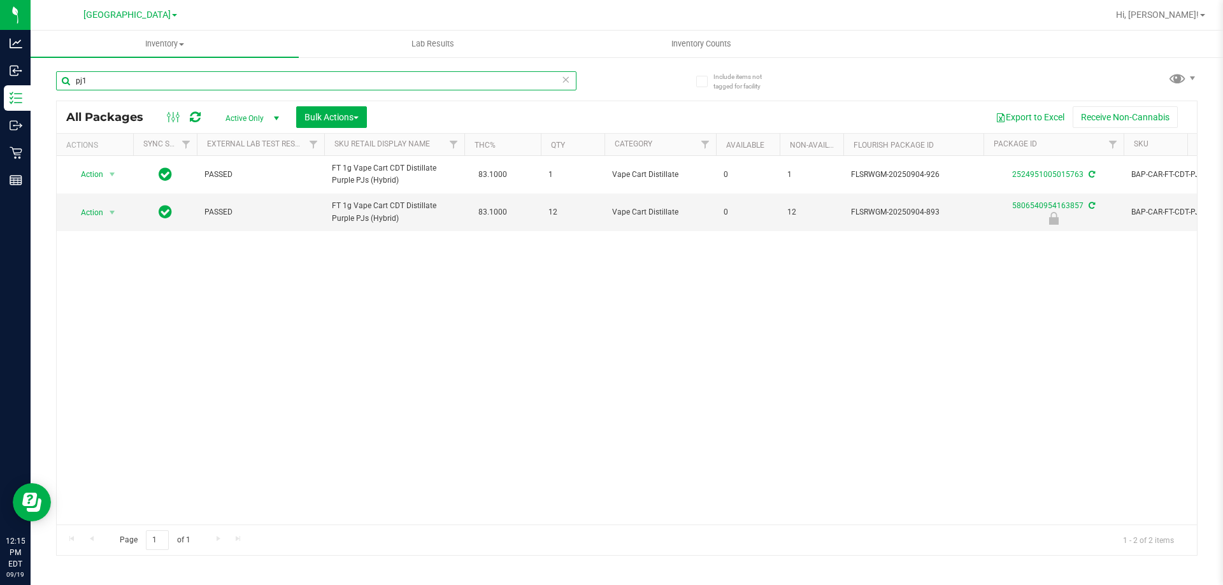
click at [222, 85] on input "pj1" at bounding box center [316, 80] width 520 height 19
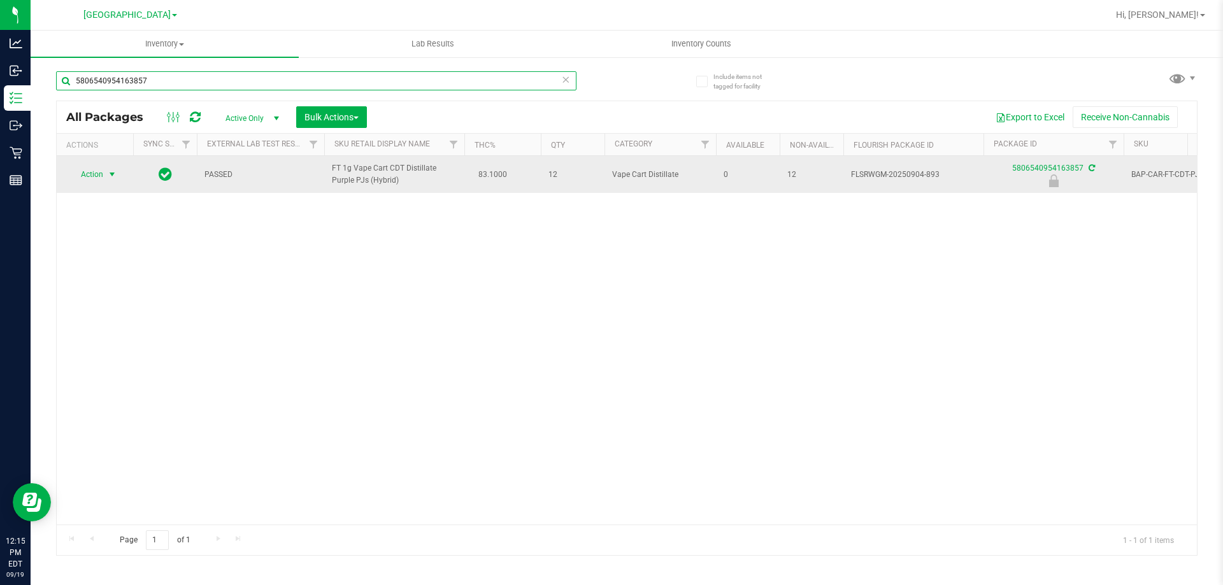
type input "5806540954163857"
click at [89, 171] on span "Action" at bounding box center [86, 175] width 34 height 18
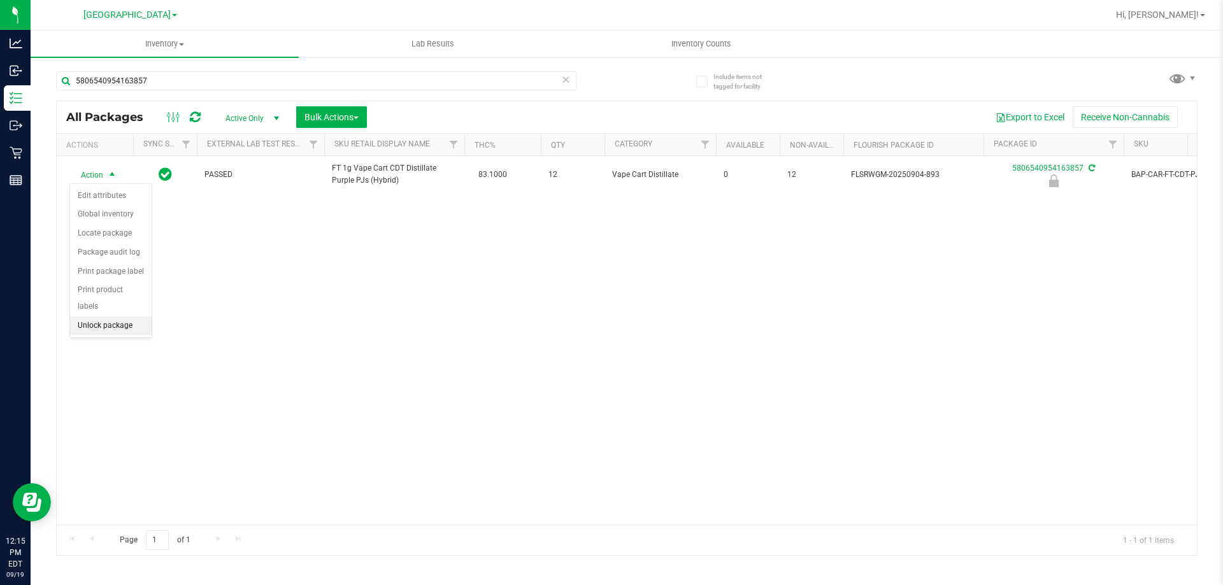
click at [130, 317] on li "Unlock package" at bounding box center [111, 326] width 82 height 19
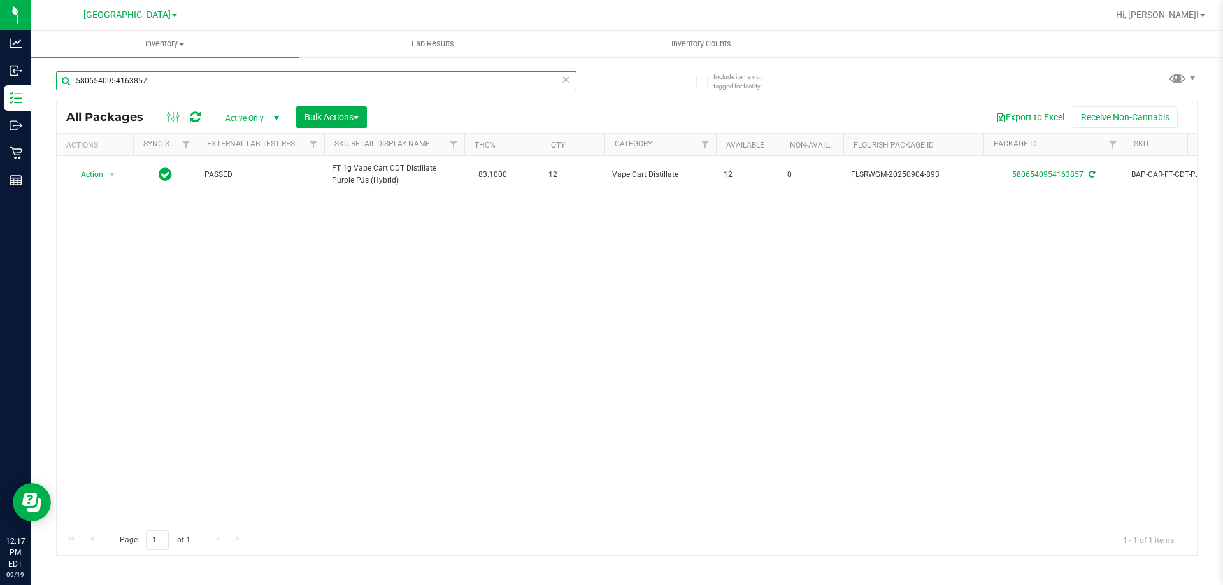
click at [172, 80] on input "5806540954163857" at bounding box center [316, 80] width 520 height 19
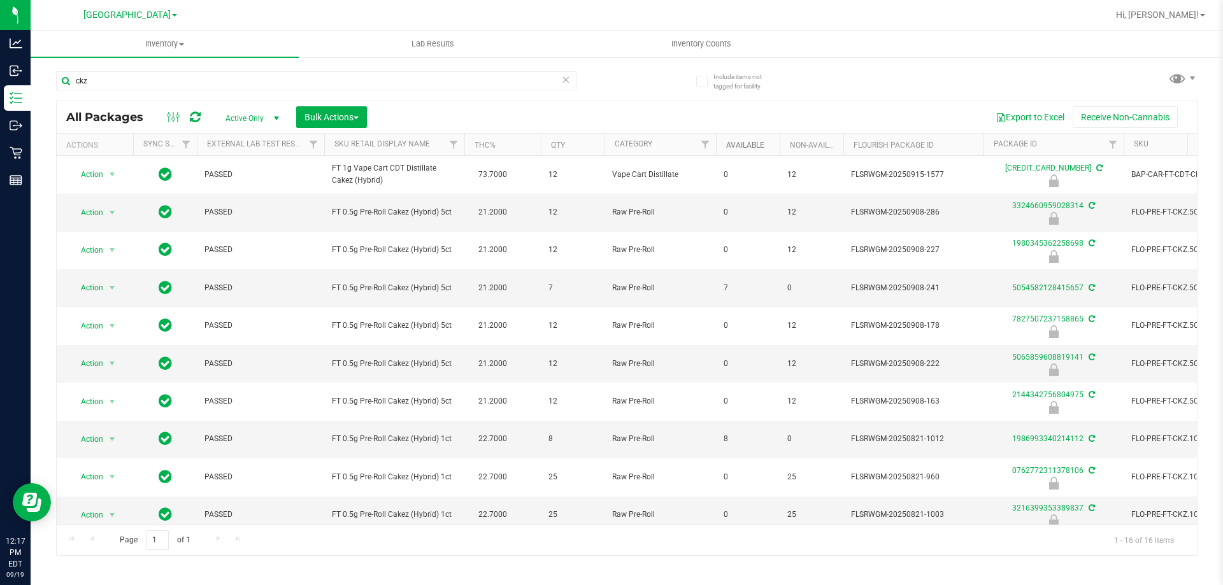
click at [729, 143] on link "Available" at bounding box center [745, 145] width 38 height 9
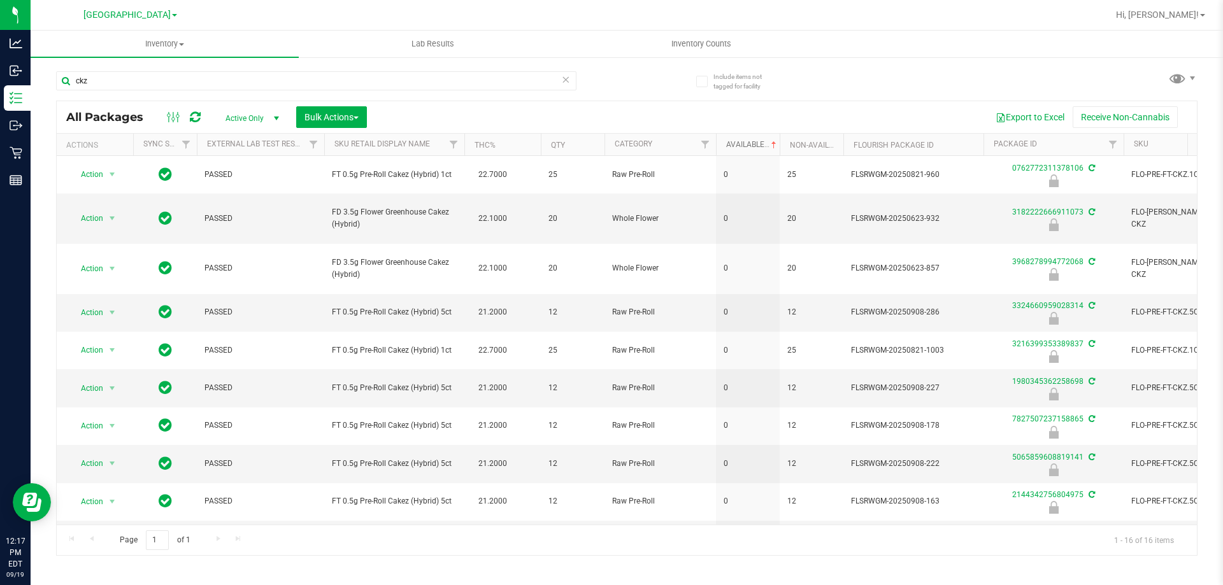
click at [739, 146] on link "Available" at bounding box center [752, 144] width 53 height 9
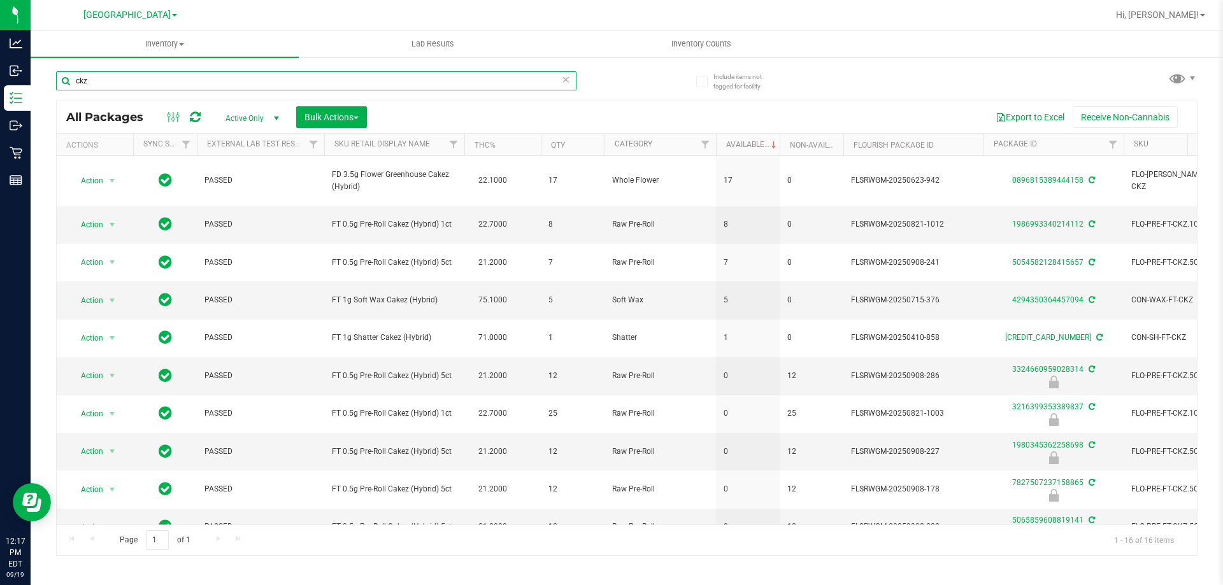
click at [396, 80] on input "ckz" at bounding box center [316, 80] width 520 height 19
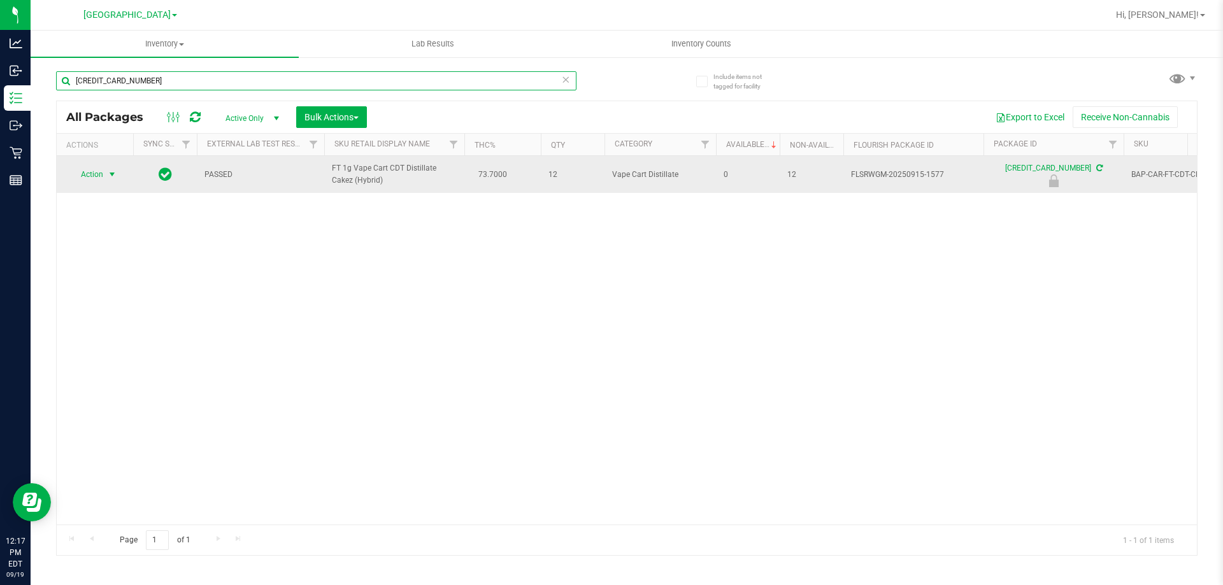
type input "[CREDIT_CARD_NUMBER]"
click at [111, 180] on span "select" at bounding box center [112, 174] width 10 height 10
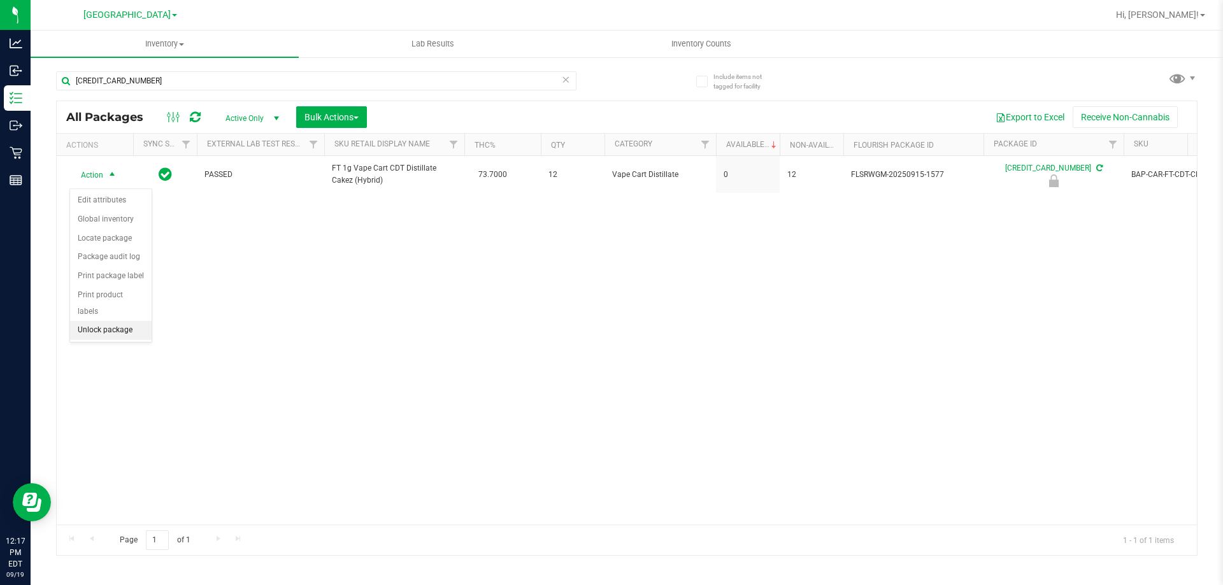
drag, startPoint x: 121, startPoint y: 310, endPoint x: 122, endPoint y: 303, distance: 7.0
click at [121, 321] on li "Unlock package" at bounding box center [111, 330] width 82 height 19
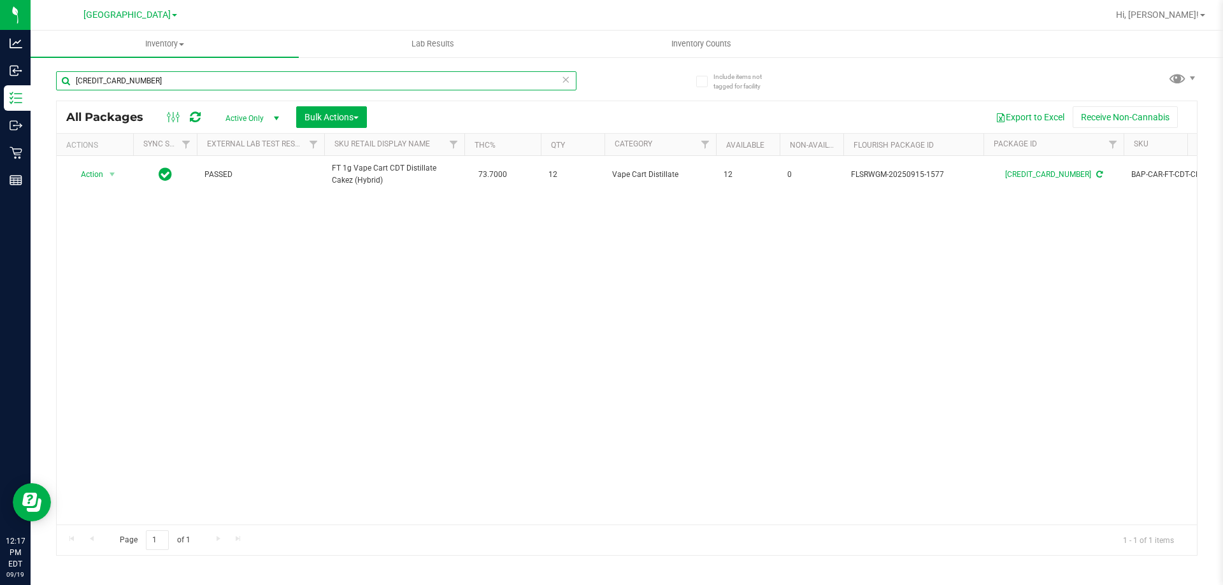
click at [207, 89] on input "[CREDIT_CARD_NUMBER]" at bounding box center [316, 80] width 520 height 19
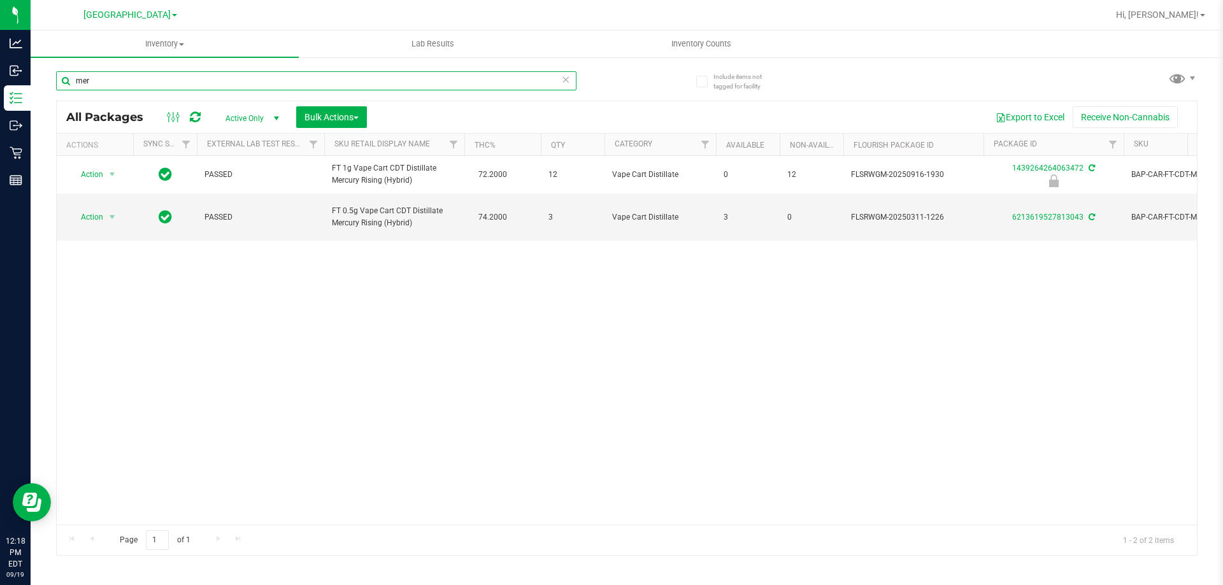
click at [171, 87] on input "mer" at bounding box center [316, 80] width 520 height 19
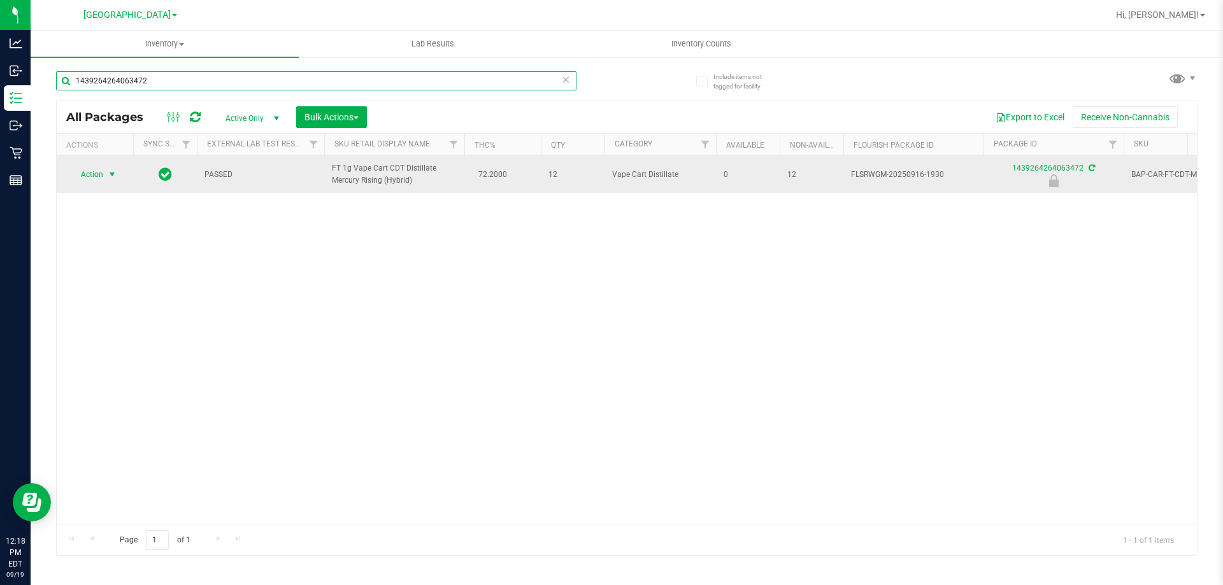
type input "1439264264063472"
click at [96, 181] on span "Action" at bounding box center [86, 175] width 34 height 18
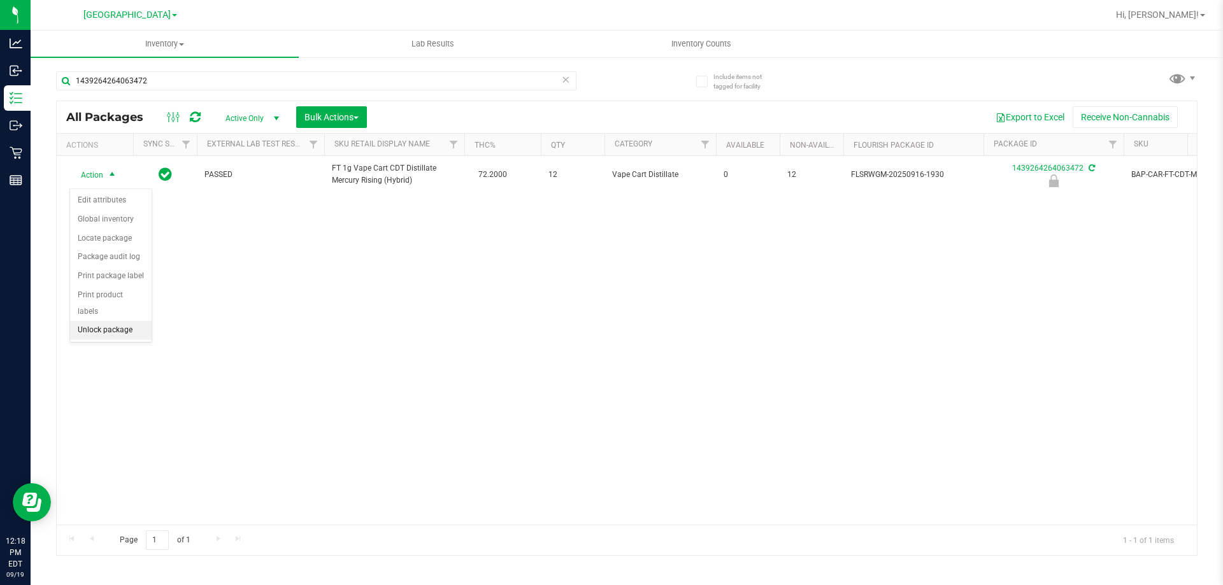
click at [120, 321] on li "Unlock package" at bounding box center [111, 330] width 82 height 19
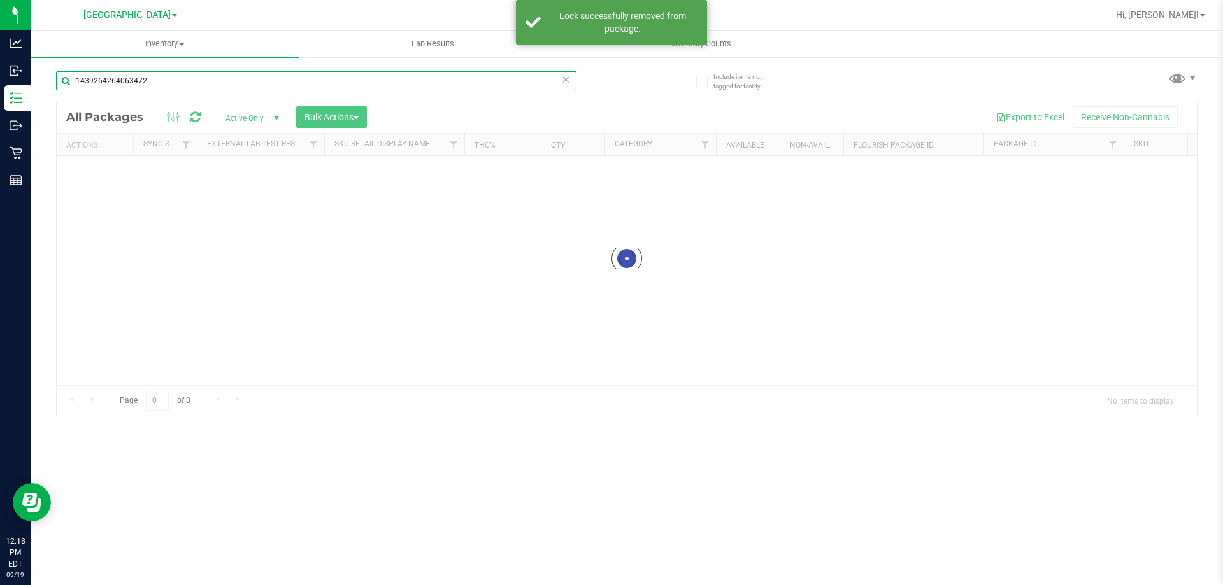
click at [150, 83] on input "1439264264063472" at bounding box center [316, 80] width 520 height 19
click at [150, 83] on div "Inventory All packages All inventory Waste log Create inventory Lab Results Inv…" at bounding box center [627, 308] width 1192 height 555
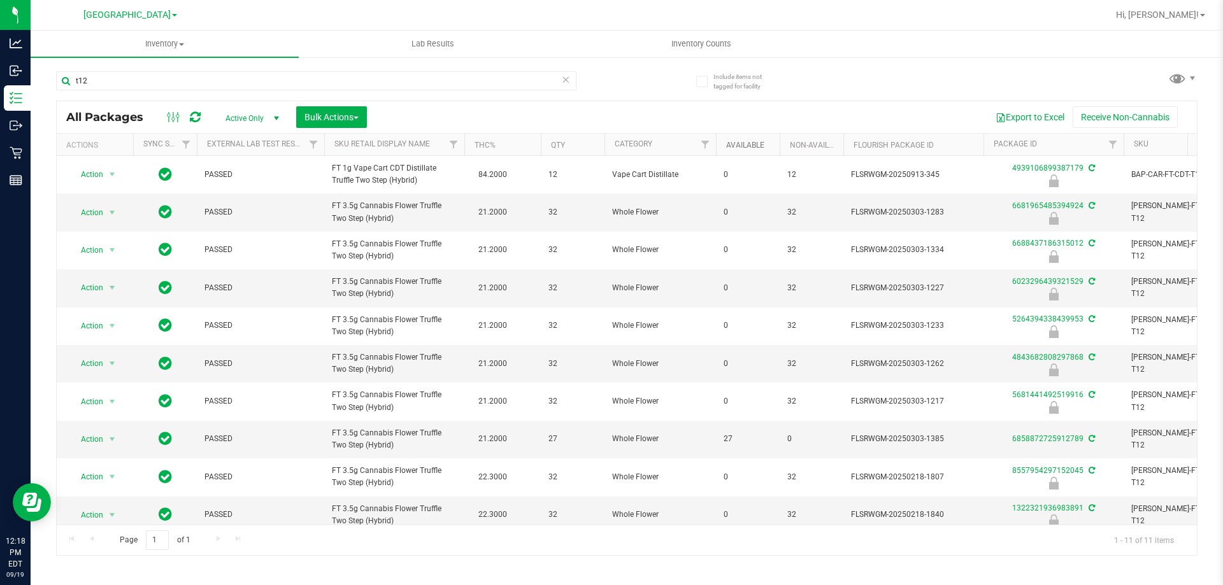
click at [759, 144] on link "Available" at bounding box center [745, 145] width 38 height 9
click at [745, 146] on link "Available" at bounding box center [752, 144] width 53 height 9
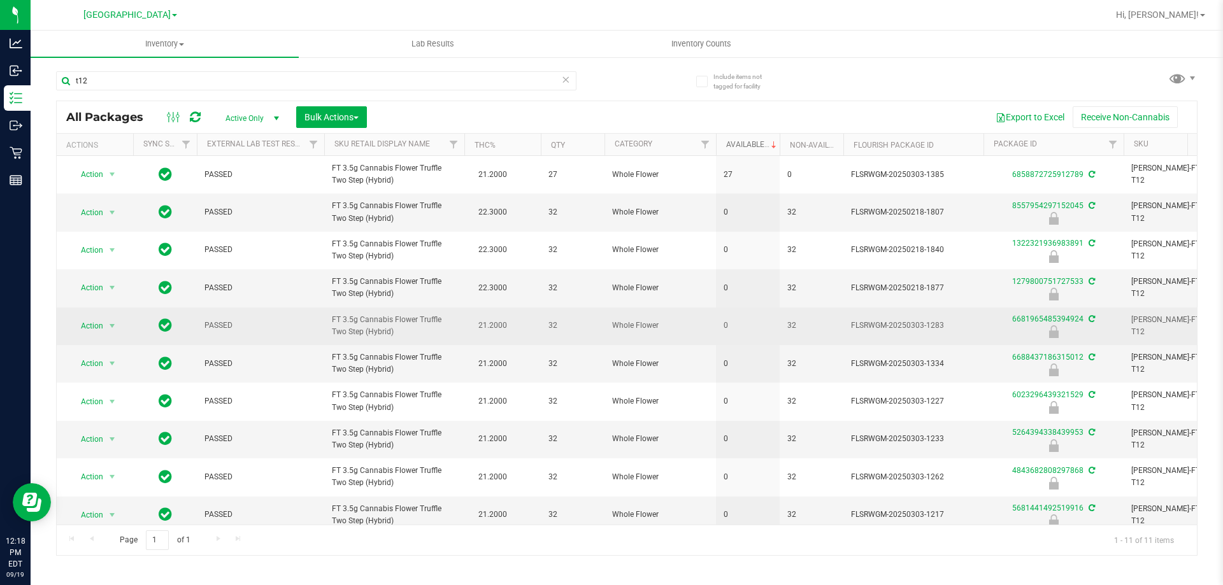
scroll to position [56, 0]
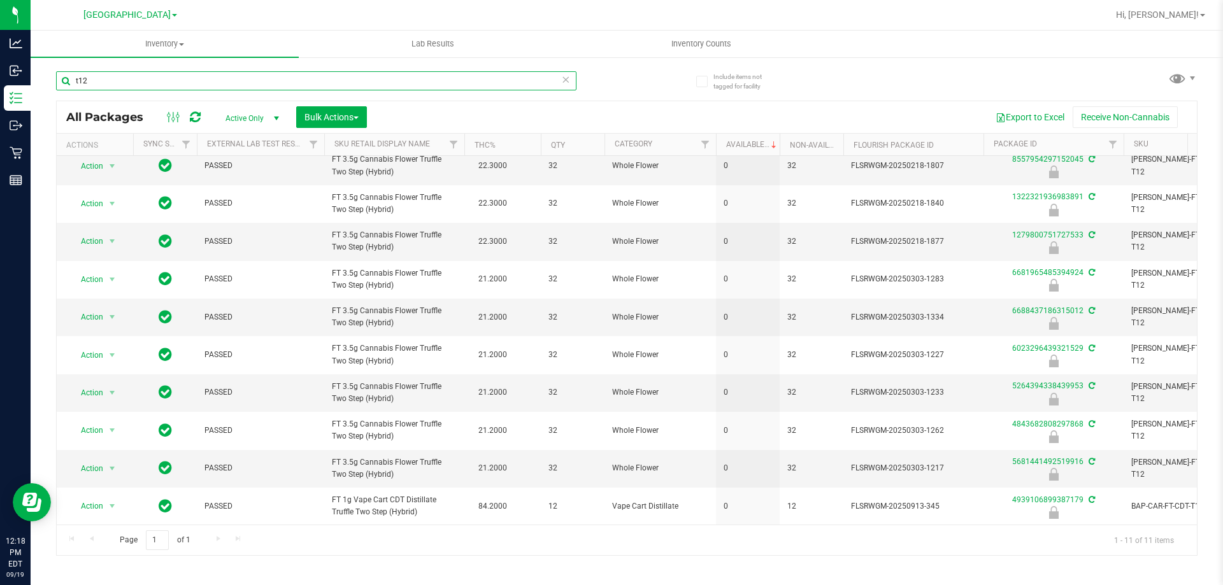
click at [494, 73] on input "t12" at bounding box center [316, 80] width 520 height 19
click at [493, 73] on input "t12" at bounding box center [316, 80] width 520 height 19
click at [492, 75] on input "t12" at bounding box center [316, 80] width 520 height 19
click at [492, 76] on input "t12" at bounding box center [316, 80] width 520 height 19
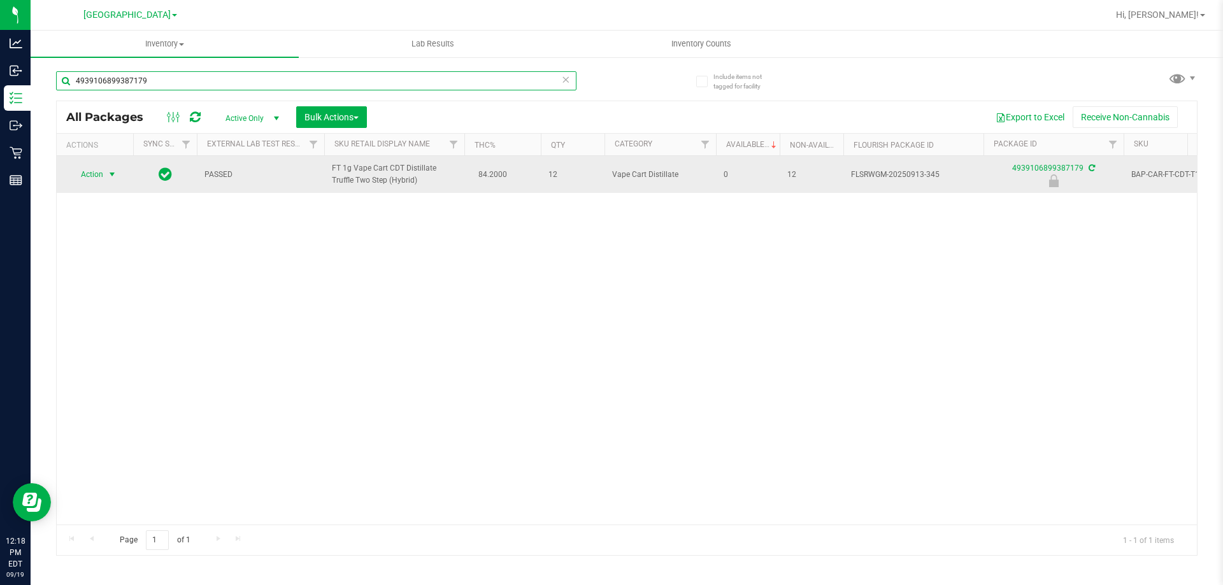
type input "4939106899387179"
click at [106, 175] on span "select" at bounding box center [112, 175] width 16 height 18
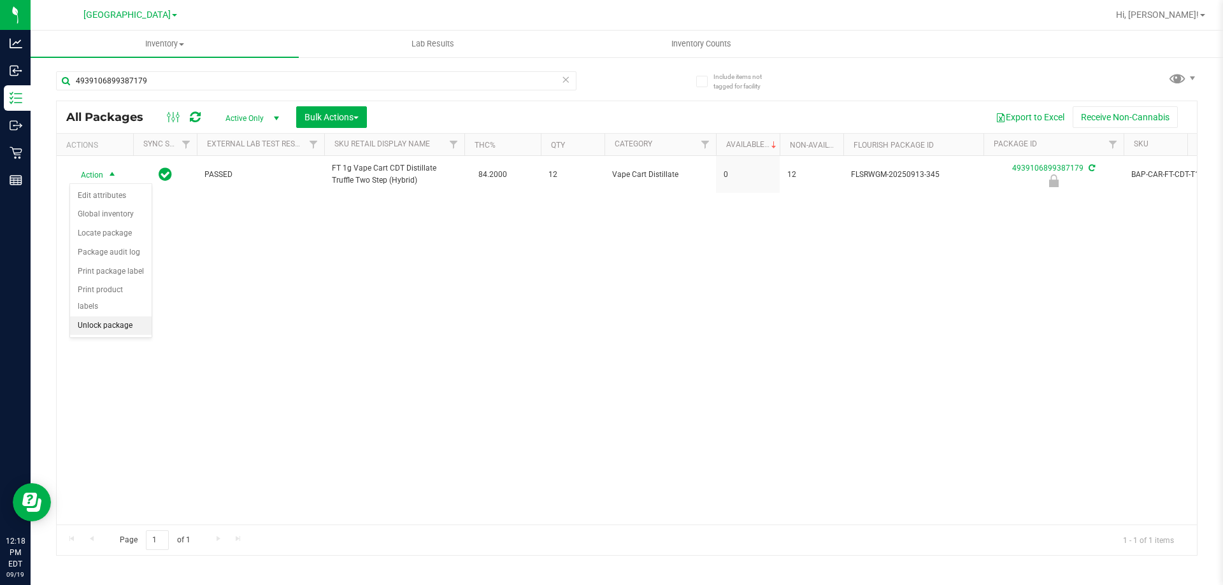
click at [125, 317] on li "Unlock package" at bounding box center [111, 326] width 82 height 19
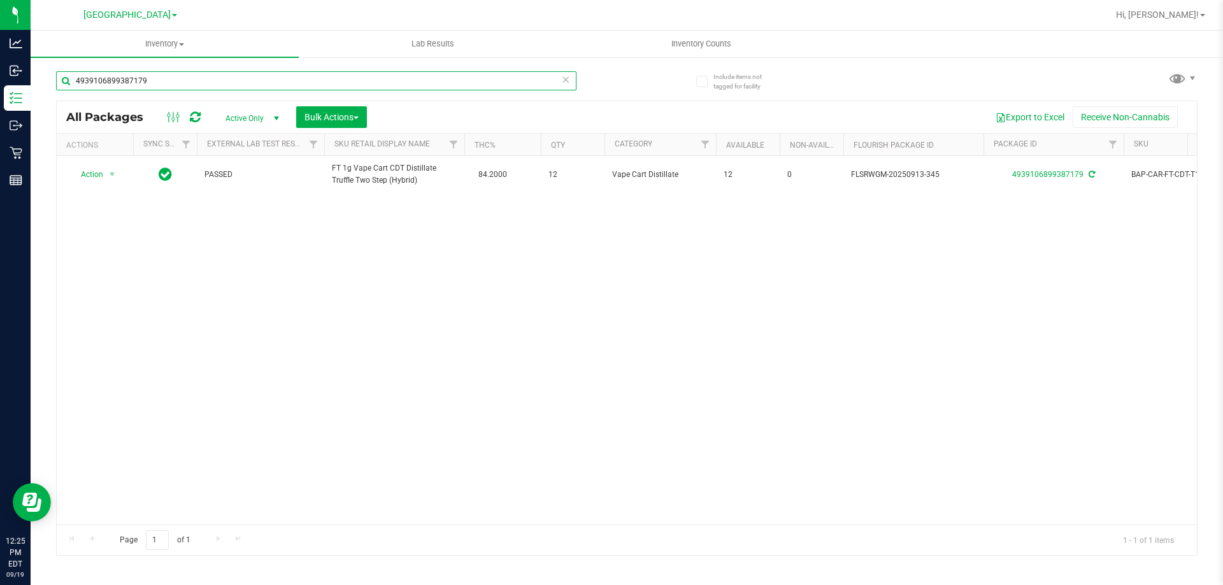
click at [155, 83] on input "4939106899387179" at bounding box center [316, 80] width 520 height 19
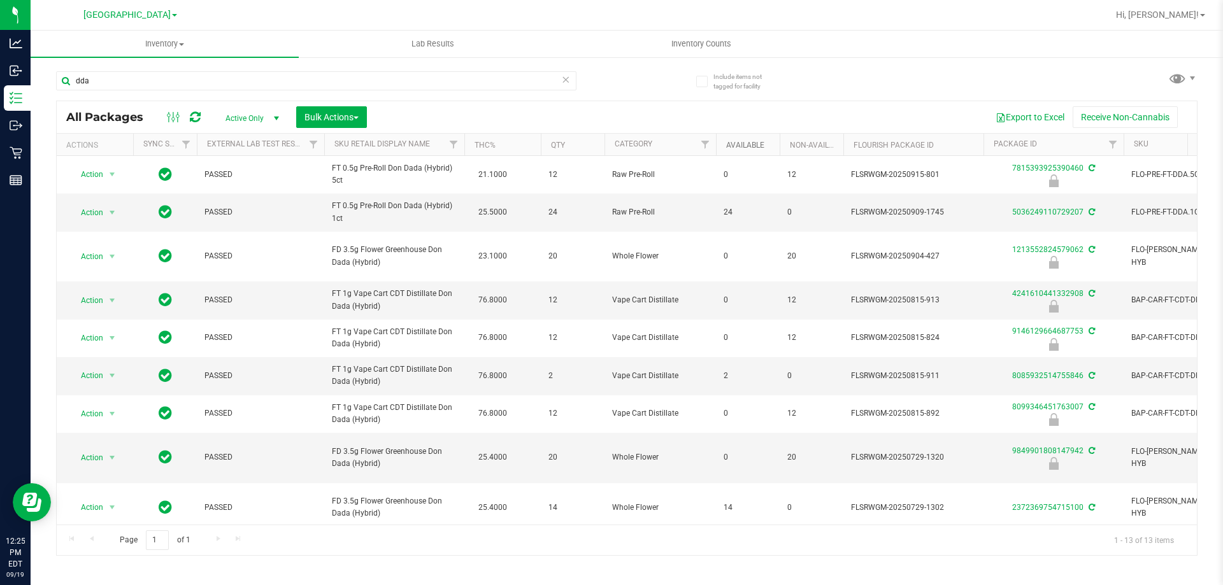
click at [752, 145] on link "Available" at bounding box center [745, 145] width 38 height 9
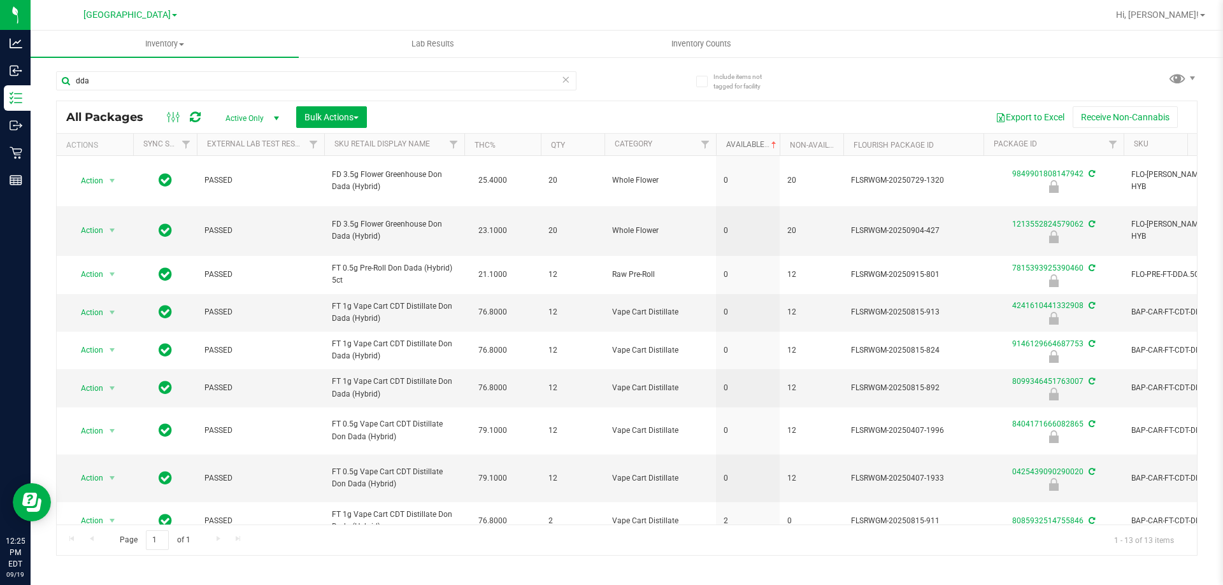
click at [745, 146] on link "Available" at bounding box center [752, 144] width 53 height 9
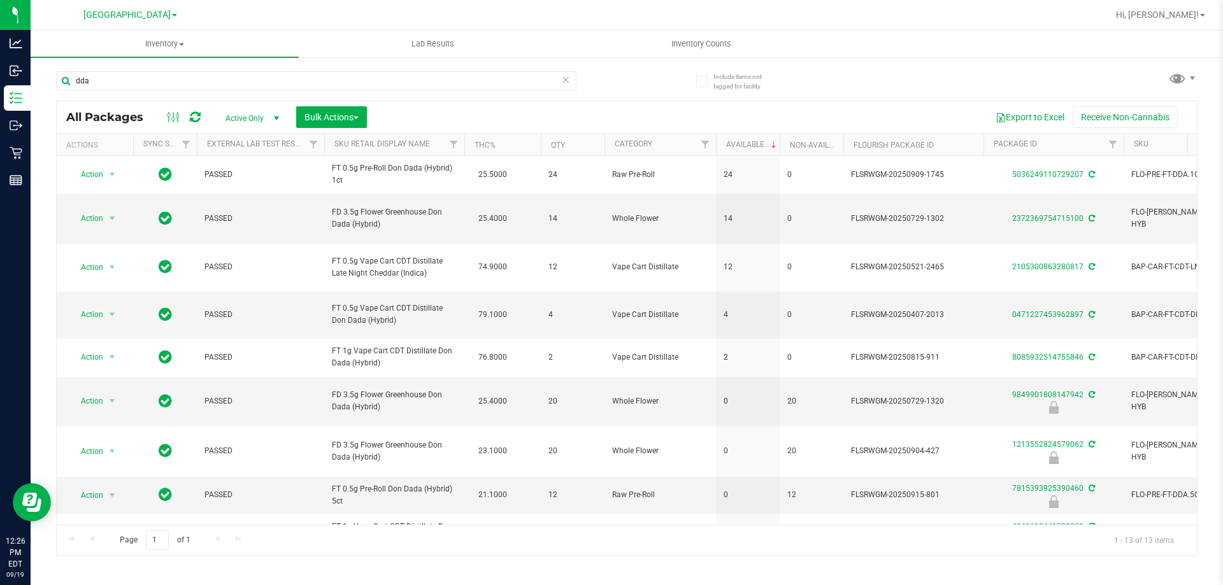
click at [532, 90] on div "dda" at bounding box center [316, 85] width 520 height 29
drag, startPoint x: 532, startPoint y: 90, endPoint x: 525, endPoint y: 85, distance: 9.1
click at [531, 90] on div "dda" at bounding box center [316, 85] width 520 height 29
click at [518, 81] on input "dda" at bounding box center [316, 80] width 520 height 19
click at [517, 80] on input "7815393925390460" at bounding box center [316, 80] width 520 height 19
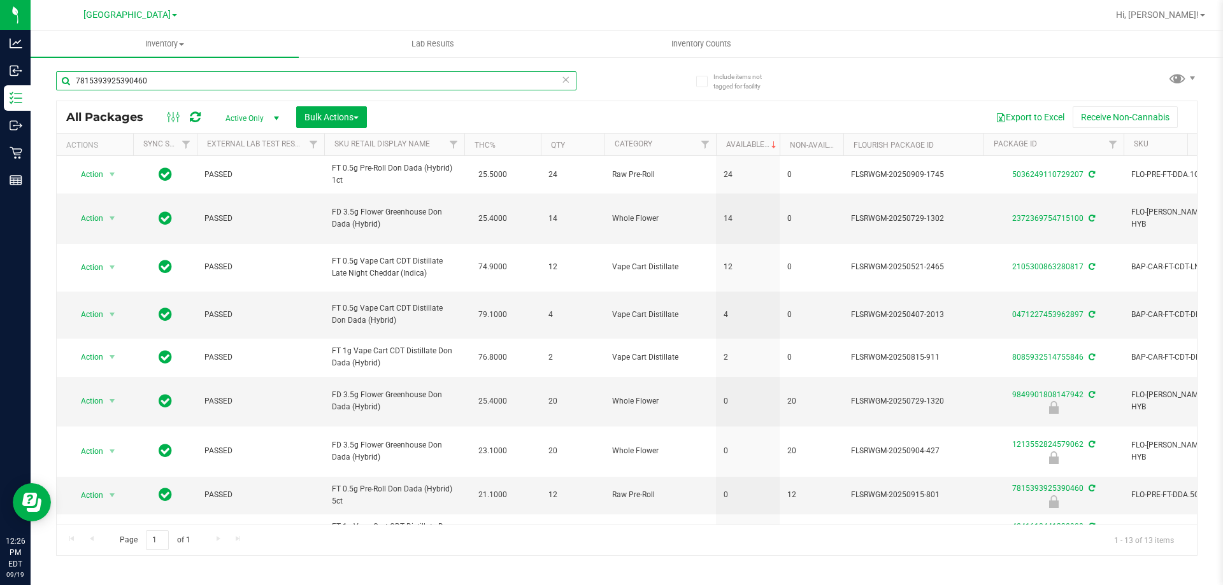
click at [517, 79] on input "7815393925390460" at bounding box center [316, 80] width 520 height 19
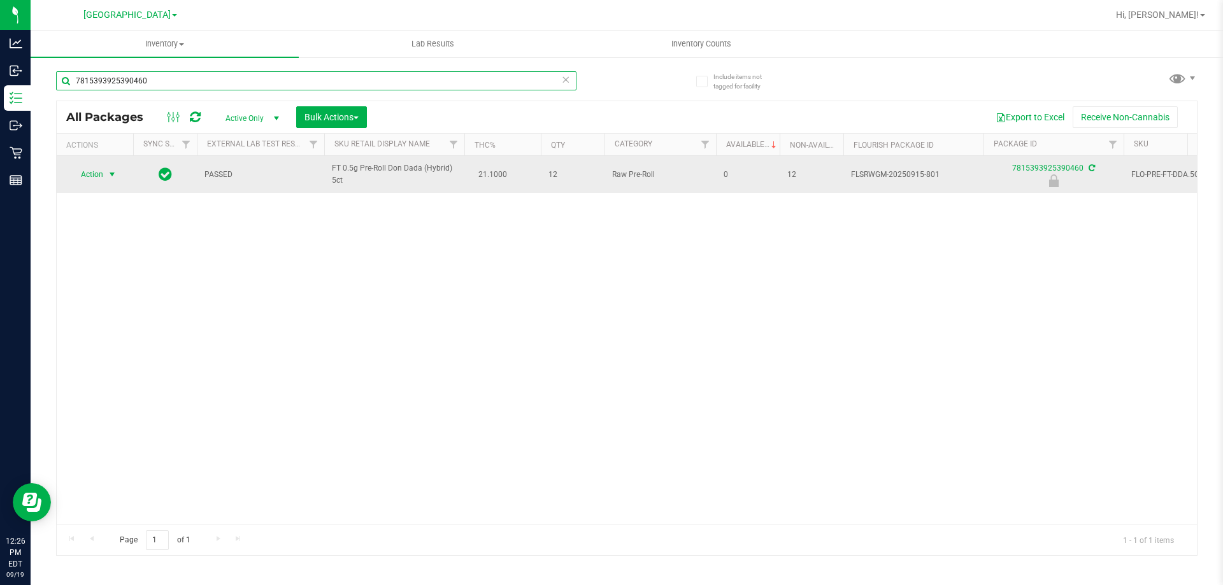
type input "7815393925390460"
click at [106, 173] on span "select" at bounding box center [112, 175] width 16 height 18
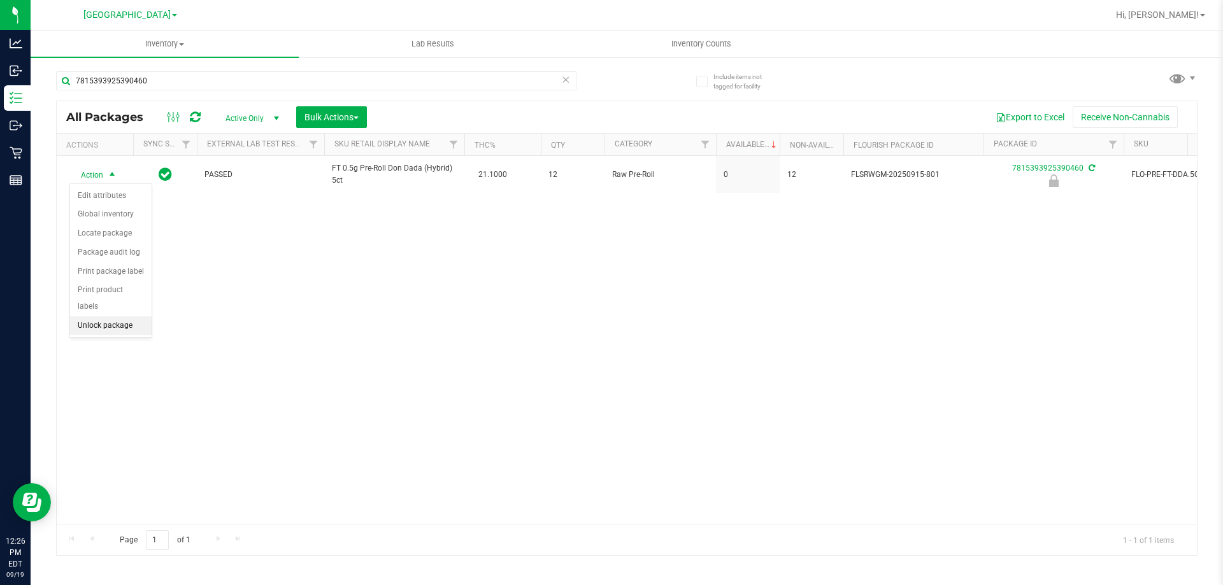
click at [135, 317] on li "Unlock package" at bounding box center [111, 326] width 82 height 19
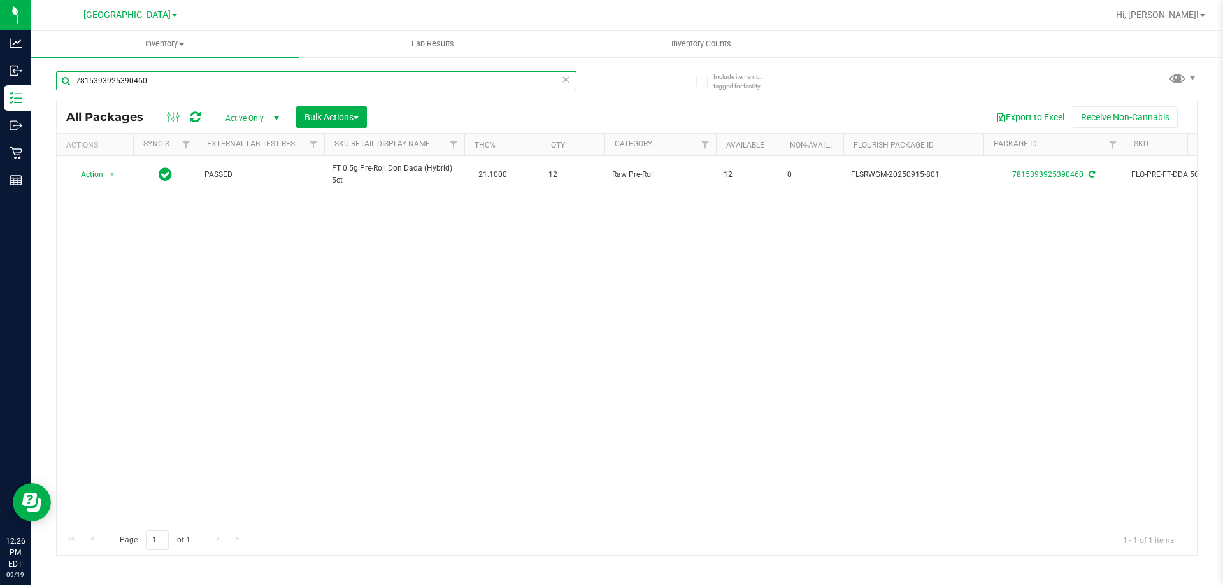
click at [250, 78] on input "7815393925390460" at bounding box center [316, 80] width 520 height 19
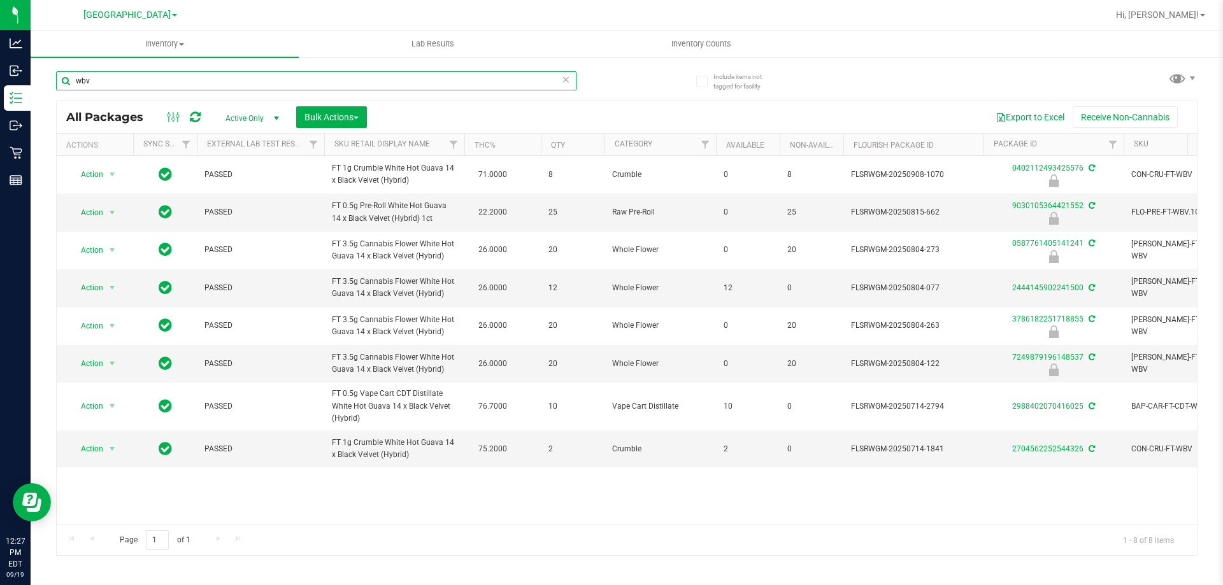
click at [270, 80] on input "wbv" at bounding box center [316, 80] width 520 height 19
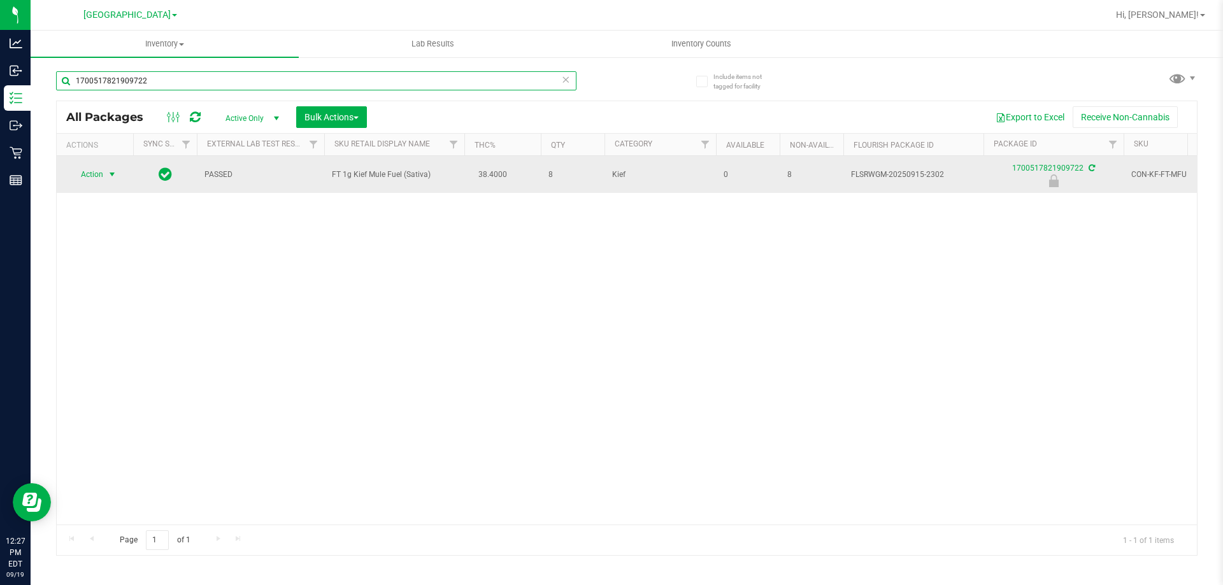
type input "1700517821909722"
click at [103, 171] on span "Action" at bounding box center [86, 175] width 34 height 18
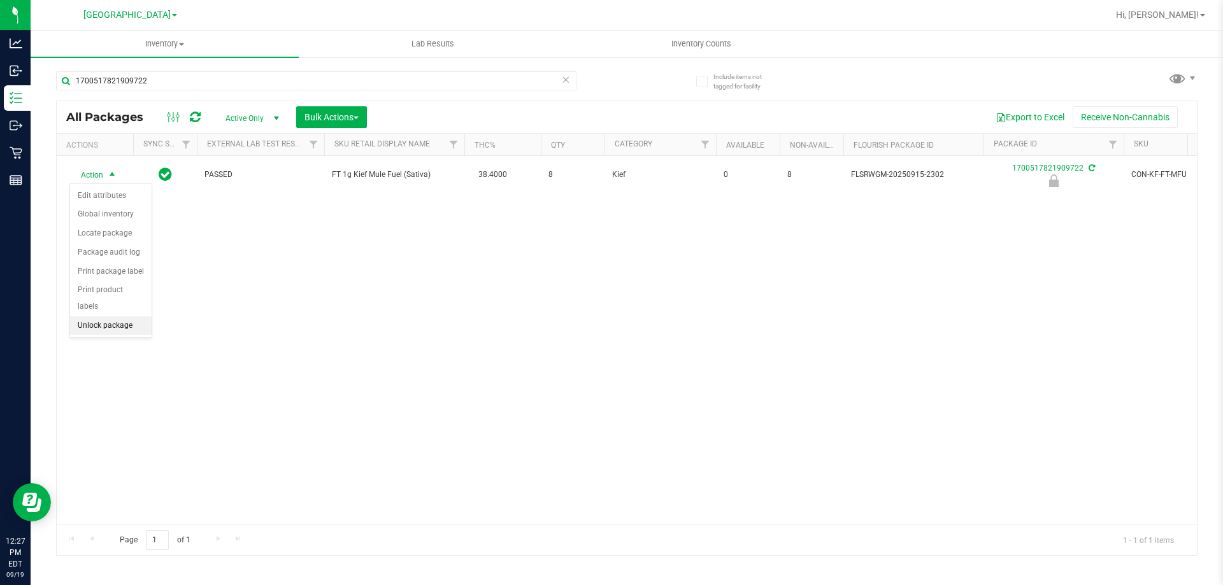
click at [115, 317] on li "Unlock package" at bounding box center [111, 326] width 82 height 19
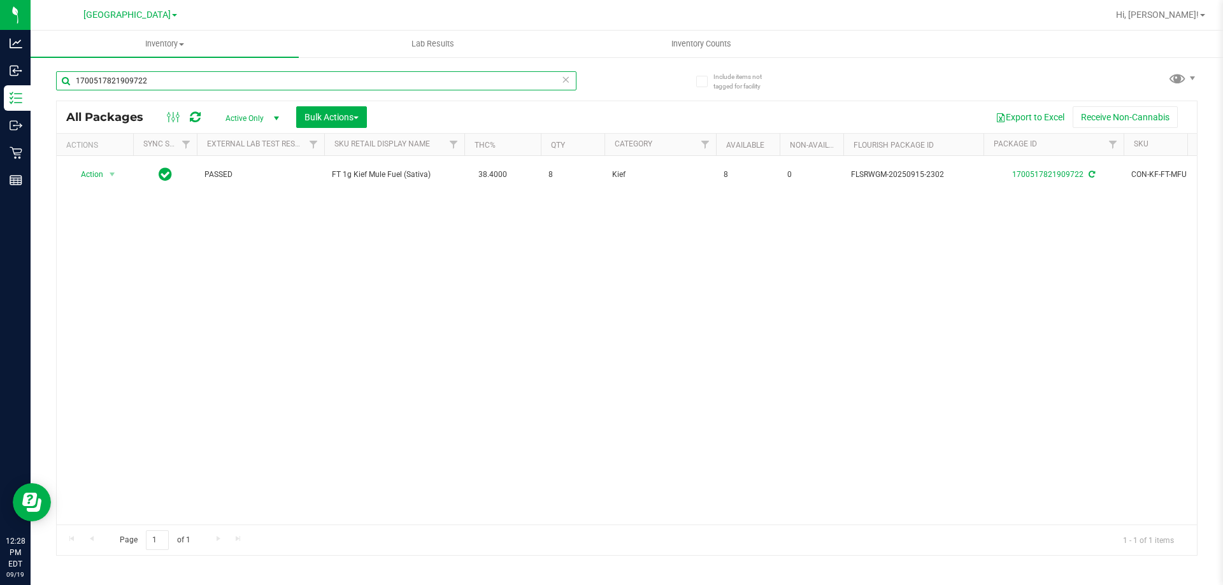
click at [171, 87] on input "1700517821909722" at bounding box center [316, 80] width 520 height 19
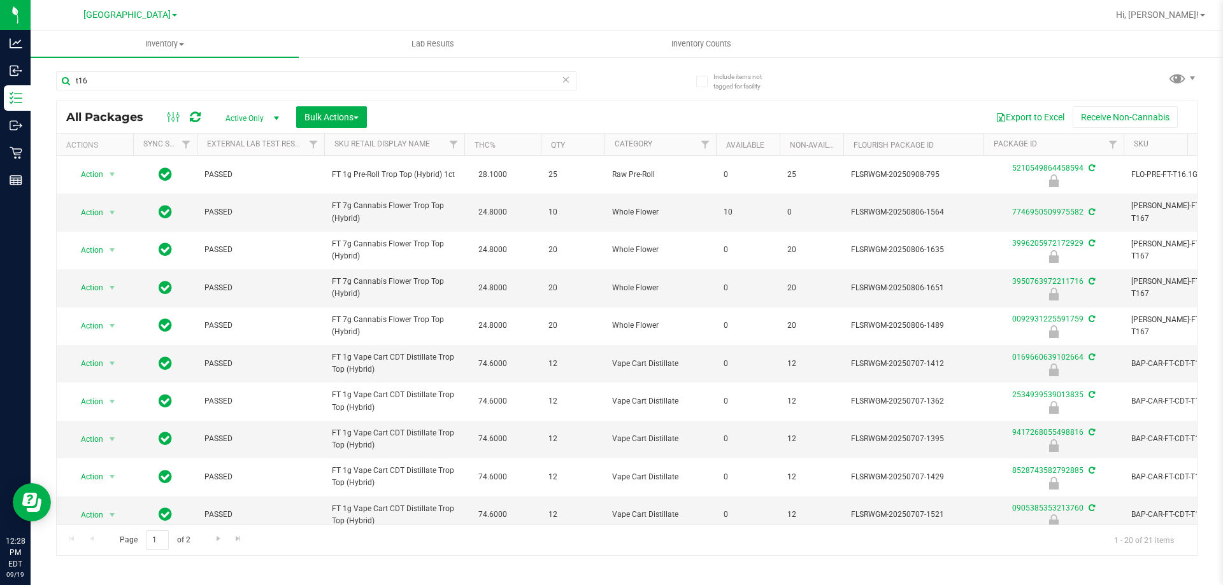
click at [738, 139] on th "Available" at bounding box center [748, 145] width 64 height 22
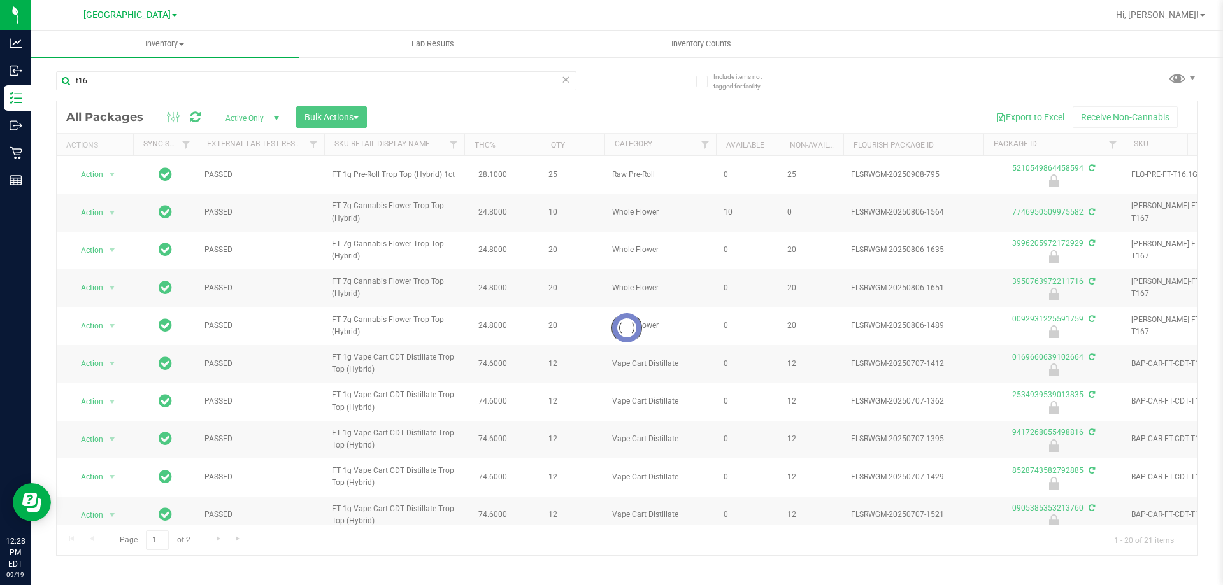
click at [738, 142] on div at bounding box center [627, 328] width 1140 height 454
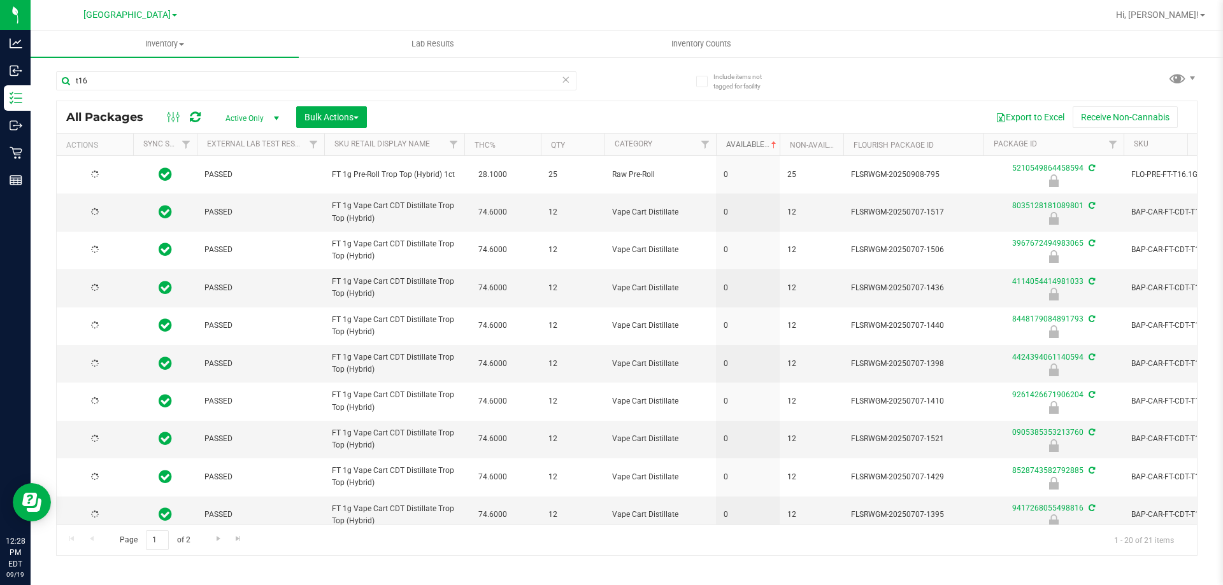
click at [741, 146] on link "Available" at bounding box center [752, 144] width 53 height 9
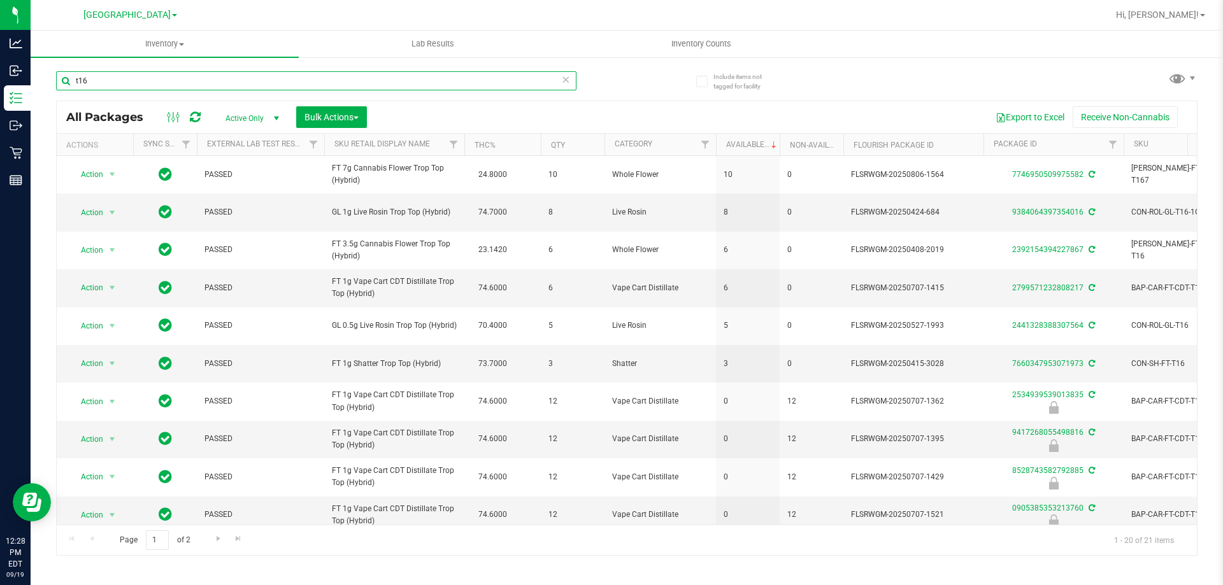
click at [382, 85] on input "t16" at bounding box center [316, 80] width 520 height 19
click at [379, 87] on input "t165210549864458594" at bounding box center [316, 80] width 520 height 19
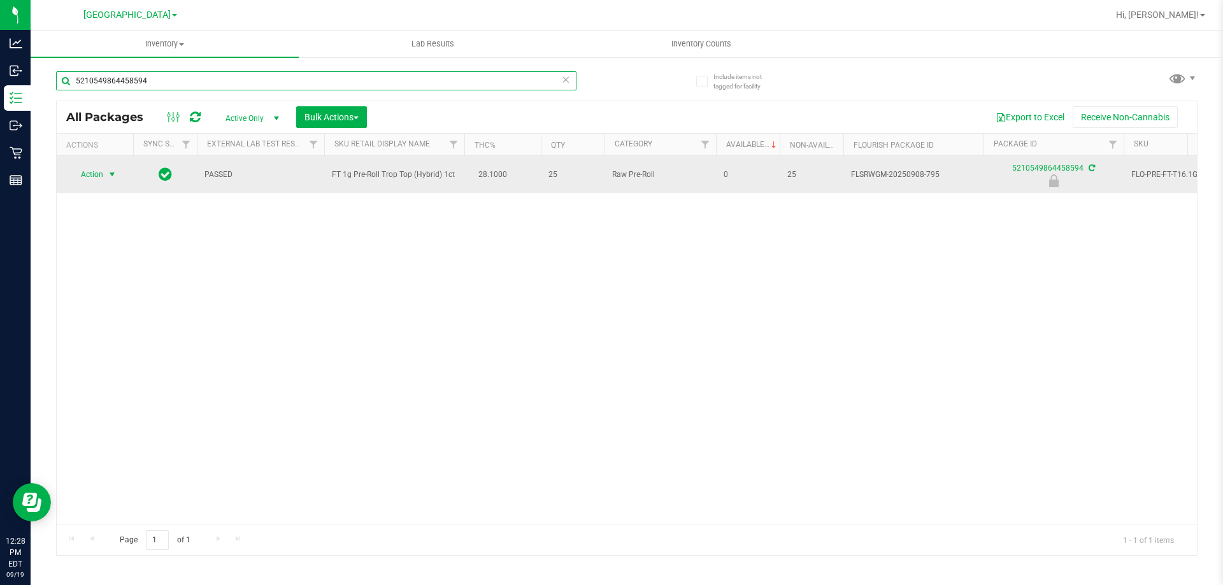
type input "5210549864458594"
drag, startPoint x: 102, startPoint y: 168, endPoint x: 101, endPoint y: 180, distance: 12.8
click at [101, 168] on span "Action" at bounding box center [86, 175] width 34 height 18
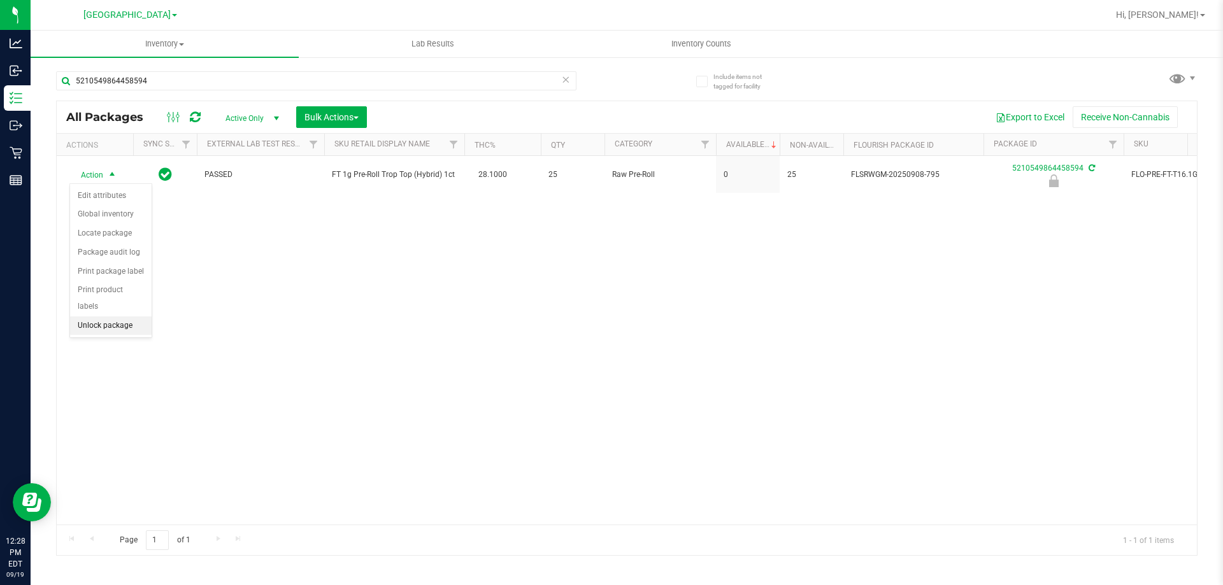
click at [130, 317] on li "Unlock package" at bounding box center [111, 326] width 82 height 19
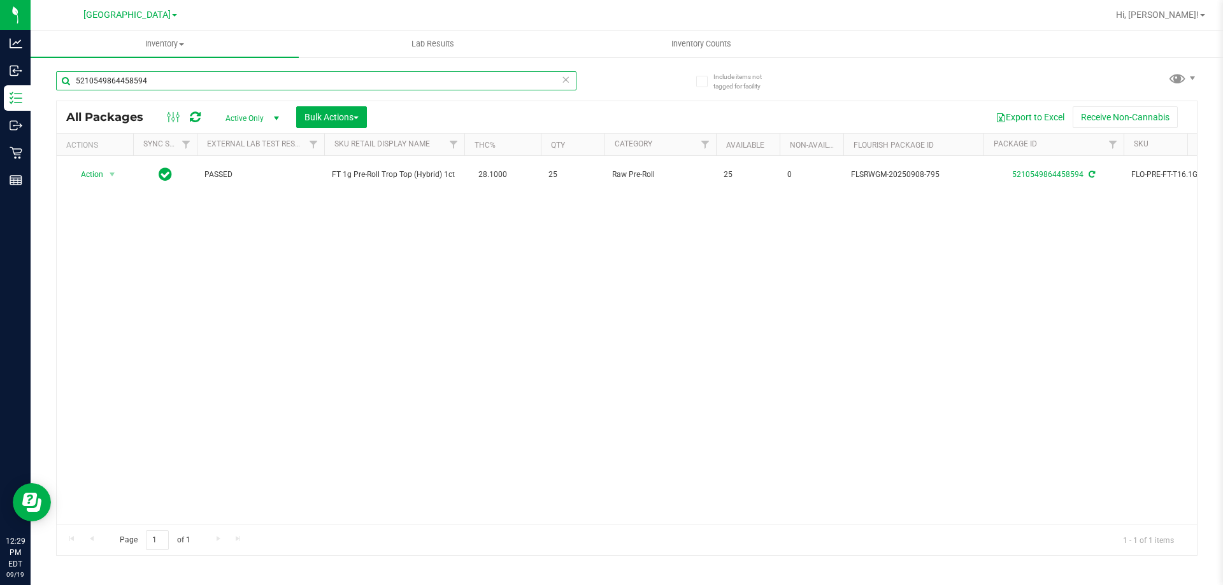
click at [197, 75] on input "5210549864458594" at bounding box center [316, 80] width 520 height 19
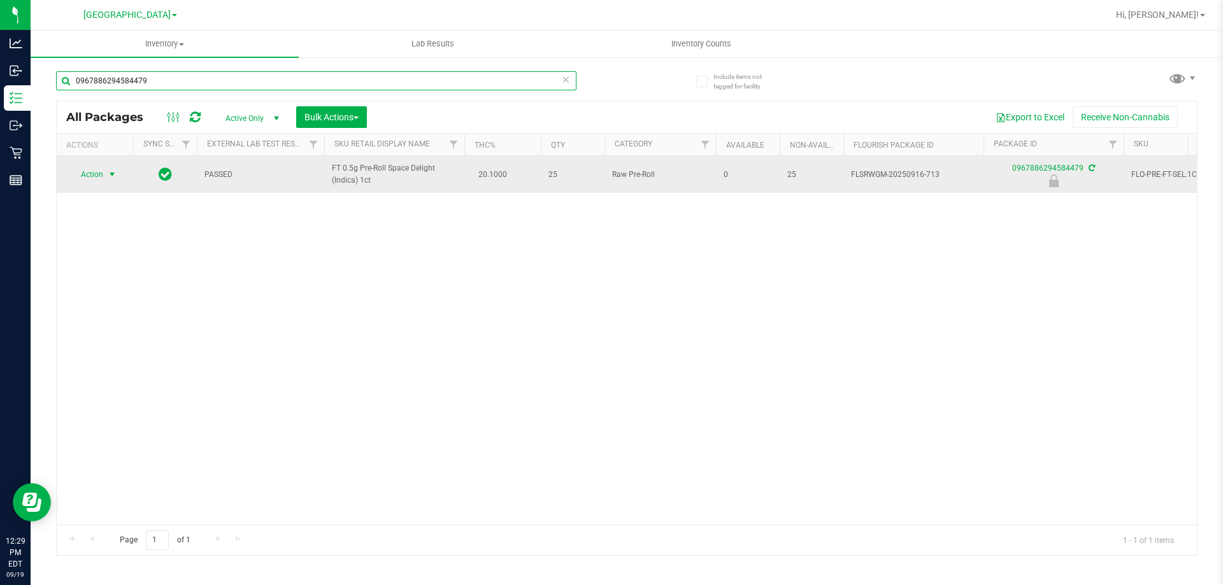
type input "0967886294584479"
click at [114, 178] on span "select" at bounding box center [112, 174] width 10 height 10
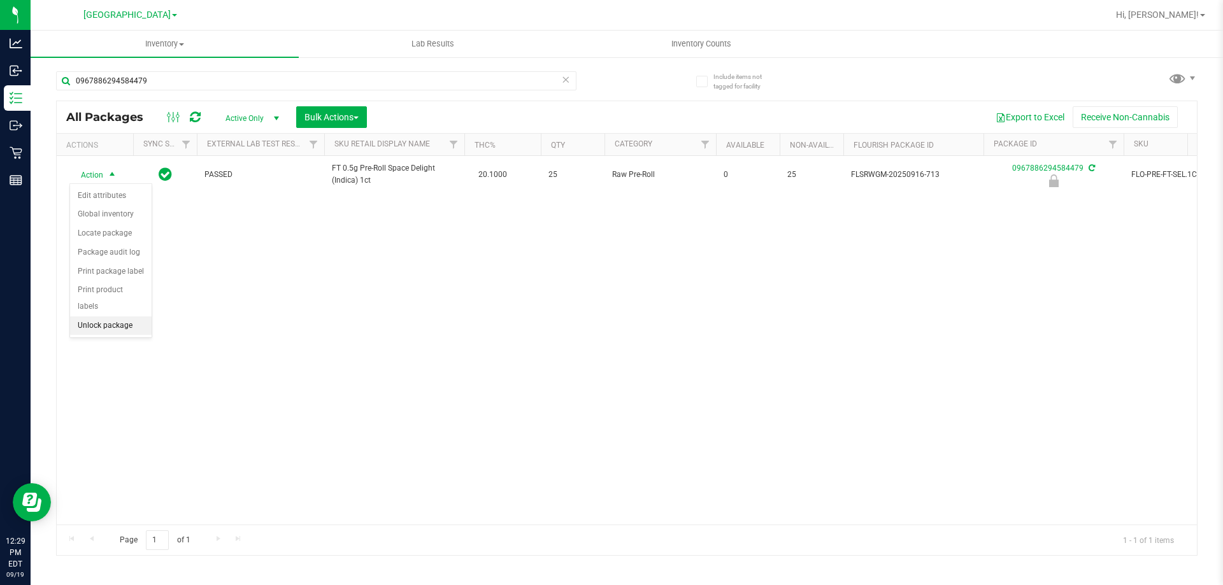
click at [113, 317] on li "Unlock package" at bounding box center [111, 326] width 82 height 19
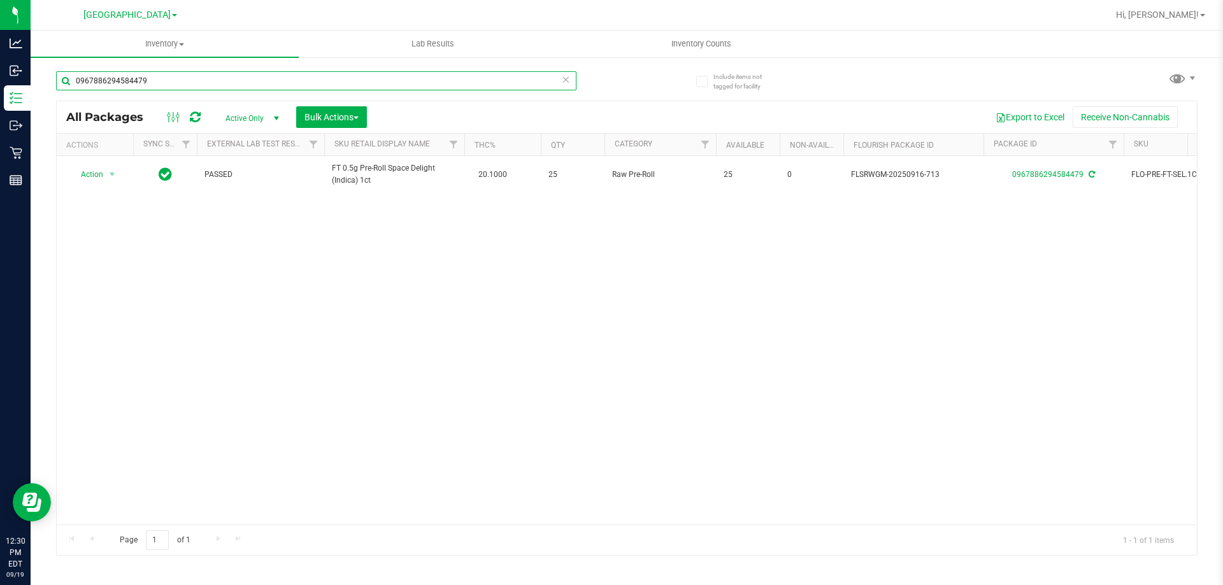
click at [187, 84] on input "0967886294584479" at bounding box center [316, 80] width 520 height 19
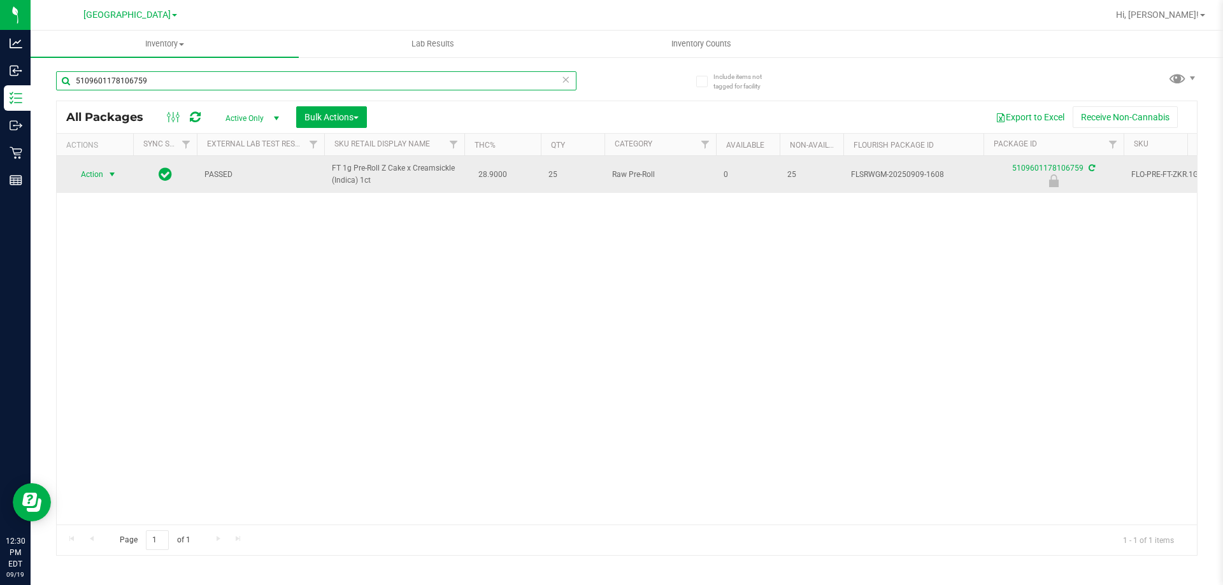
type input "5109601178106759"
click at [103, 176] on span "Action" at bounding box center [86, 175] width 34 height 18
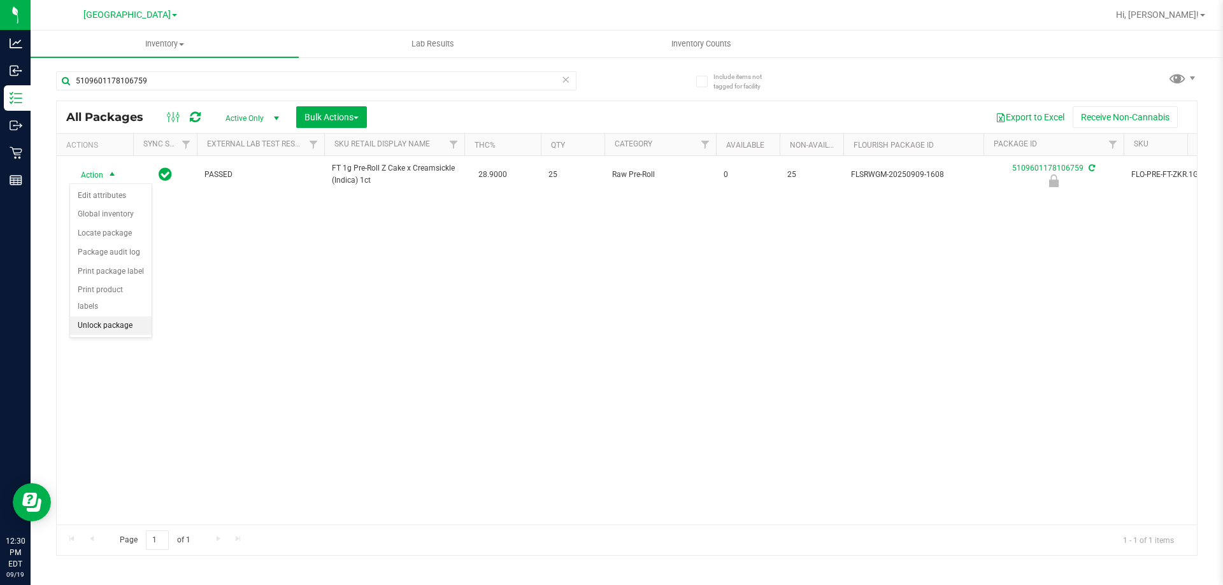
click at [102, 317] on li "Unlock package" at bounding box center [111, 326] width 82 height 19
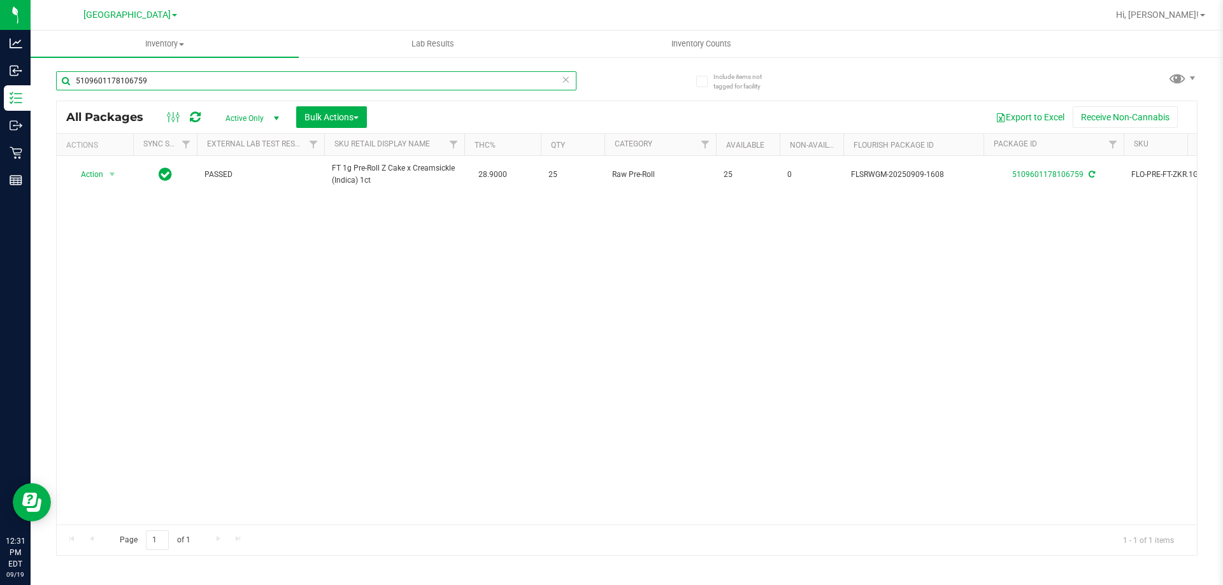
click at [158, 87] on input "5109601178106759" at bounding box center [316, 80] width 520 height 19
drag, startPoint x: 158, startPoint y: 87, endPoint x: 152, endPoint y: 94, distance: 9.5
click at [155, 89] on input "5109601178106759" at bounding box center [316, 80] width 520 height 19
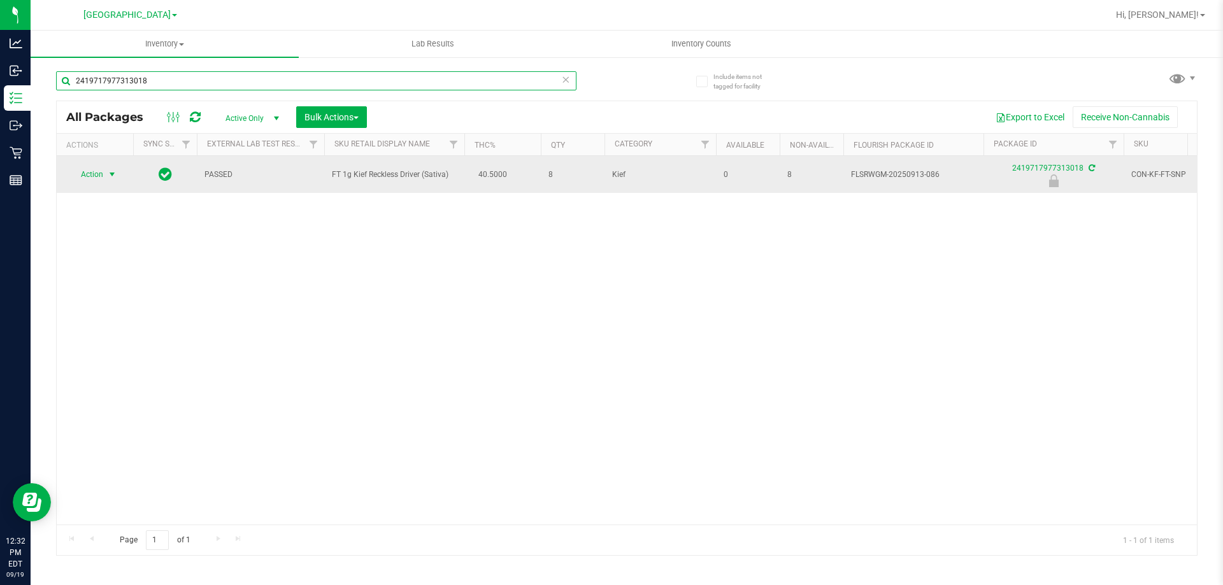
type input "2419717977313018"
click at [108, 175] on span "select" at bounding box center [112, 174] width 10 height 10
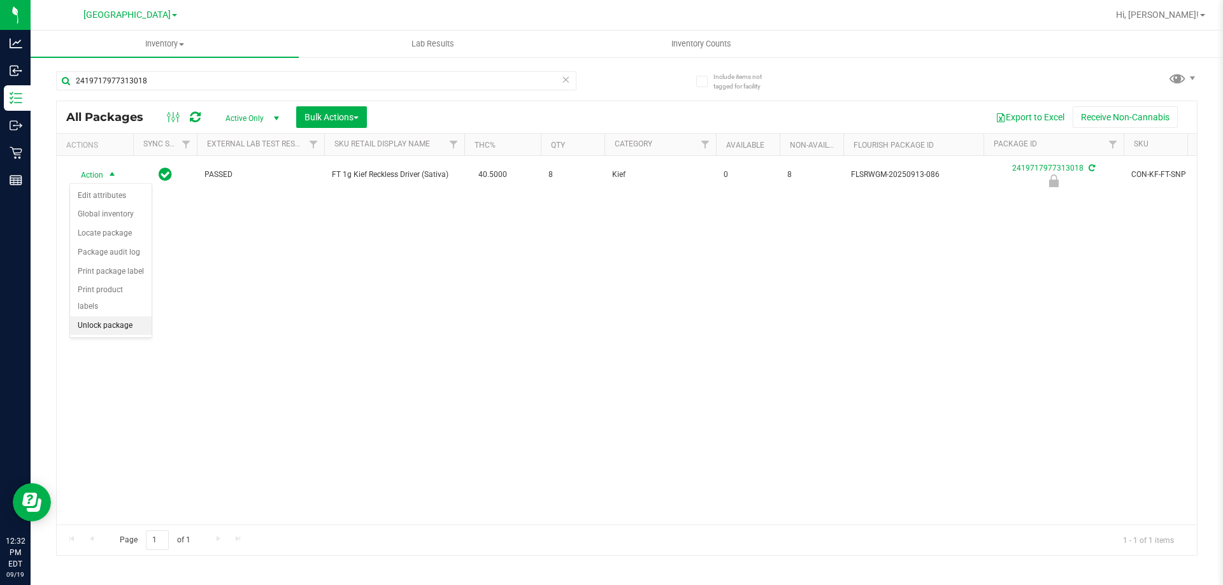
click at [126, 317] on li "Unlock package" at bounding box center [111, 326] width 82 height 19
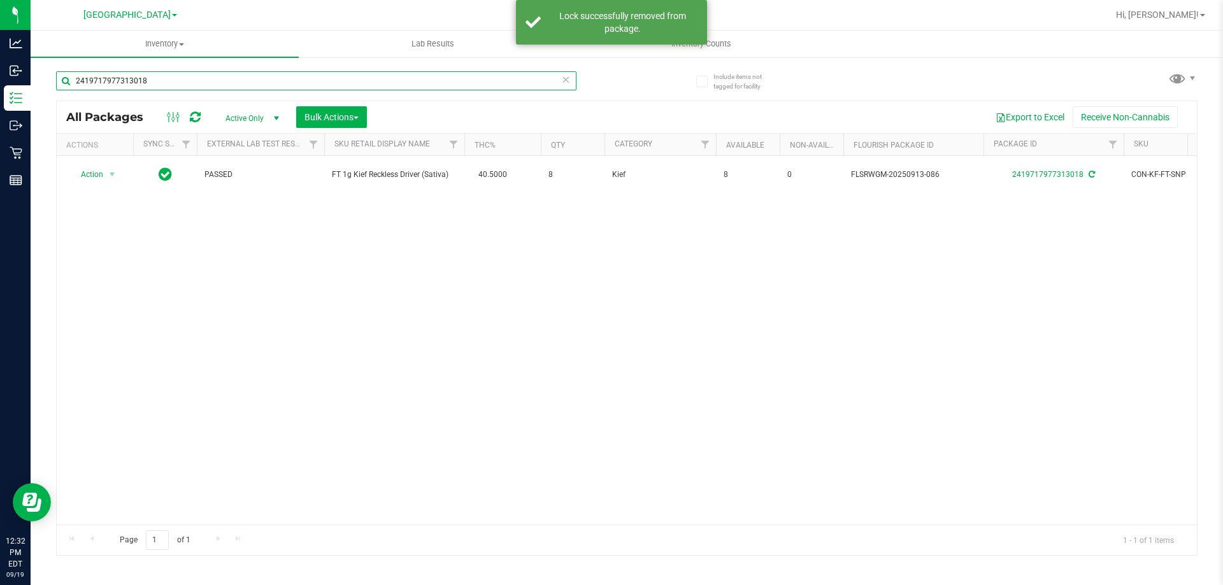
click at [219, 75] on input "2419717977313018" at bounding box center [316, 80] width 520 height 19
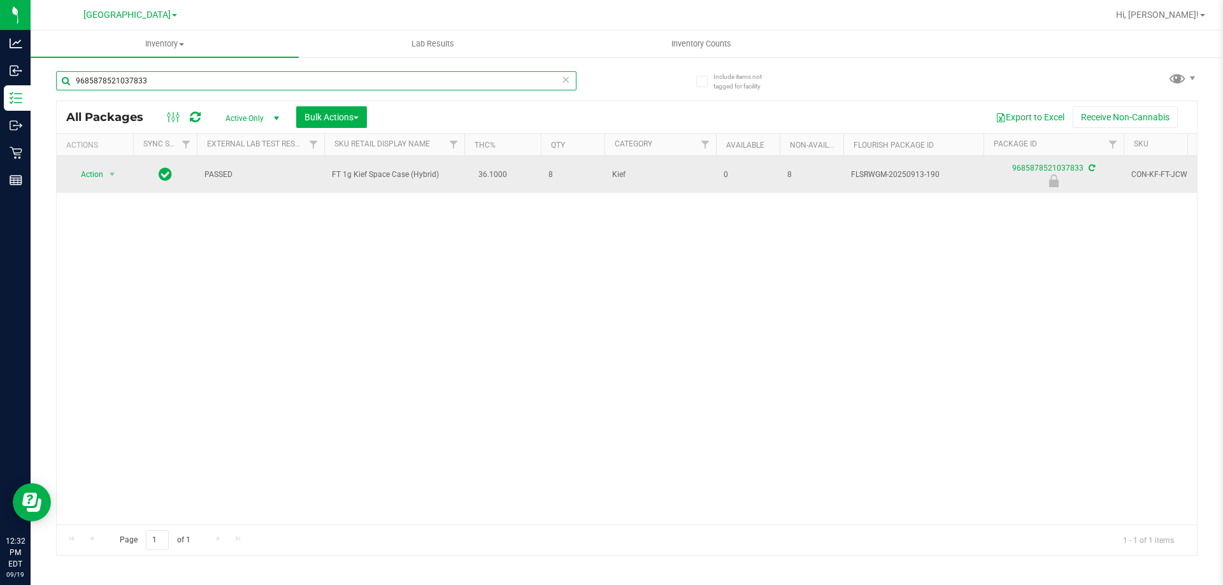
type input "9685878521037833"
click at [99, 175] on span "Action" at bounding box center [86, 175] width 34 height 18
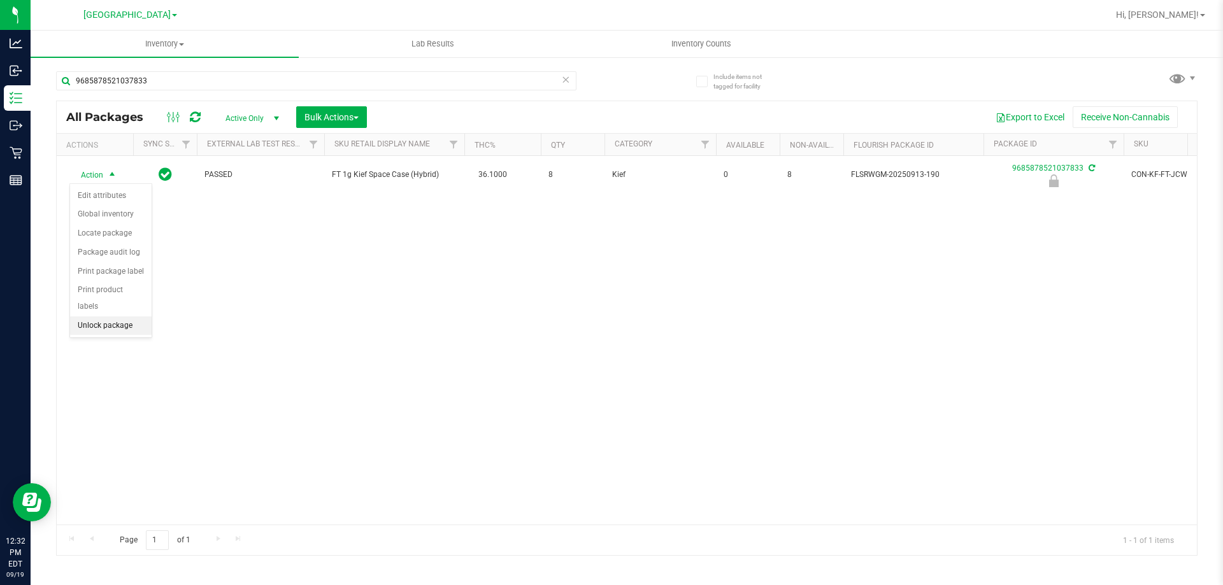
click at [110, 317] on li "Unlock package" at bounding box center [111, 326] width 82 height 19
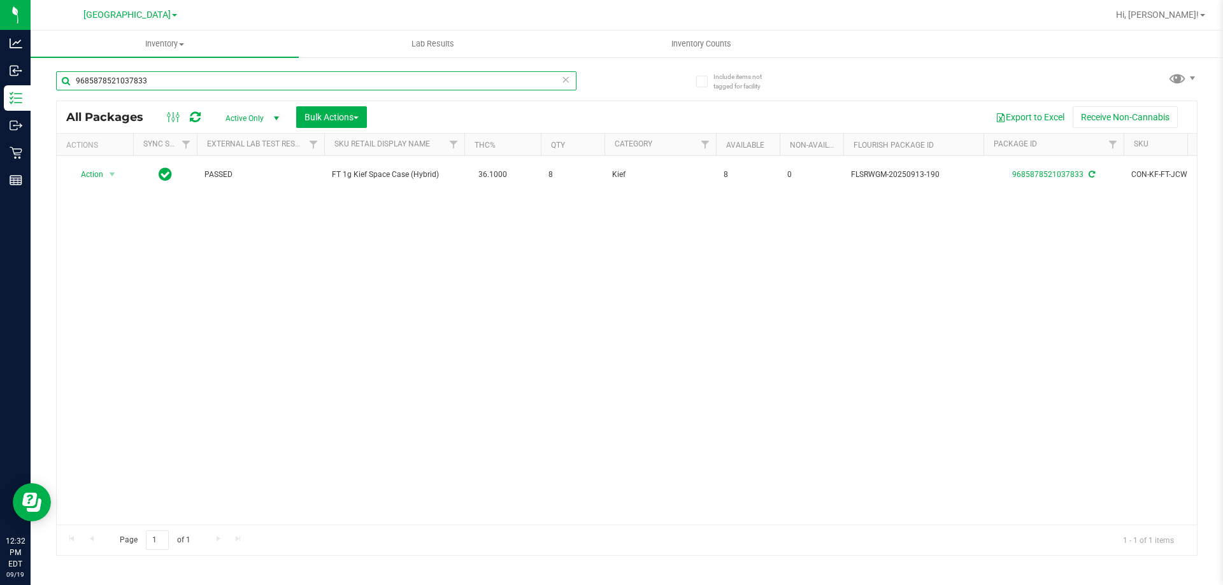
click at [178, 76] on input "9685878521037833" at bounding box center [316, 80] width 520 height 19
type input "ied"
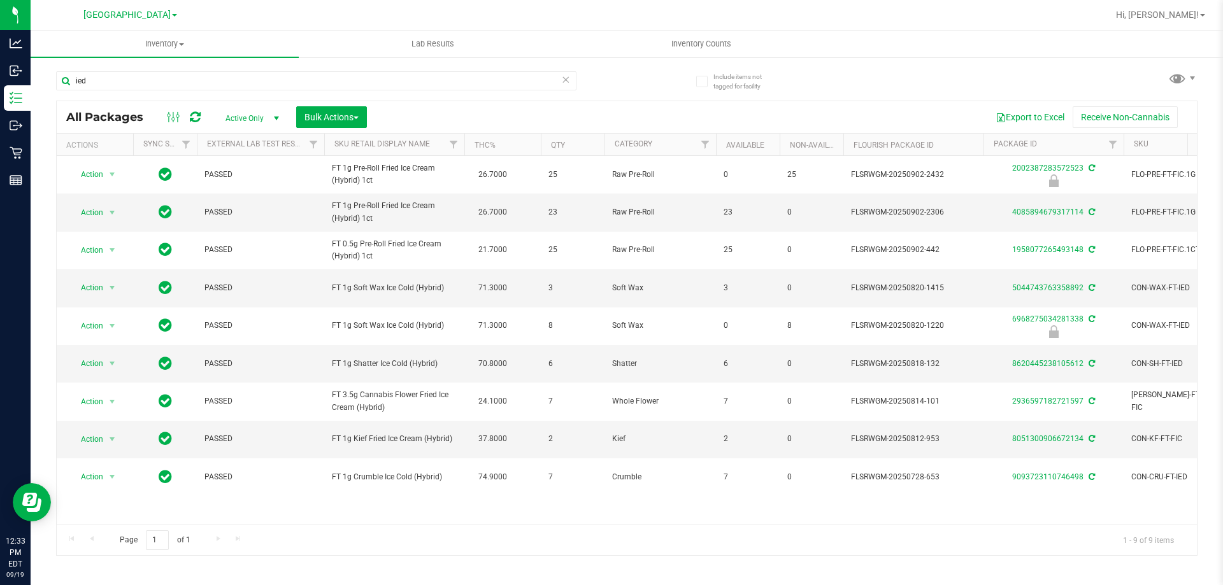
click at [566, 85] on icon at bounding box center [565, 78] width 9 height 15
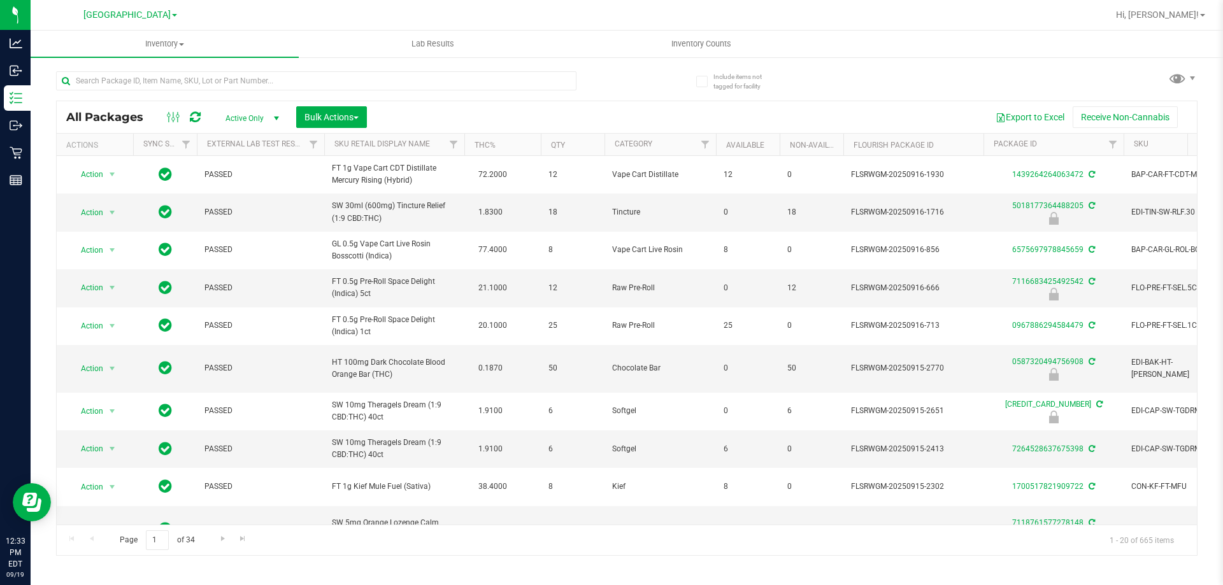
click at [467, 68] on div at bounding box center [341, 80] width 571 height 41
click at [462, 75] on input "text" at bounding box center [316, 80] width 520 height 19
type input "jcw"
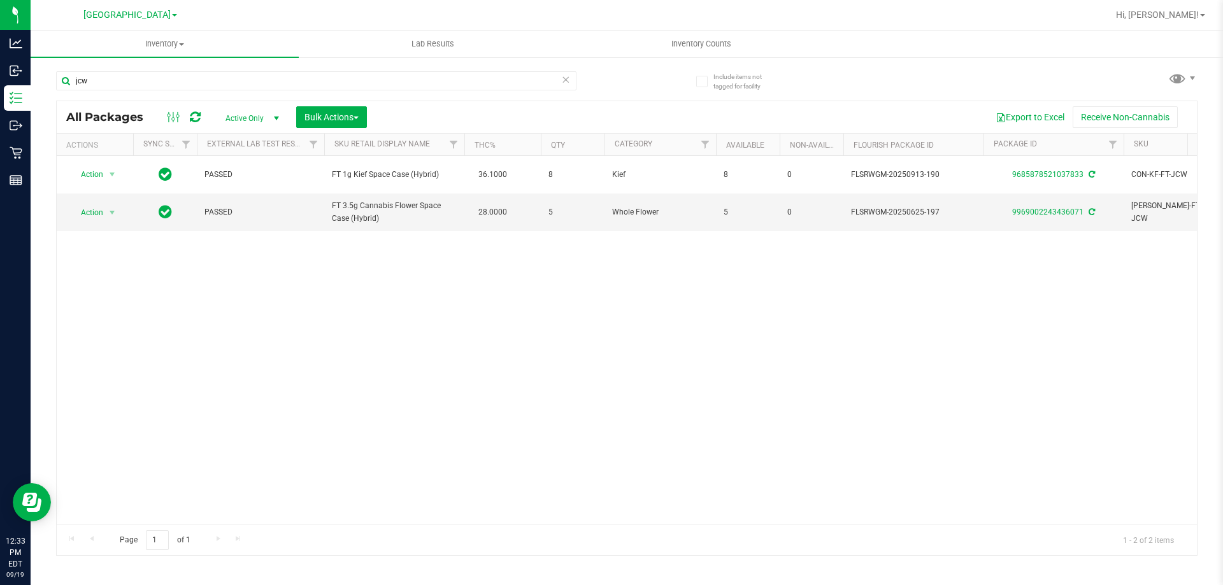
click at [568, 80] on icon at bounding box center [565, 78] width 9 height 15
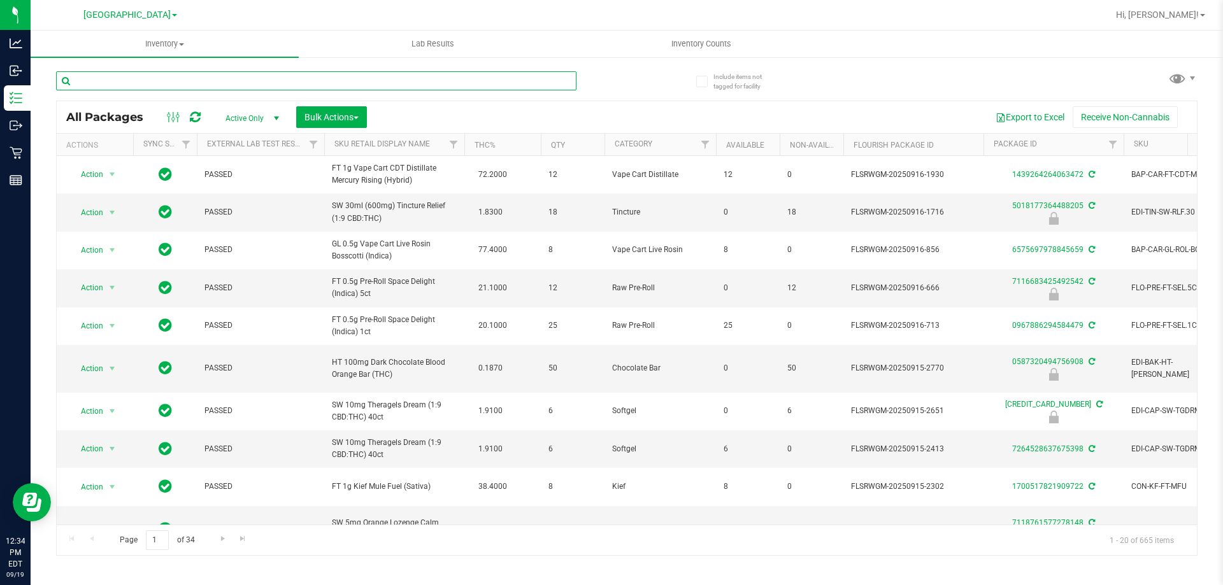
click at [241, 82] on input "text" at bounding box center [316, 80] width 520 height 19
type input "ffp"
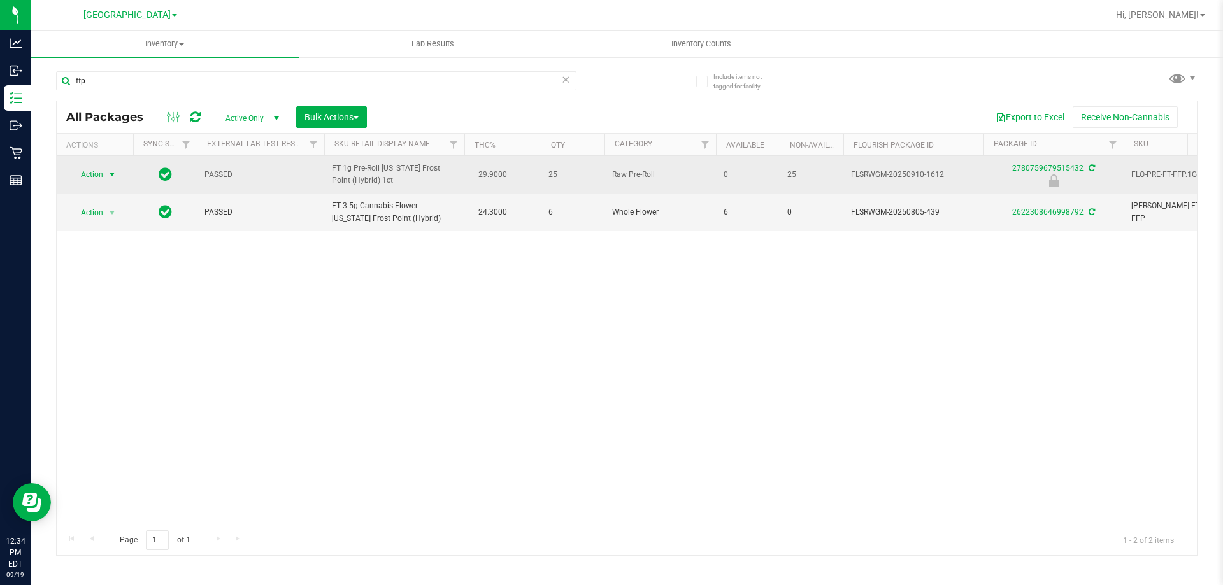
click at [84, 169] on span "Action" at bounding box center [86, 175] width 34 height 18
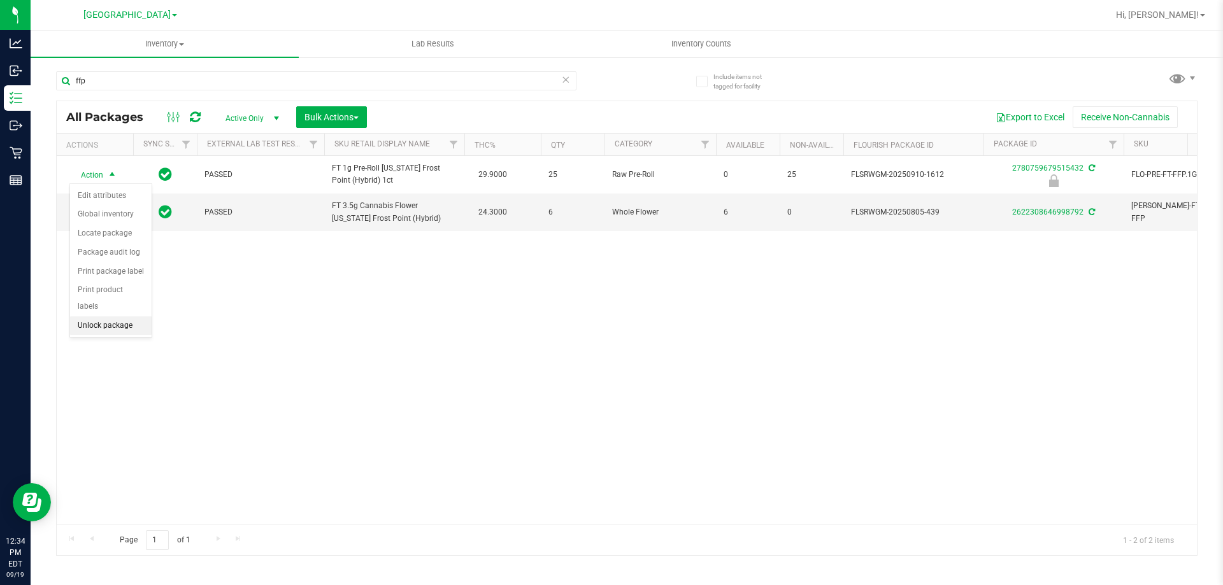
click at [122, 317] on li "Unlock package" at bounding box center [111, 326] width 82 height 19
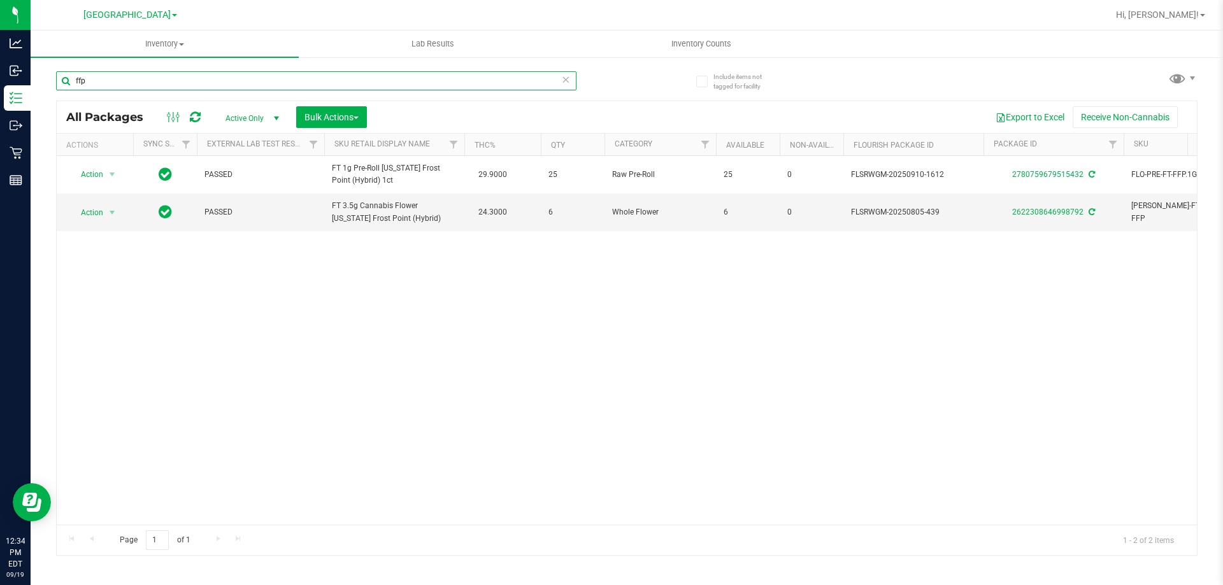
click at [211, 75] on input "ffp" at bounding box center [316, 80] width 520 height 19
drag, startPoint x: 211, startPoint y: 75, endPoint x: 204, endPoint y: 73, distance: 7.1
click at [211, 75] on input "ffp" at bounding box center [316, 80] width 520 height 19
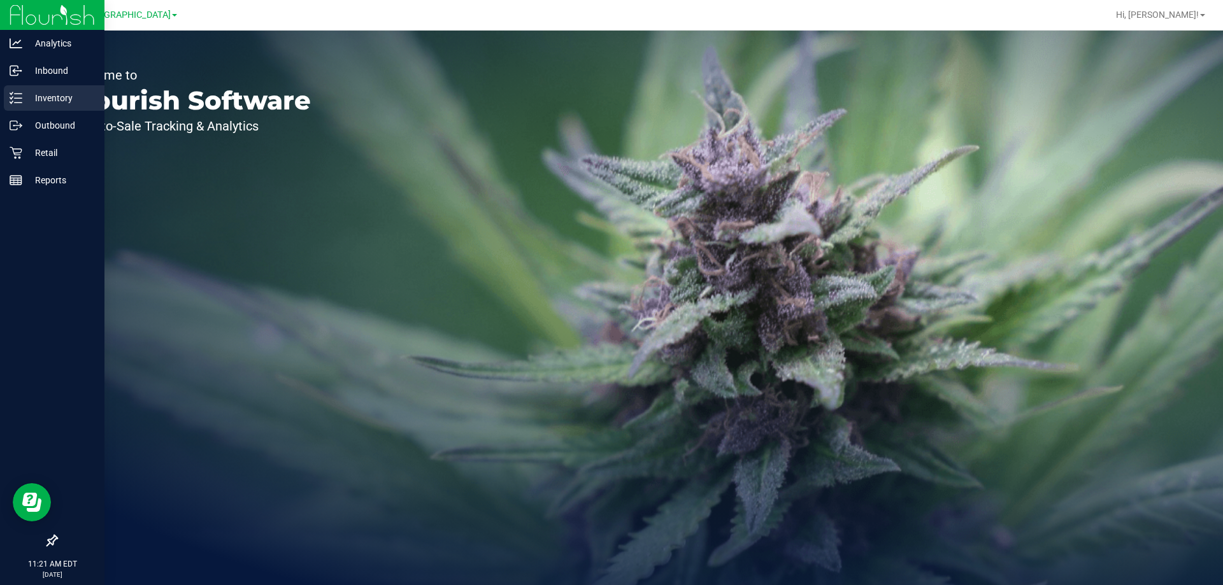
click at [47, 106] on div "Inventory" at bounding box center [54, 97] width 101 height 25
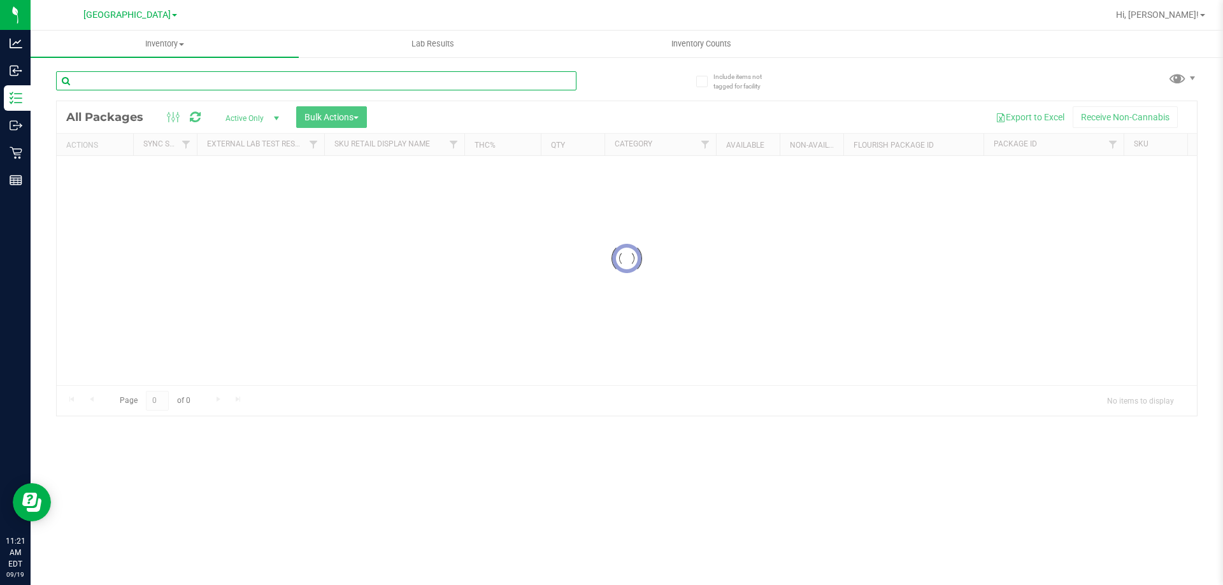
click at [185, 80] on input "text" at bounding box center [316, 80] width 520 height 19
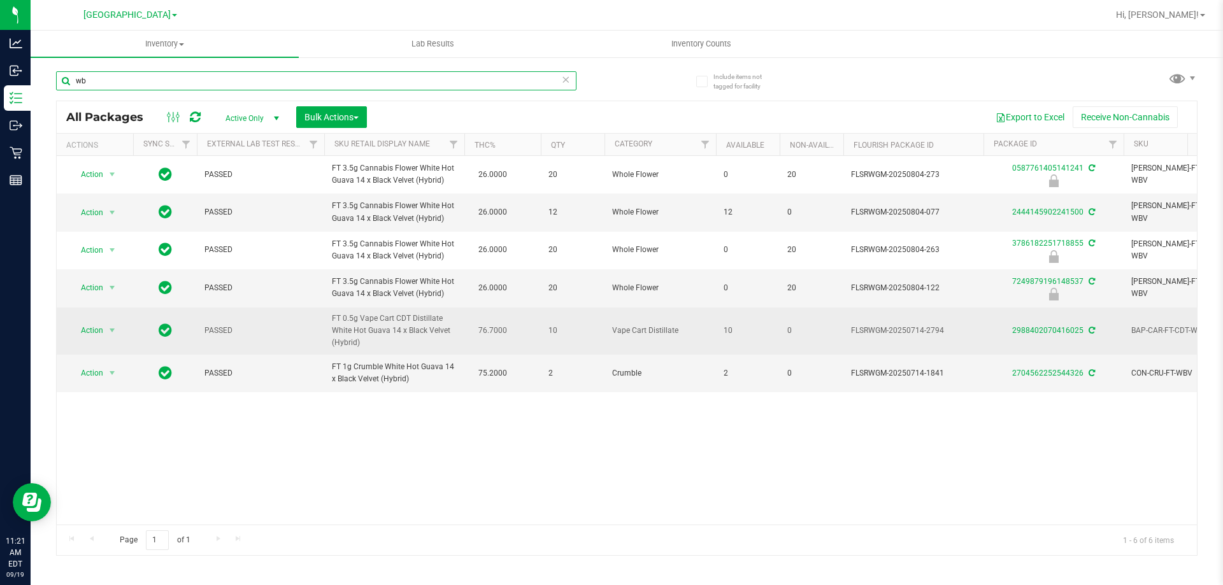
type input "w"
type input "zkr"
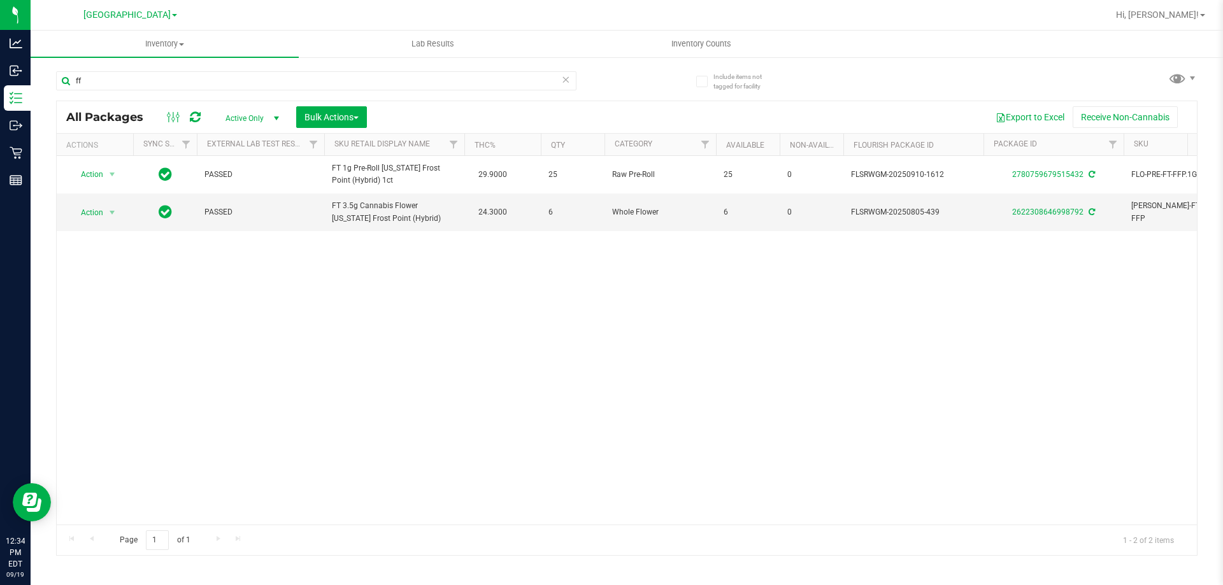
type input "f"
type input "\"
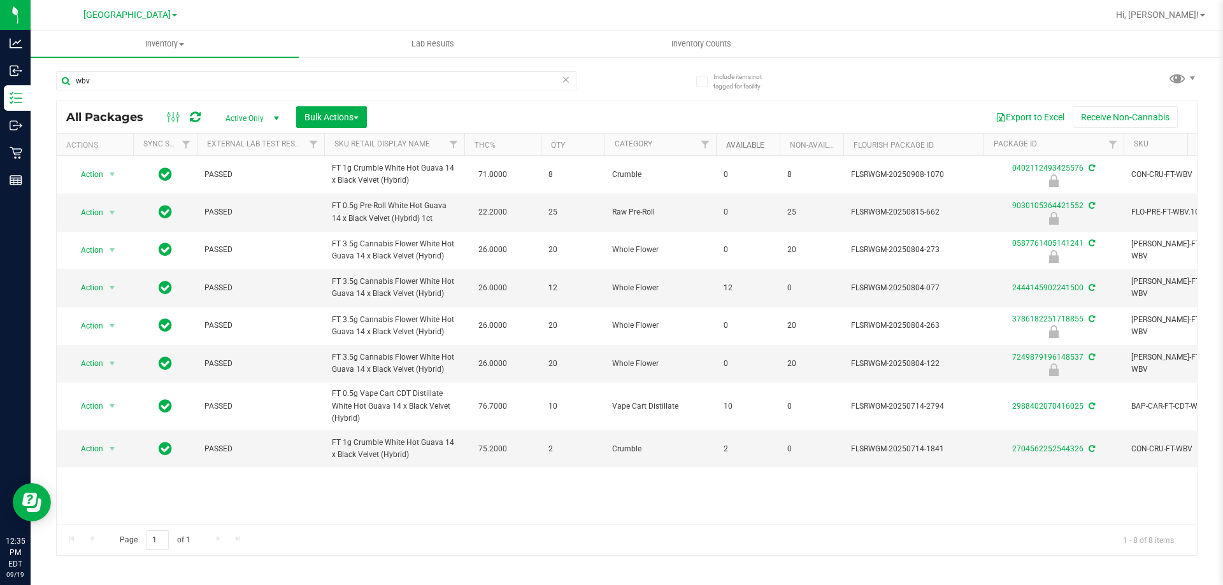
click at [745, 143] on link "Available" at bounding box center [745, 145] width 38 height 9
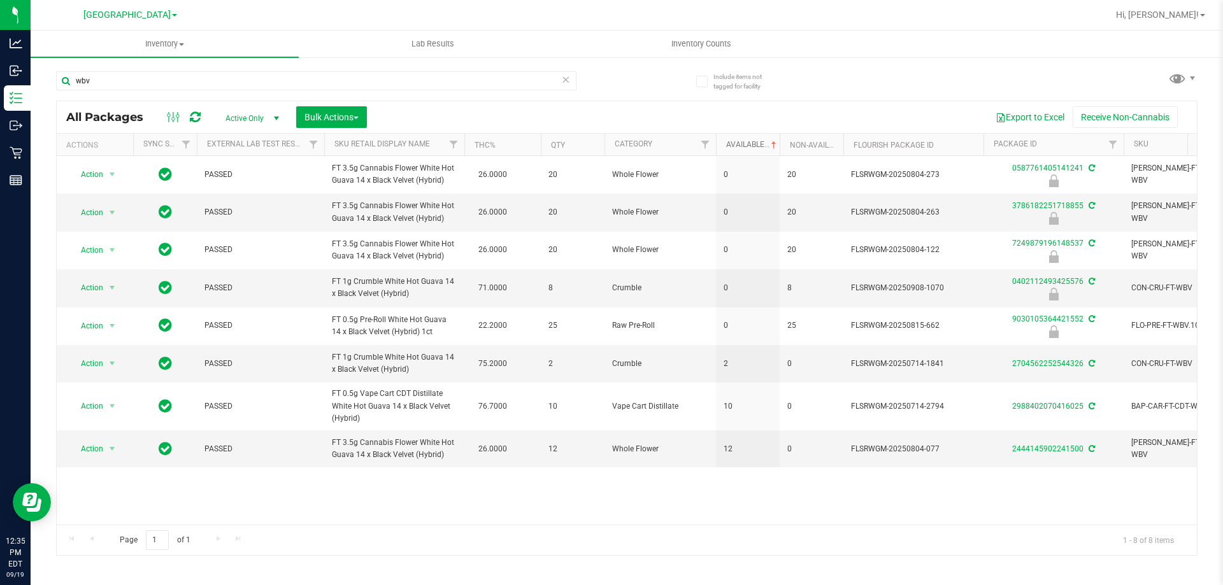
click at [746, 141] on link "Available" at bounding box center [752, 144] width 53 height 9
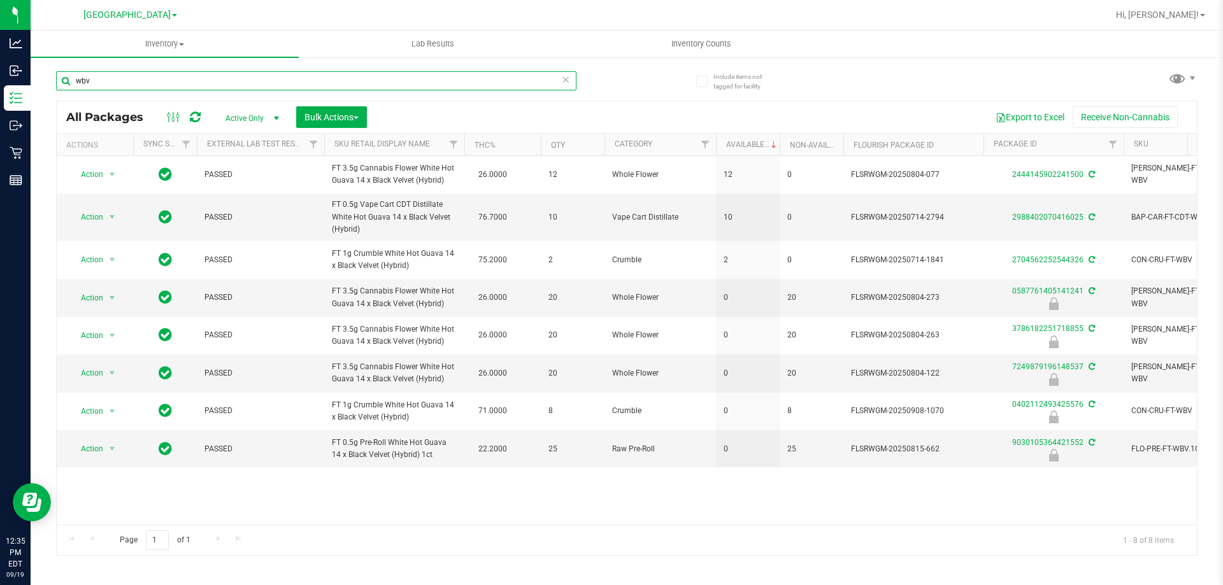
click at [480, 80] on input "wbv" at bounding box center [316, 80] width 520 height 19
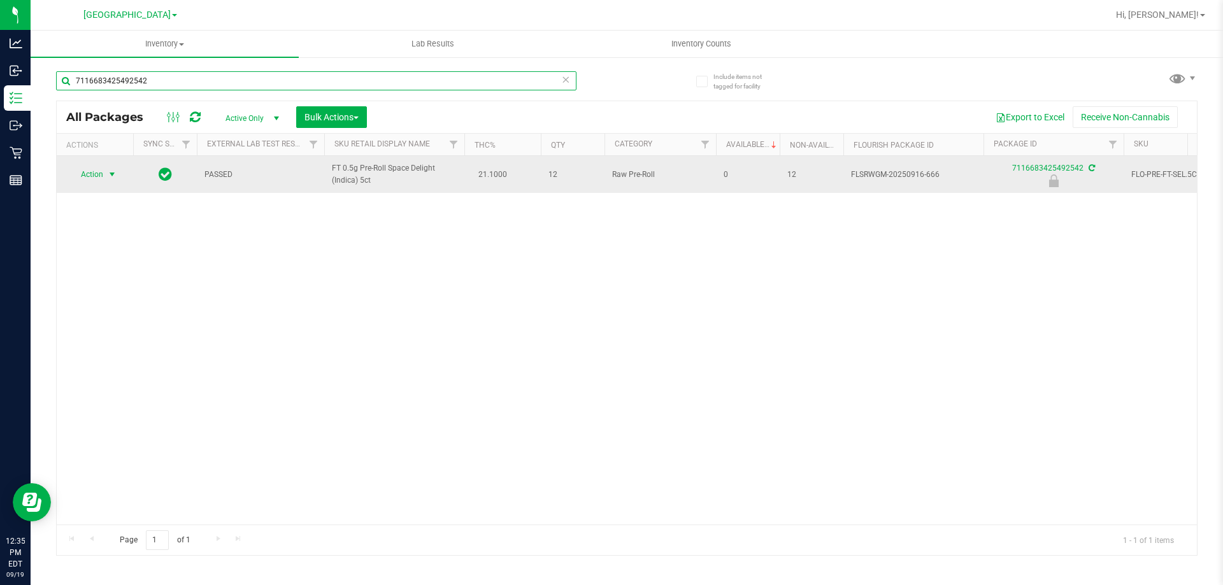
type input "7116683425492542"
click at [92, 170] on span "Action" at bounding box center [86, 175] width 34 height 18
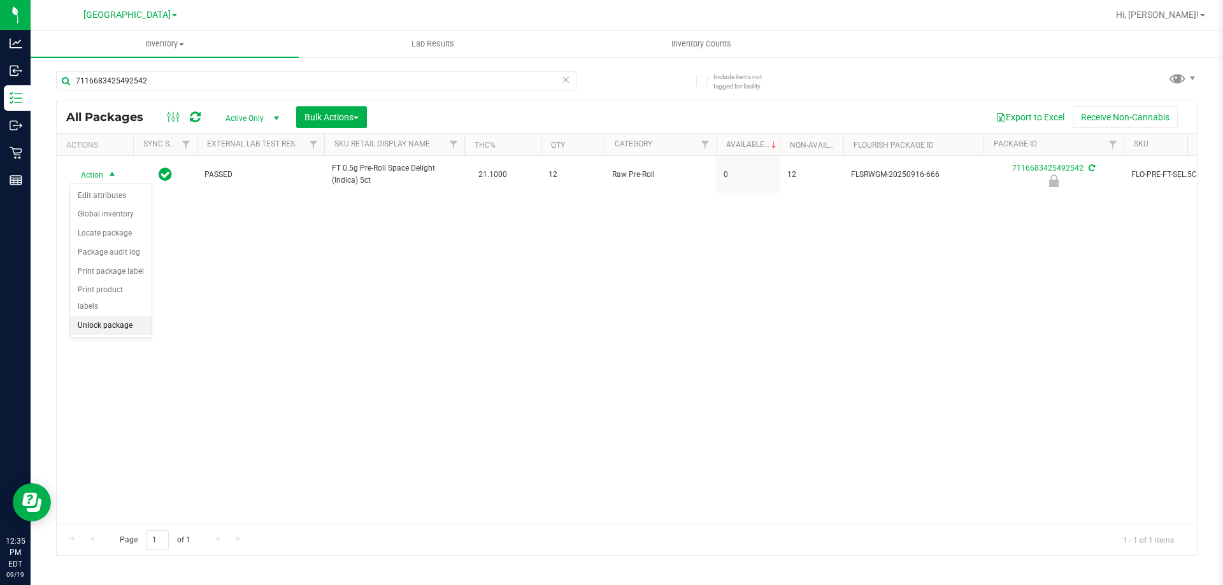
click at [131, 317] on li "Unlock package" at bounding box center [111, 326] width 82 height 19
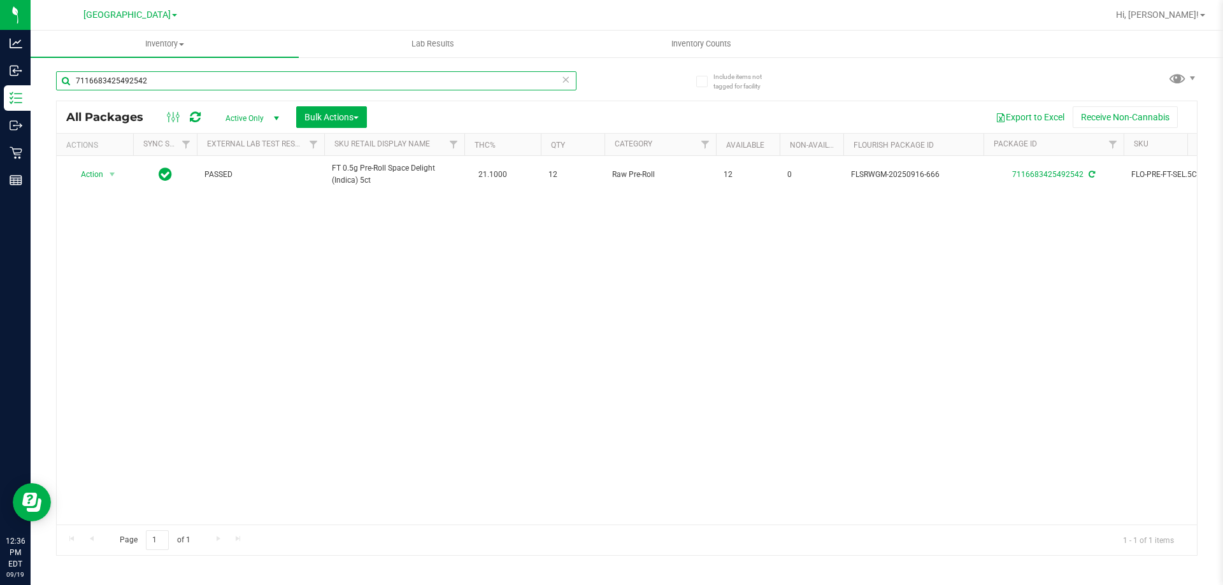
click at [295, 75] on input "7116683425492542" at bounding box center [316, 80] width 520 height 19
click at [295, 82] on input "7116683425492542" at bounding box center [316, 80] width 520 height 19
type input "9030105364421552"
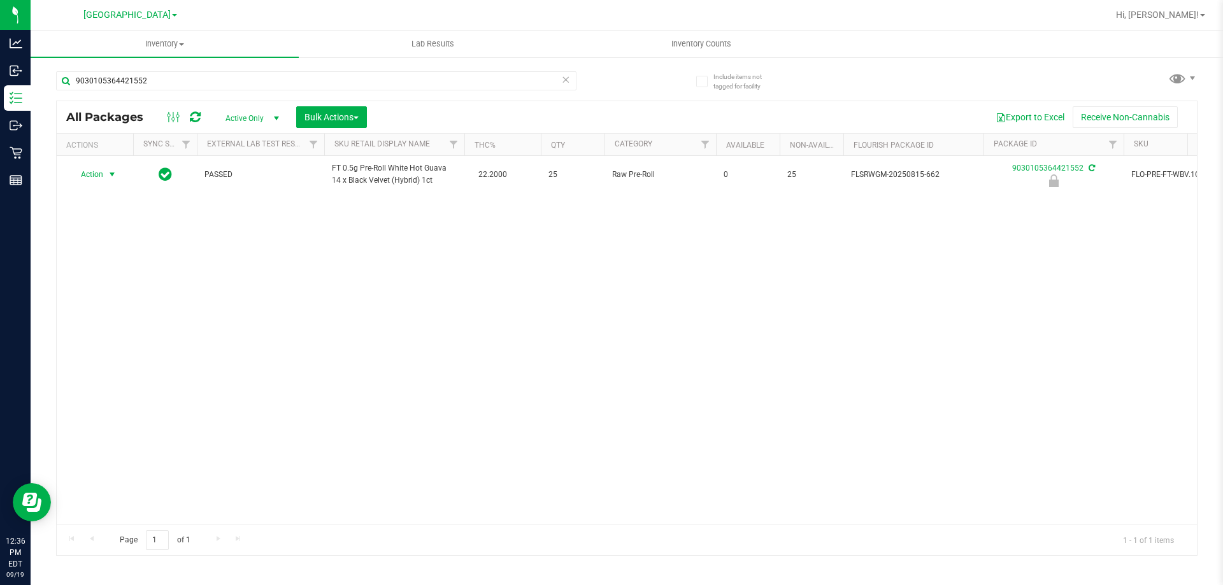
click at [90, 180] on span "Action" at bounding box center [86, 175] width 34 height 18
click at [118, 317] on li "Unlock package" at bounding box center [111, 326] width 82 height 19
click at [204, 89] on input "9030105364421552" at bounding box center [316, 80] width 520 height 19
type input "slb"
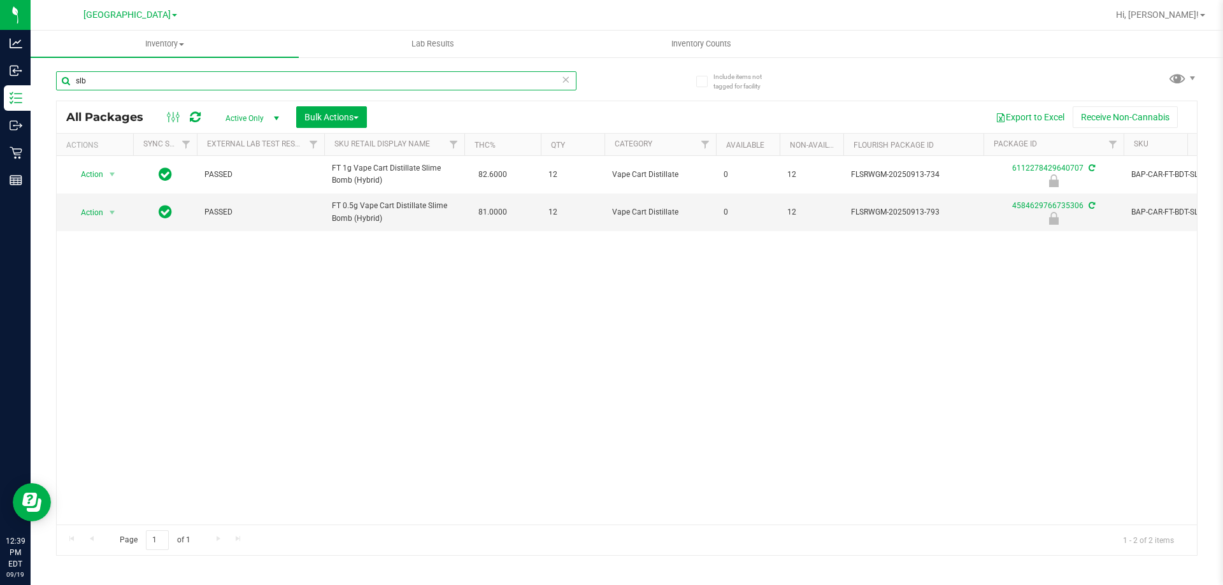
click at [149, 79] on input "slb" at bounding box center [316, 80] width 520 height 19
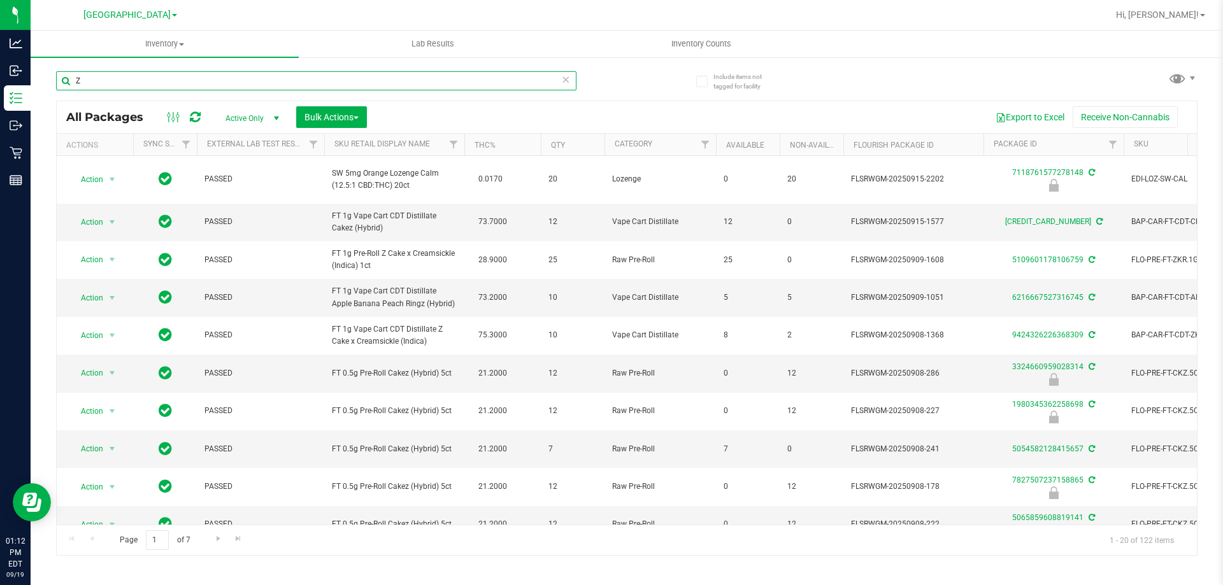
click at [162, 87] on input "Z" at bounding box center [316, 80] width 520 height 19
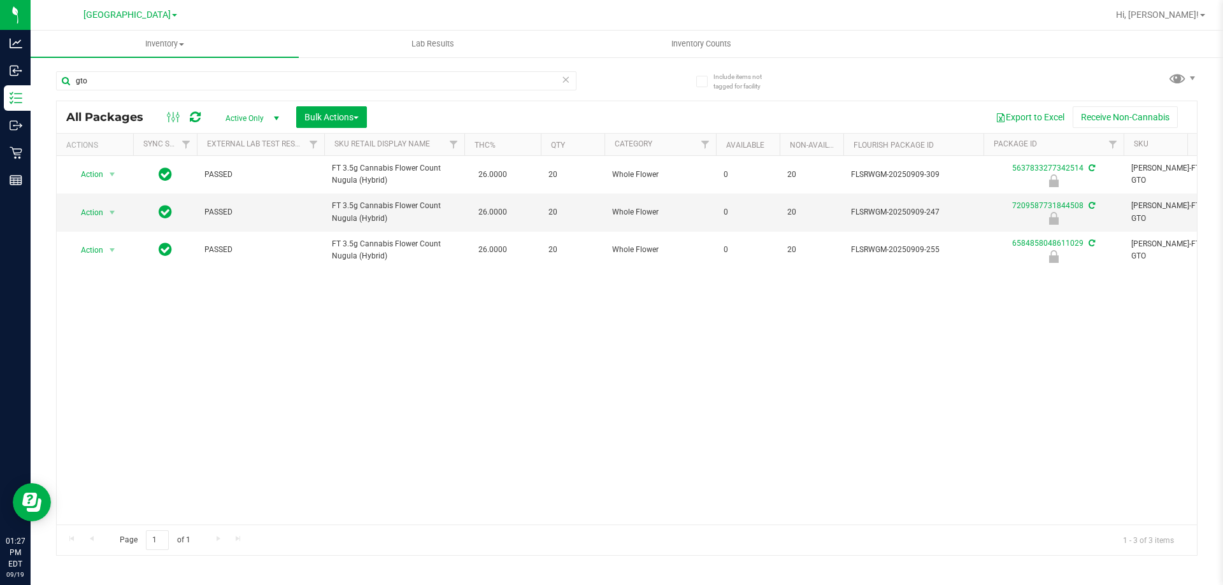
click at [541, 348] on div "Action Action Edit attributes Global inventory Locate package Package audit log…" at bounding box center [627, 340] width 1140 height 369
click at [213, 69] on div "gto" at bounding box center [341, 80] width 571 height 41
click at [210, 76] on input "gto" at bounding box center [316, 80] width 520 height 19
click at [211, 76] on input "gto" at bounding box center [316, 80] width 520 height 19
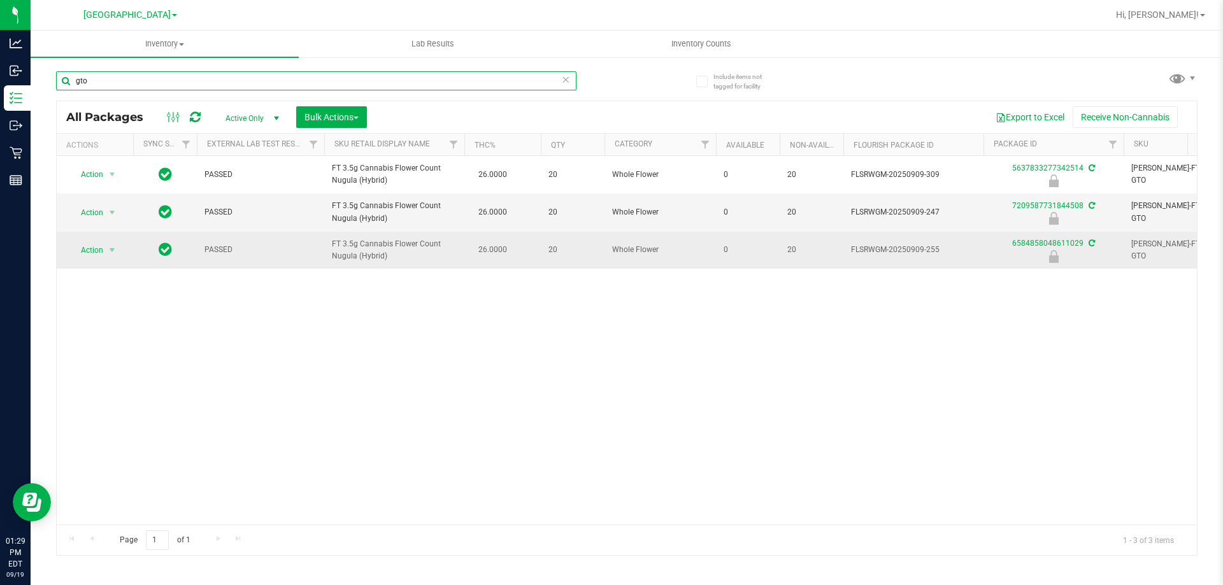
drag, startPoint x: 211, startPoint y: 76, endPoint x: 306, endPoint y: 252, distance: 199.8
click at [304, 251] on div "gto All Packages Active Only Active Only Lab Samples Locked All External Intern…" at bounding box center [626, 307] width 1141 height 497
drag, startPoint x: 306, startPoint y: 252, endPoint x: 346, endPoint y: 257, distance: 40.4
click at [346, 257] on tr "Action Action Edit attributes Global inventory Locate package Package audit log…" at bounding box center [1233, 250] width 2353 height 37
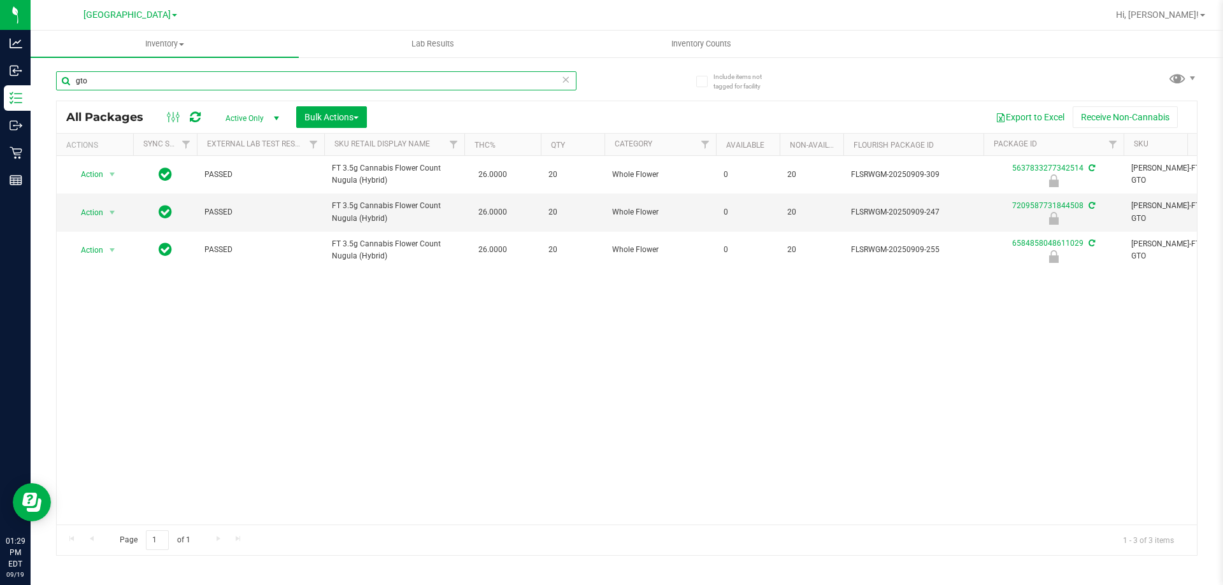
click at [451, 82] on input "gto" at bounding box center [316, 80] width 520 height 19
drag, startPoint x: 451, startPoint y: 82, endPoint x: 450, endPoint y: 74, distance: 7.7
click at [451, 82] on input "gto" at bounding box center [316, 80] width 520 height 19
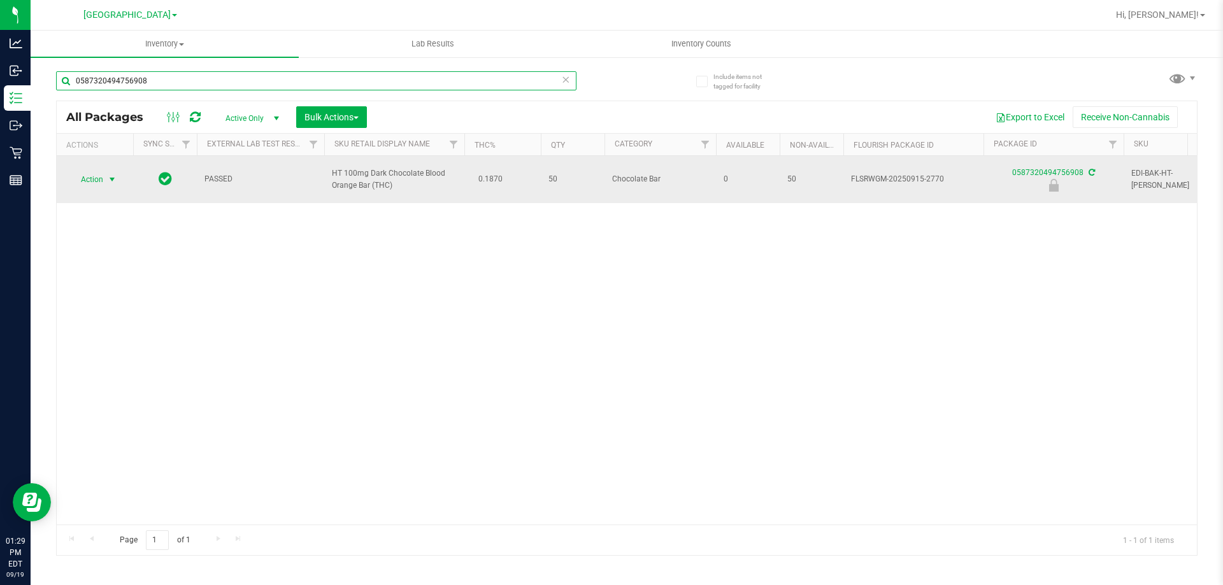
type input "0587320494756908"
click at [97, 182] on span "Action" at bounding box center [86, 180] width 34 height 18
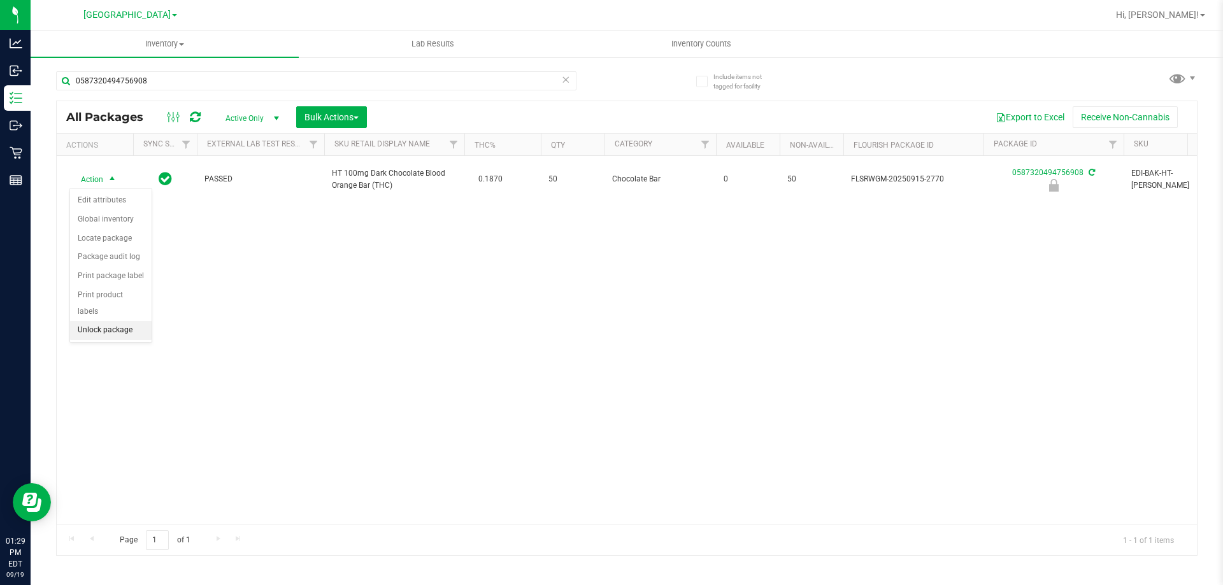
click at [124, 323] on li "Unlock package" at bounding box center [111, 330] width 82 height 19
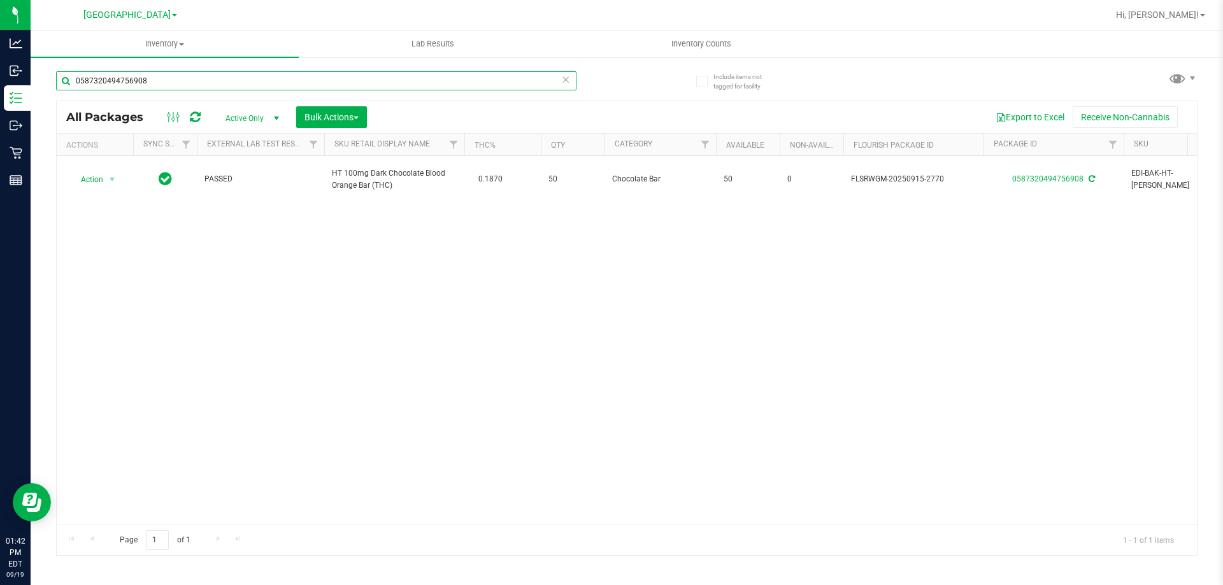
click at [202, 85] on input "0587320494756908" at bounding box center [316, 80] width 520 height 19
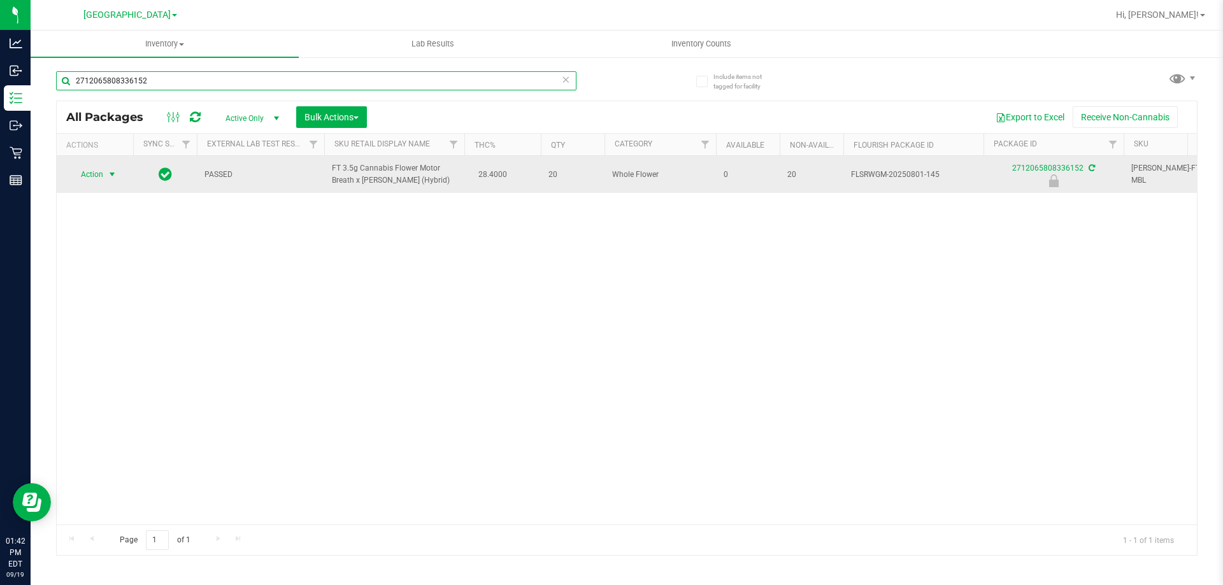
type input "2712065808336152"
click at [110, 176] on span "select" at bounding box center [112, 174] width 10 height 10
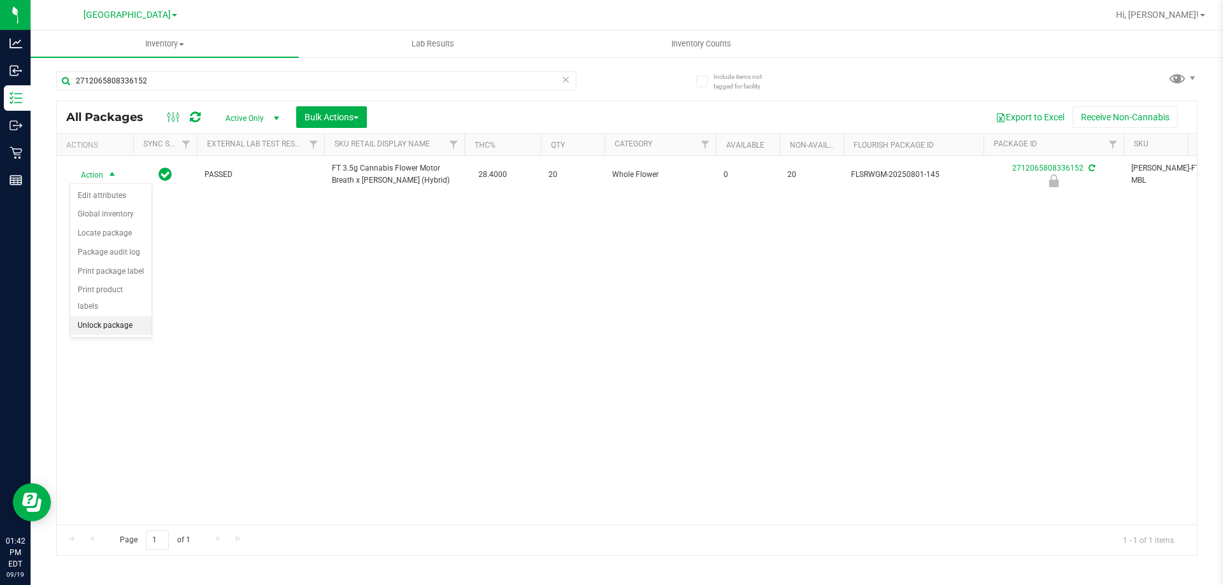
click at [130, 317] on li "Unlock package" at bounding box center [111, 326] width 82 height 19
